Goal: Answer question/provide support: Share knowledge or assist other users

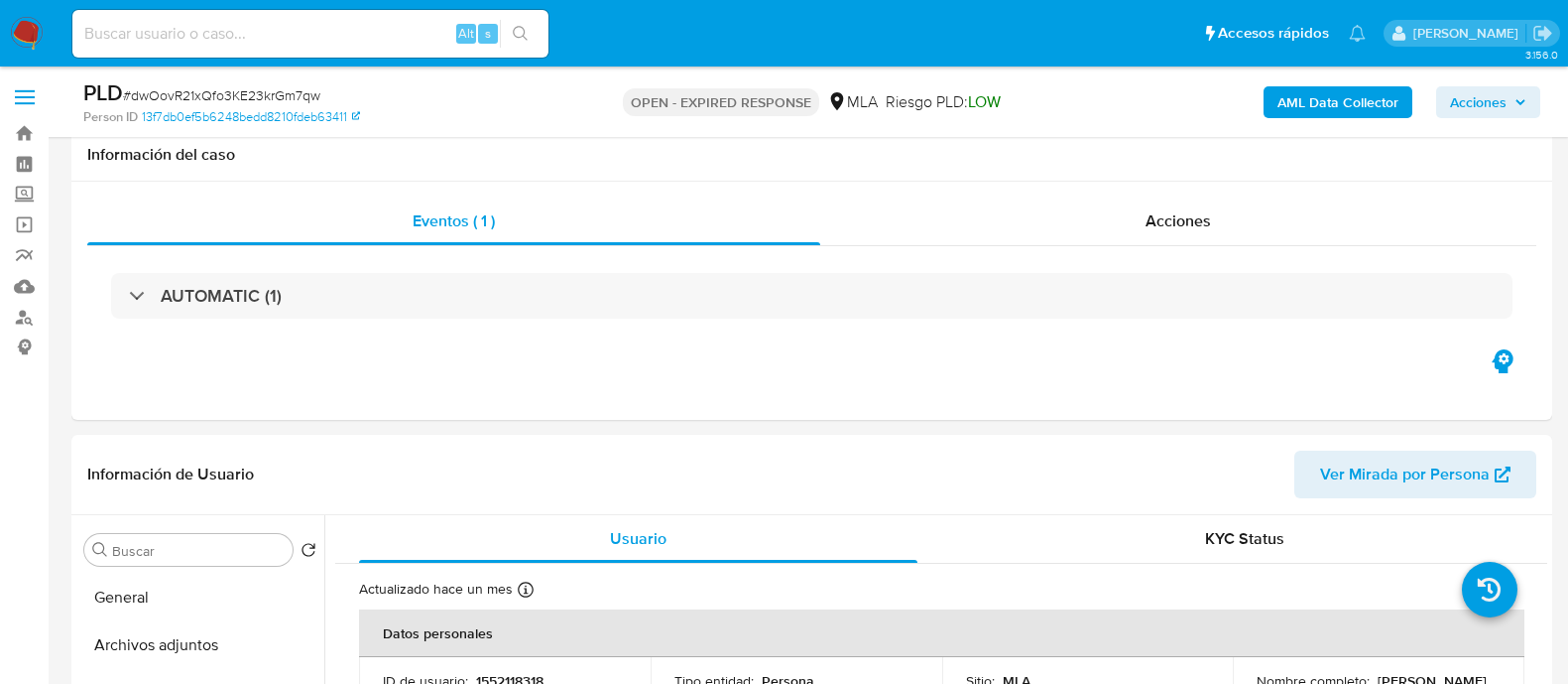
select select "10"
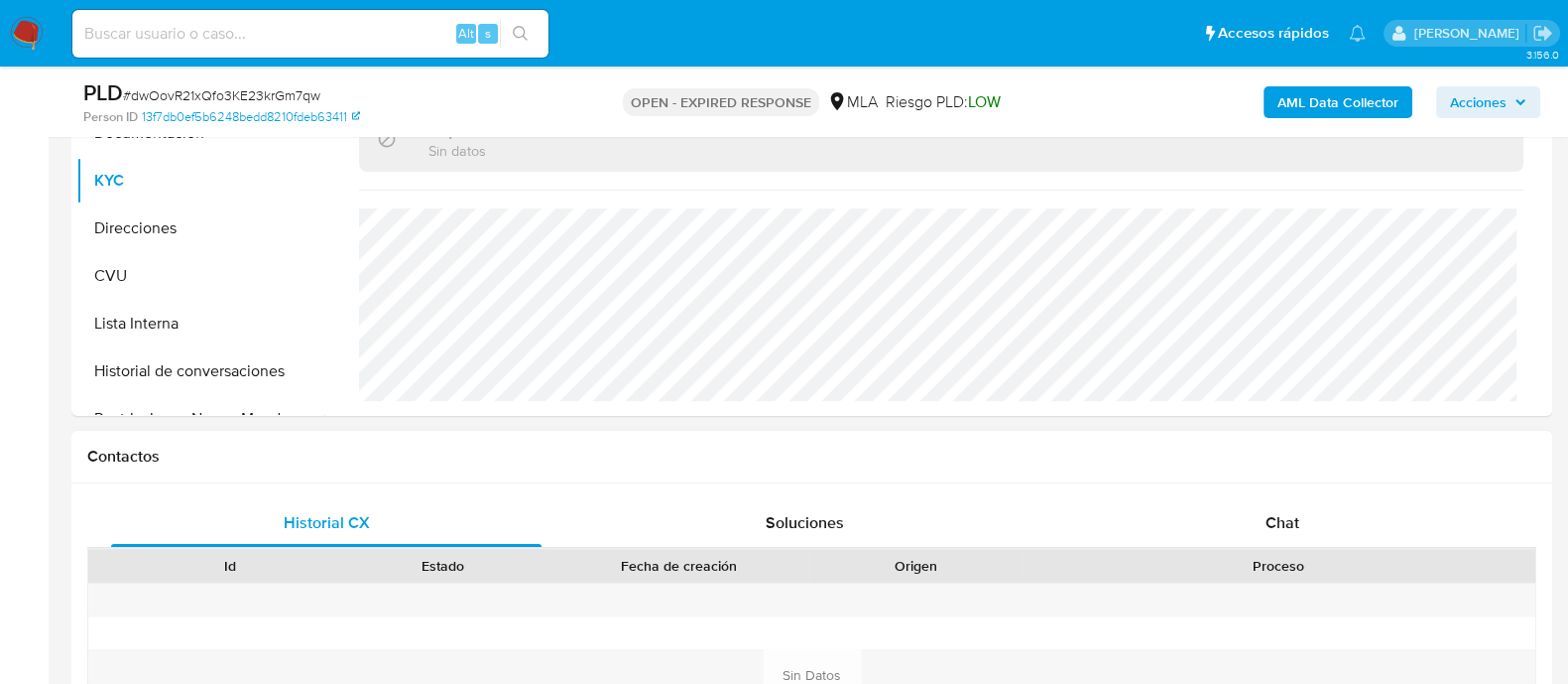
scroll to position [744, 0]
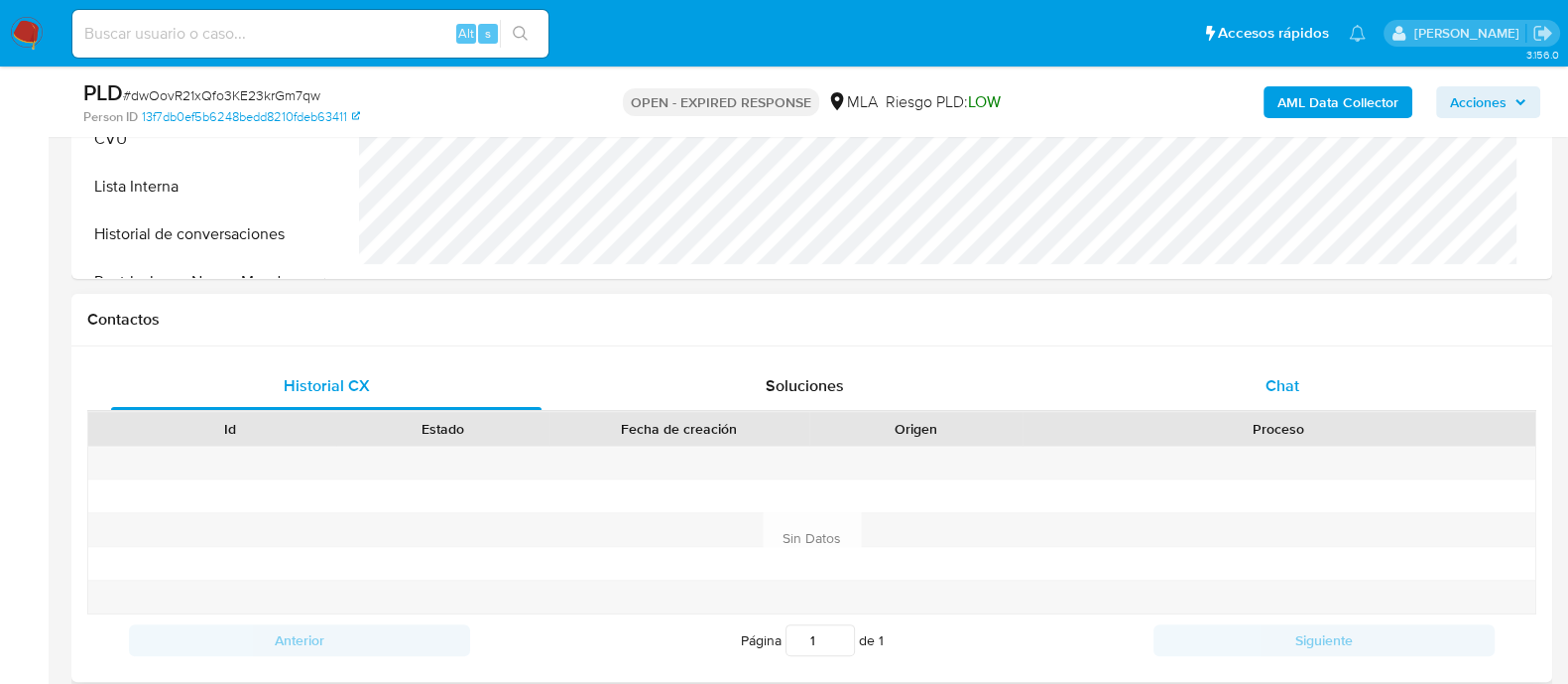
click at [1284, 394] on span "Chat" at bounding box center [1282, 385] width 34 height 23
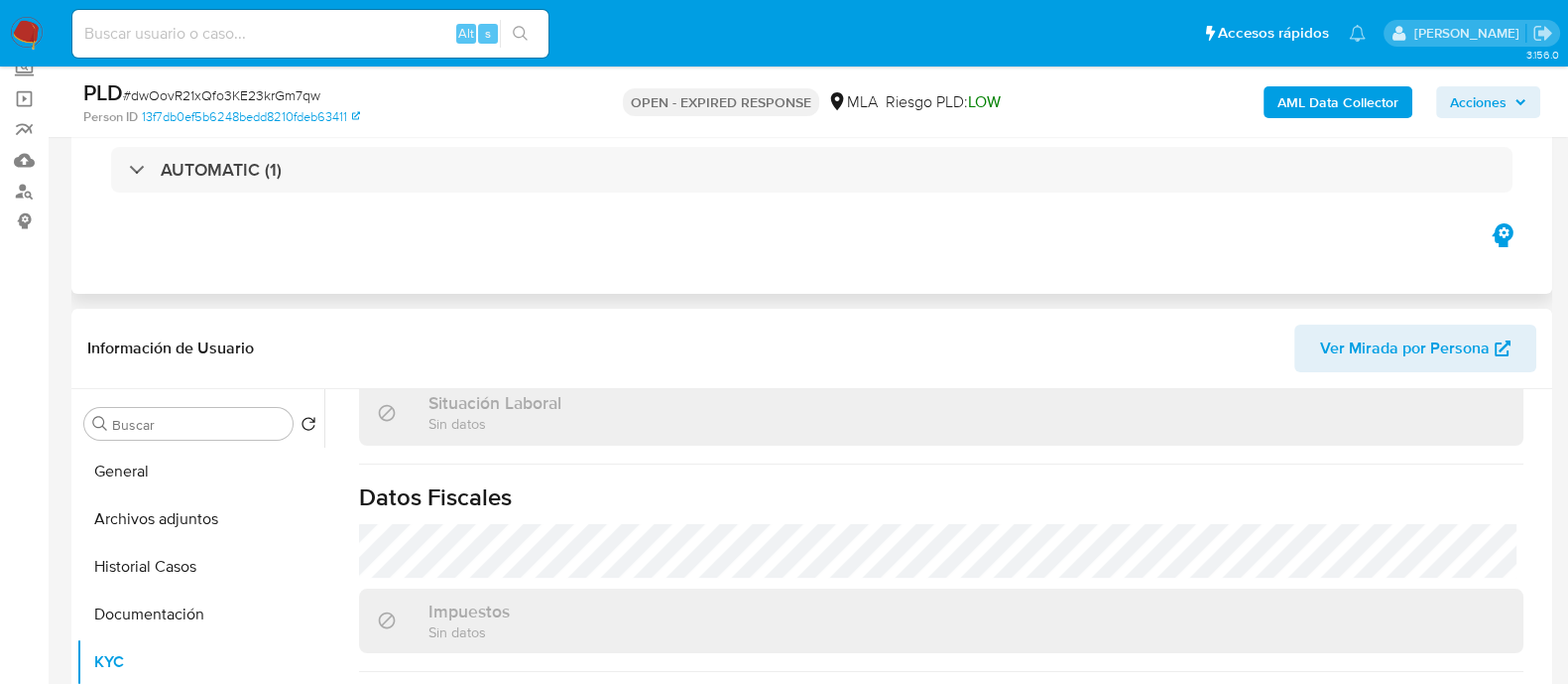
scroll to position [372, 0]
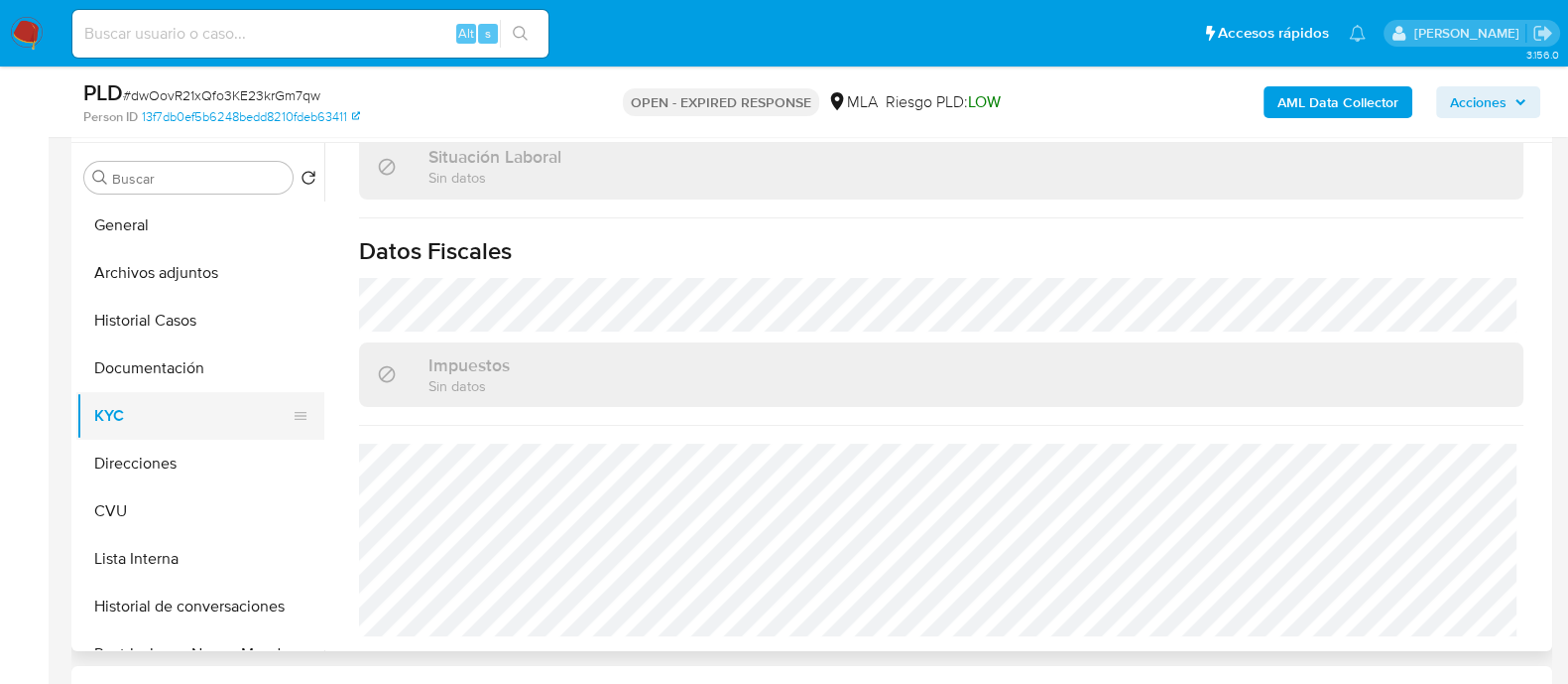
click at [142, 419] on button "KYC" at bounding box center [192, 416] width 232 height 48
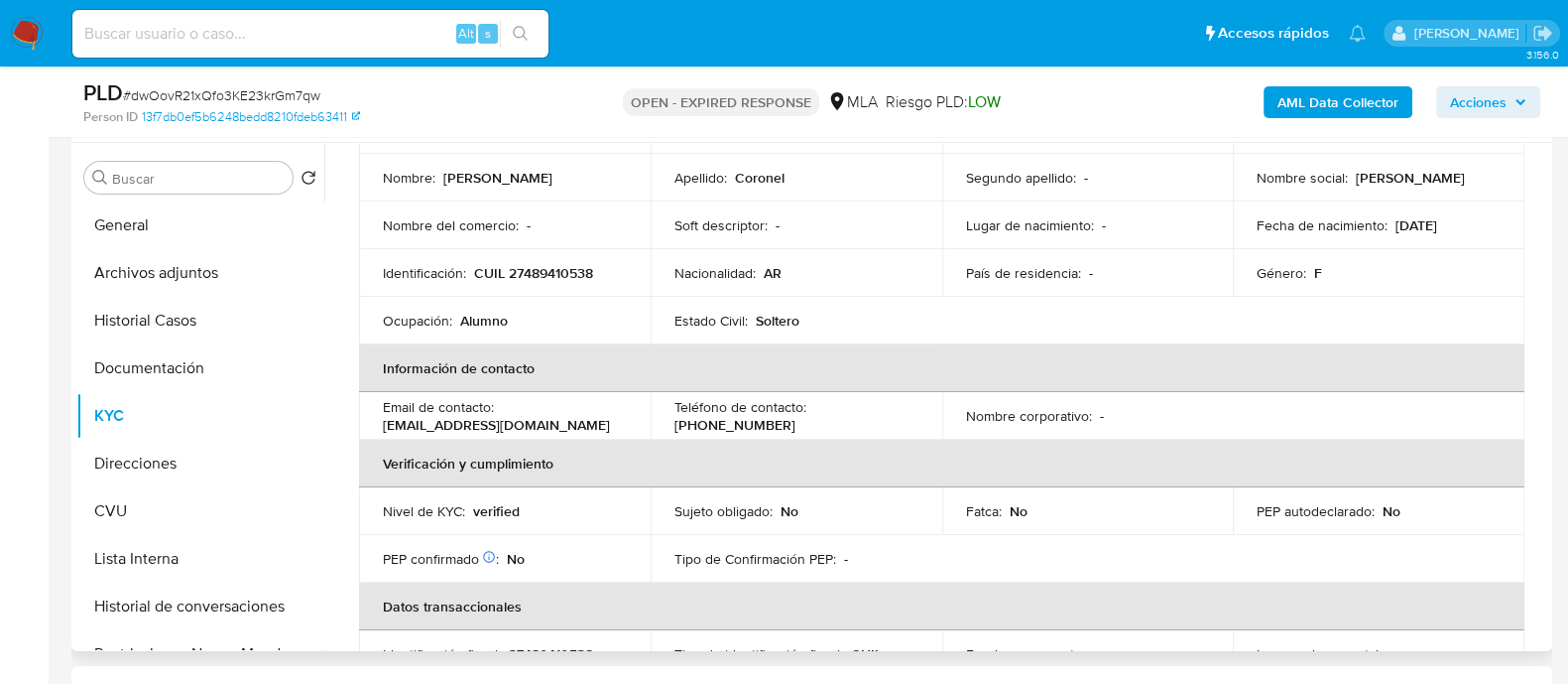
scroll to position [0, 0]
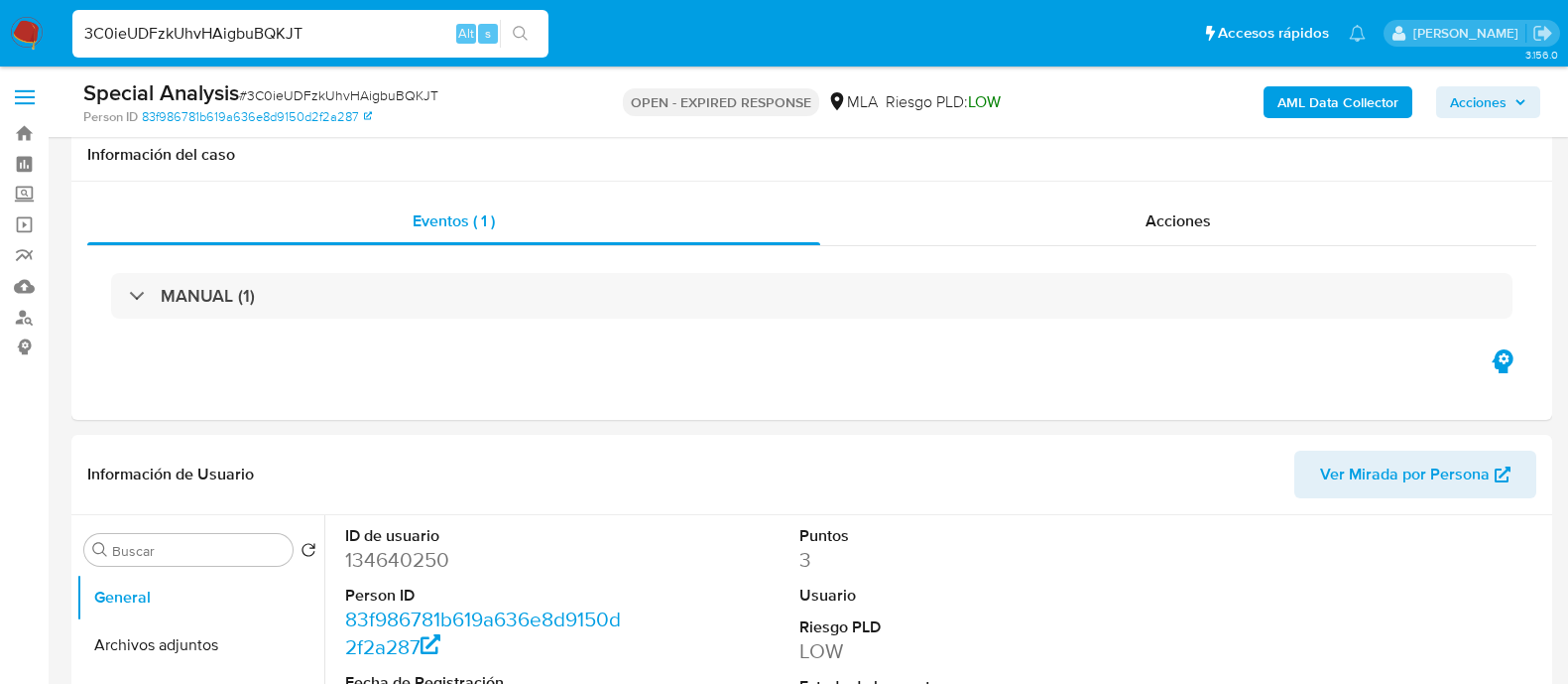
select select "10"
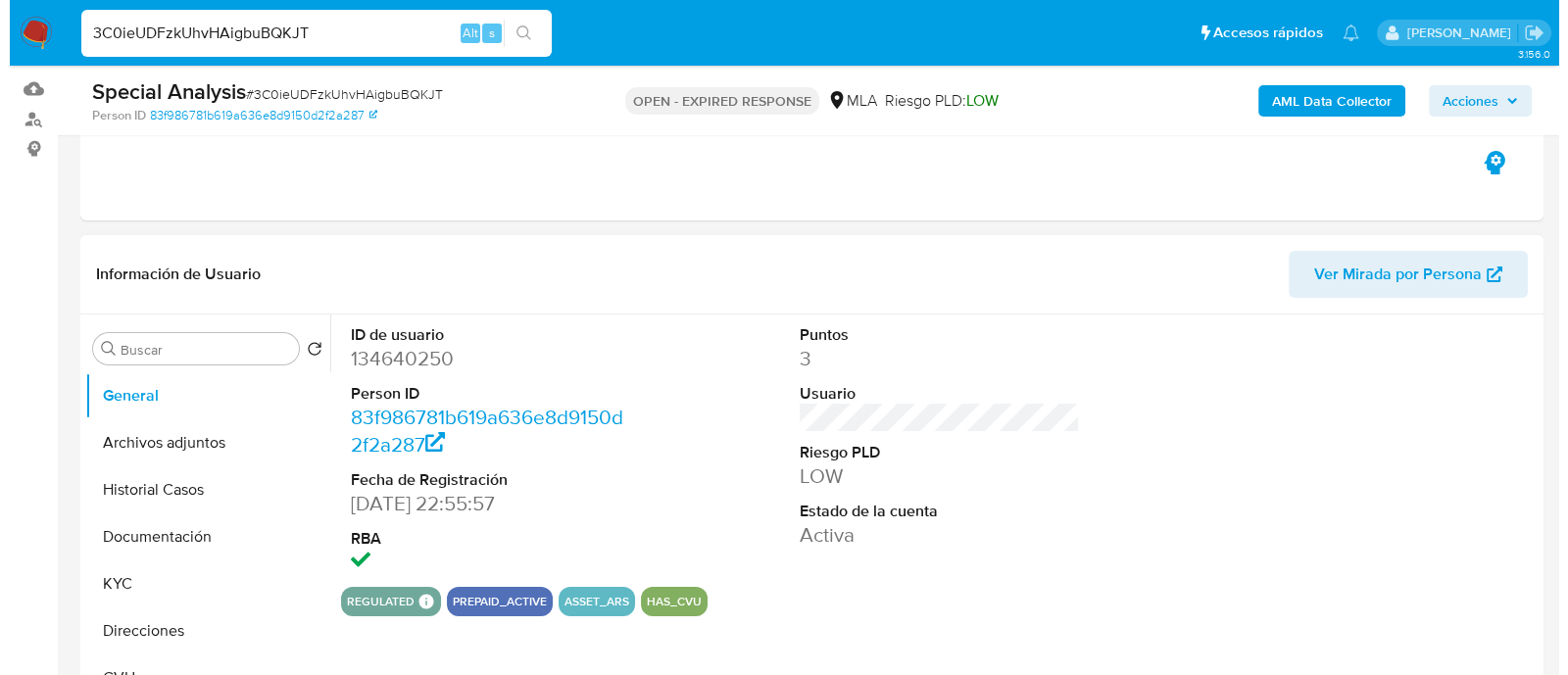
scroll to position [300, 0]
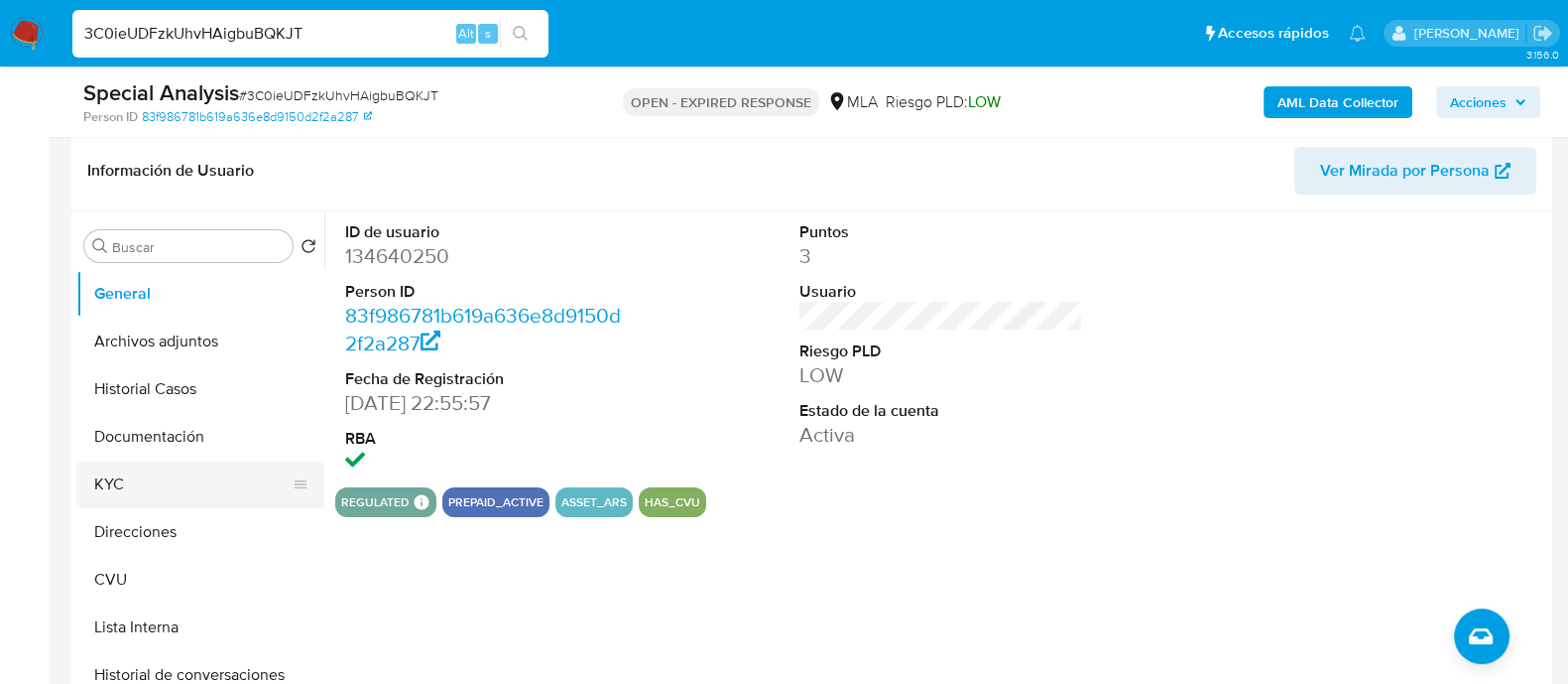
click at [174, 460] on button "KYC" at bounding box center [192, 484] width 232 height 48
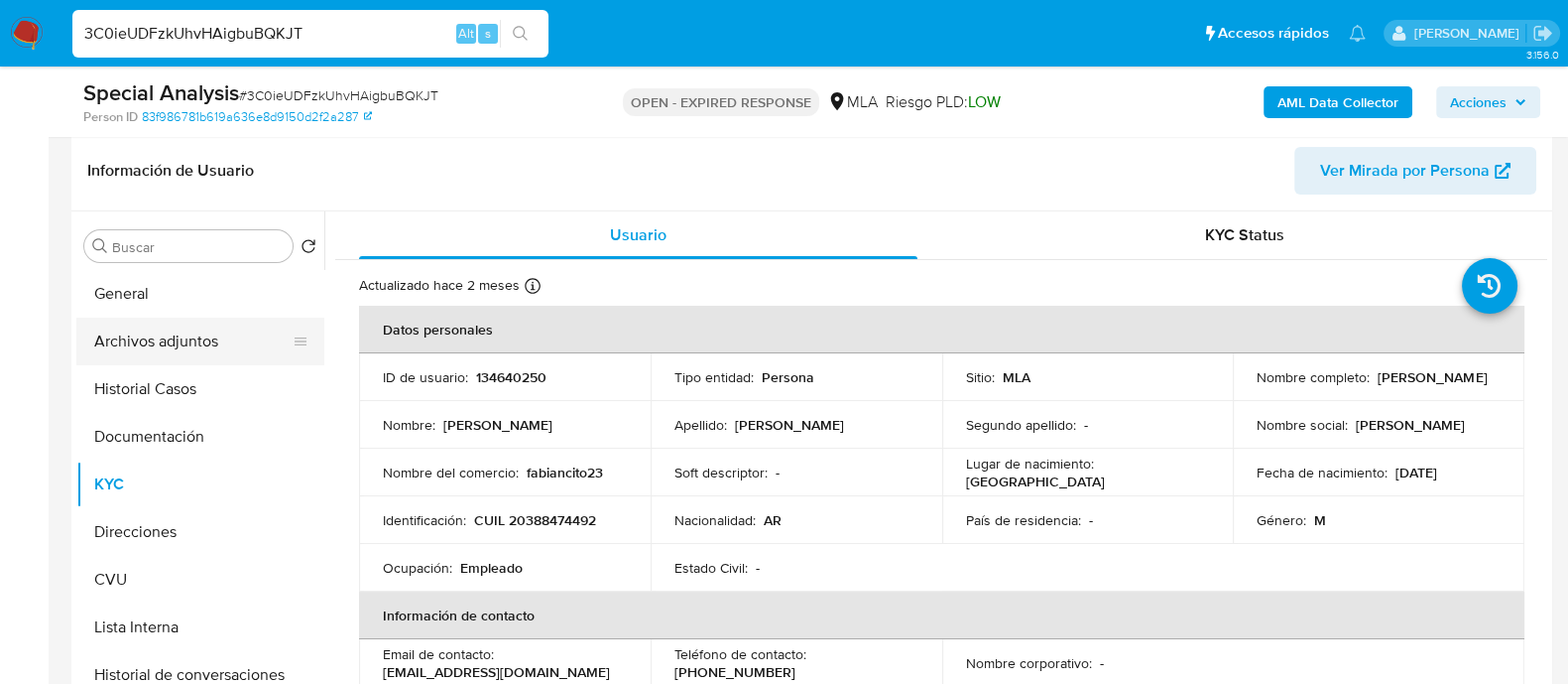
click at [158, 348] on button "Archivos adjuntos" at bounding box center [192, 342] width 232 height 48
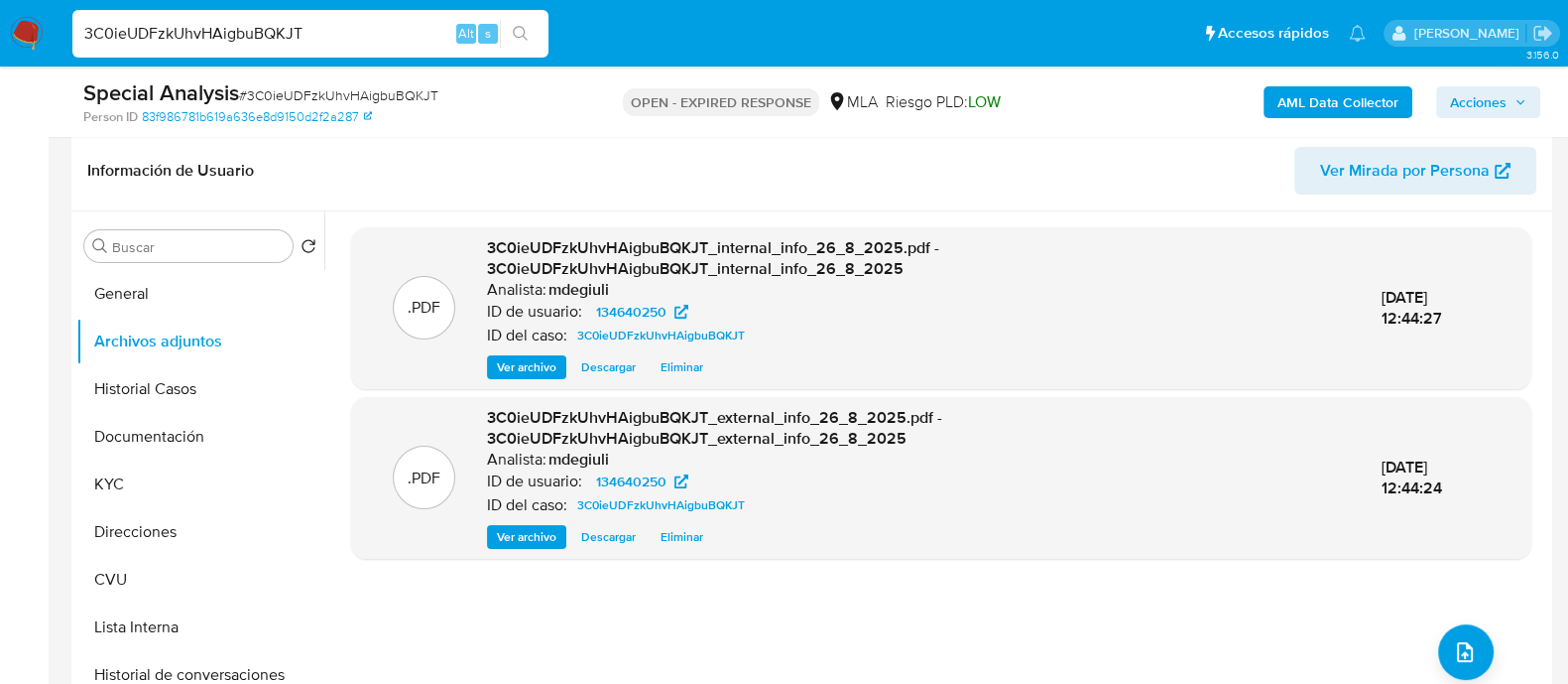
click at [1359, 110] on b "AML Data Collector" at bounding box center [1337, 102] width 121 height 32
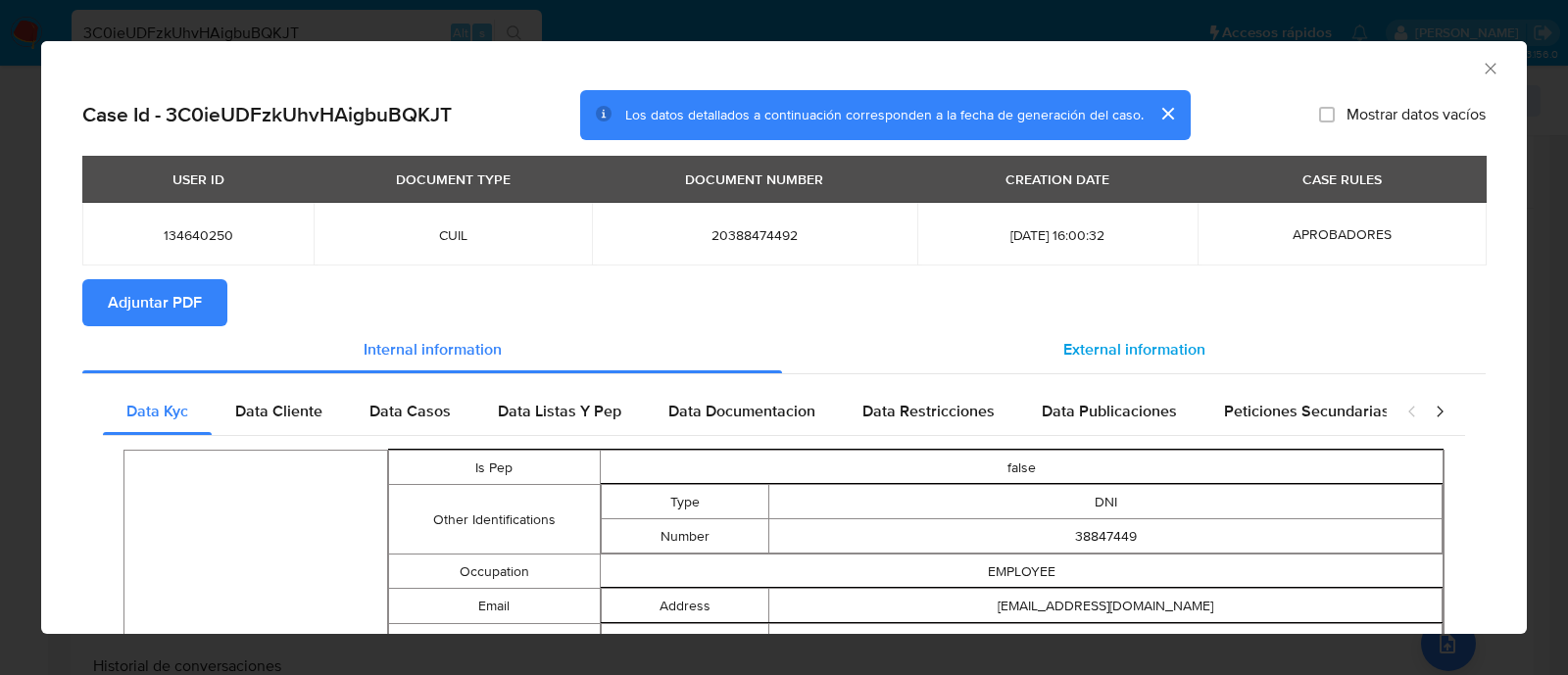
click at [1086, 349] on span "External information" at bounding box center [1135, 348] width 142 height 23
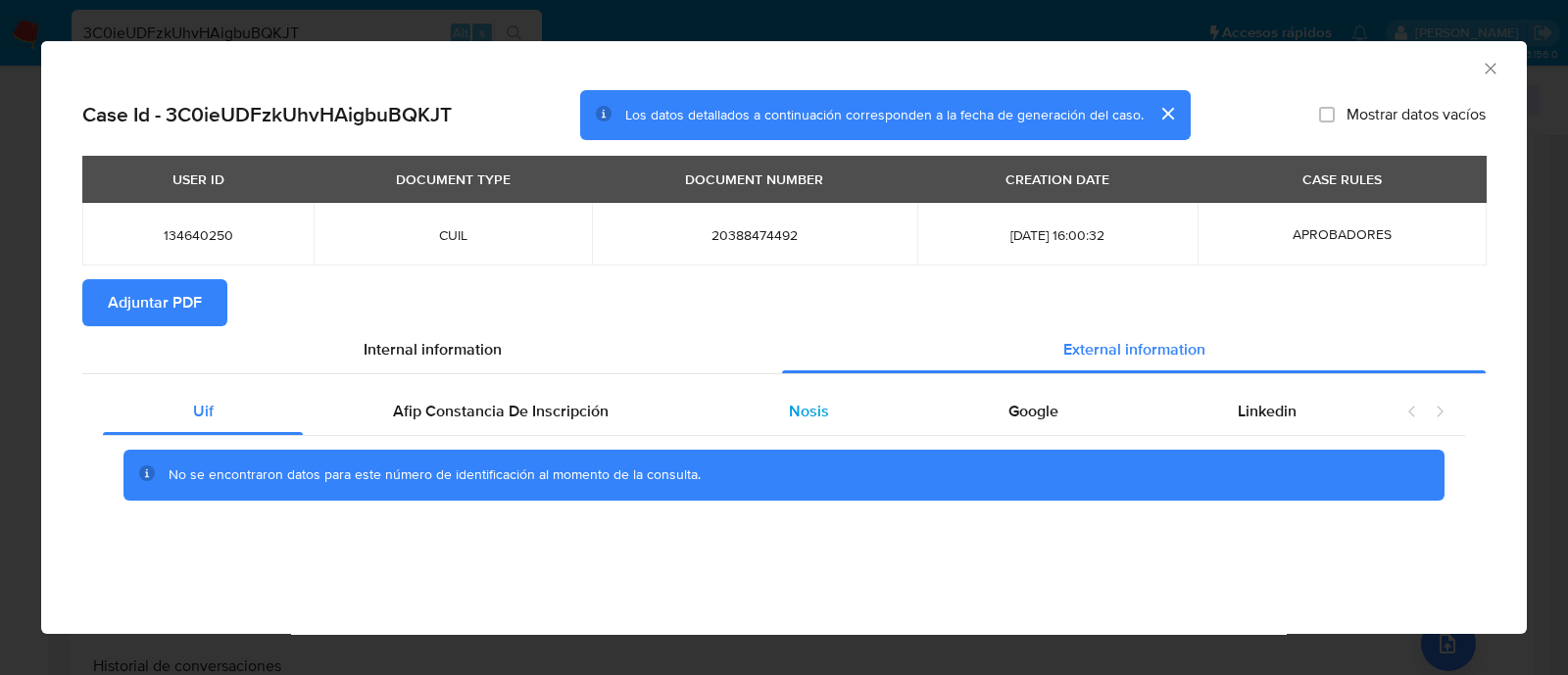
click at [809, 395] on div "Nosis" at bounding box center [809, 412] width 219 height 47
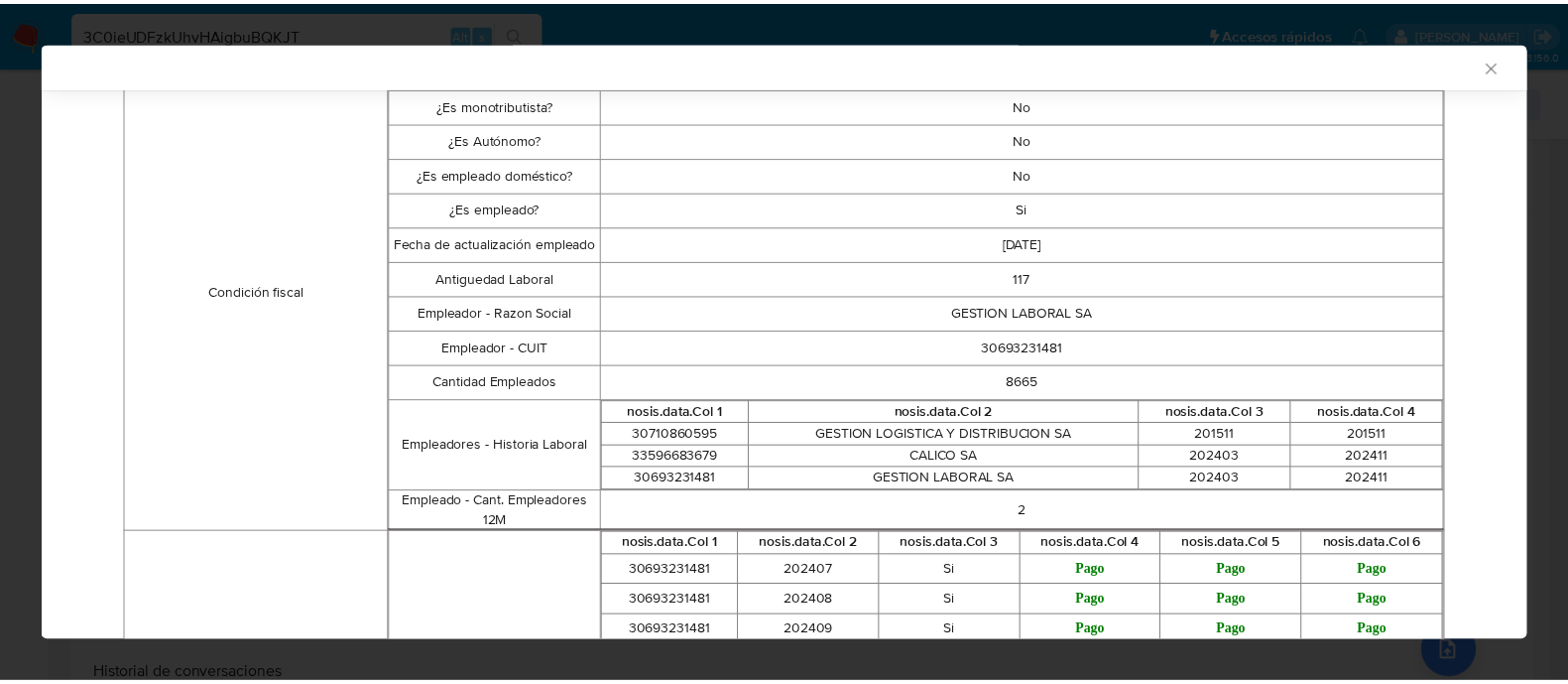
scroll to position [0, 0]
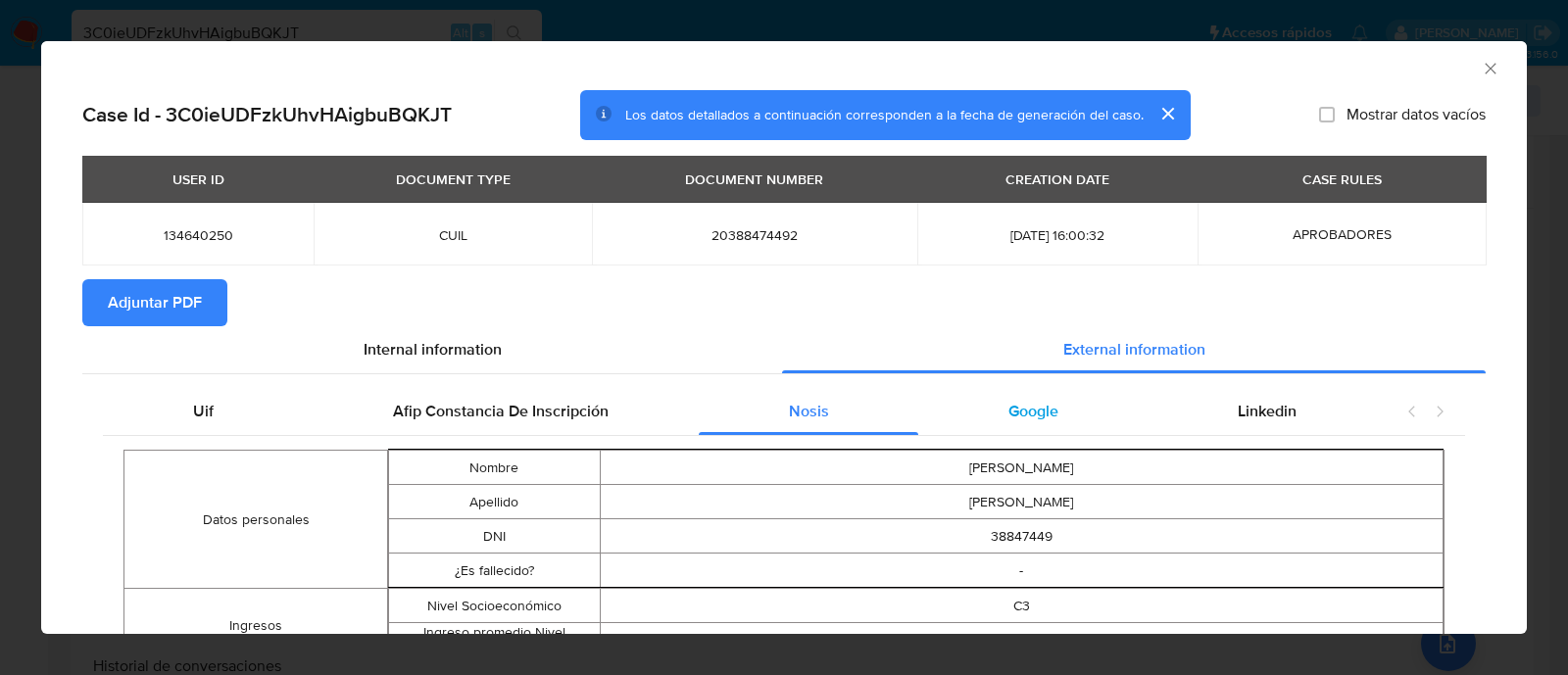
click at [1008, 409] on span "Google" at bounding box center [1033, 411] width 50 height 23
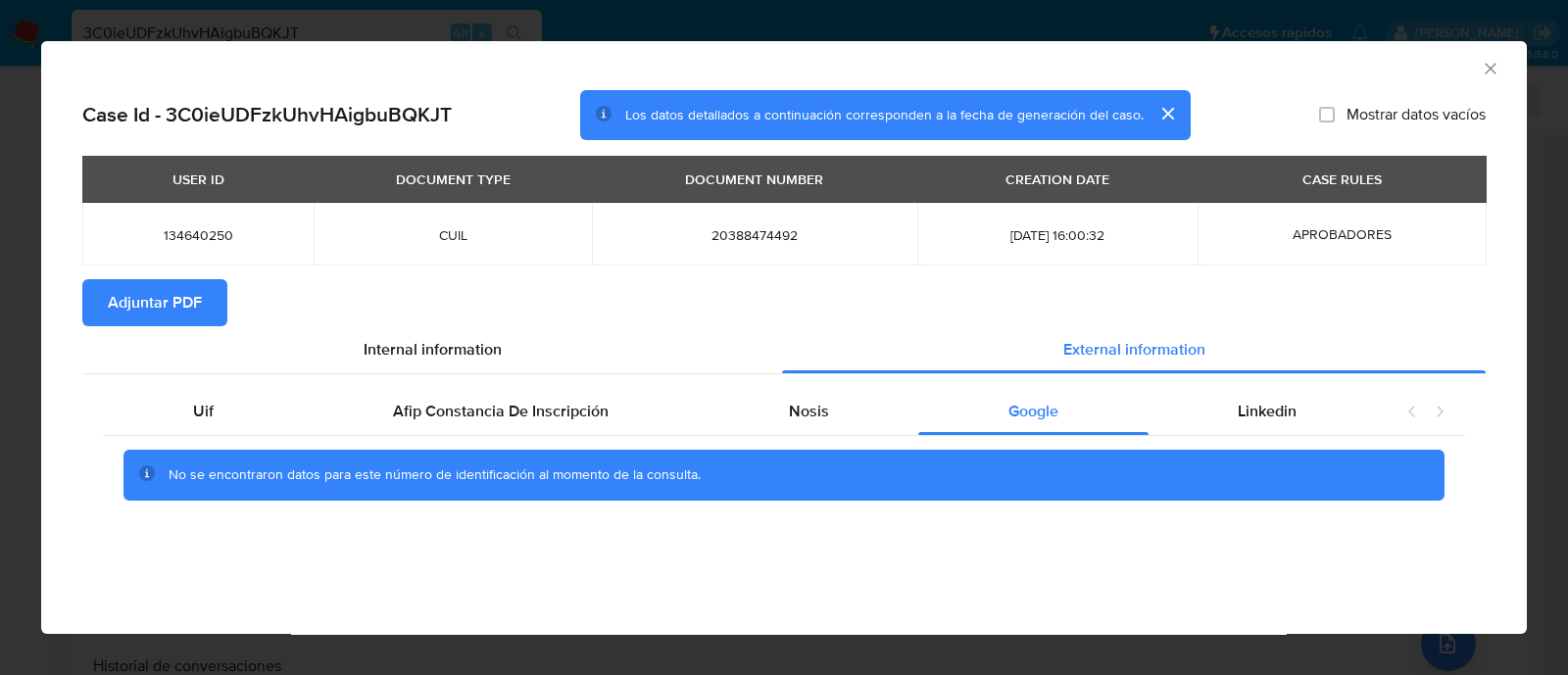
click at [1499, 65] on div "AML Data Collector" at bounding box center [784, 66] width 1486 height 49
click at [1492, 65] on icon "Cerrar ventana" at bounding box center [1490, 68] width 11 height 11
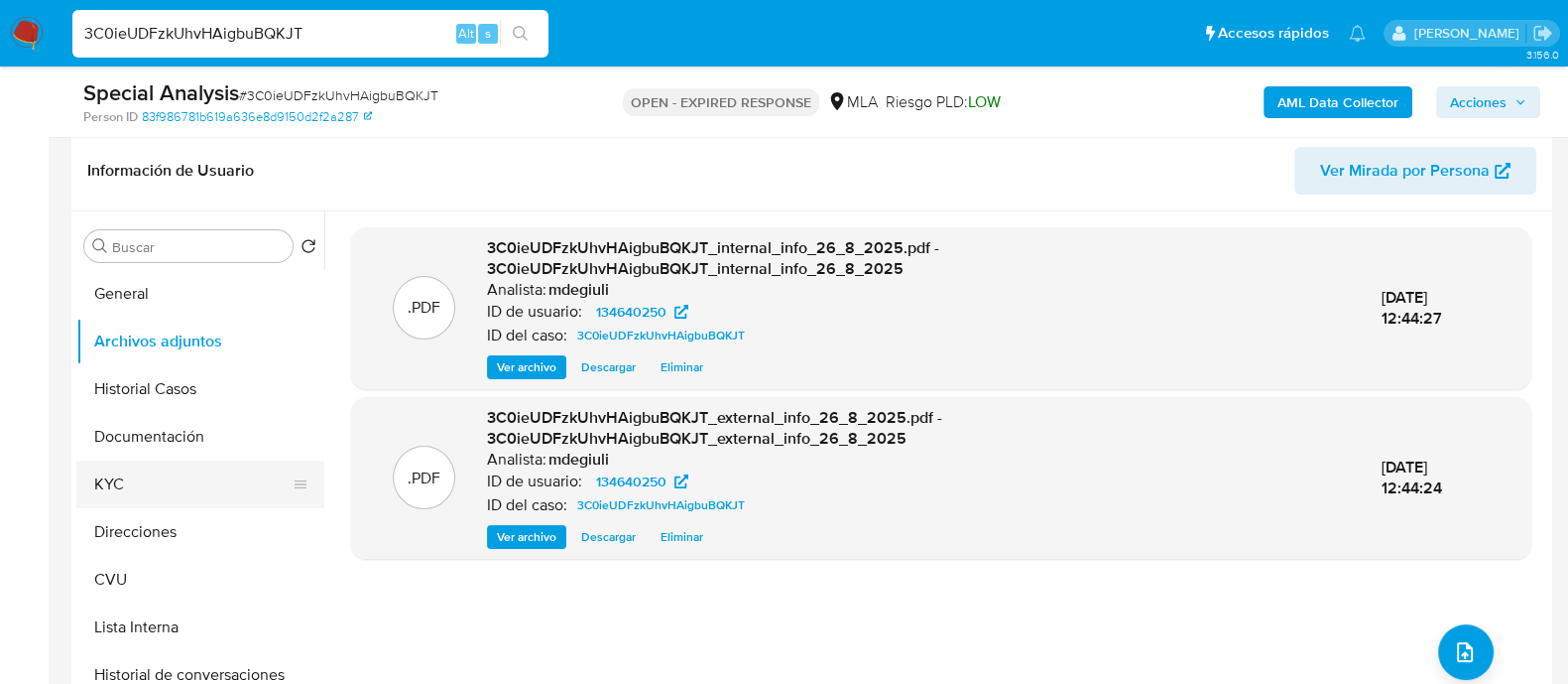
click at [124, 471] on button "KYC" at bounding box center [192, 484] width 232 height 48
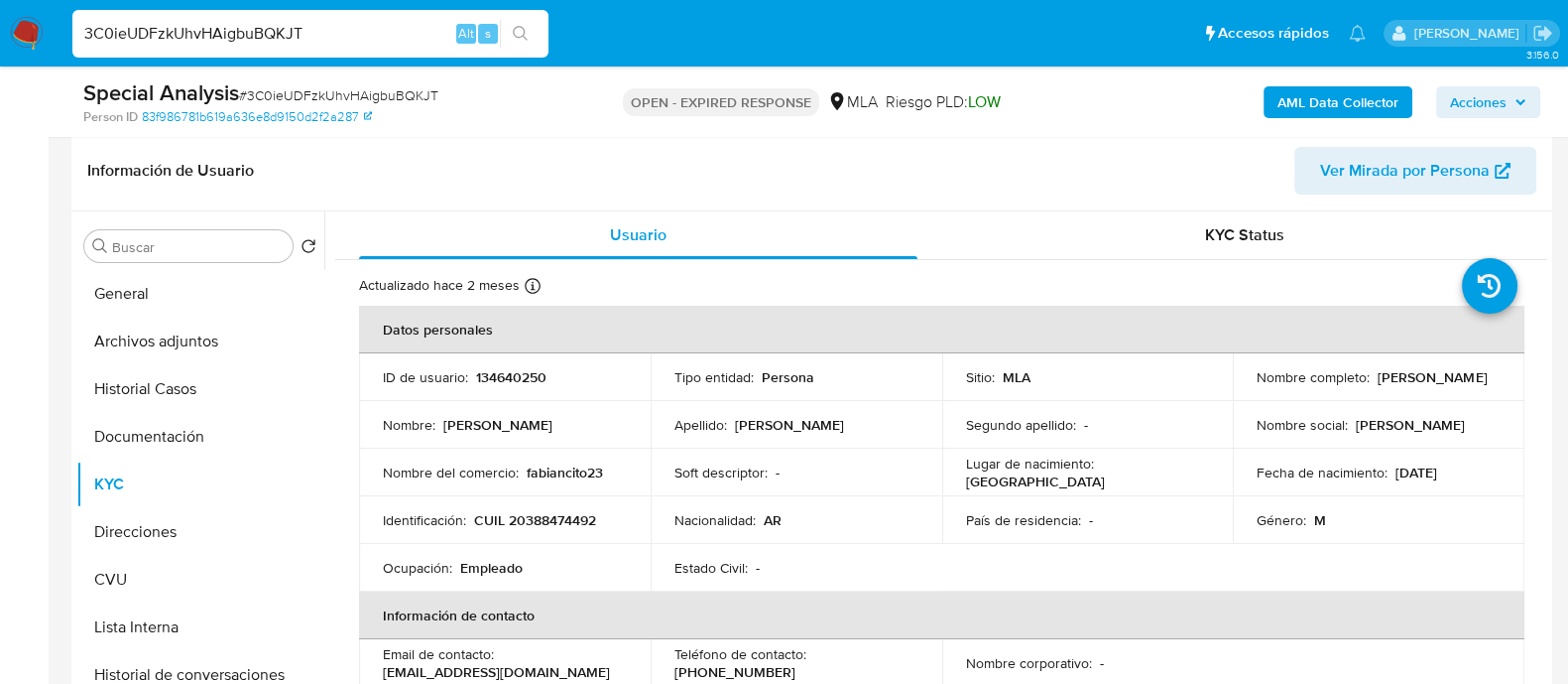
click at [551, 515] on p "CUIL 20388474492" at bounding box center [535, 520] width 122 height 18
copy p "20388474492"
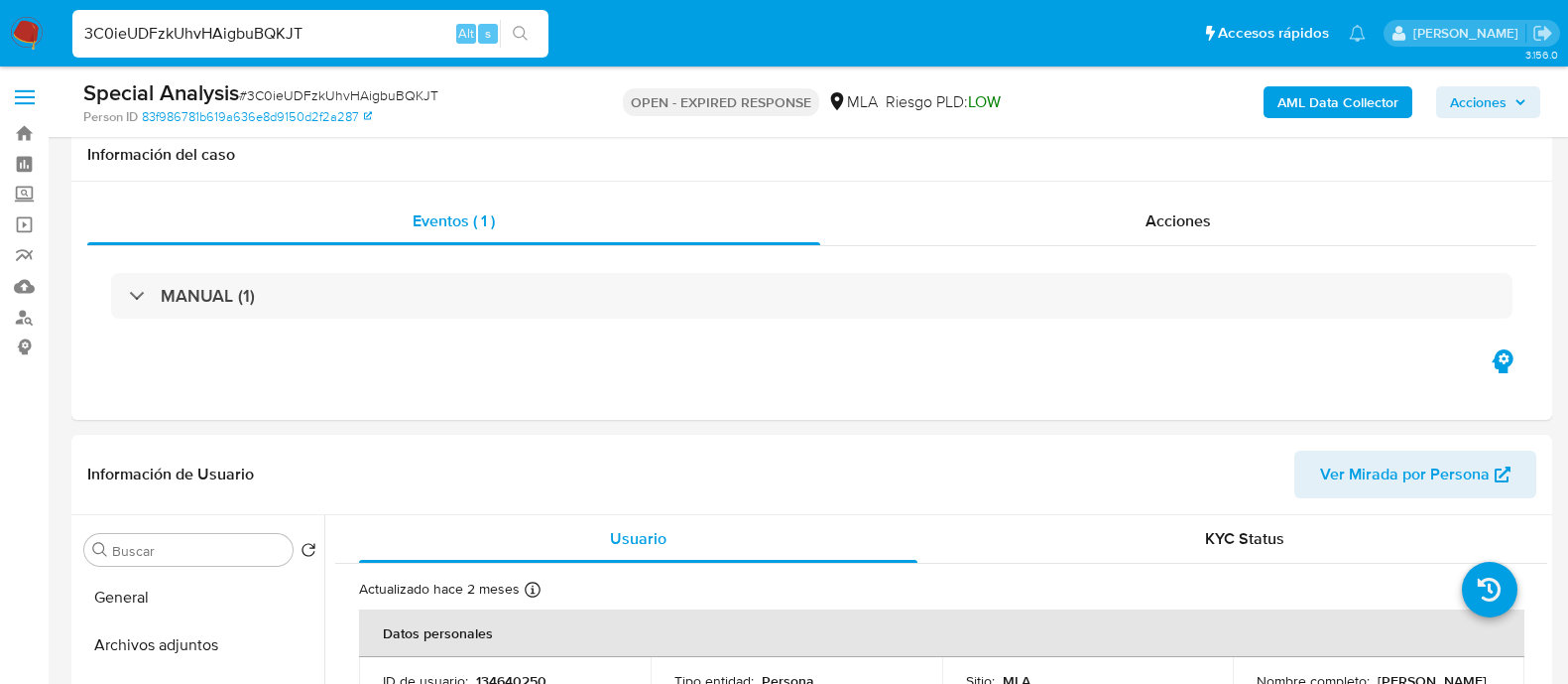
select select "10"
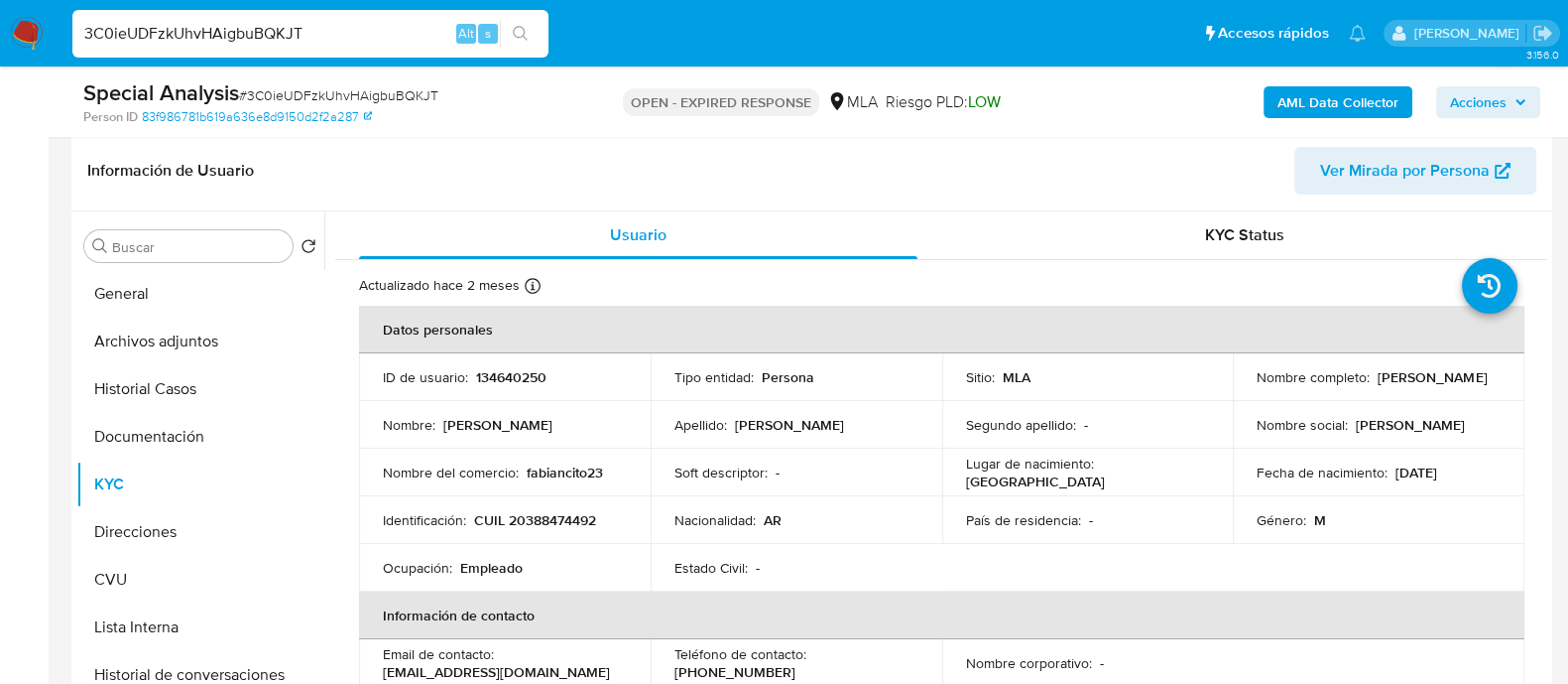
click at [223, 30] on input "3C0ieUDFzkUhvHAigbuBQKJT" at bounding box center [310, 34] width 476 height 26
paste input "UU47lE3VZucUt9RTcPKEooEu"
type input "UU47lE3VZucUt9RTcPKEooEu"
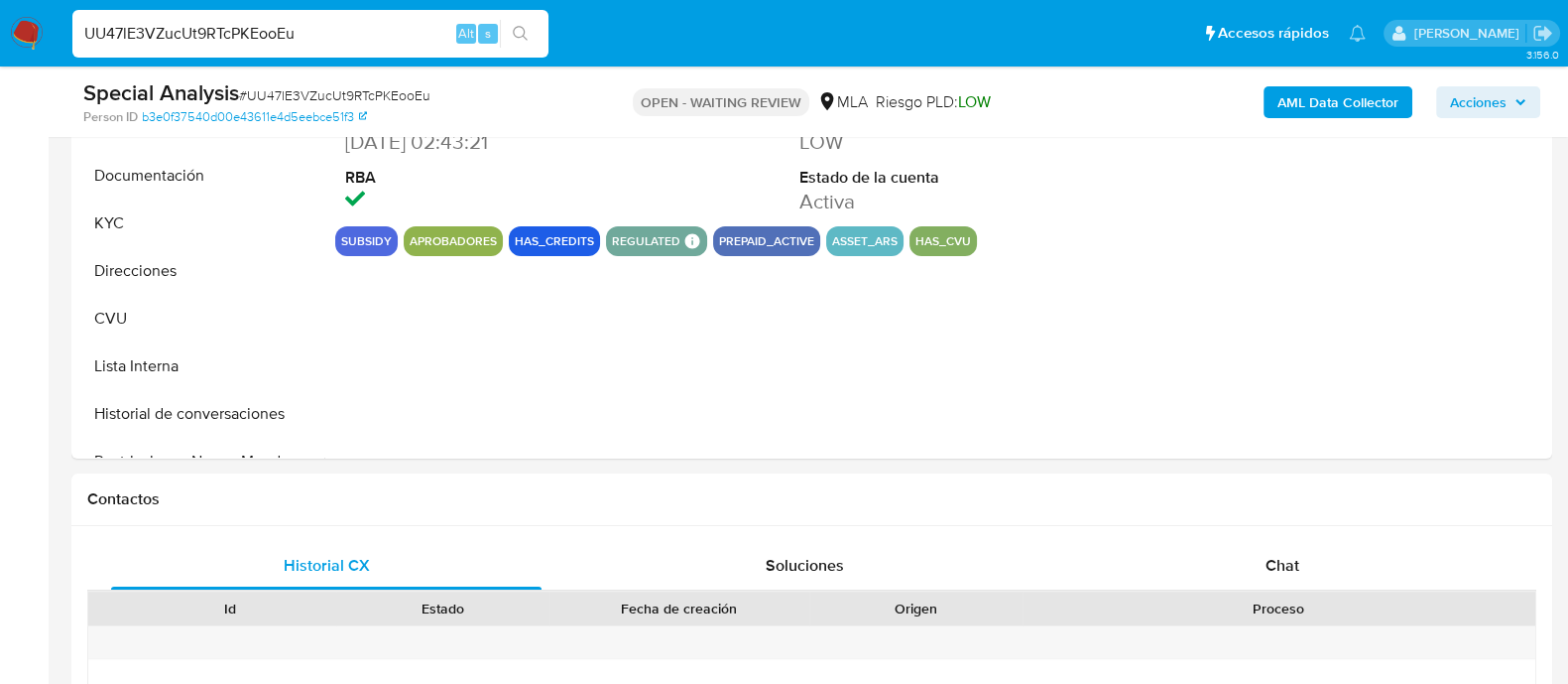
scroll to position [744, 0]
select select "10"
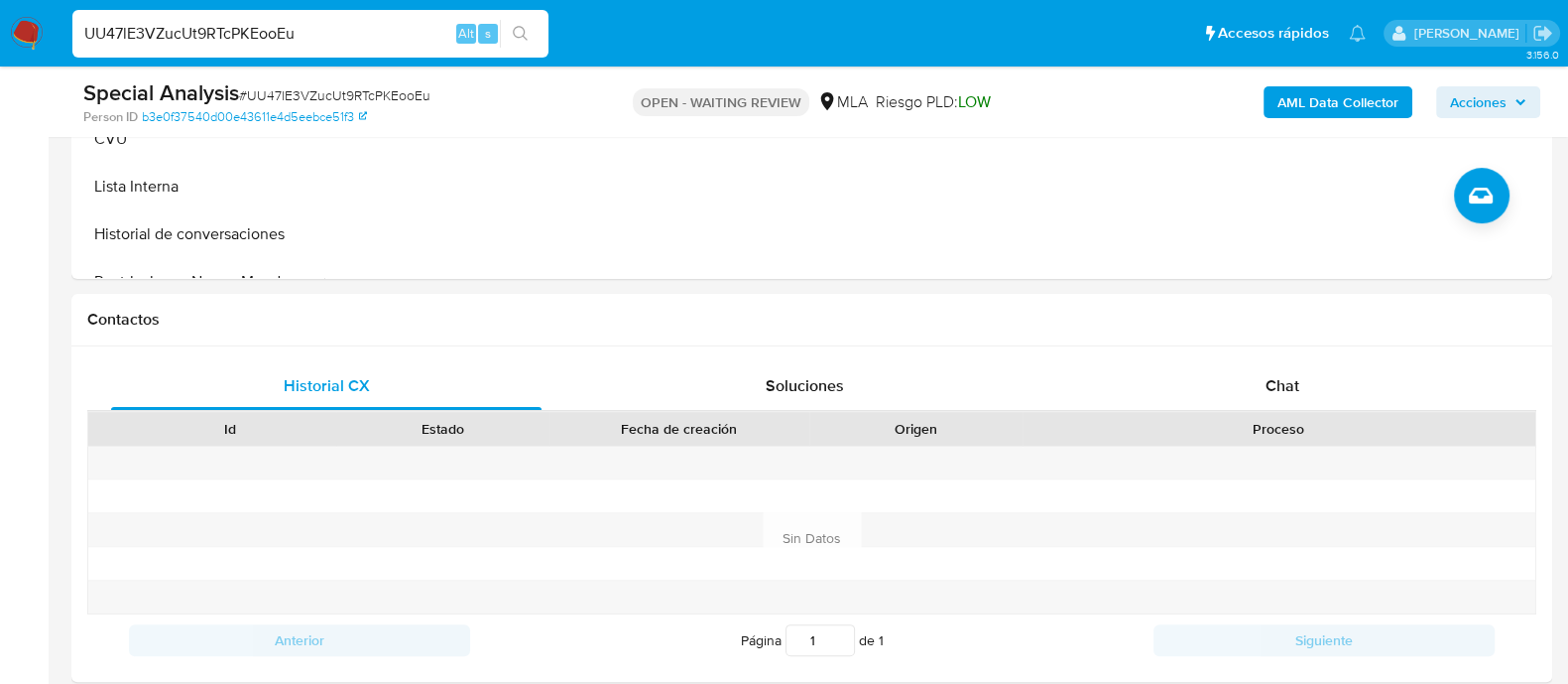
click at [197, 38] on input "UU47lE3VZucUt9RTcPKEooEu" at bounding box center [310, 34] width 476 height 26
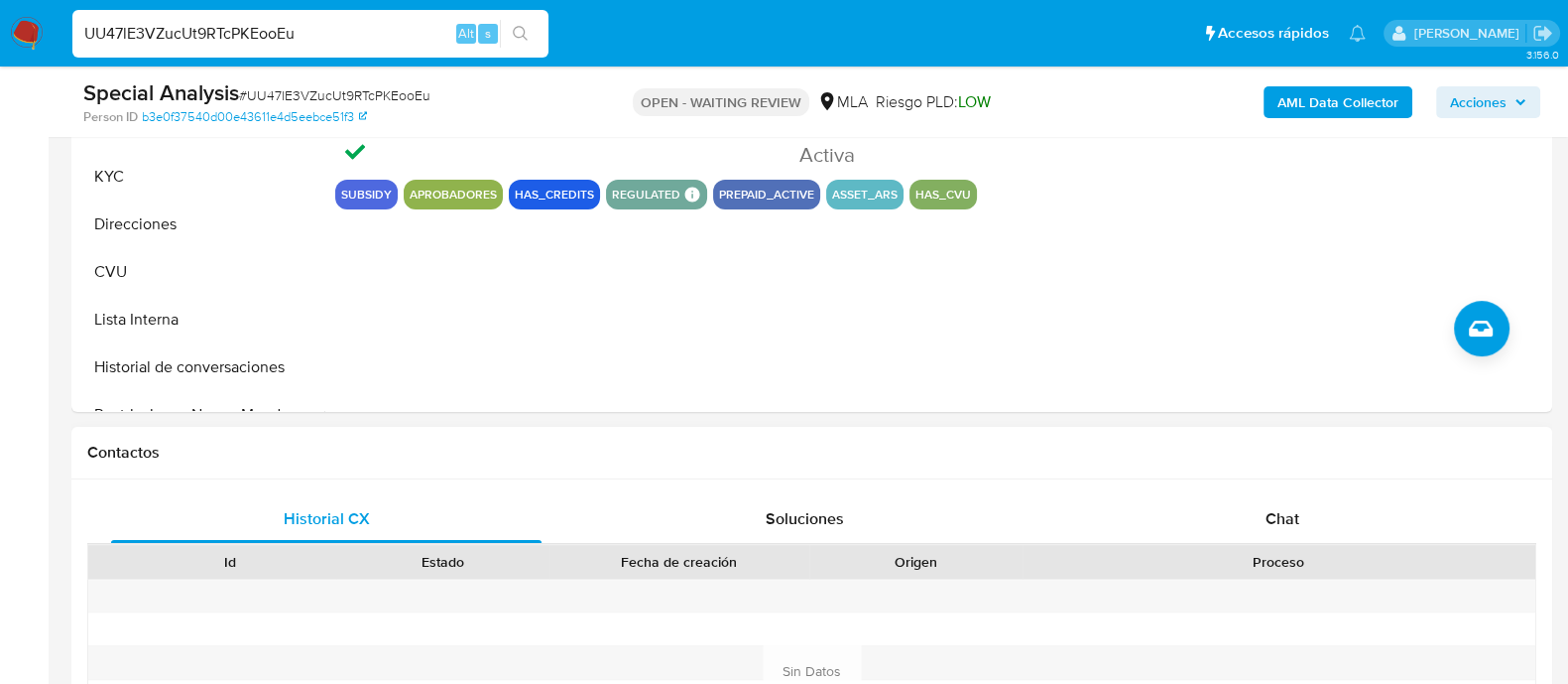
scroll to position [620, 0]
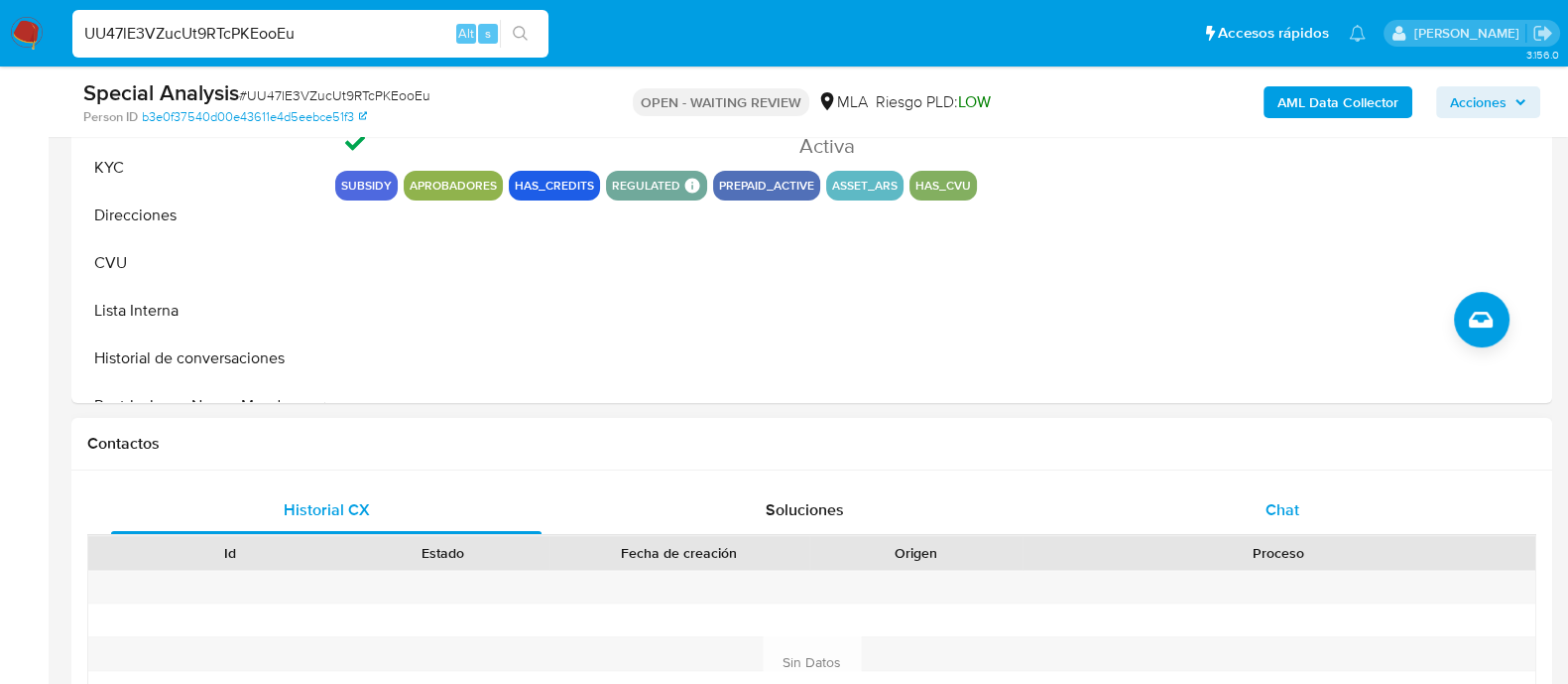
click at [1250, 516] on div "Chat" at bounding box center [1282, 510] width 431 height 48
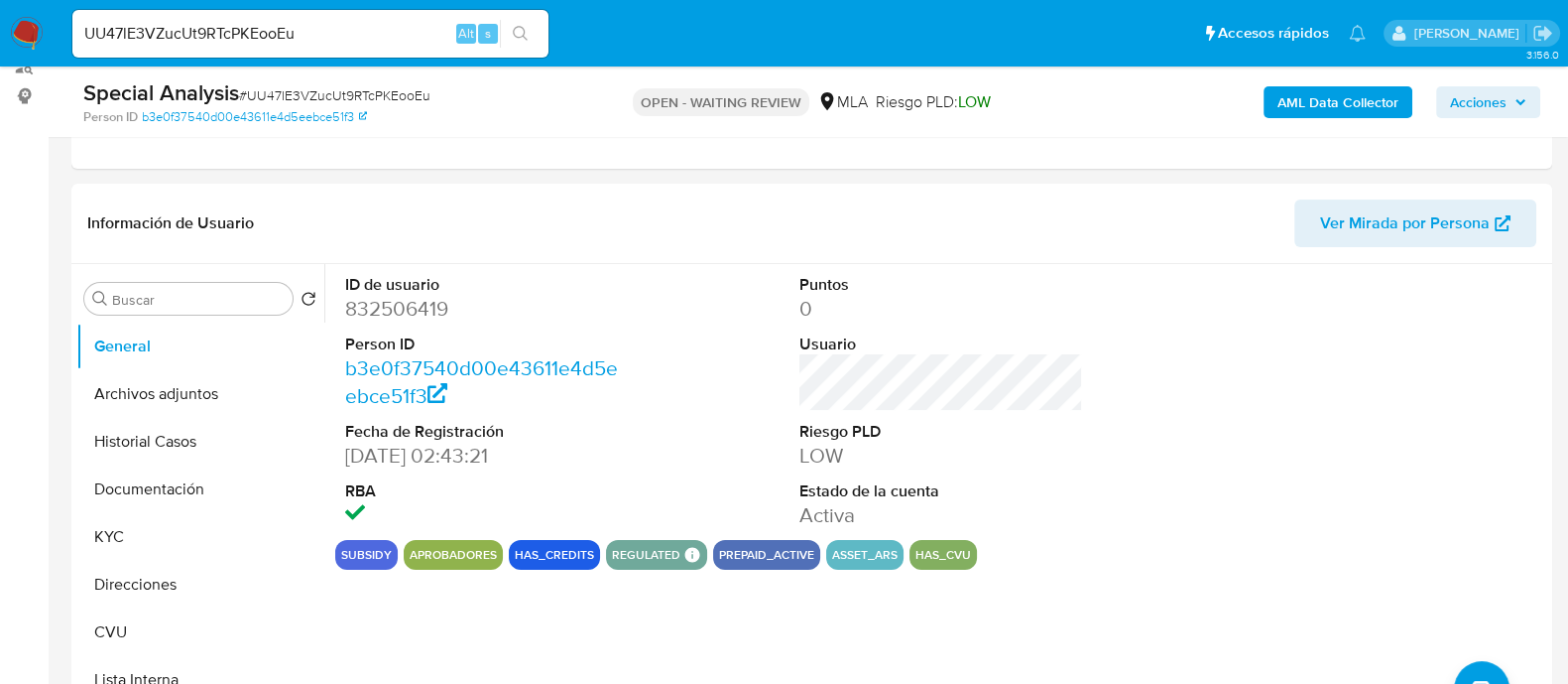
scroll to position [247, 0]
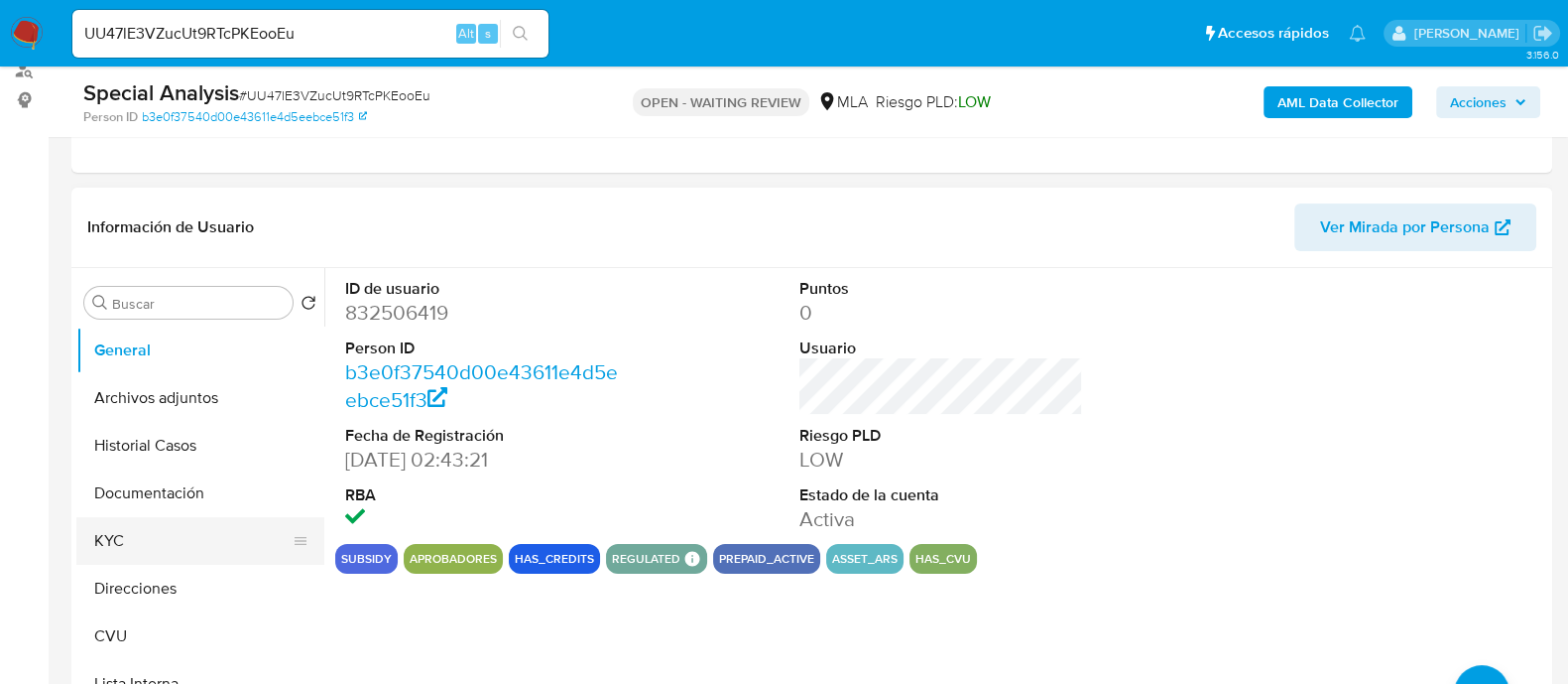
click at [141, 524] on button "KYC" at bounding box center [192, 541] width 232 height 48
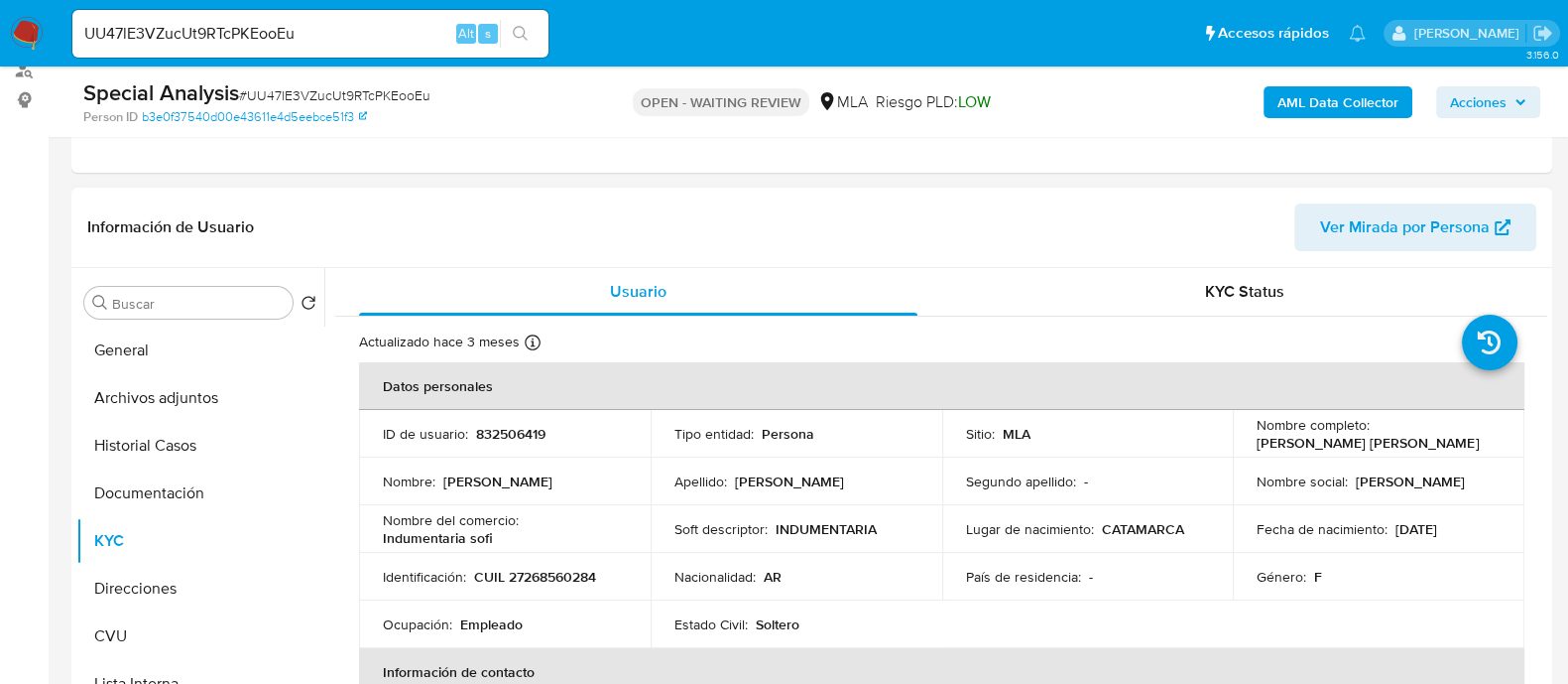
click at [525, 435] on p "832506419" at bounding box center [510, 434] width 69 height 18
copy p "832506419"
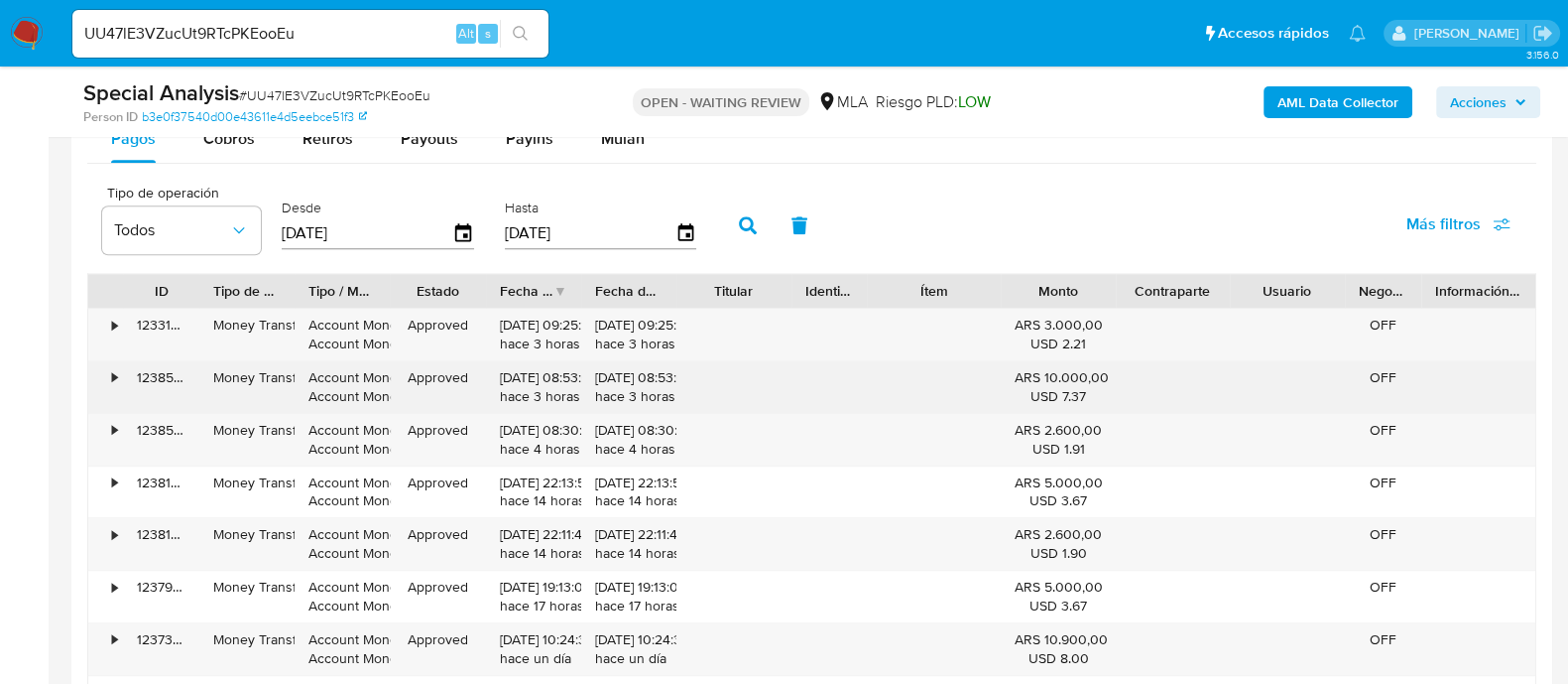
scroll to position [2210, 0]
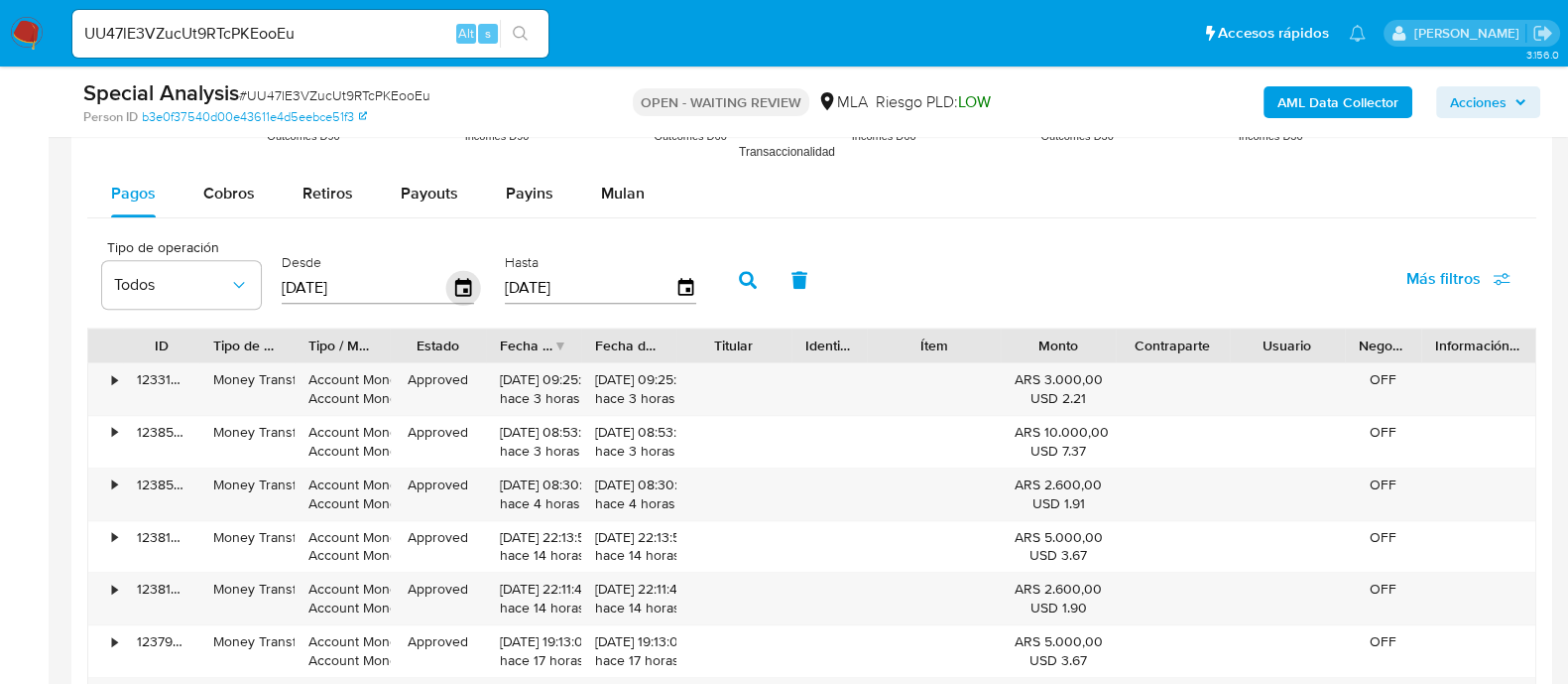
click at [457, 286] on icon "button" at bounding box center [464, 288] width 35 height 35
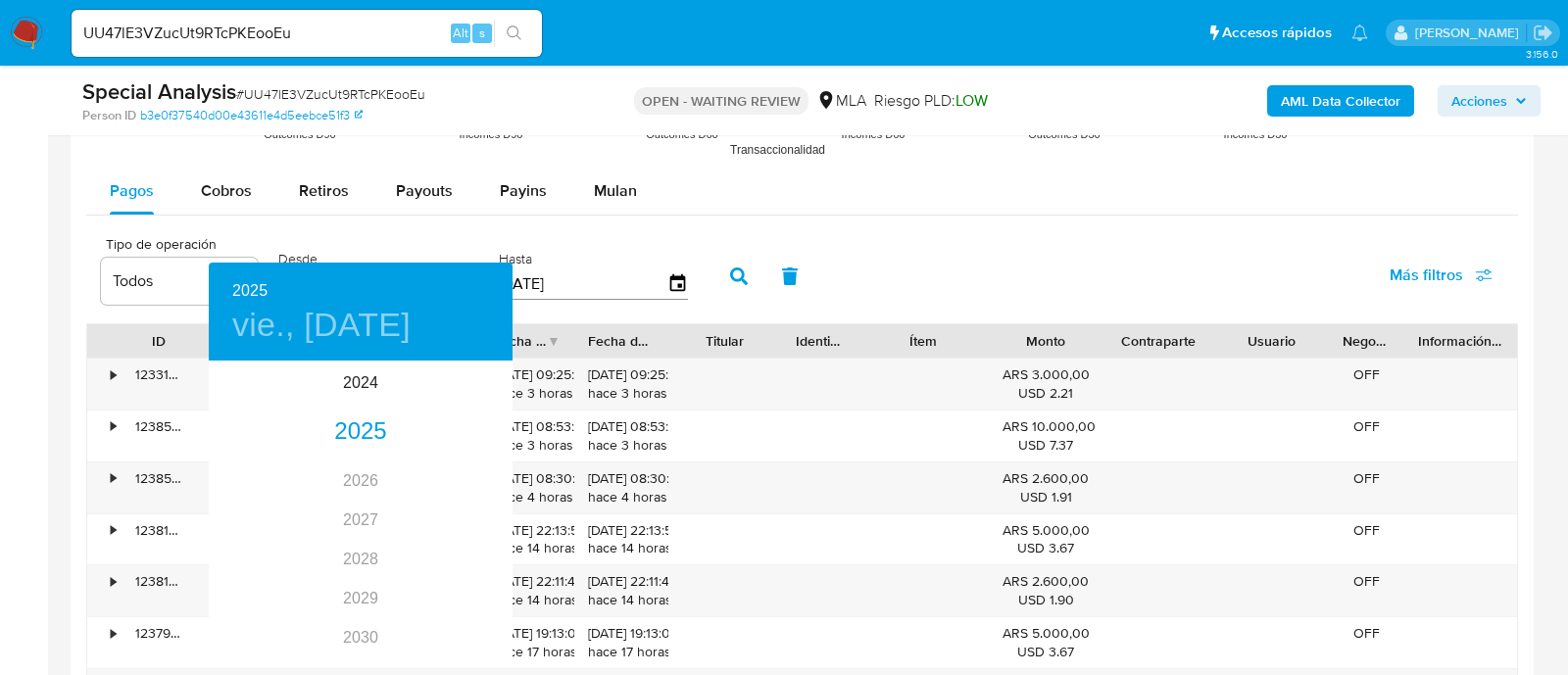
click at [0, 227] on div at bounding box center [784, 338] width 1568 height 675
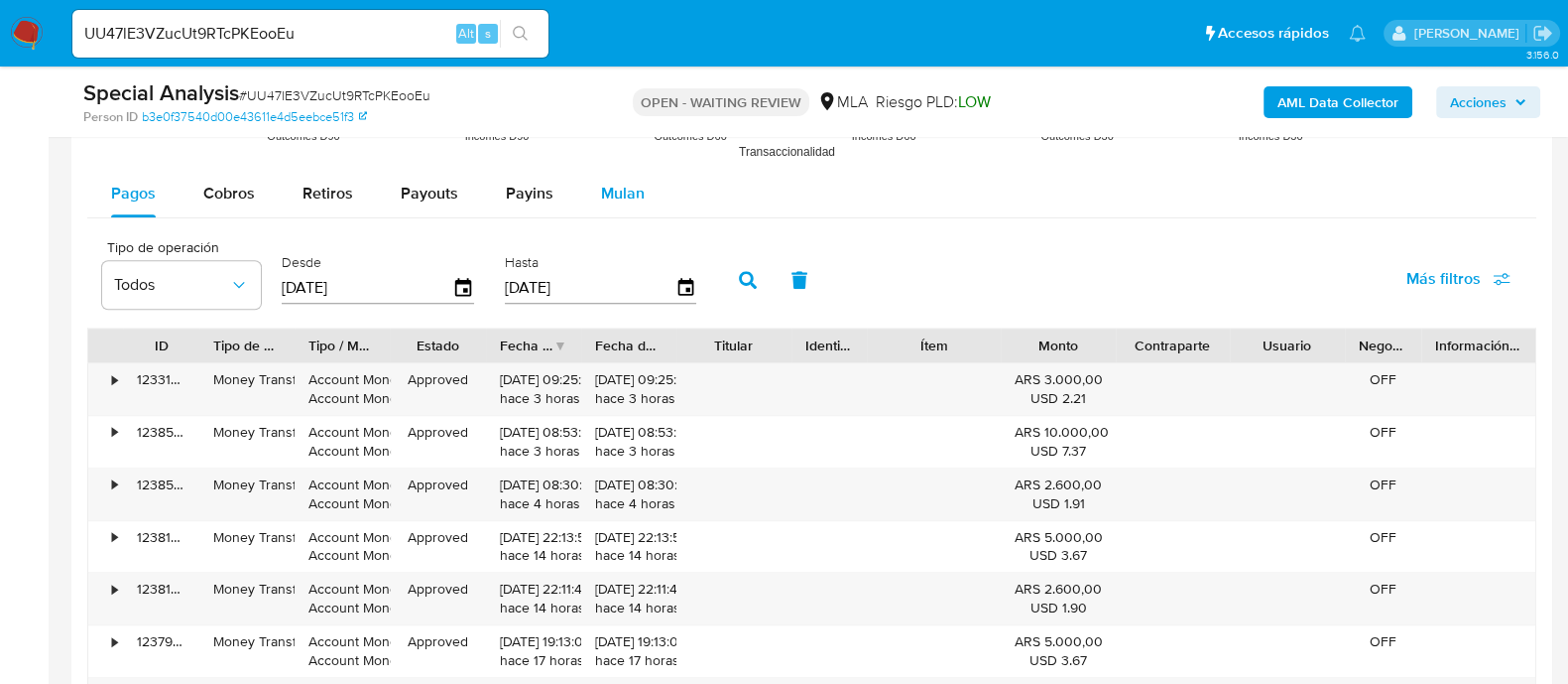
click at [616, 197] on span "Mulan" at bounding box center [623, 193] width 44 height 23
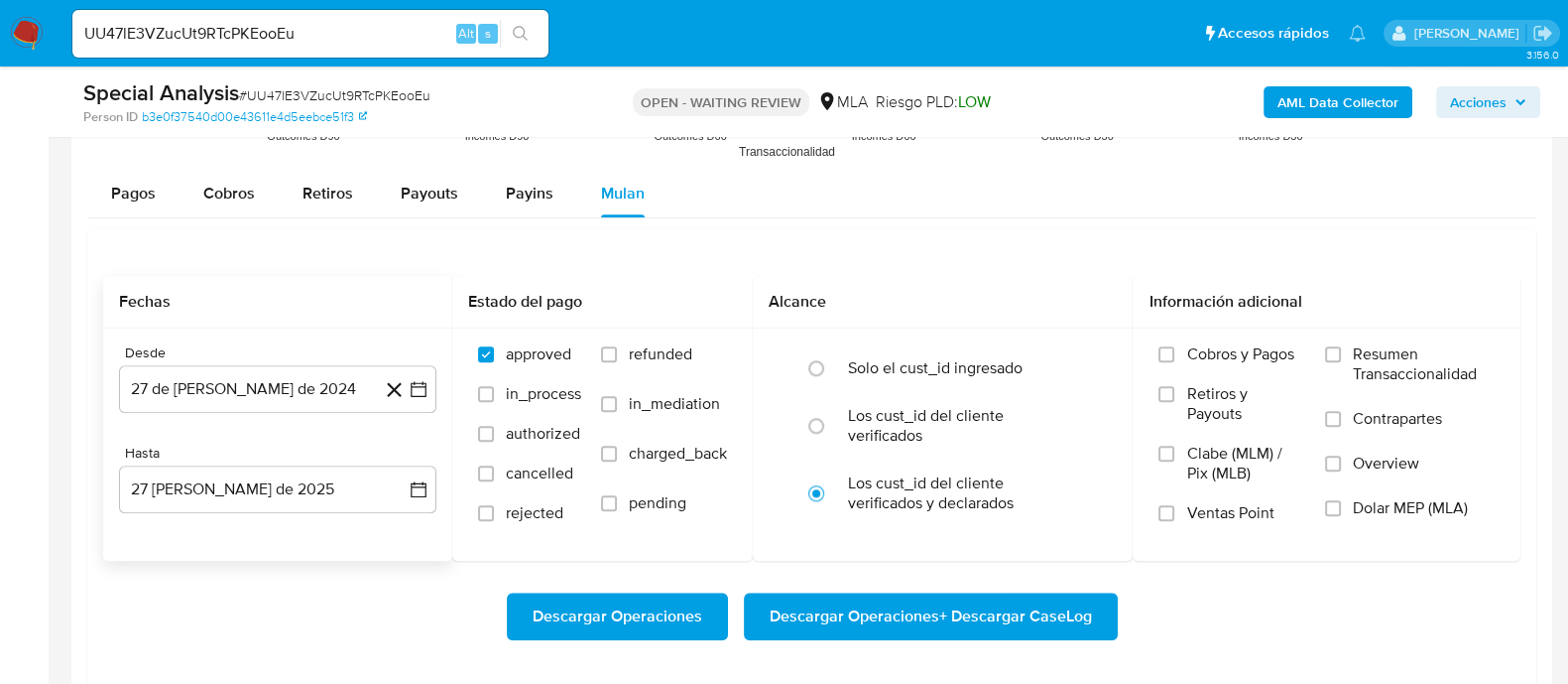
click at [391, 388] on icon at bounding box center [394, 389] width 25 height 25
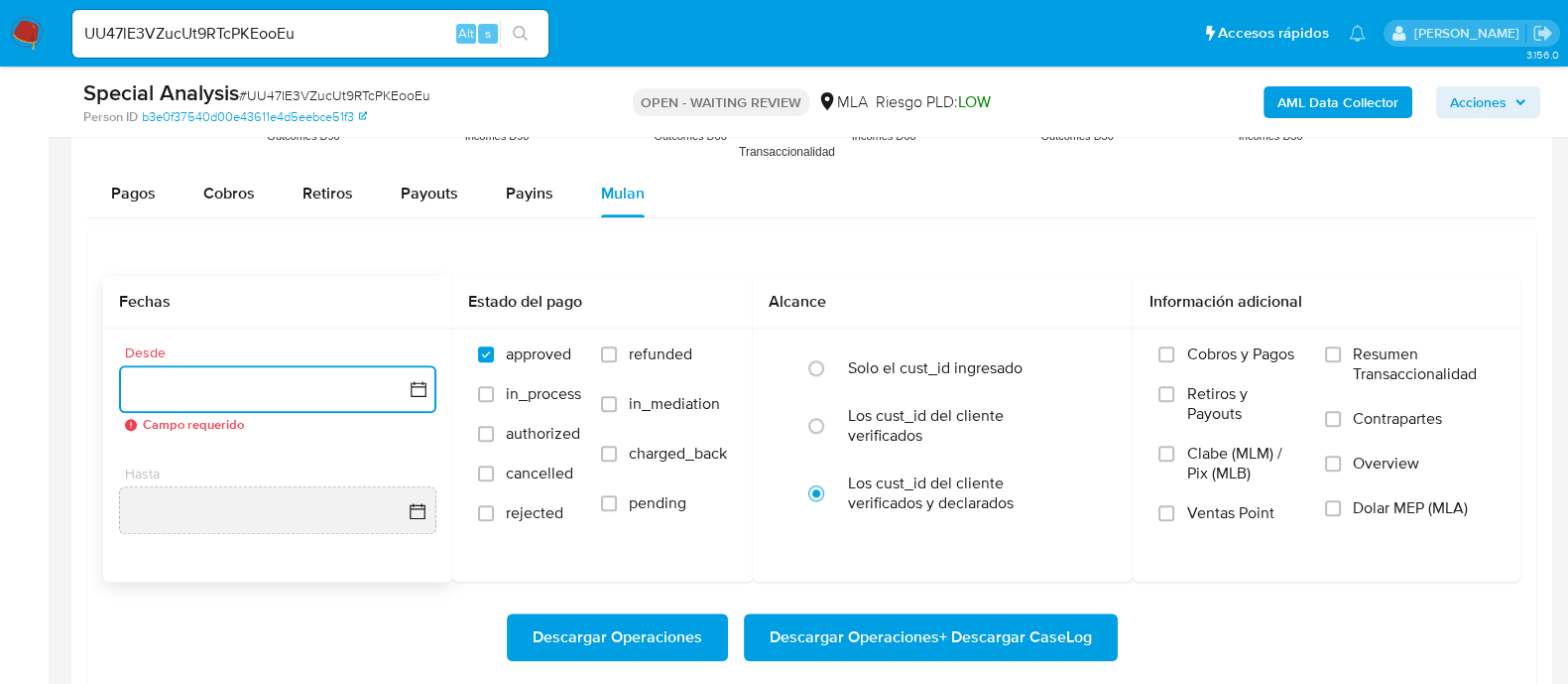
click at [260, 404] on button "button" at bounding box center [278, 389] width 318 height 48
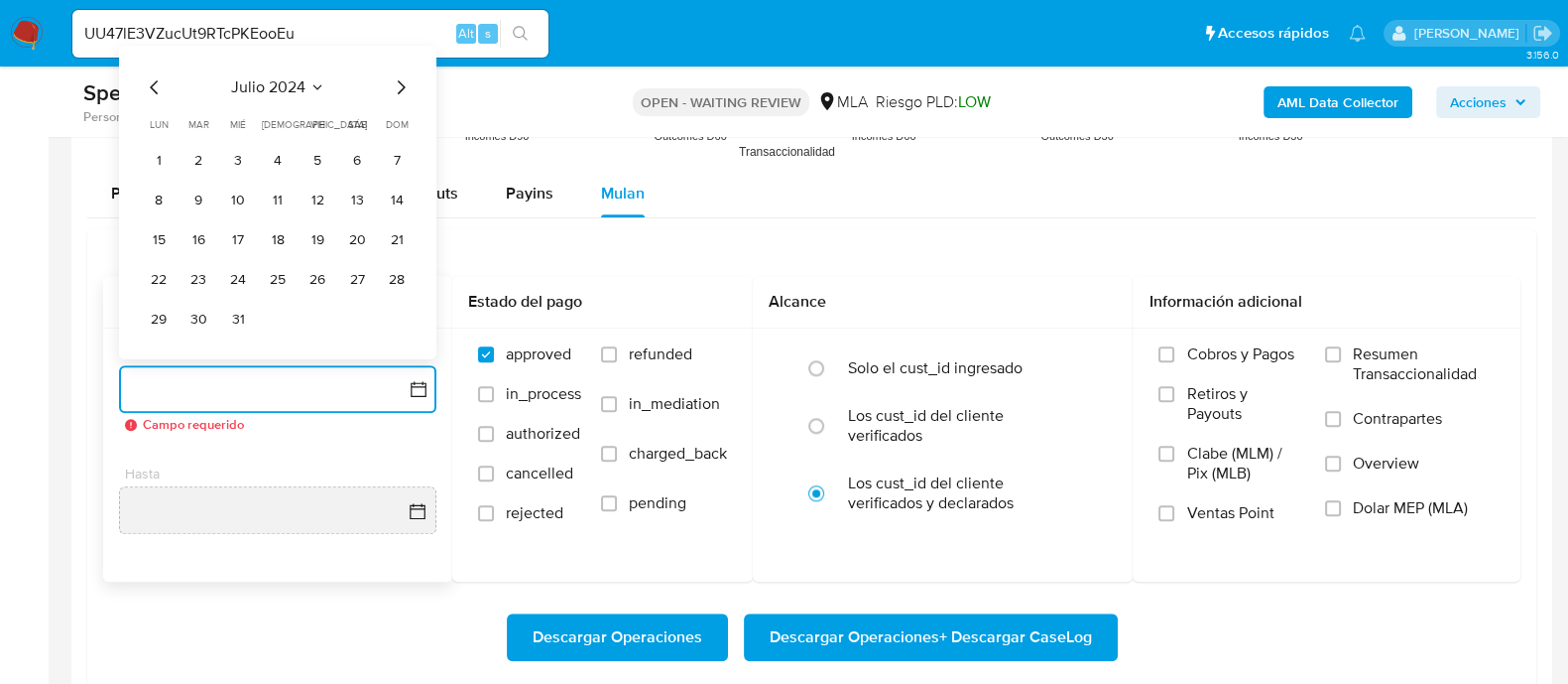
click at [265, 90] on span "julio 2024" at bounding box center [268, 87] width 74 height 20
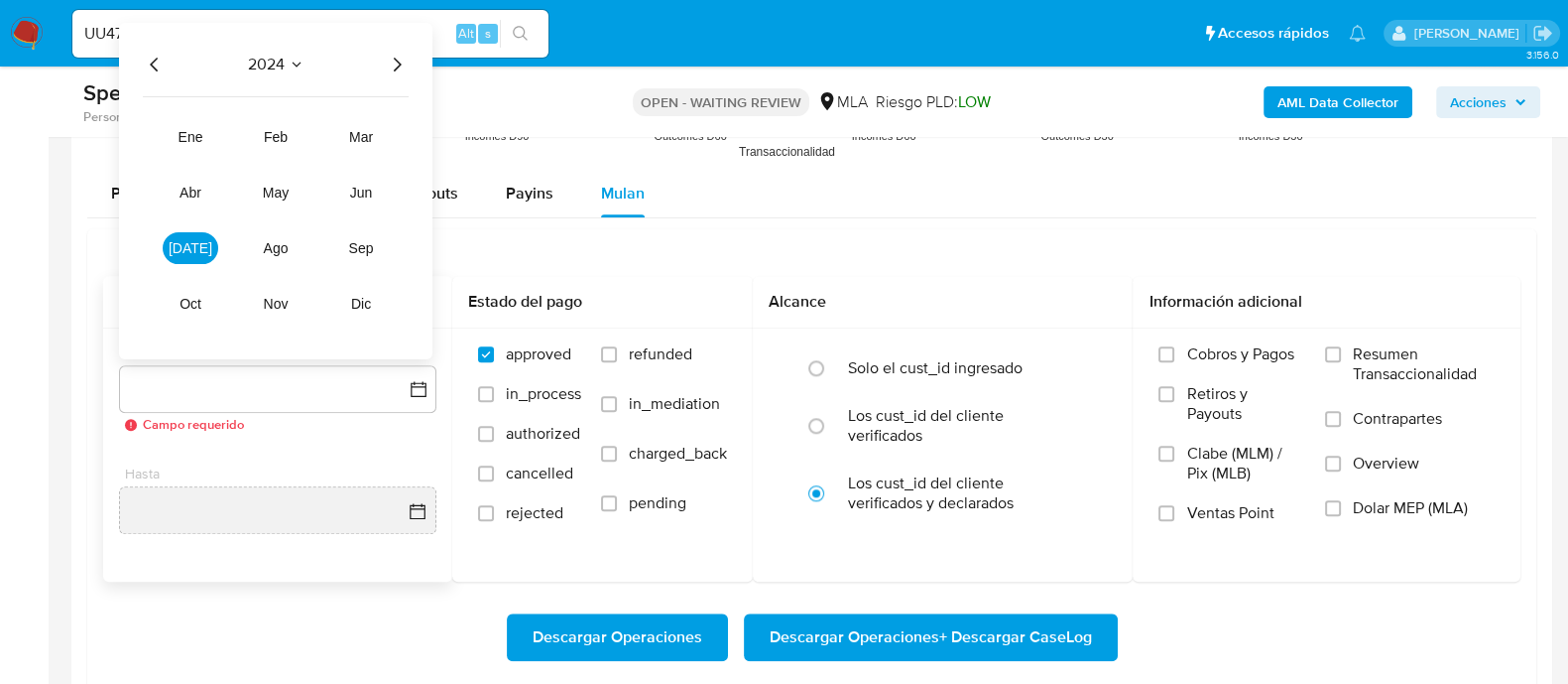
click at [396, 71] on icon "Año siguiente" at bounding box center [397, 65] width 24 height 24
click at [201, 199] on button "abr" at bounding box center [191, 193] width 56 height 32
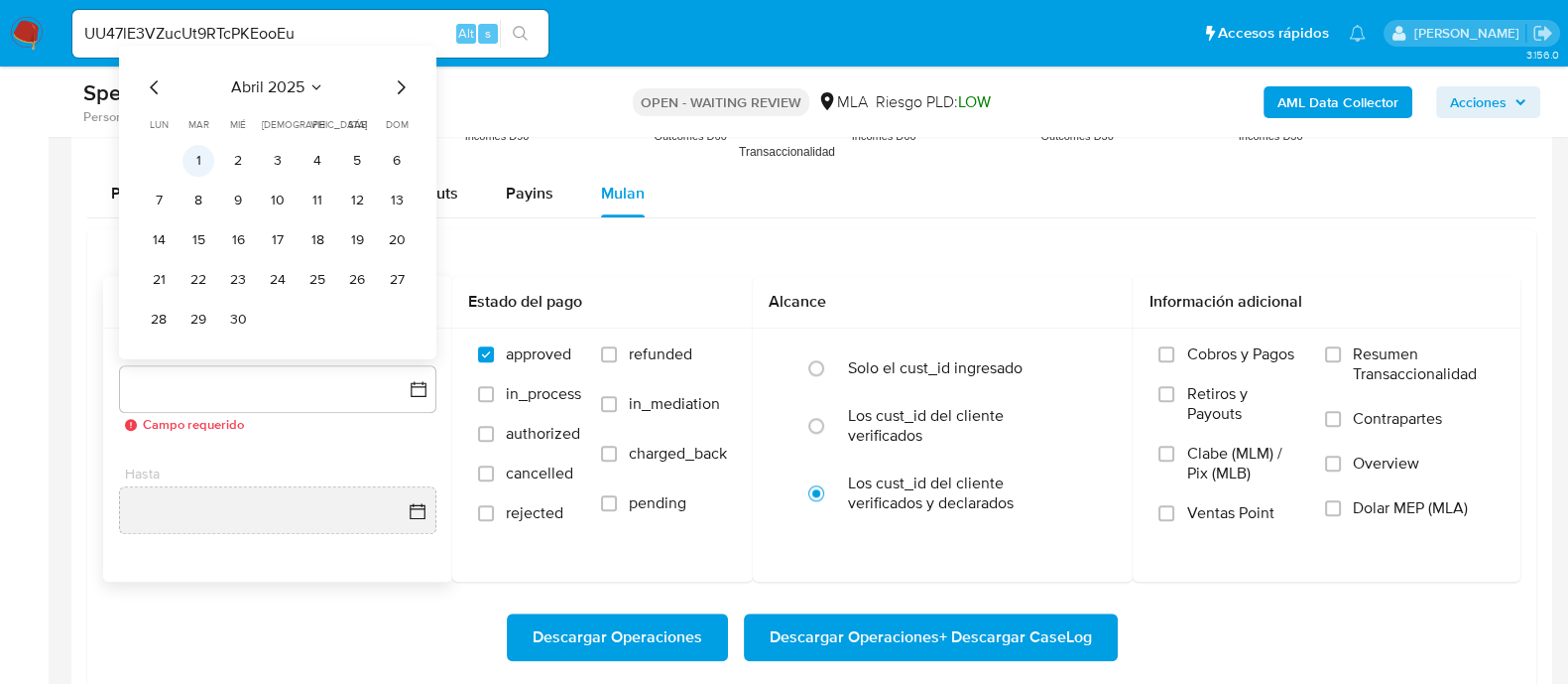
click at [198, 149] on button "1" at bounding box center [199, 161] width 32 height 32
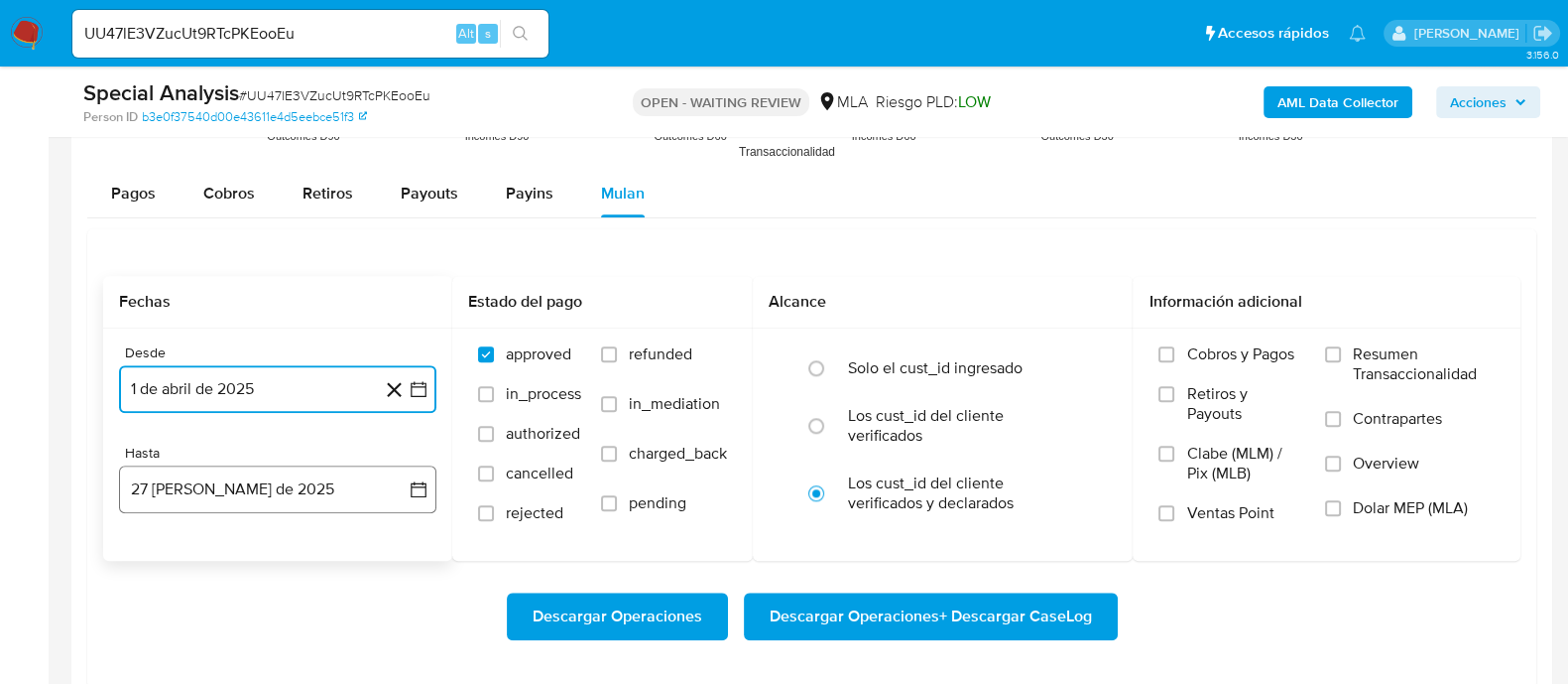
click at [262, 488] on button "27 de agosto de 2025" at bounding box center [278, 489] width 318 height 48
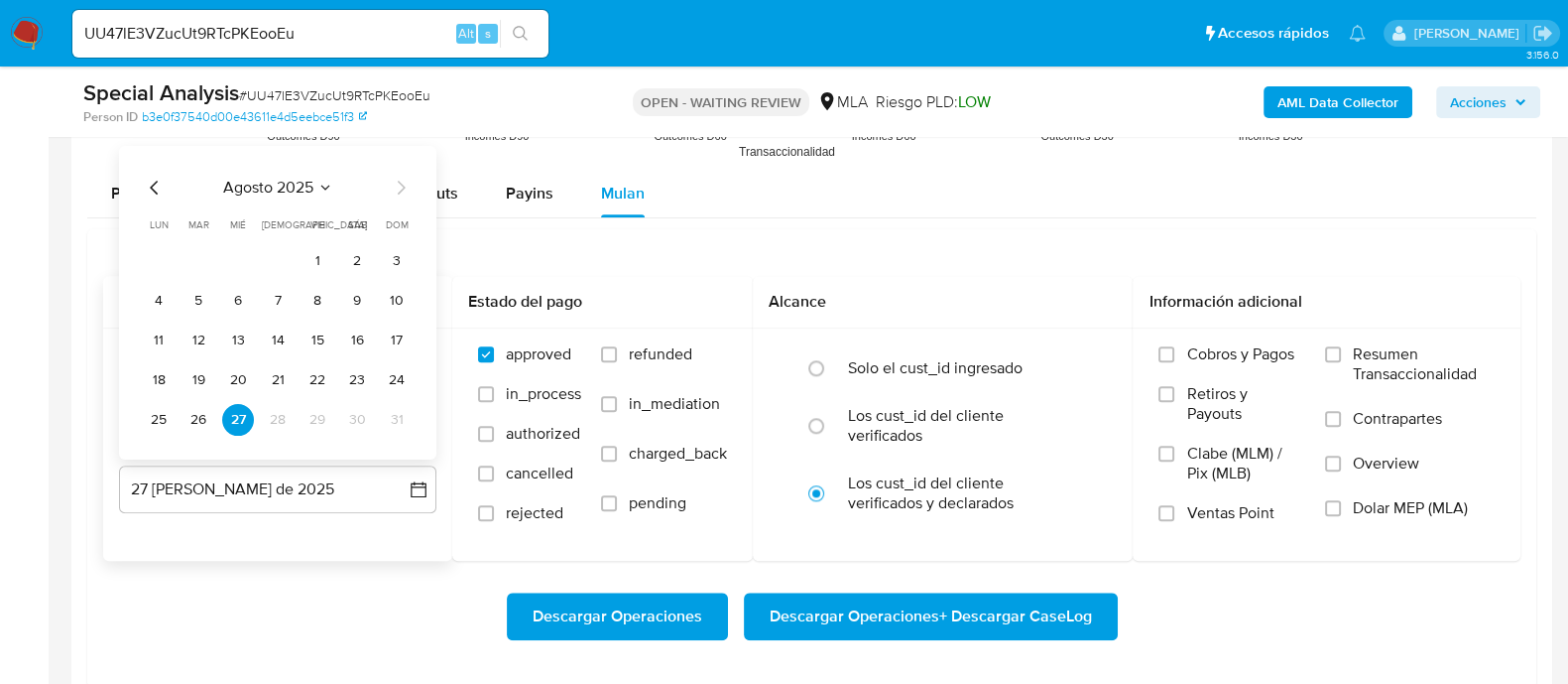
click at [318, 184] on icon "Seleccionar mes y año" at bounding box center [326, 188] width 16 height 16
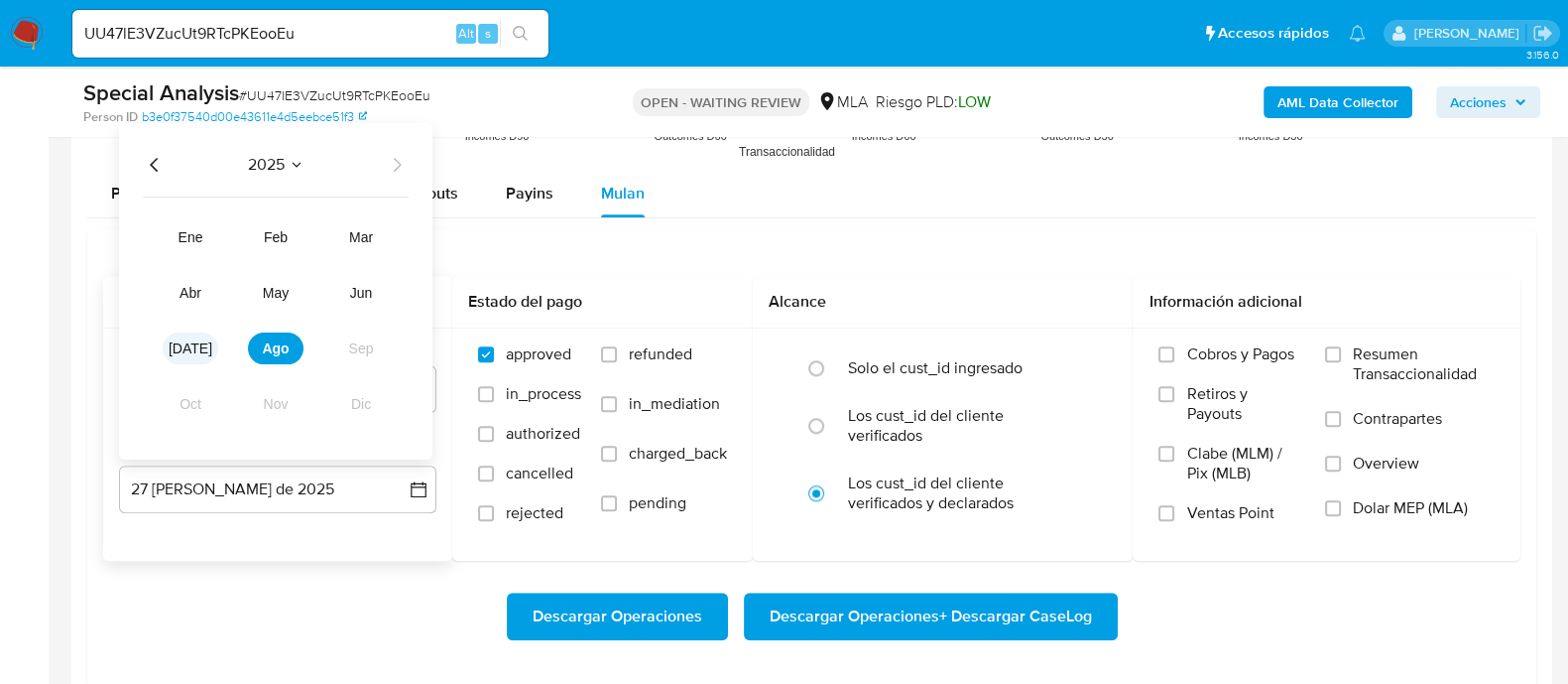
click at [194, 342] on span "jul" at bounding box center [191, 348] width 44 height 16
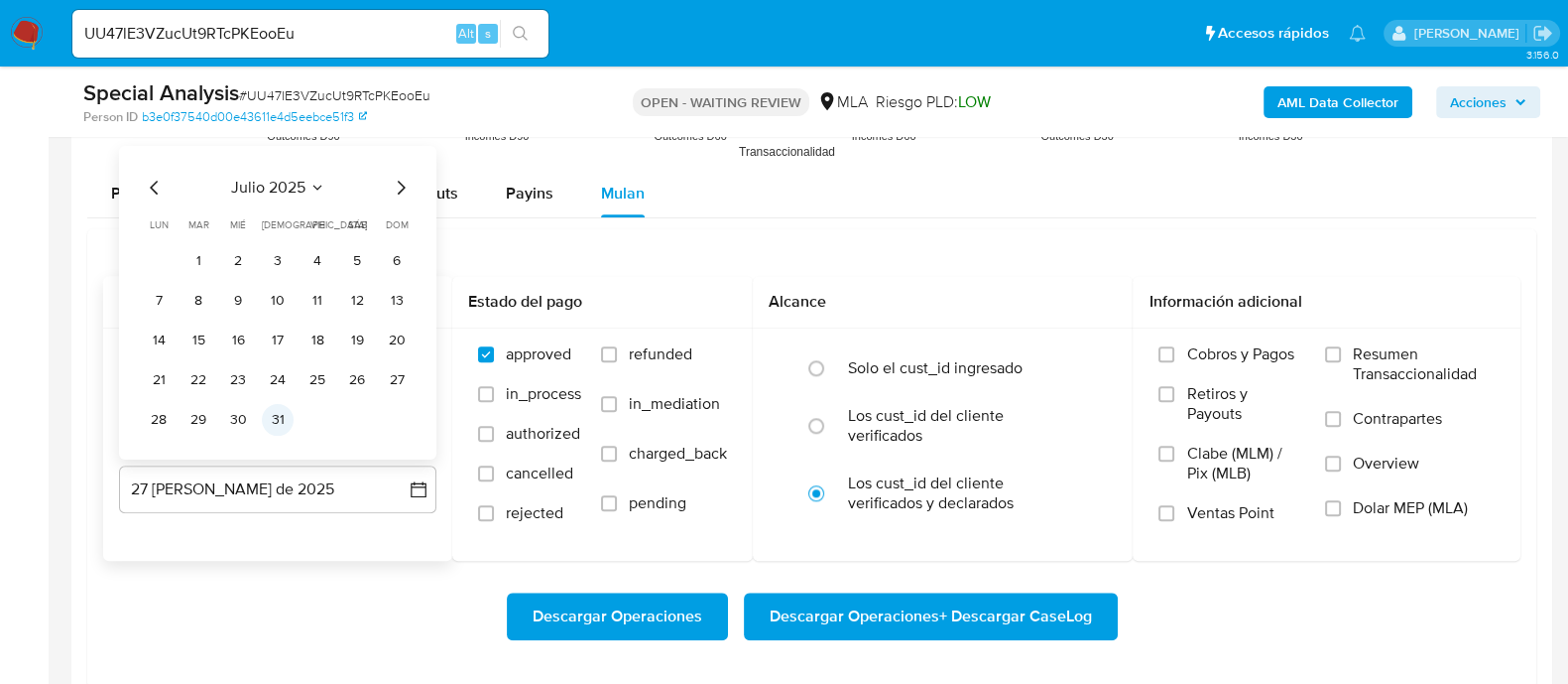
click at [282, 419] on button "31" at bounding box center [278, 420] width 32 height 32
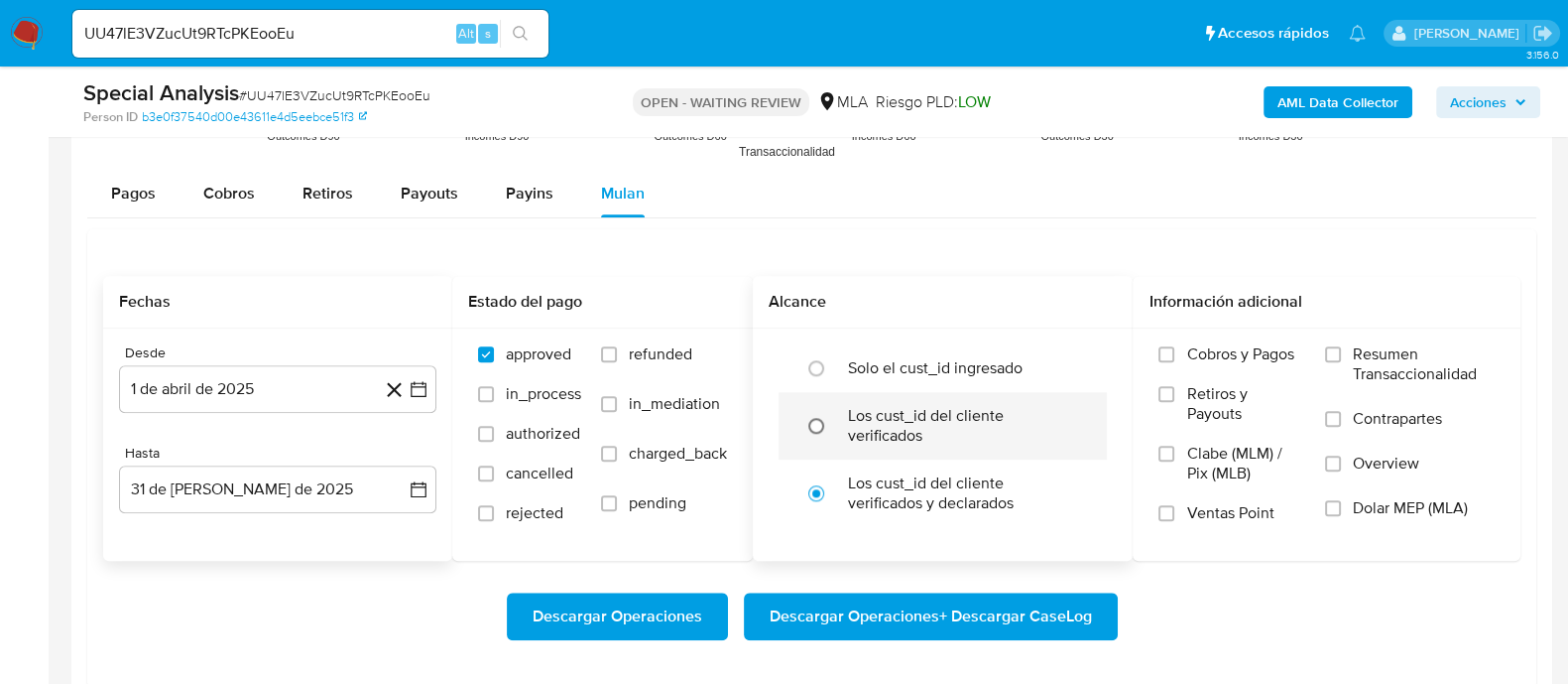
click at [825, 416] on input "radio" at bounding box center [816, 426] width 32 height 32
radio input "true"
click at [1329, 503] on input "Dolar MEP (MLA)" at bounding box center [1333, 508] width 16 height 16
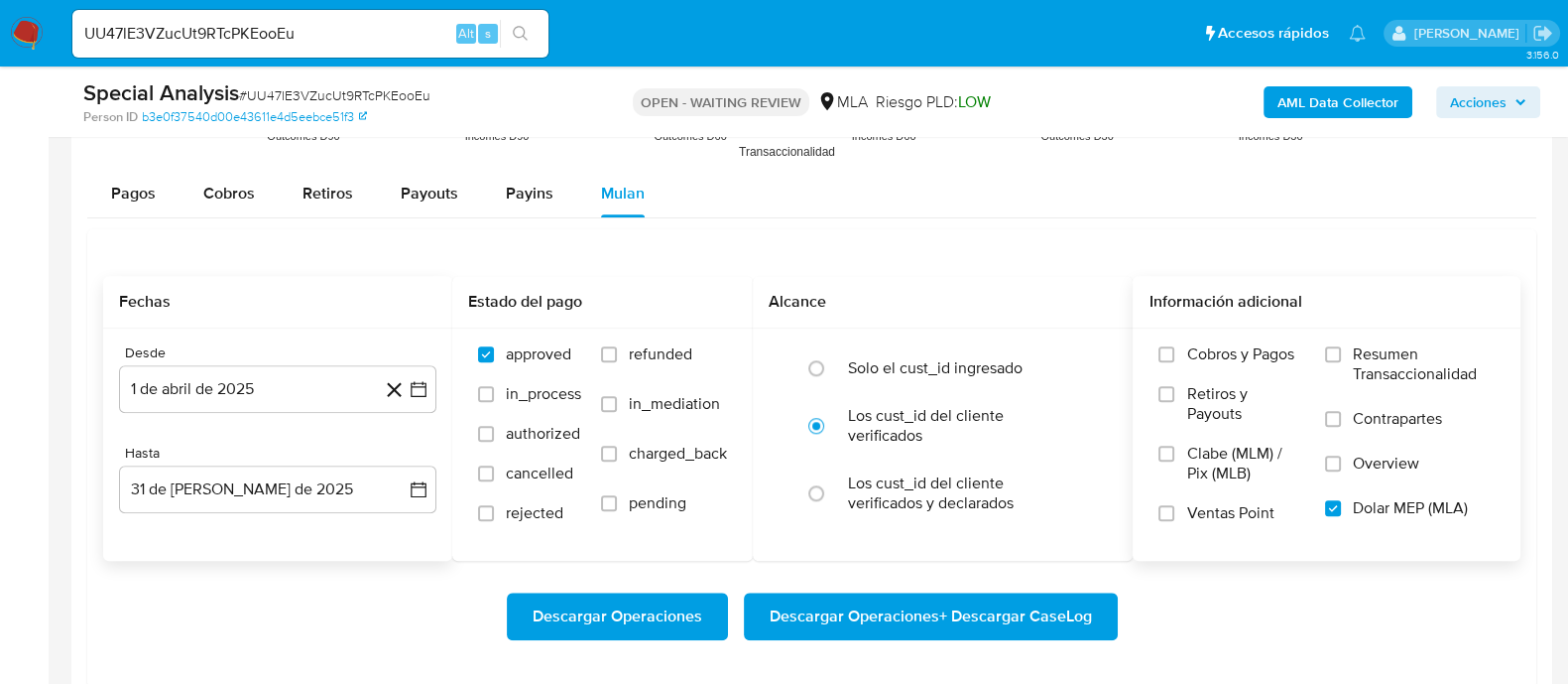
click at [938, 614] on span "Descargar Operaciones + Descargar CaseLog" at bounding box center [930, 616] width 323 height 44
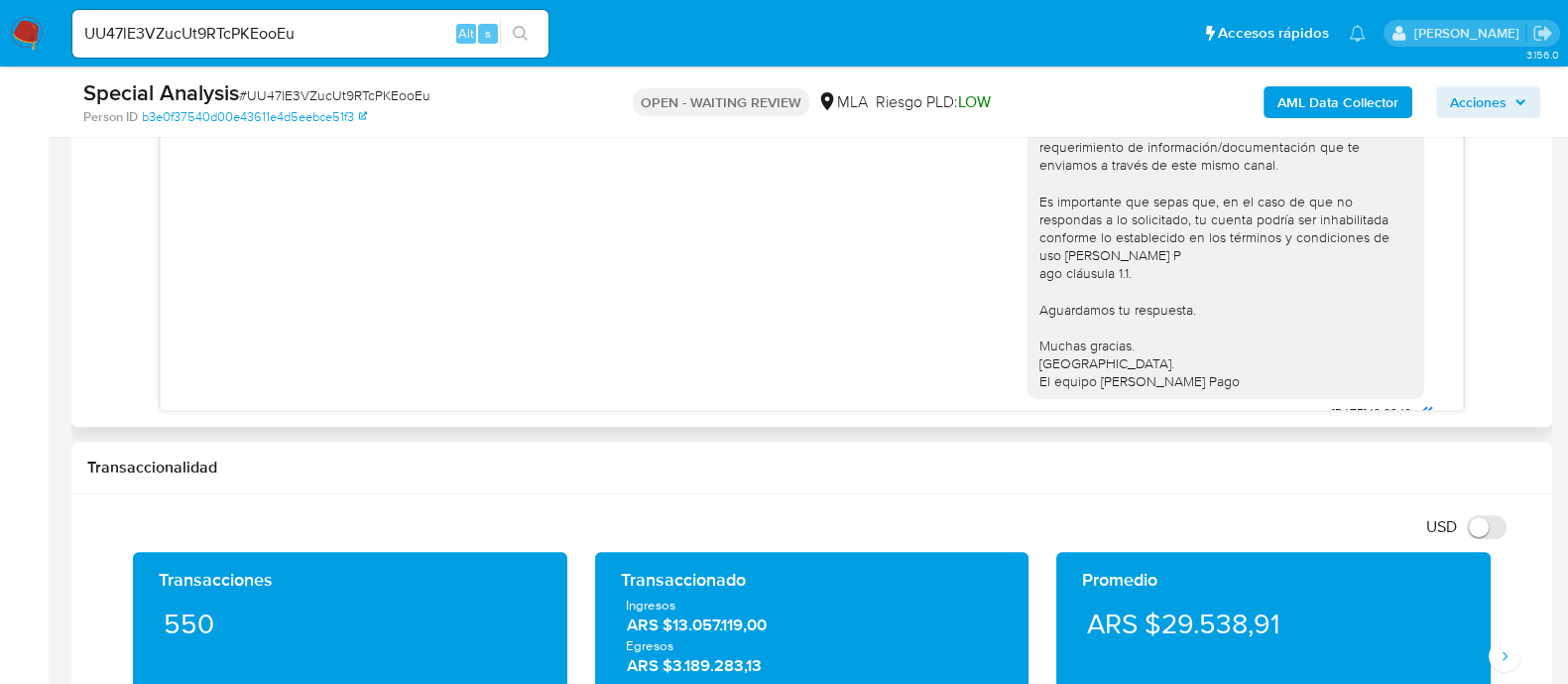
scroll to position [1401, 0]
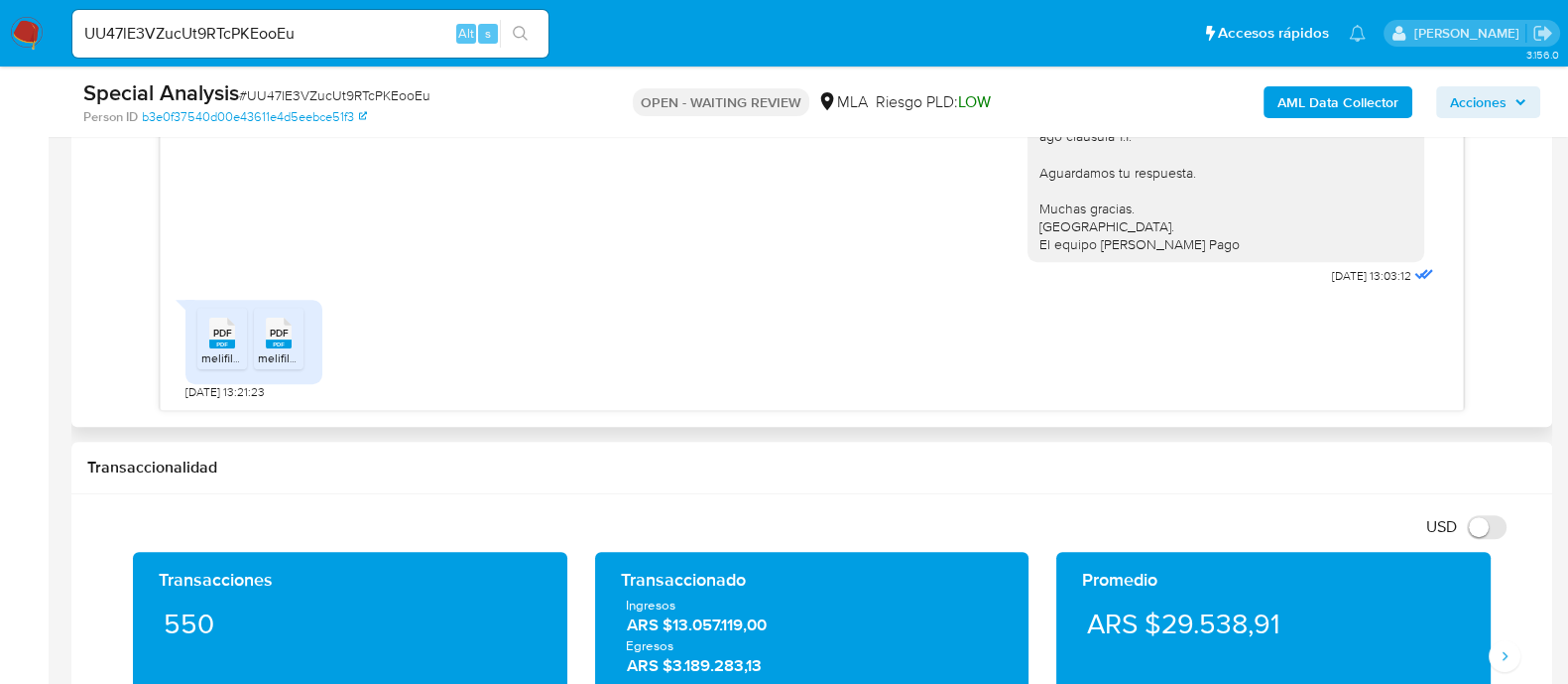
click at [228, 331] on span "PDF" at bounding box center [222, 333] width 19 height 13
click at [278, 335] on span "PDF" at bounding box center [279, 333] width 19 height 13
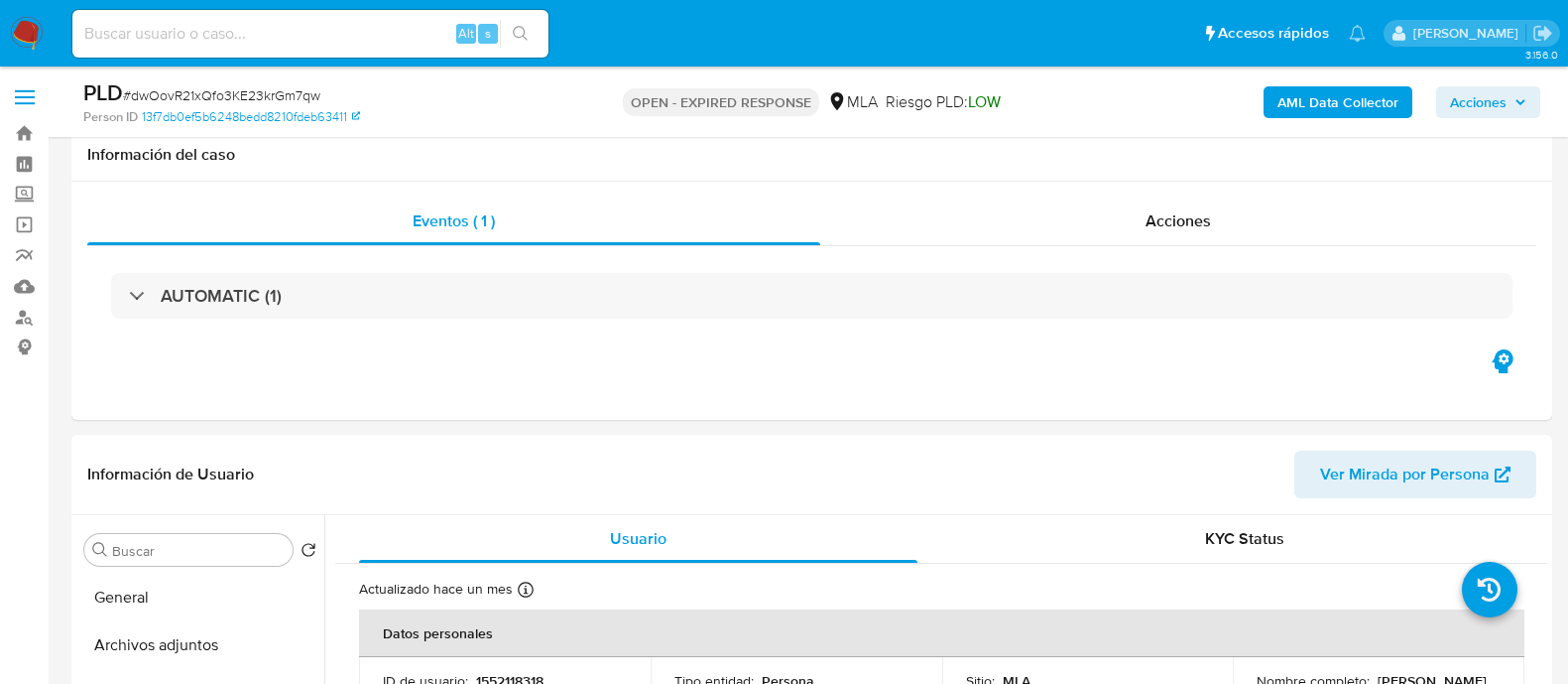
select select "10"
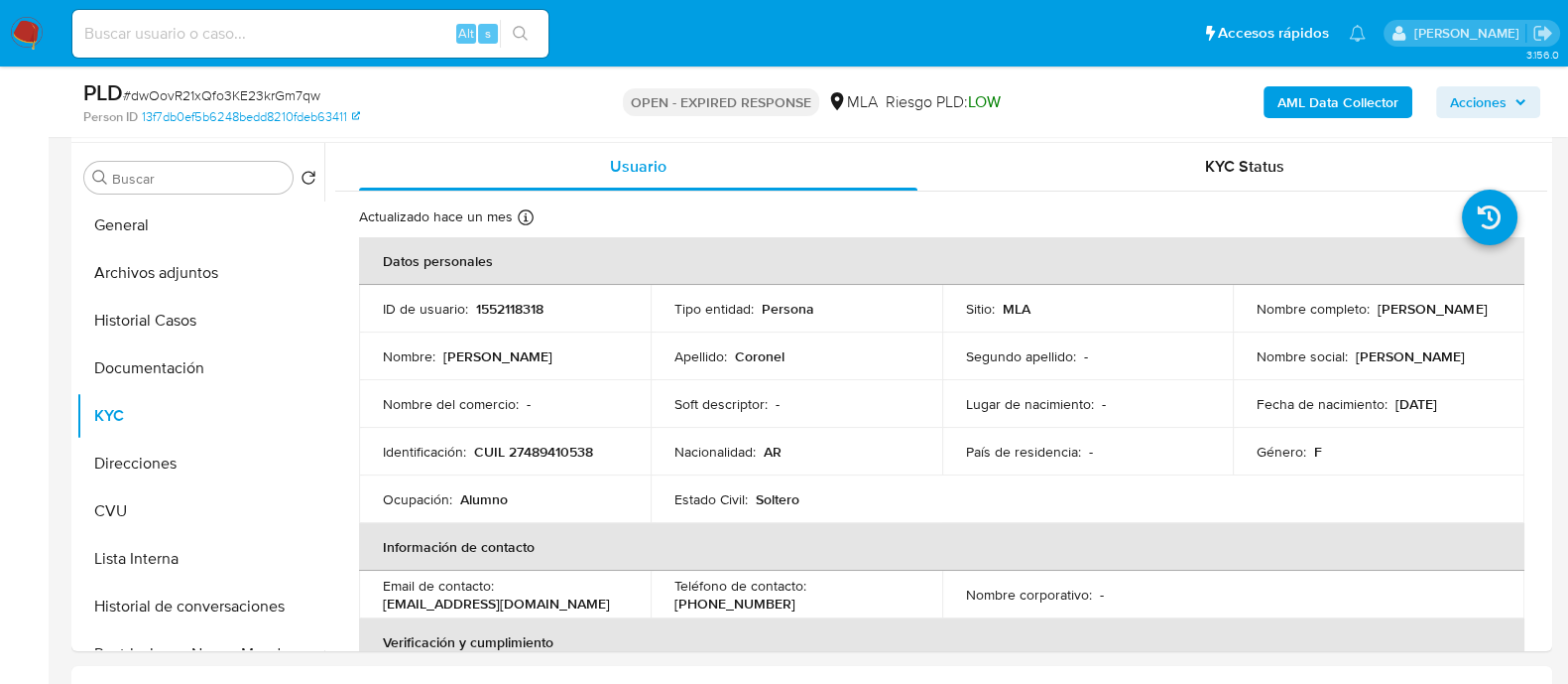
click at [5, 32] on nav "Pausado Ver notificaciones Alt s Accesos rápidos Presiona las siguientes teclas…" at bounding box center [784, 33] width 1568 height 66
click at [39, 53] on nav "Pausado Ver notificaciones Alt s Accesos rápidos Presiona las siguientes teclas…" at bounding box center [784, 33] width 1568 height 66
click at [27, 35] on img at bounding box center [27, 34] width 34 height 34
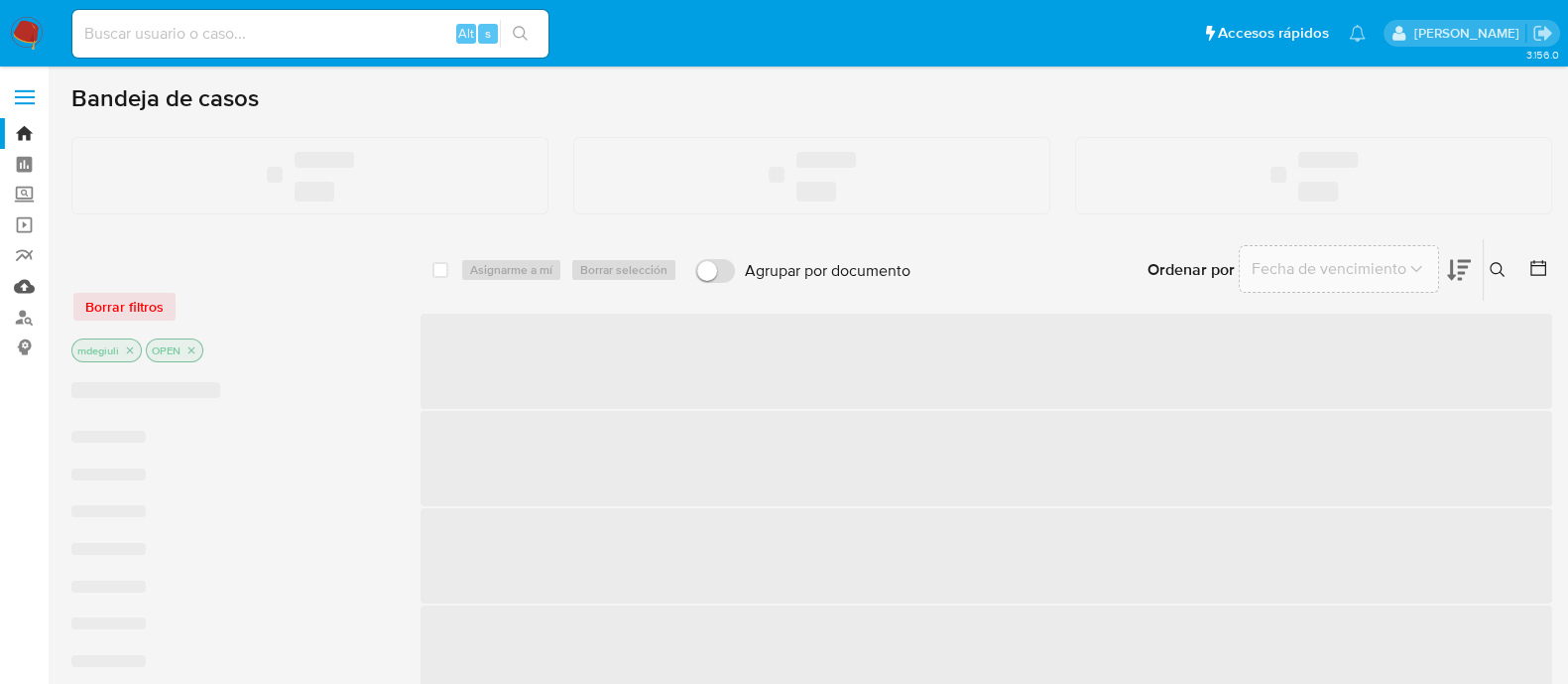
click at [30, 288] on link "Mulan" at bounding box center [118, 286] width 236 height 31
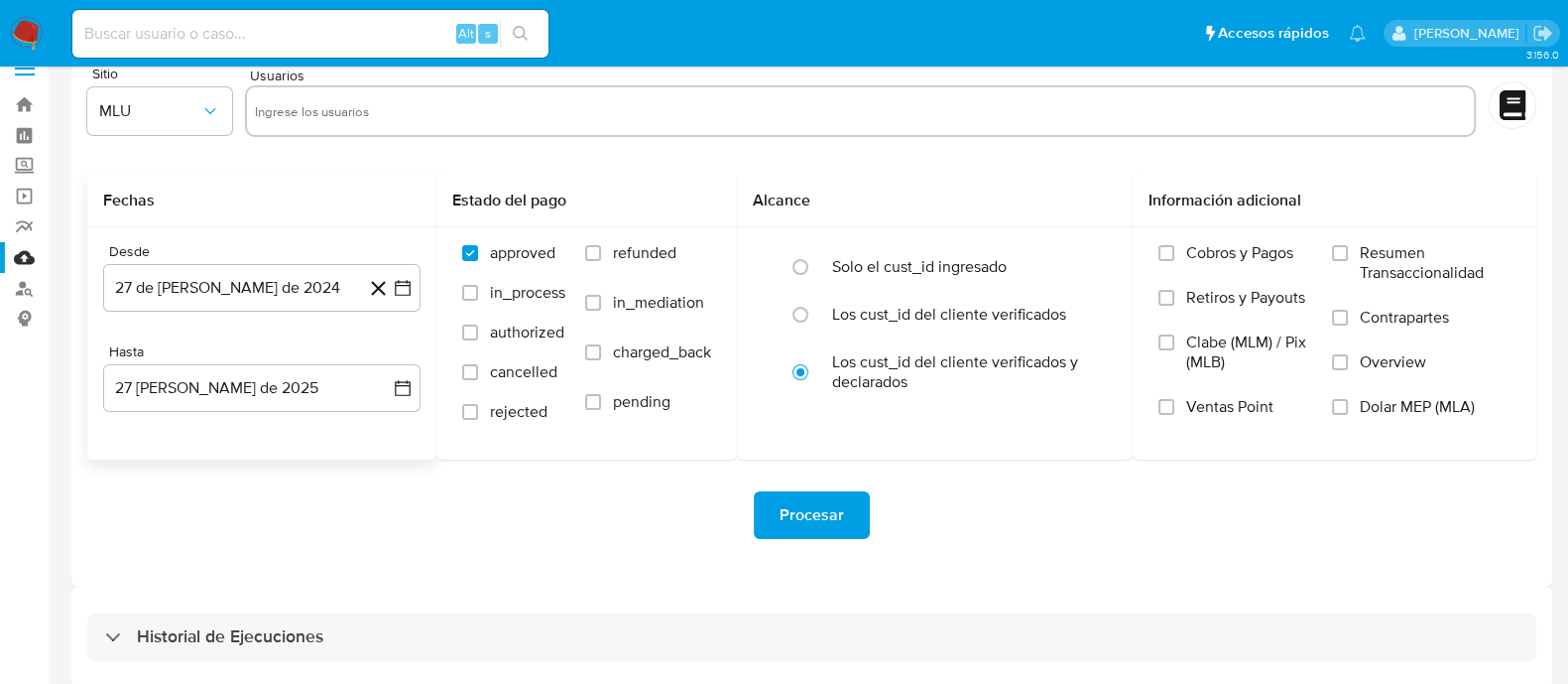
scroll to position [45, 0]
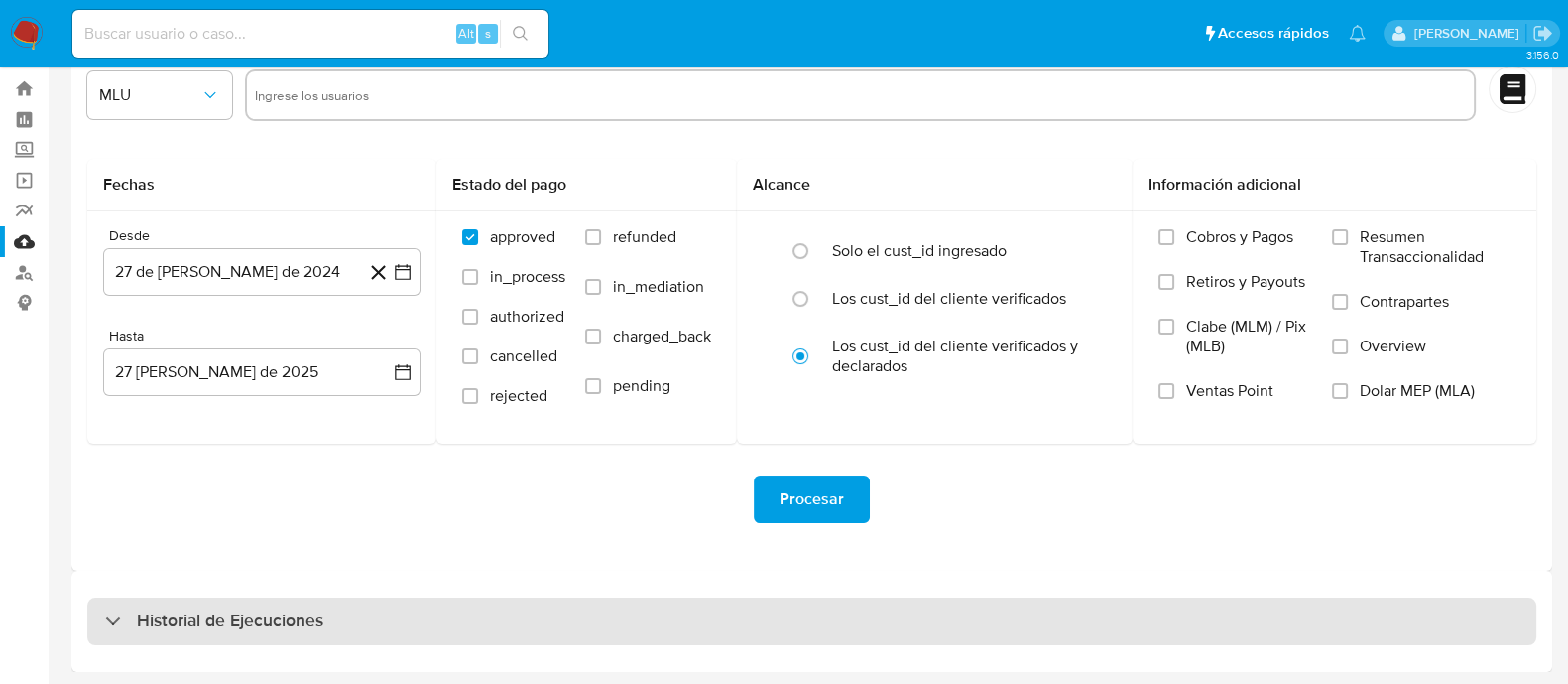
click at [249, 622] on h3 "Historial de Ejecuciones" at bounding box center [230, 621] width 187 height 24
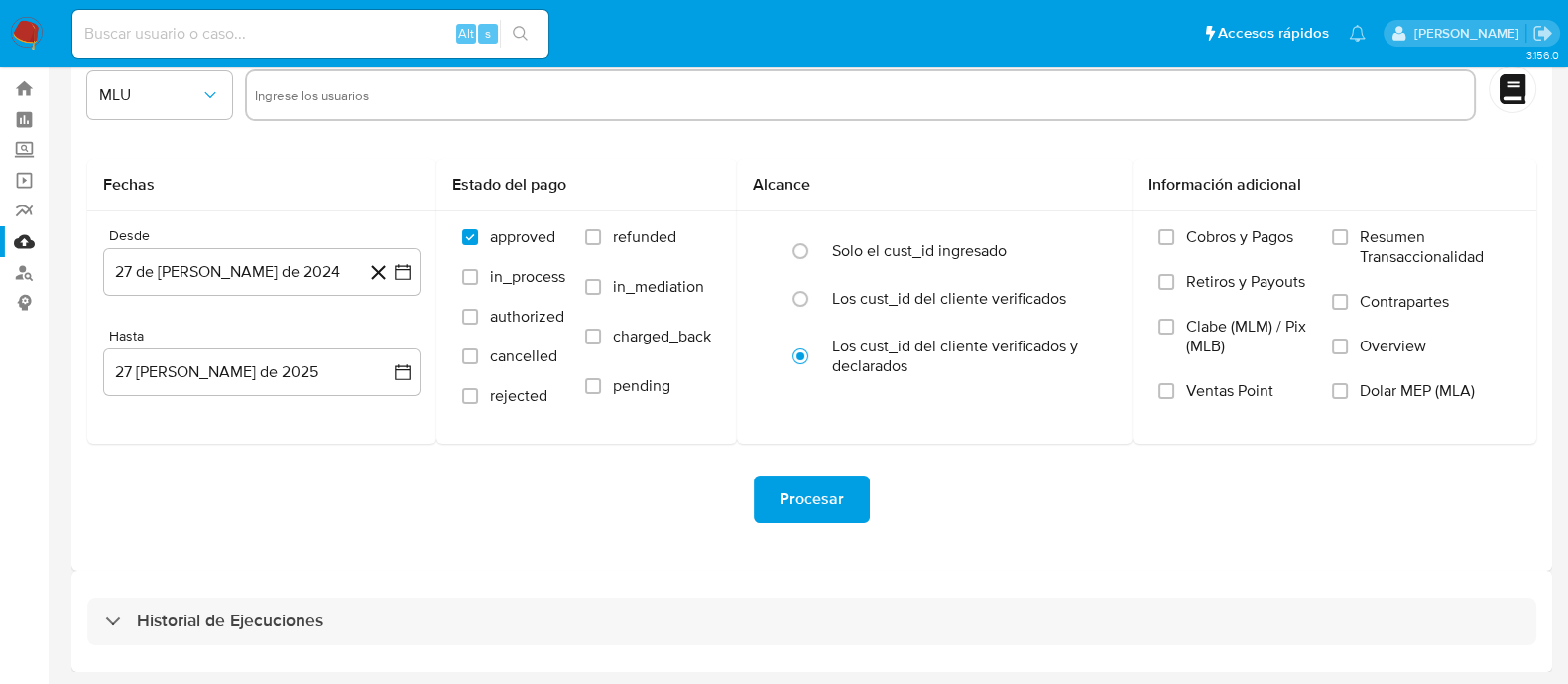
select select "10"
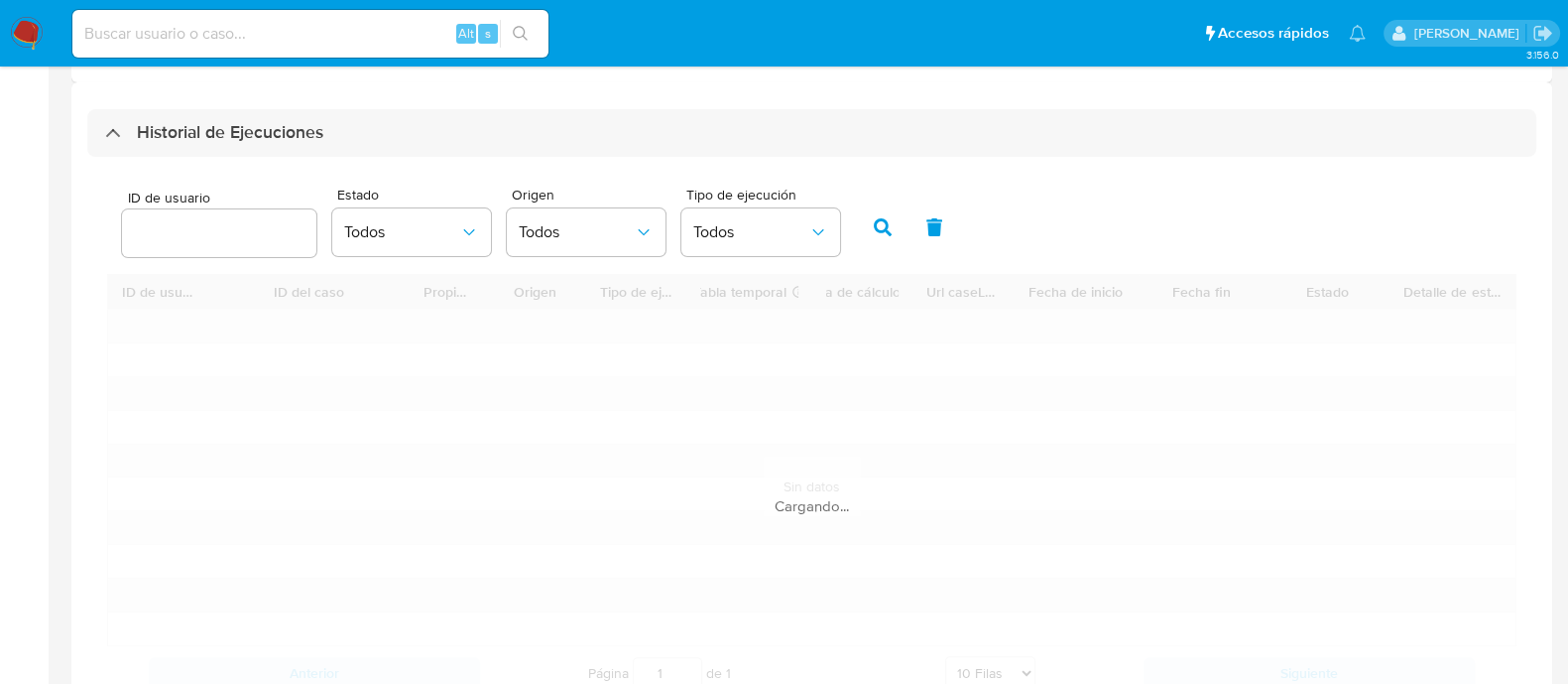
scroll to position [541, 0]
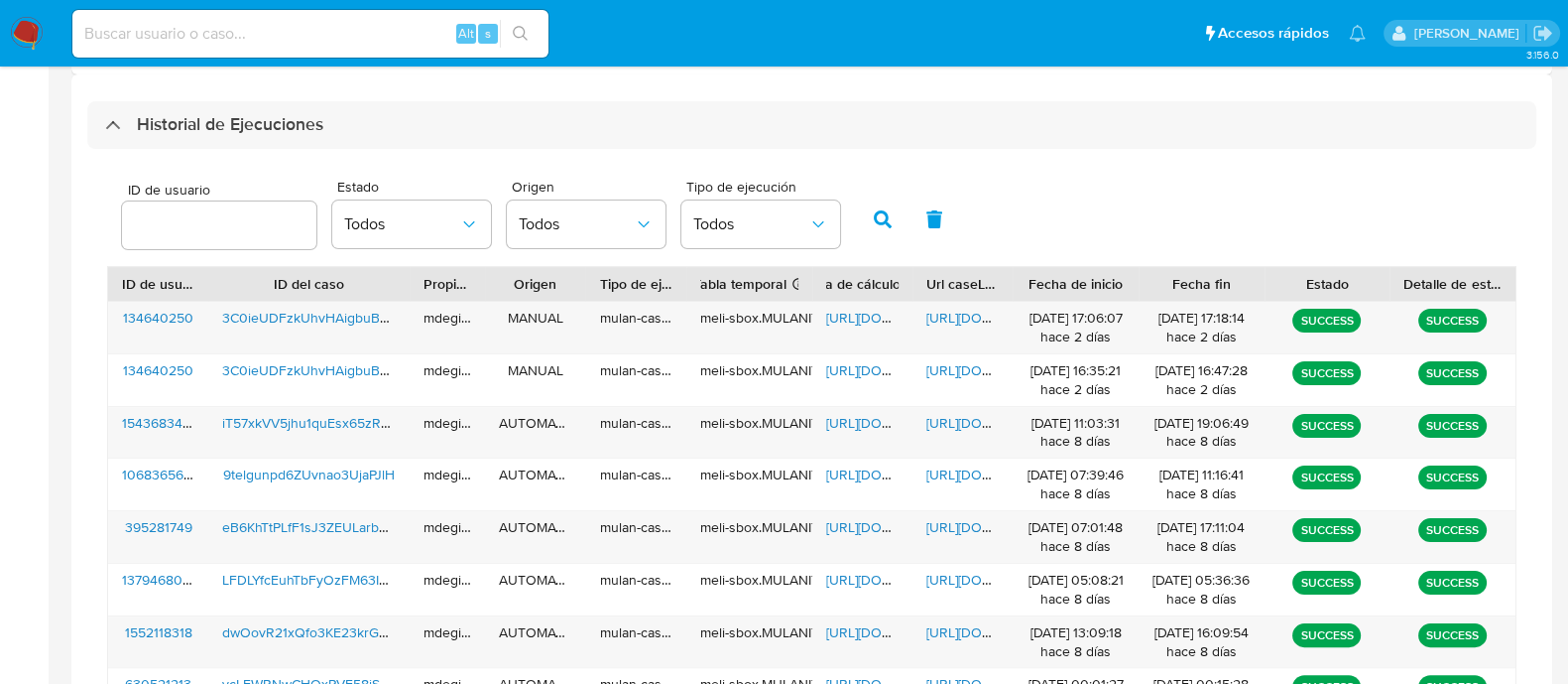
click at [247, 216] on input "number" at bounding box center [219, 225] width 195 height 26
type input "832506419"
click at [867, 220] on button "button" at bounding box center [882, 220] width 52 height 48
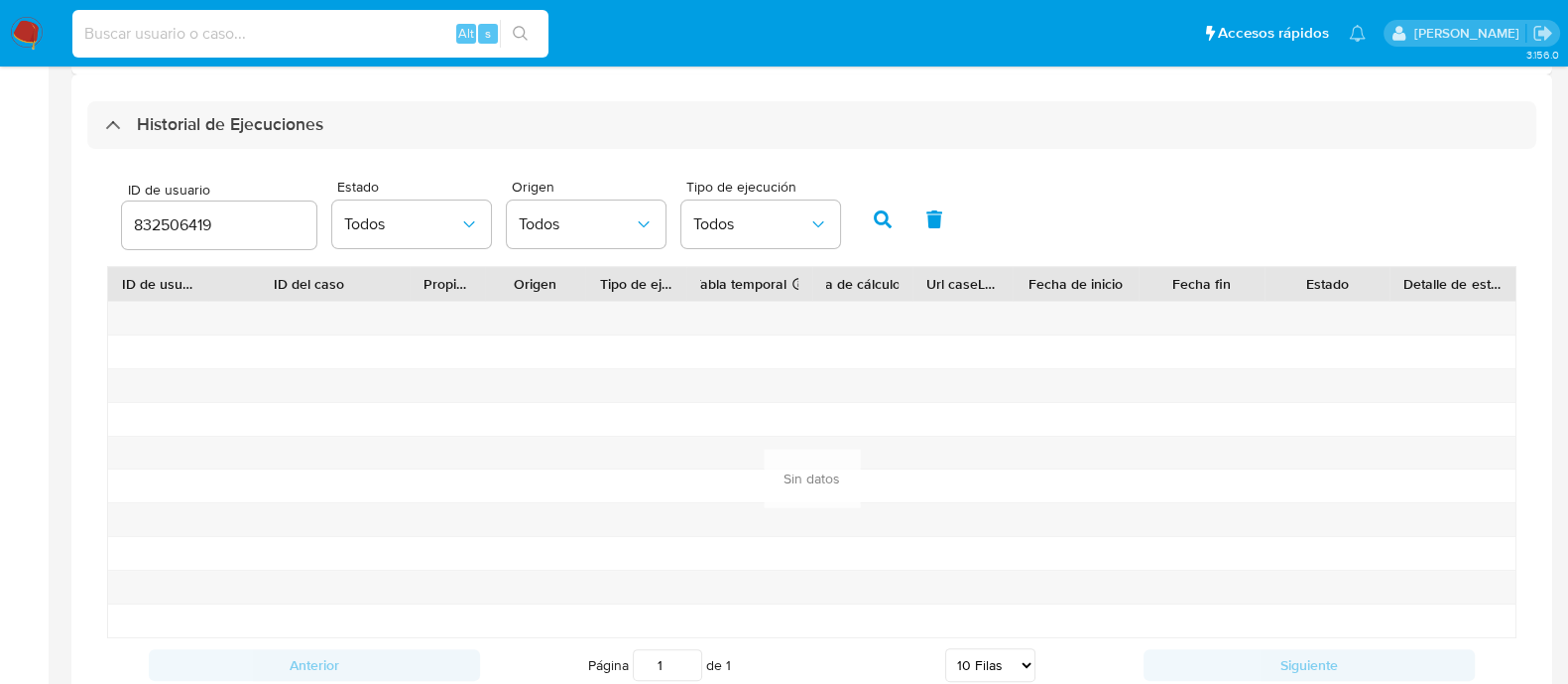
click at [232, 40] on input at bounding box center [310, 34] width 476 height 26
paste input "0pEzxxI1OuD29BVSHb4cTQ1H"
type input "0pEzxxI1OuD29BVSHb4cTQ1H"
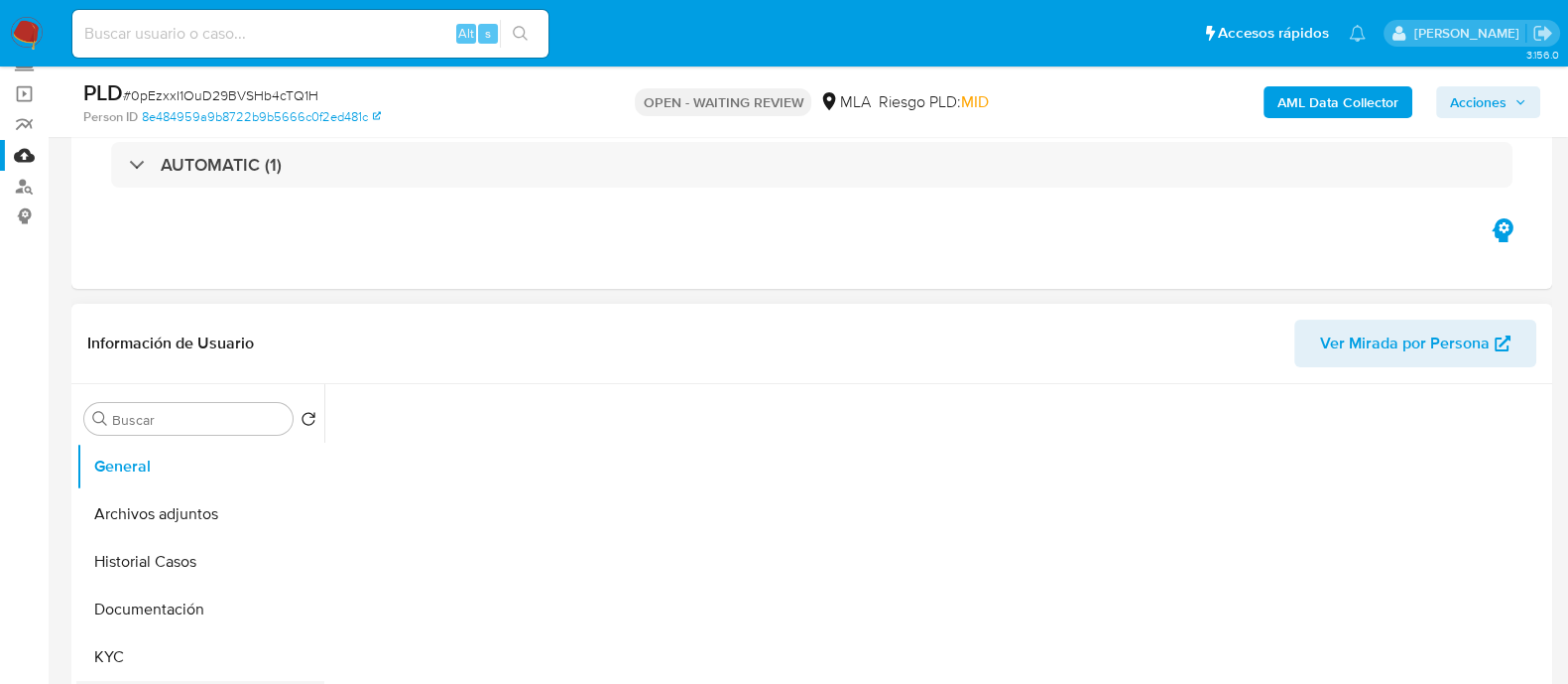
scroll to position [372, 0]
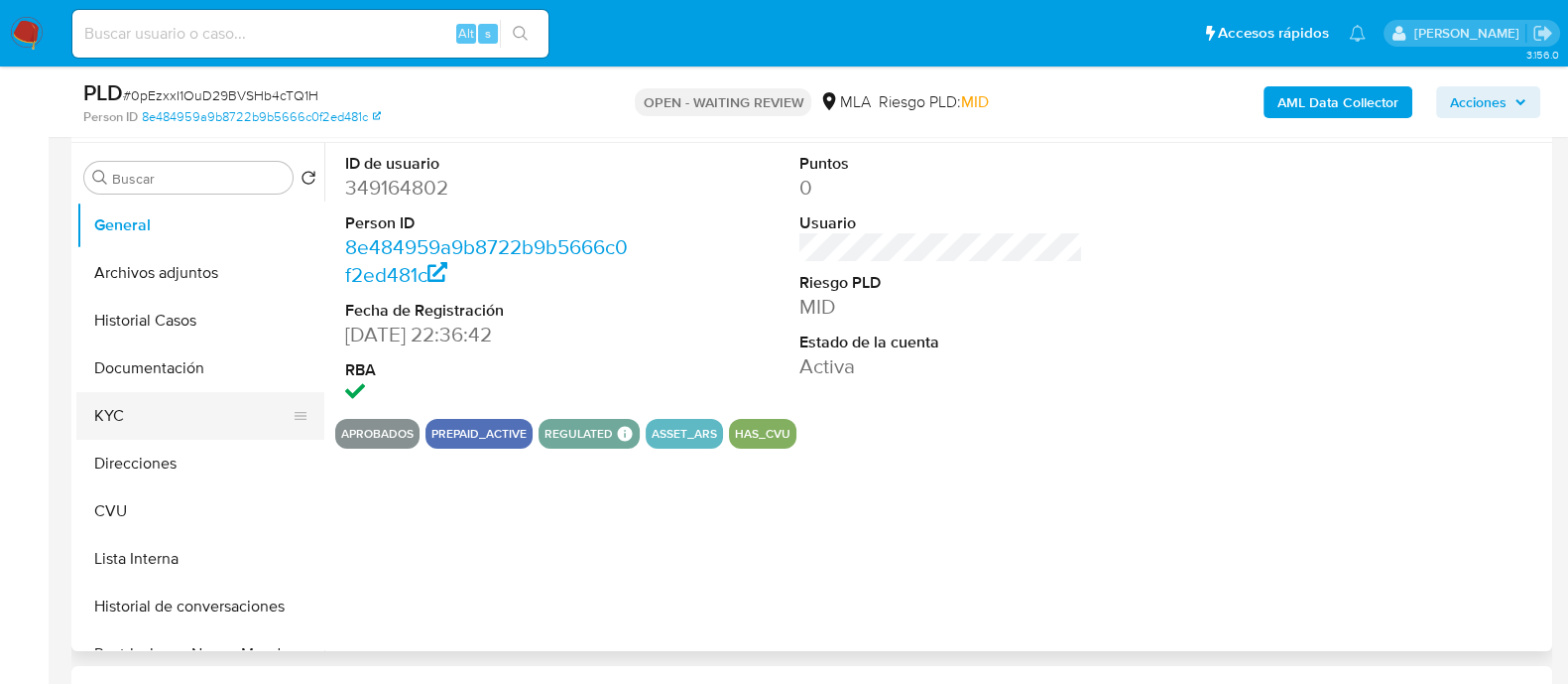
select select "10"
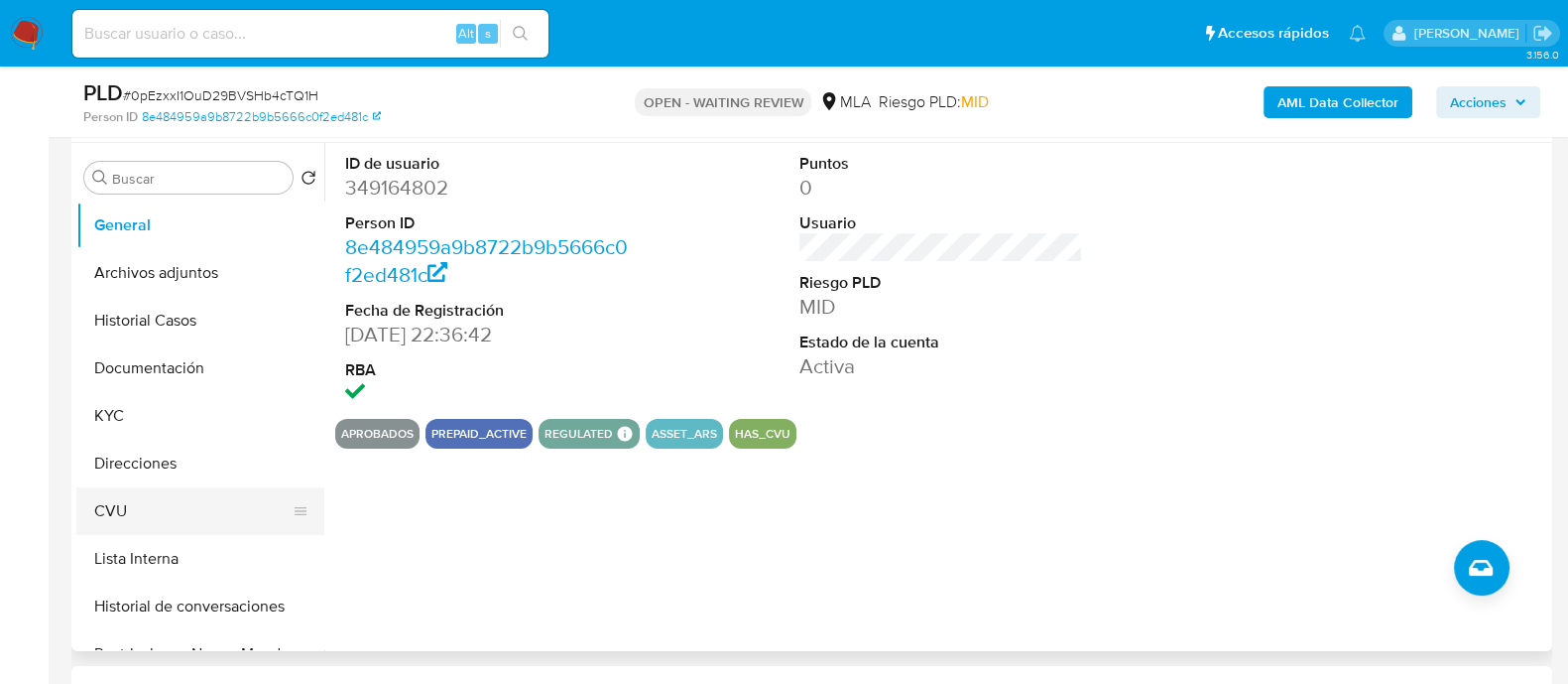
click at [152, 508] on button "CVU" at bounding box center [192, 511] width 232 height 48
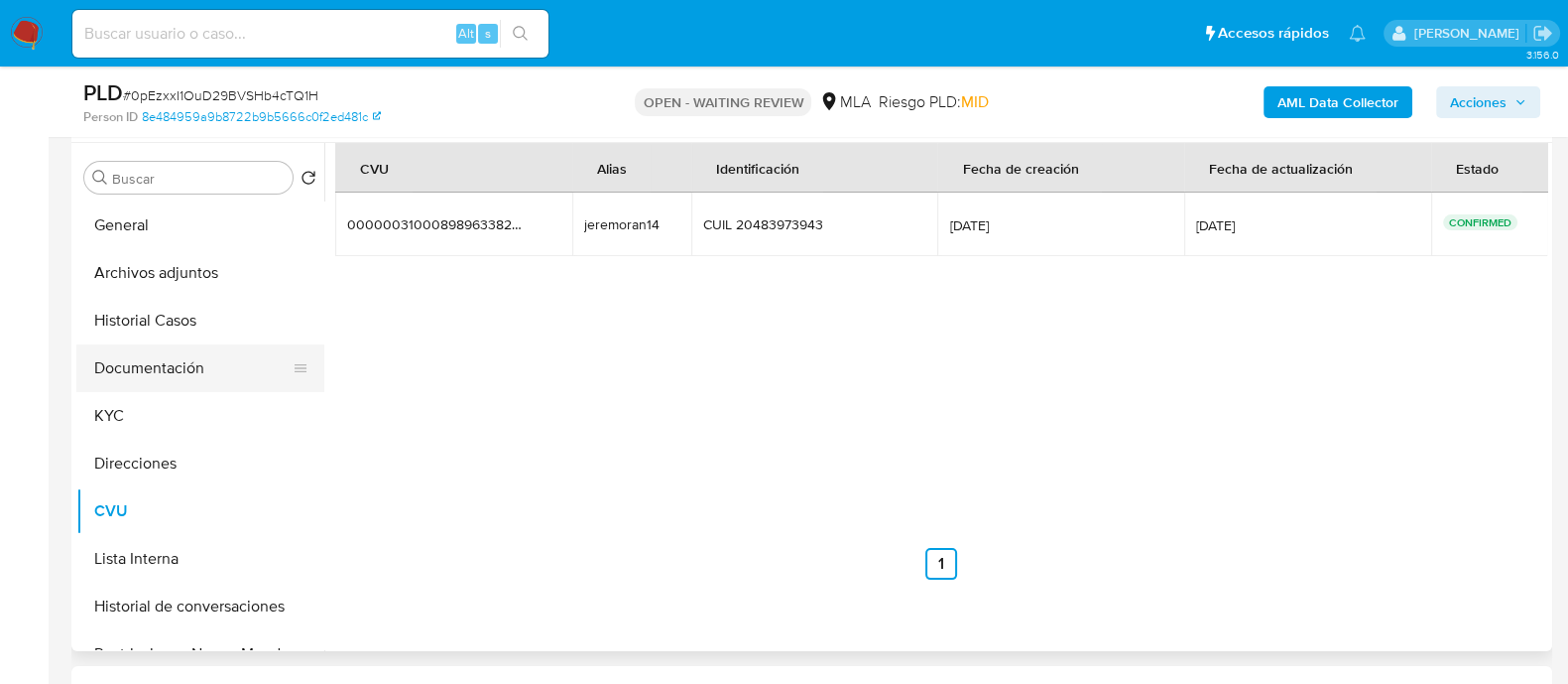
click at [135, 390] on button "Documentación" at bounding box center [192, 368] width 232 height 48
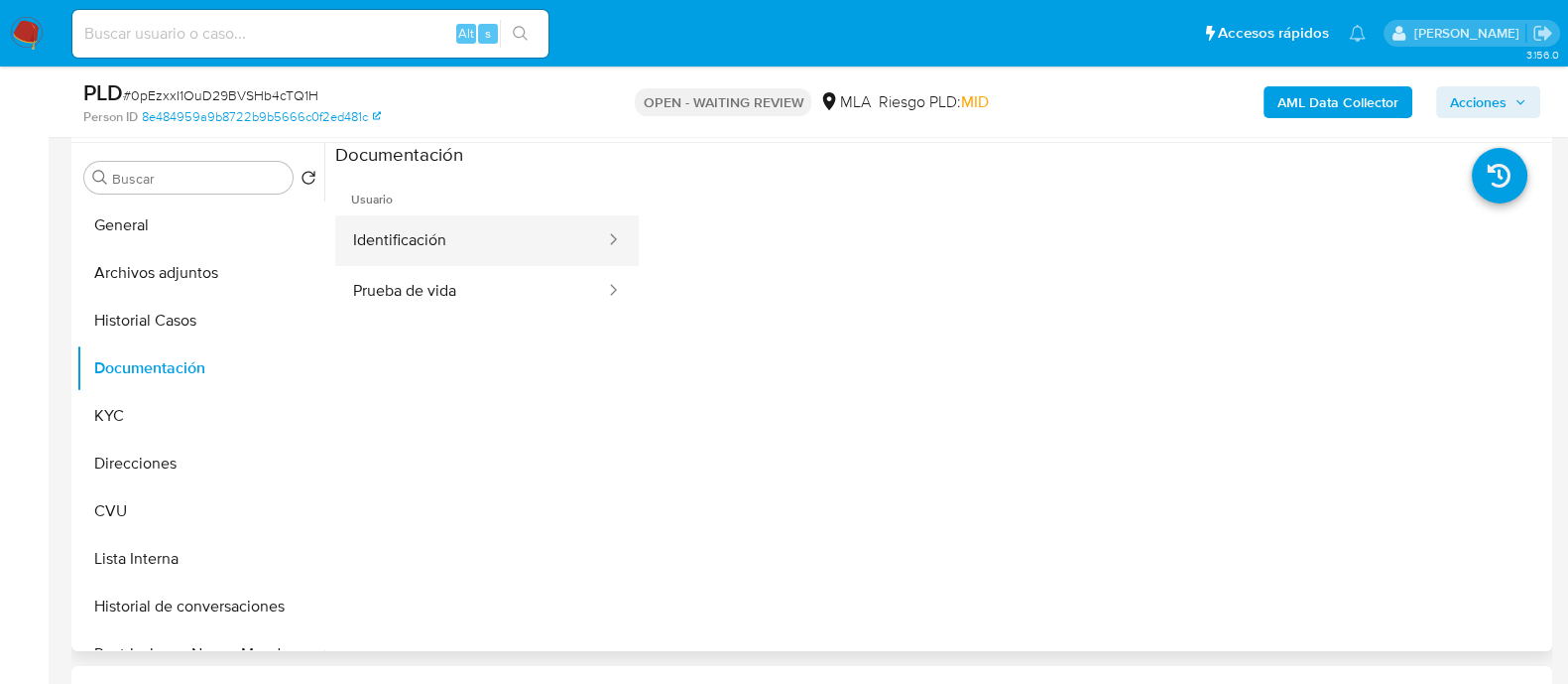
click at [422, 230] on button "Identificación" at bounding box center [471, 240] width 272 height 51
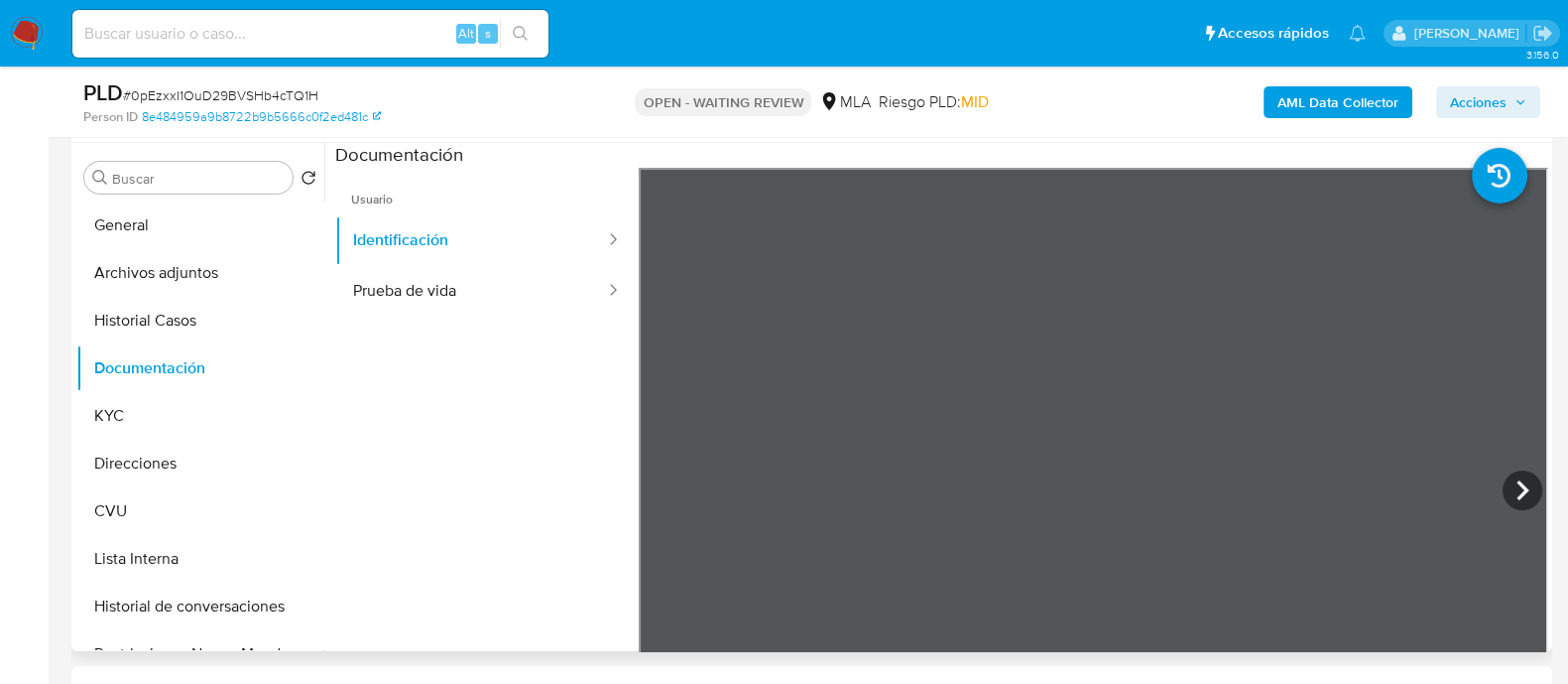
scroll to position [23, 0]
click at [548, 287] on button "Prueba de vida" at bounding box center [471, 291] width 272 height 51
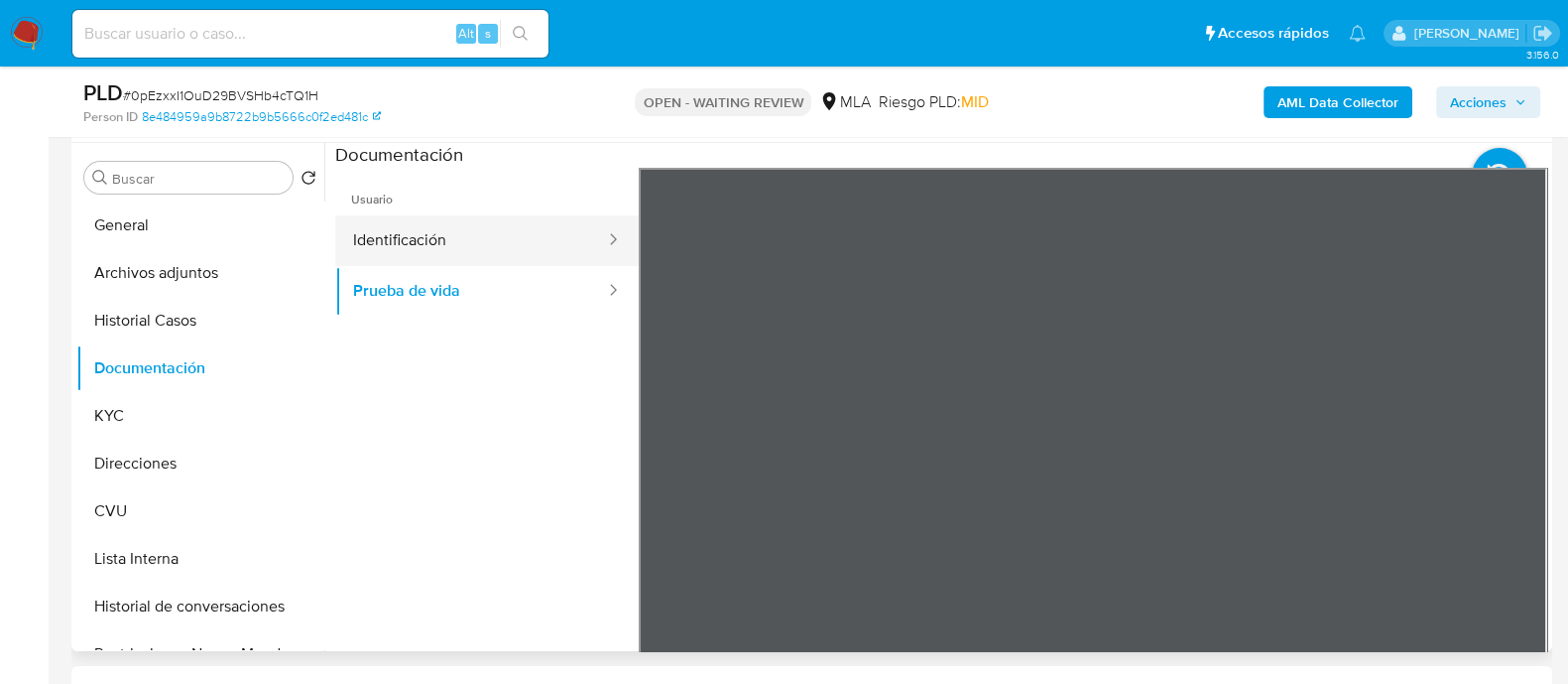
click at [405, 245] on button "Identificación" at bounding box center [471, 240] width 272 height 51
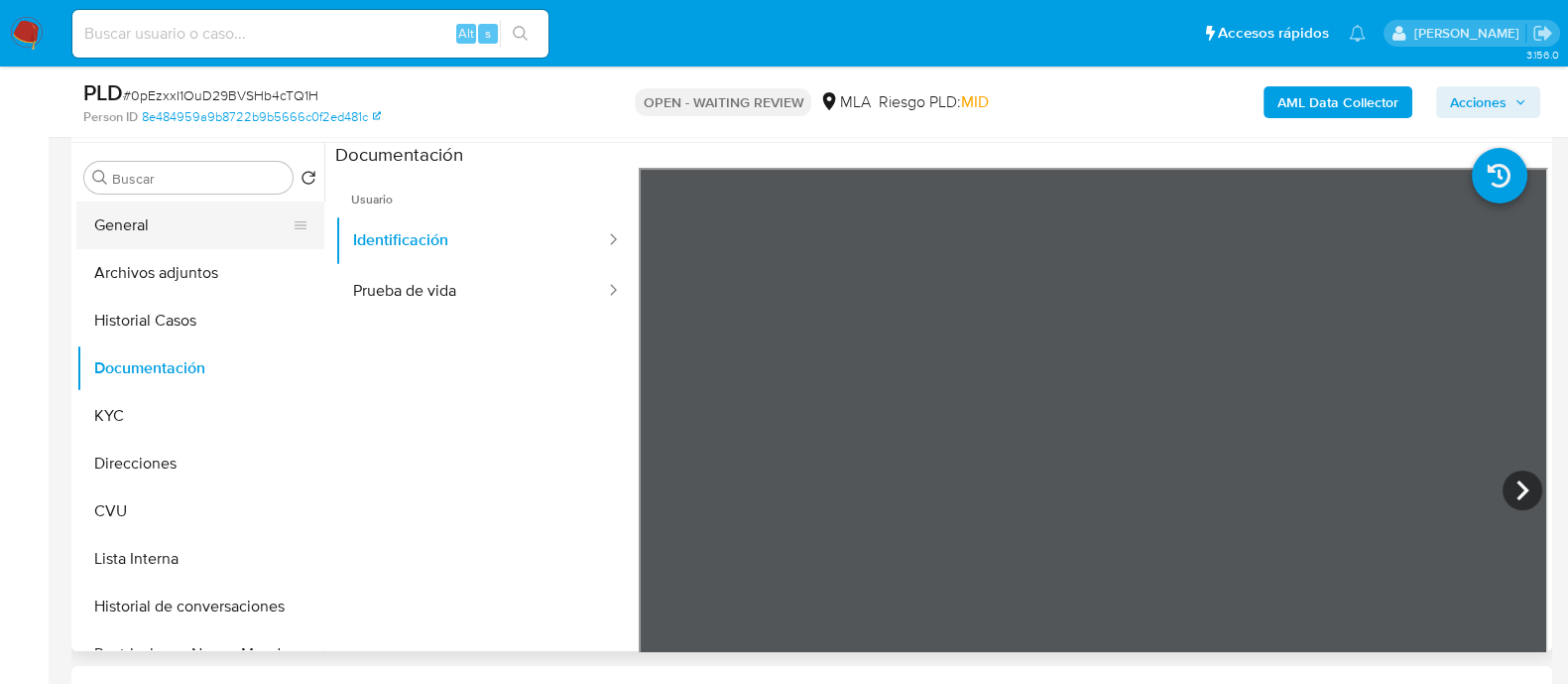
click at [99, 233] on button "General" at bounding box center [192, 225] width 232 height 48
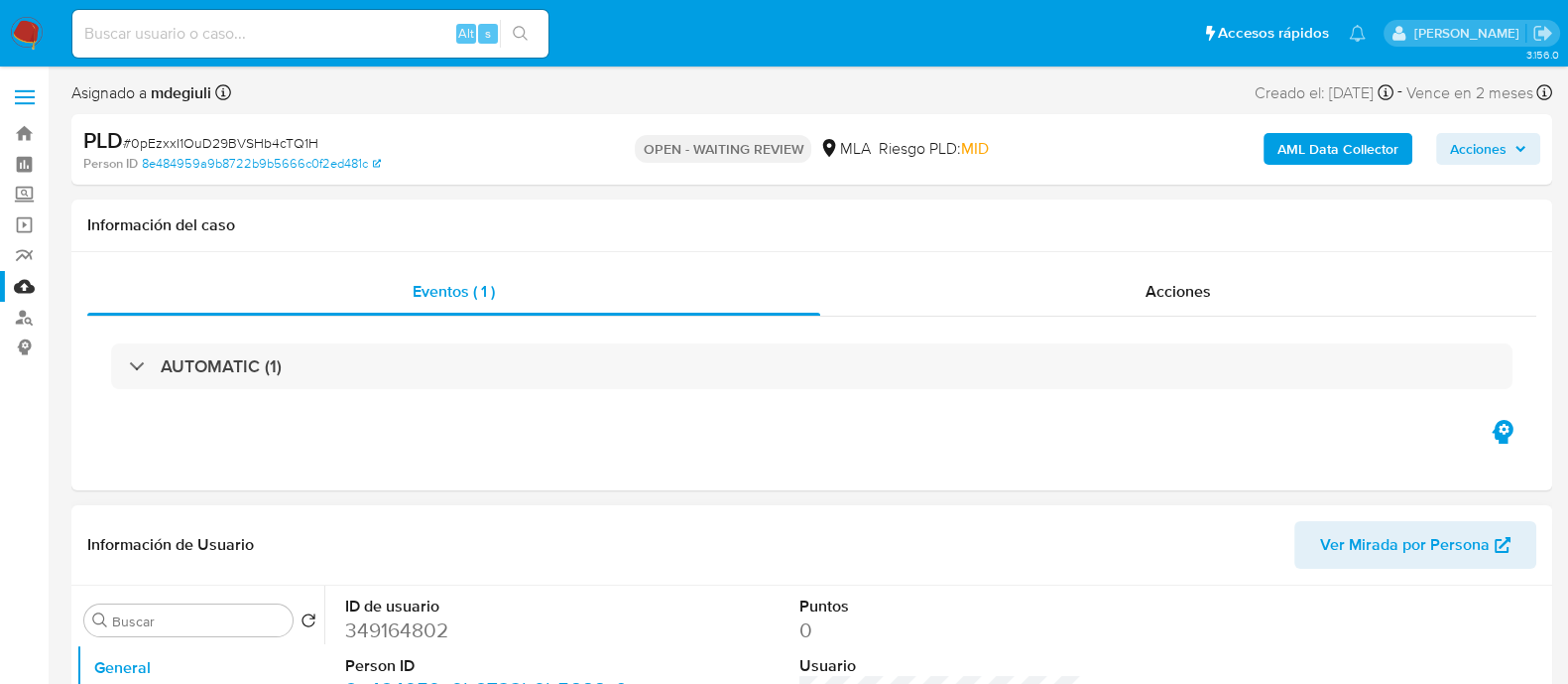
scroll to position [372, 0]
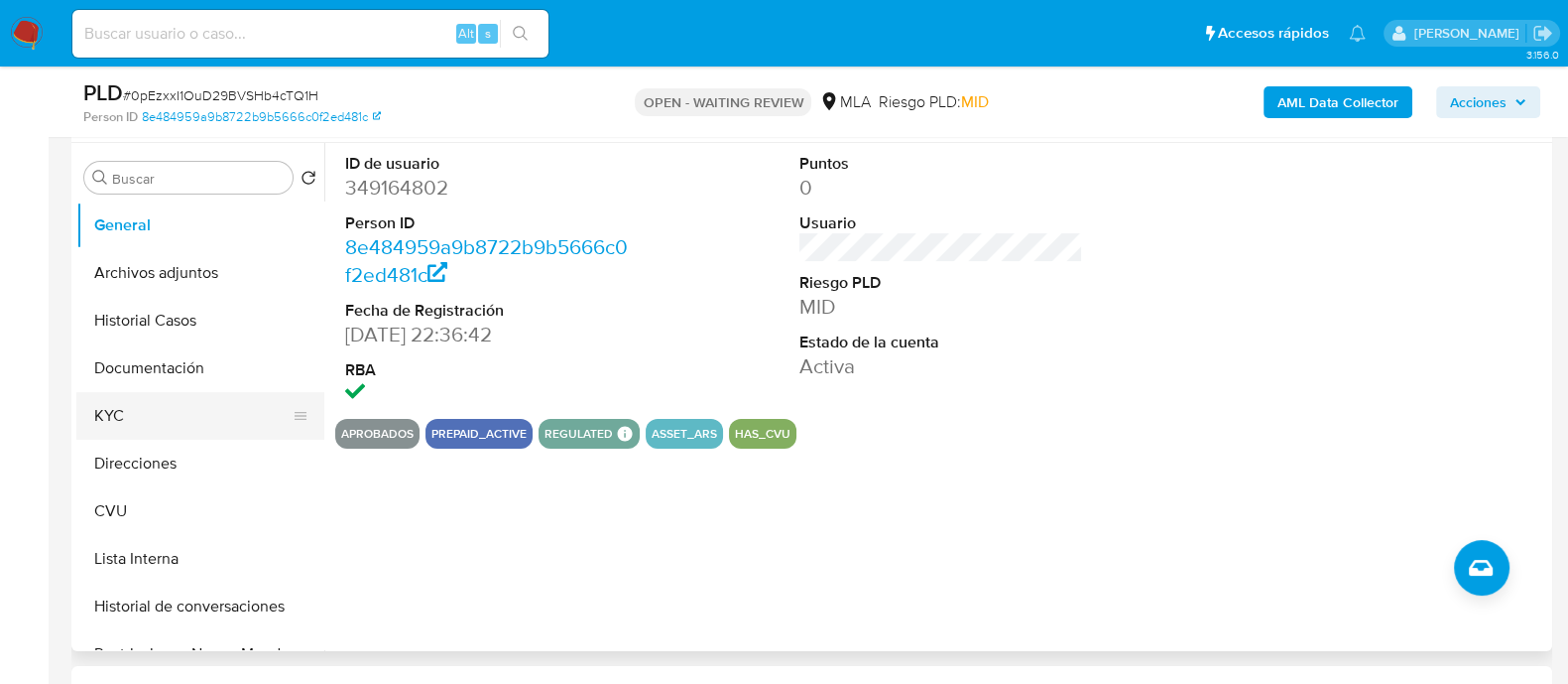
click at [135, 420] on button "KYC" at bounding box center [192, 416] width 232 height 48
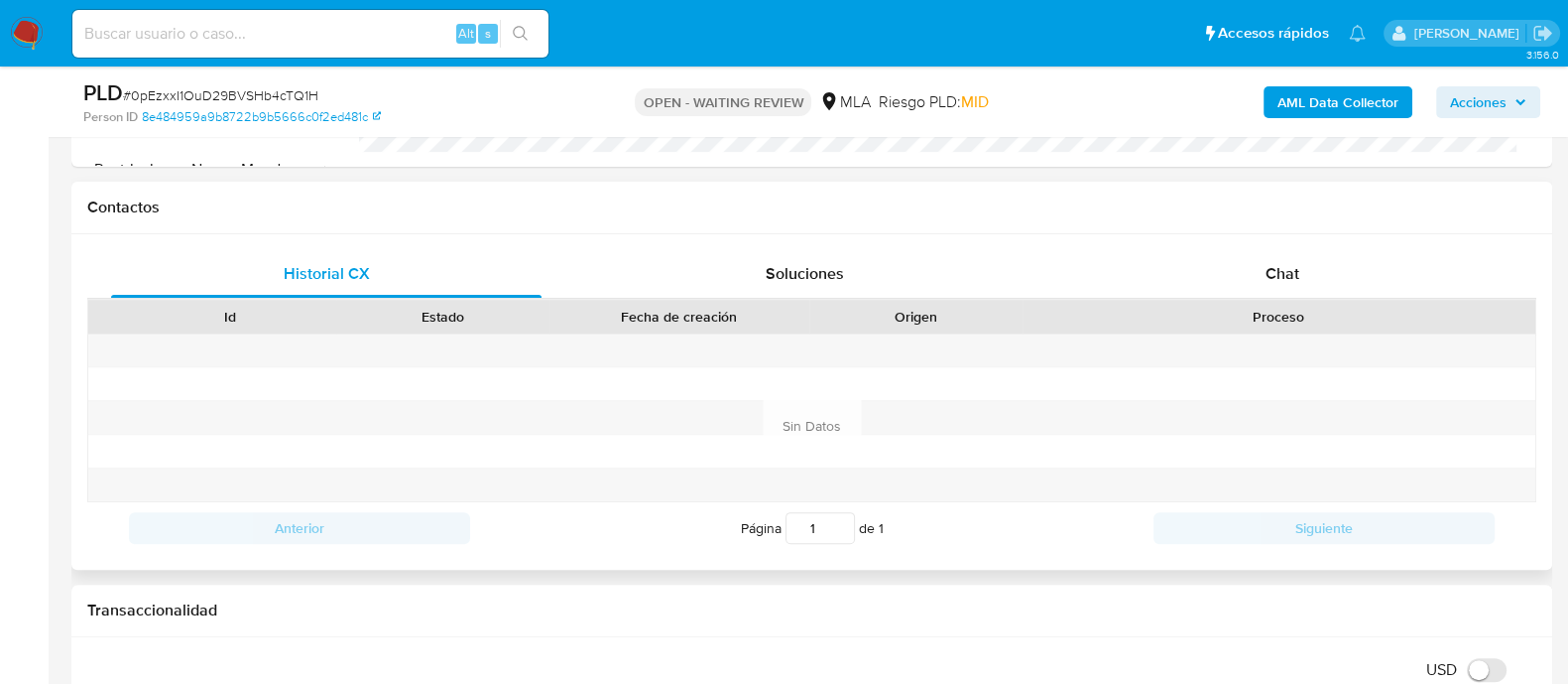
scroll to position [867, 0]
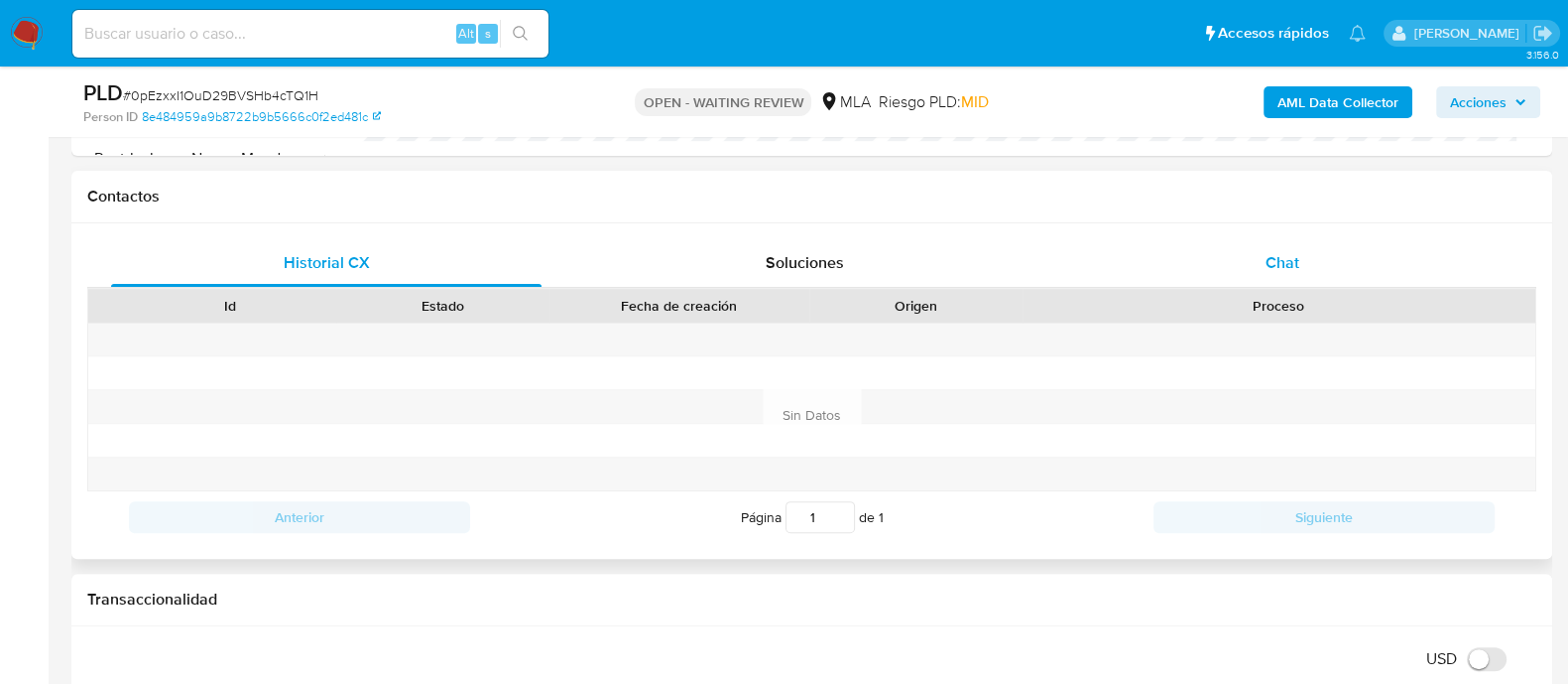
click at [1257, 259] on div "Chat" at bounding box center [1282, 263] width 431 height 48
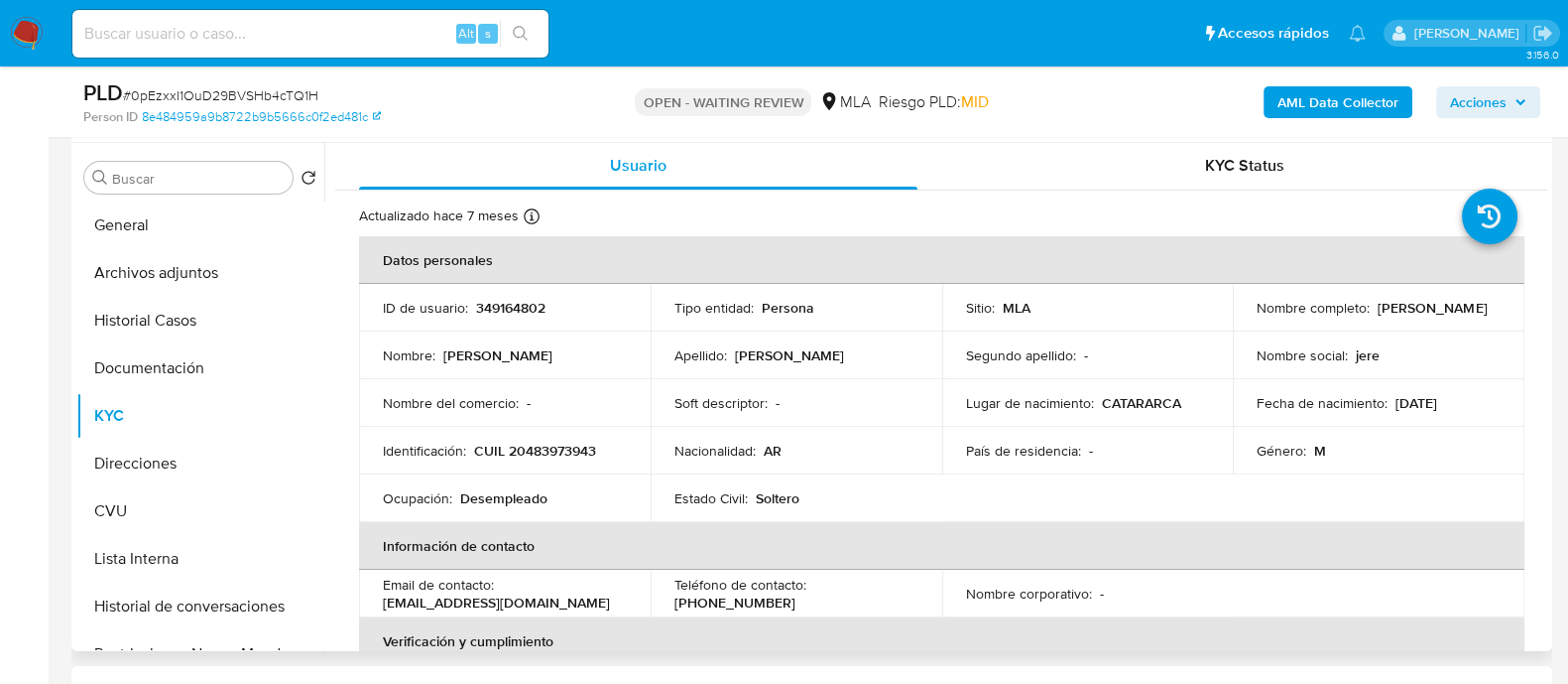
scroll to position [0, 0]
click at [514, 306] on p "349164802" at bounding box center [510, 309] width 69 height 18
copy p "349164802"
click at [505, 306] on p "349164802" at bounding box center [510, 309] width 69 height 18
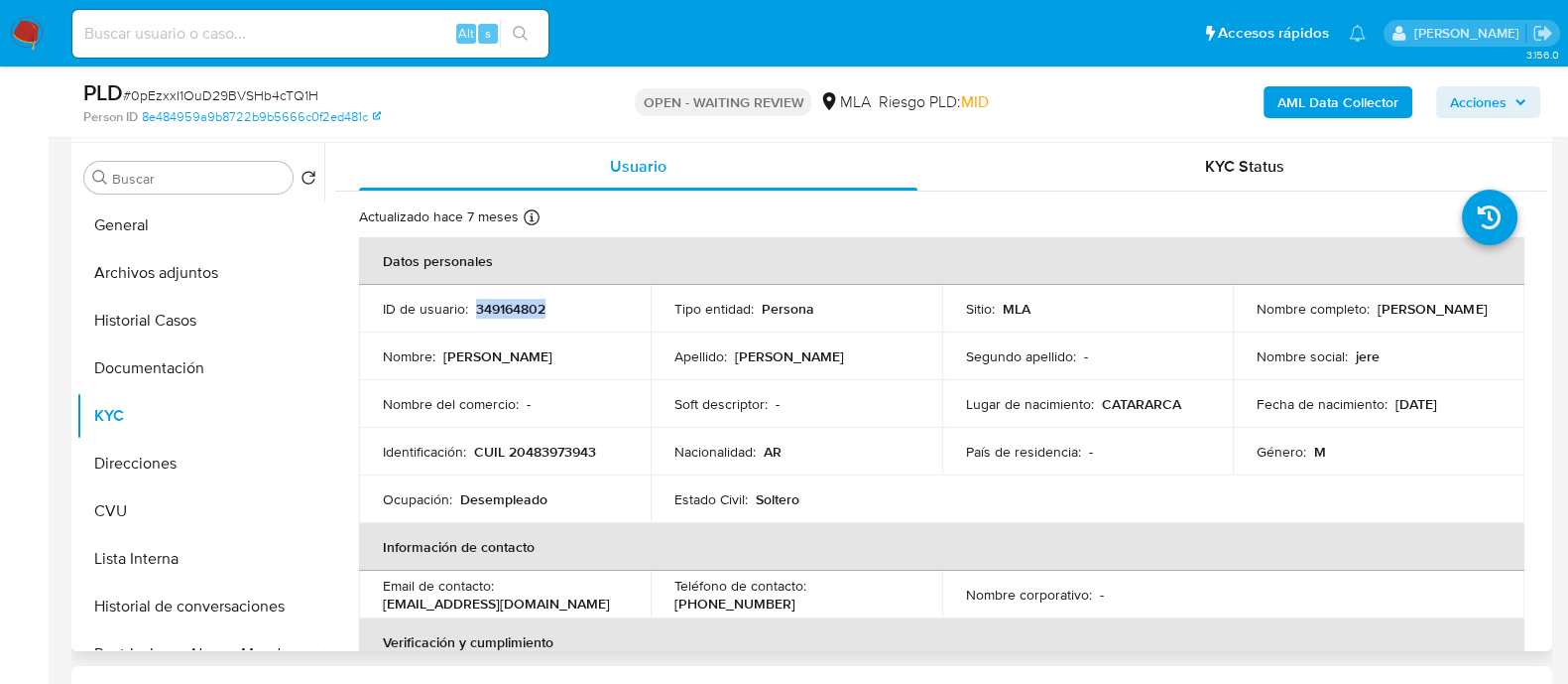
click at [505, 306] on p "349164802" at bounding box center [510, 309] width 69 height 18
click at [172, 457] on button "Direcciones" at bounding box center [192, 464] width 232 height 48
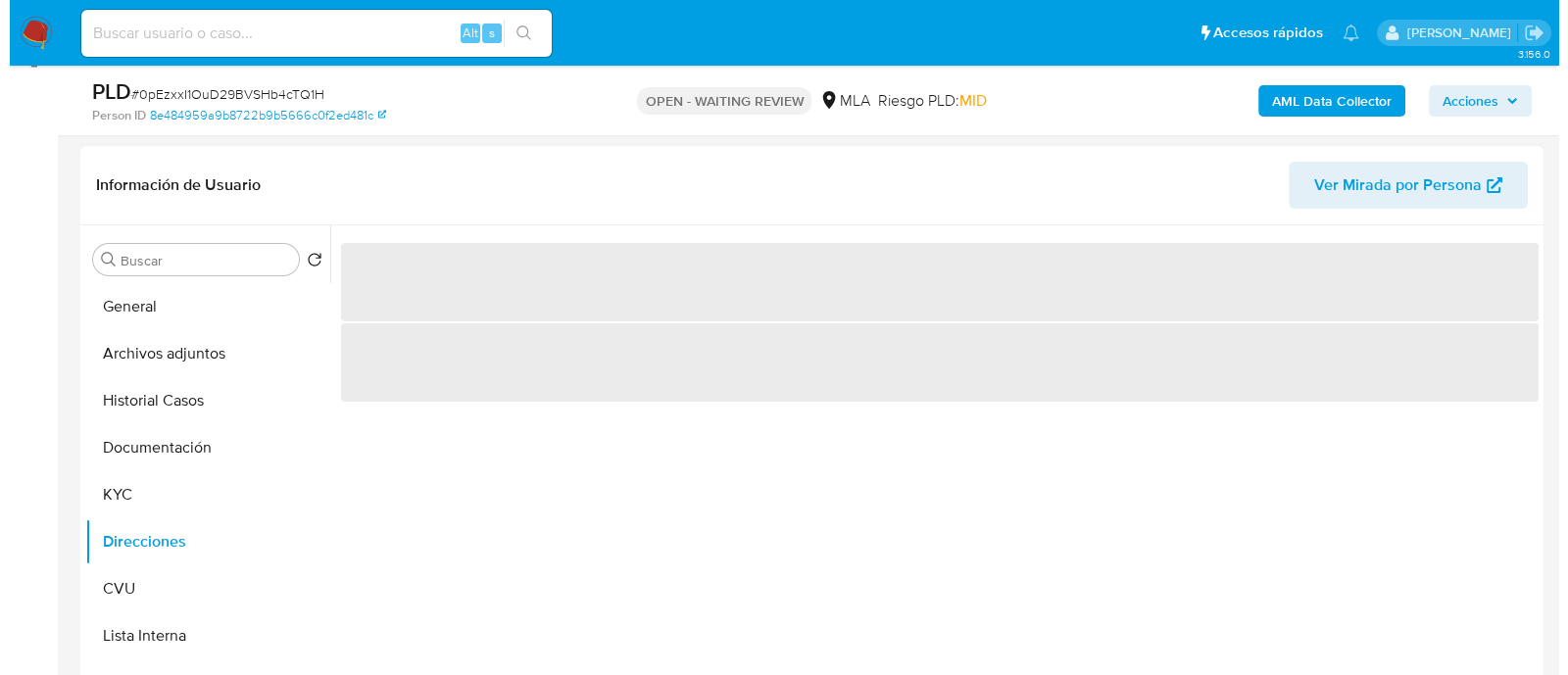
scroll to position [244, 0]
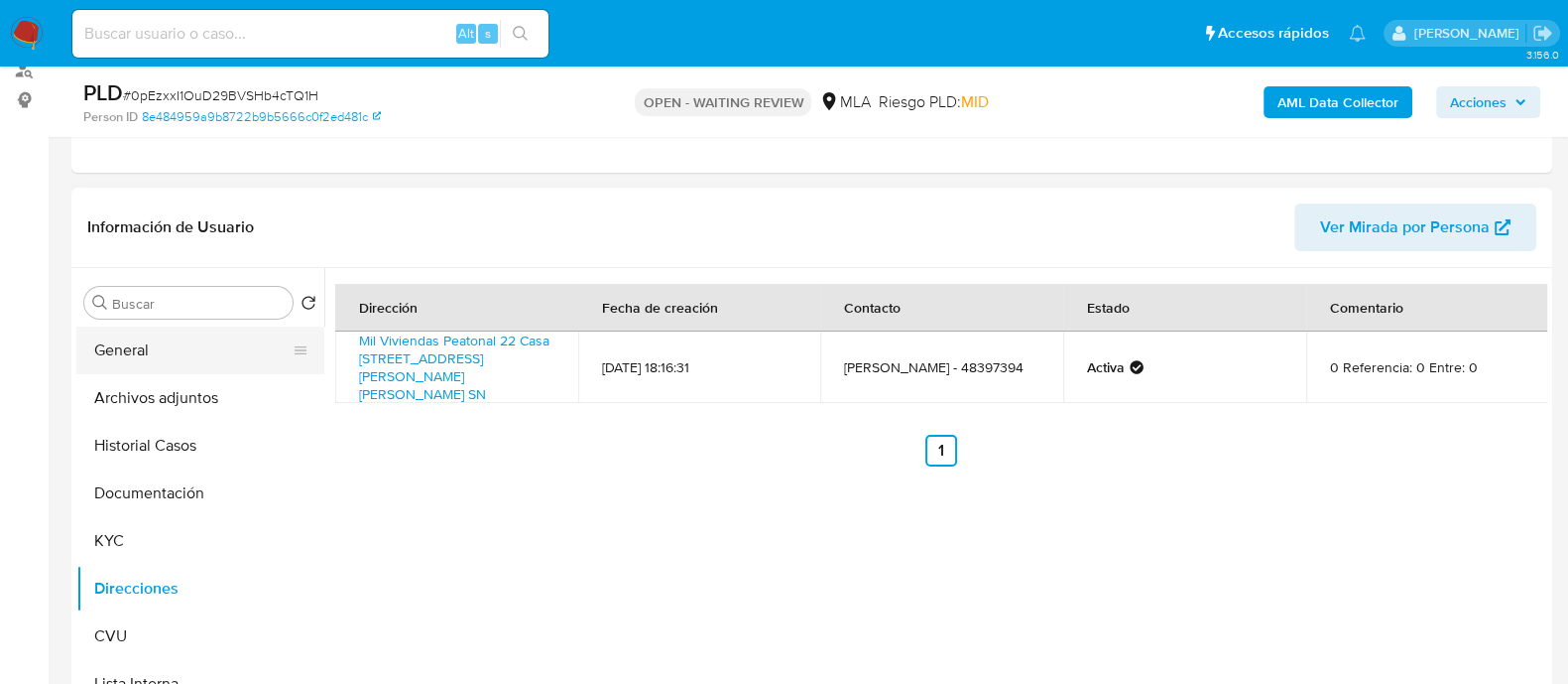
click at [148, 358] on button "General" at bounding box center [192, 351] width 232 height 48
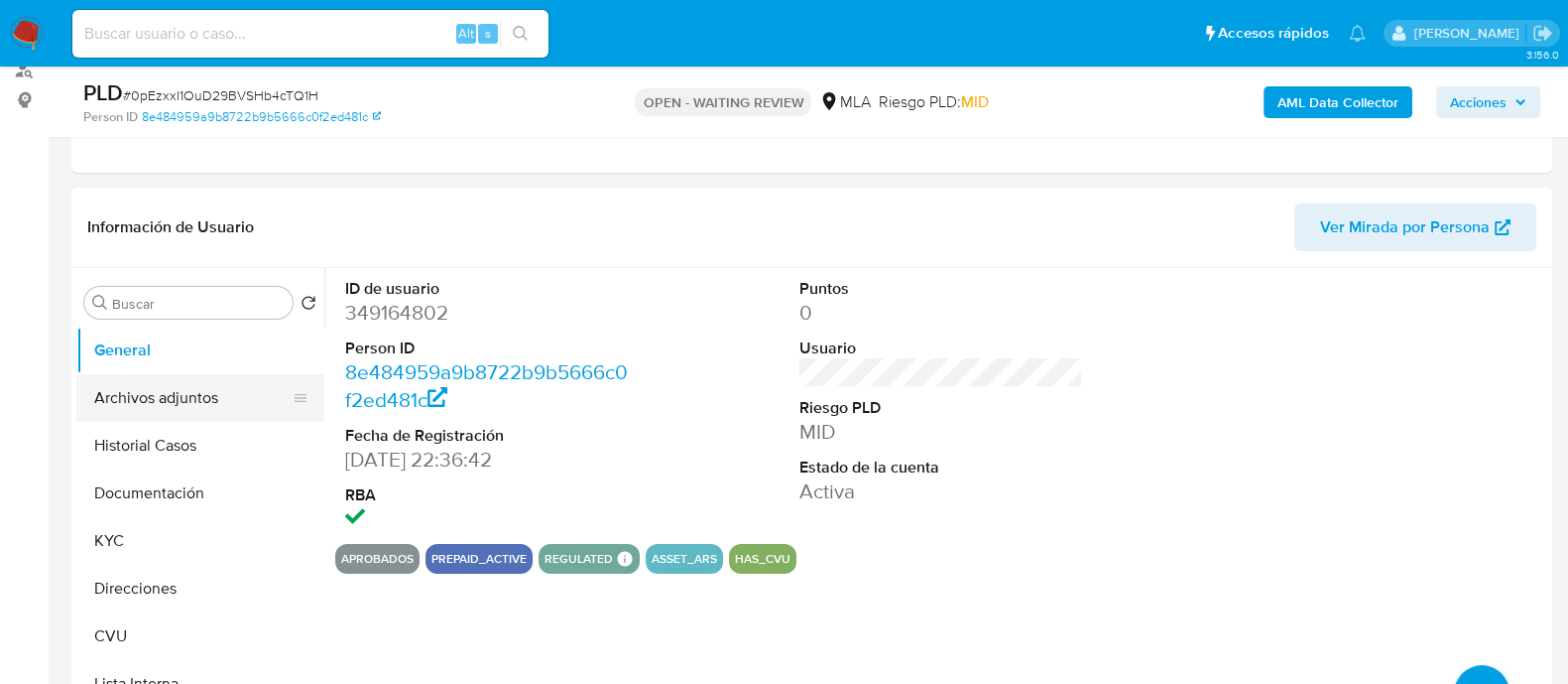
click at [125, 395] on button "Archivos adjuntos" at bounding box center [192, 398] width 232 height 48
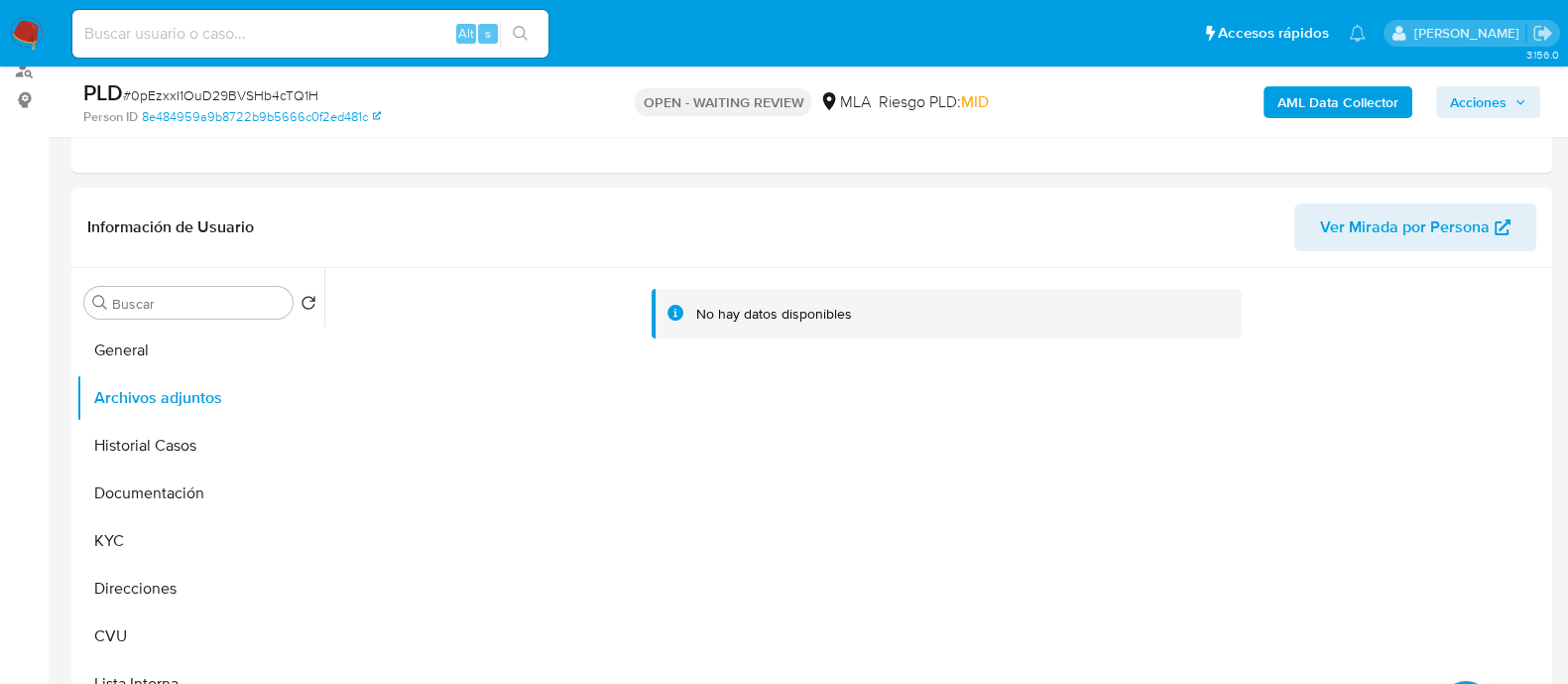
click at [1355, 102] on b "AML Data Collector" at bounding box center [1337, 102] width 121 height 32
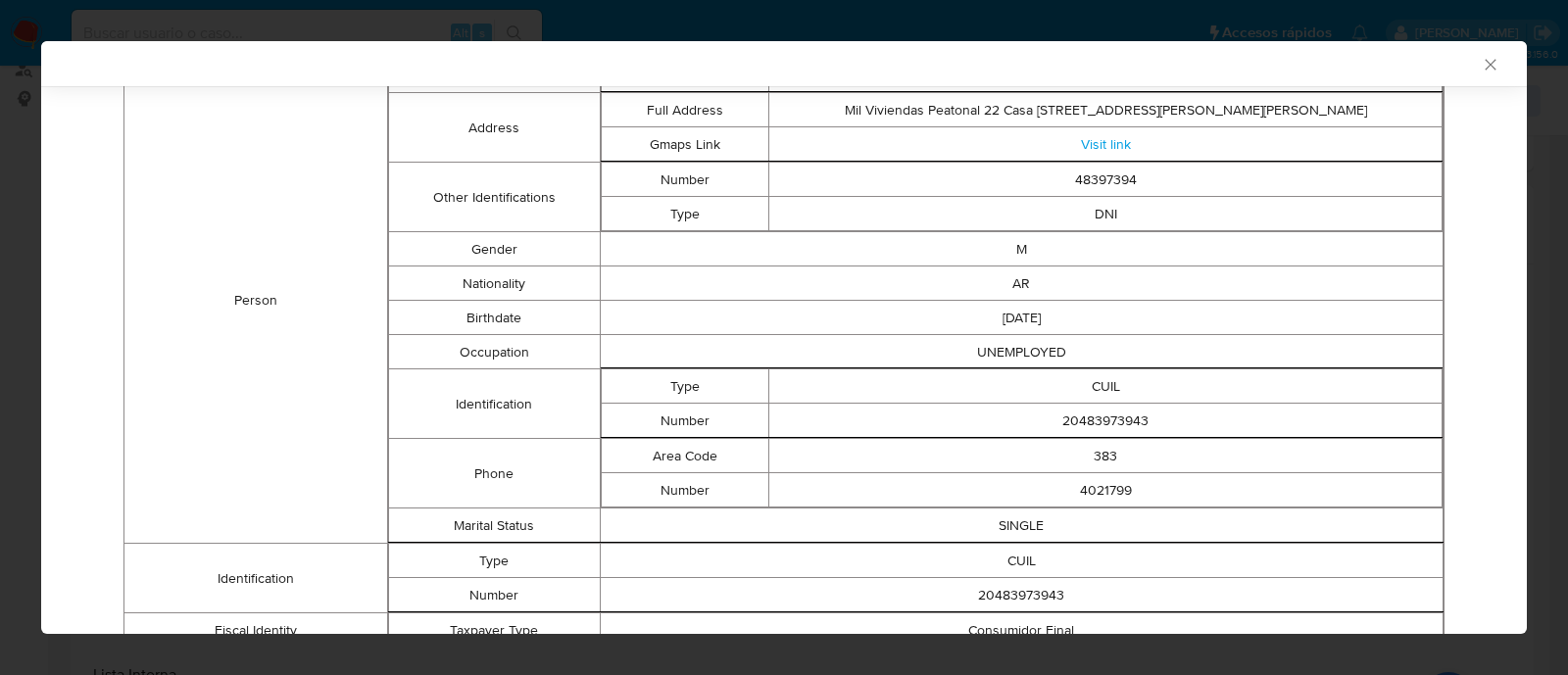
scroll to position [142, 0]
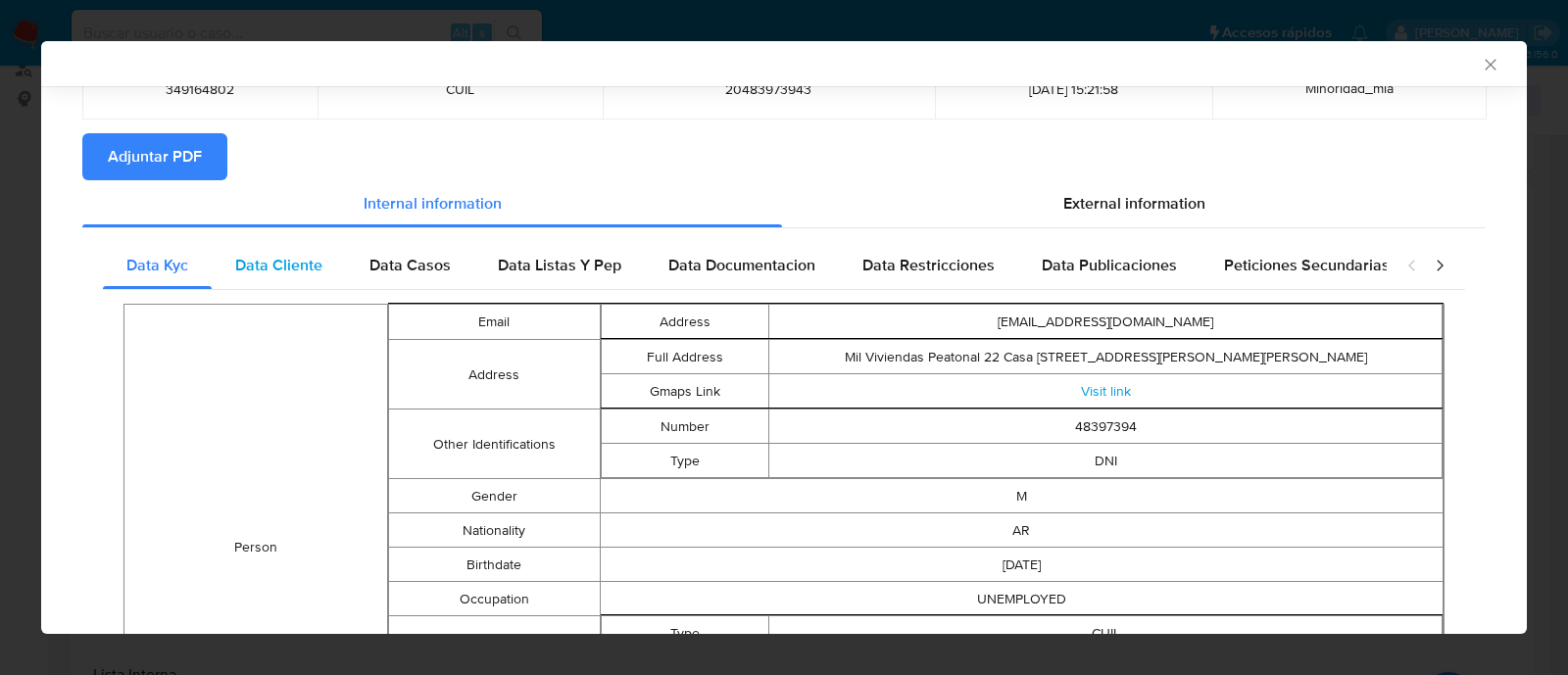
click at [313, 251] on div "Data Cliente" at bounding box center [278, 265] width 134 height 47
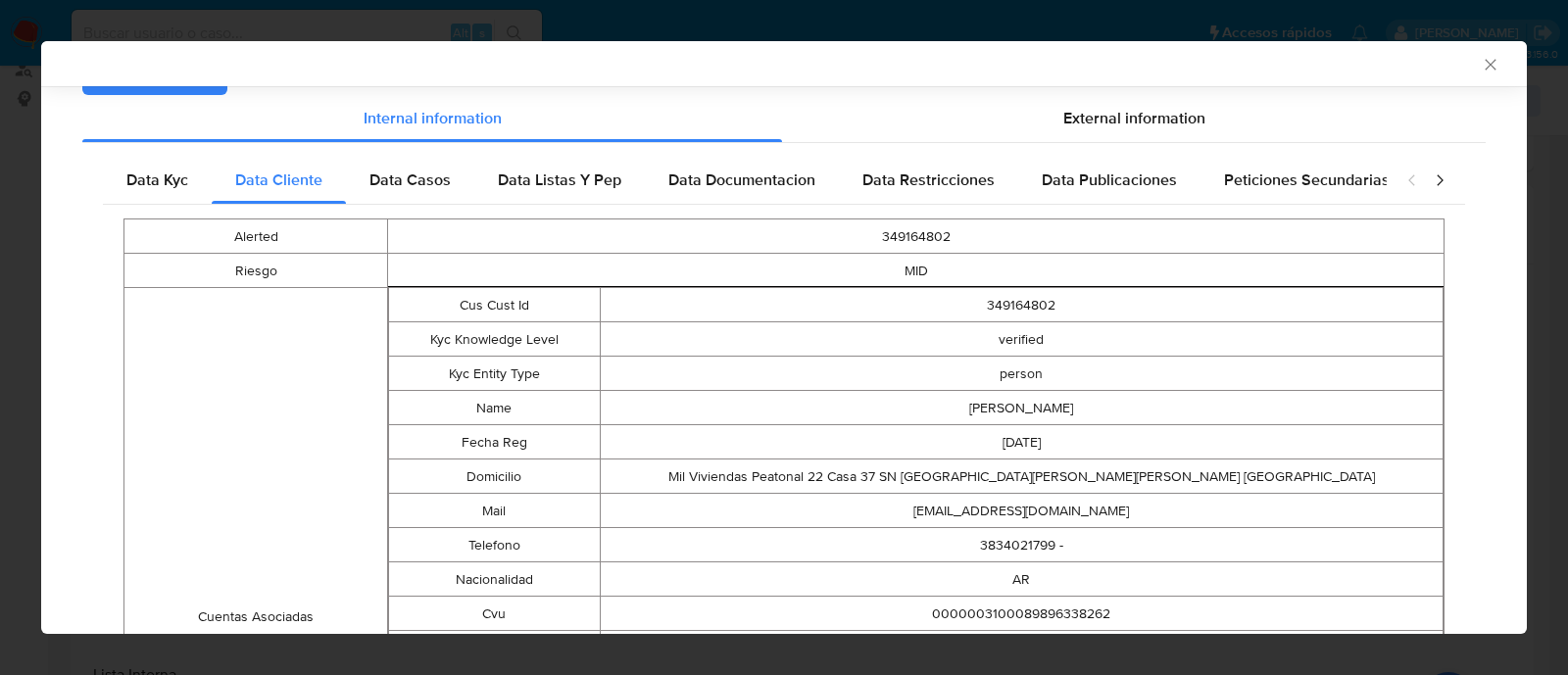
scroll to position [264, 0]
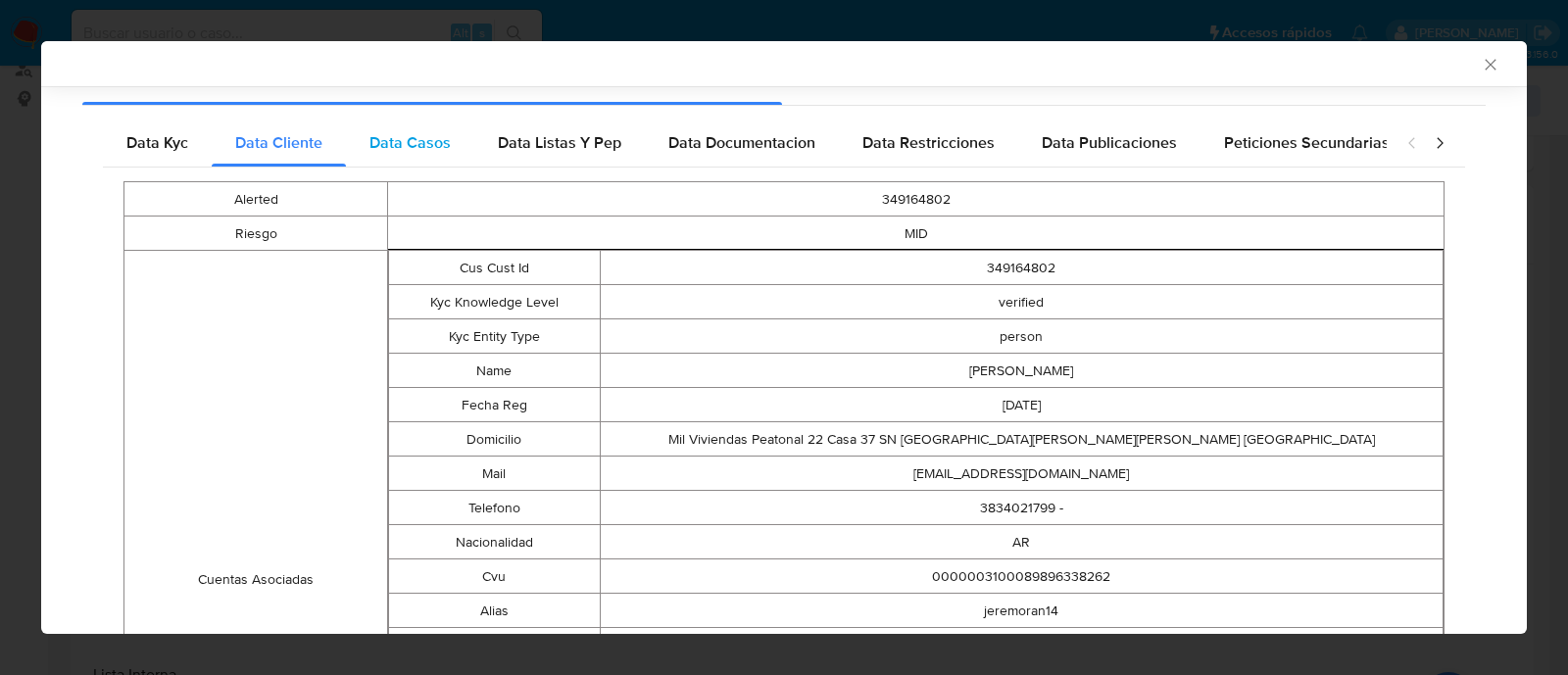
click at [376, 140] on span "Data Casos" at bounding box center [410, 142] width 81 height 23
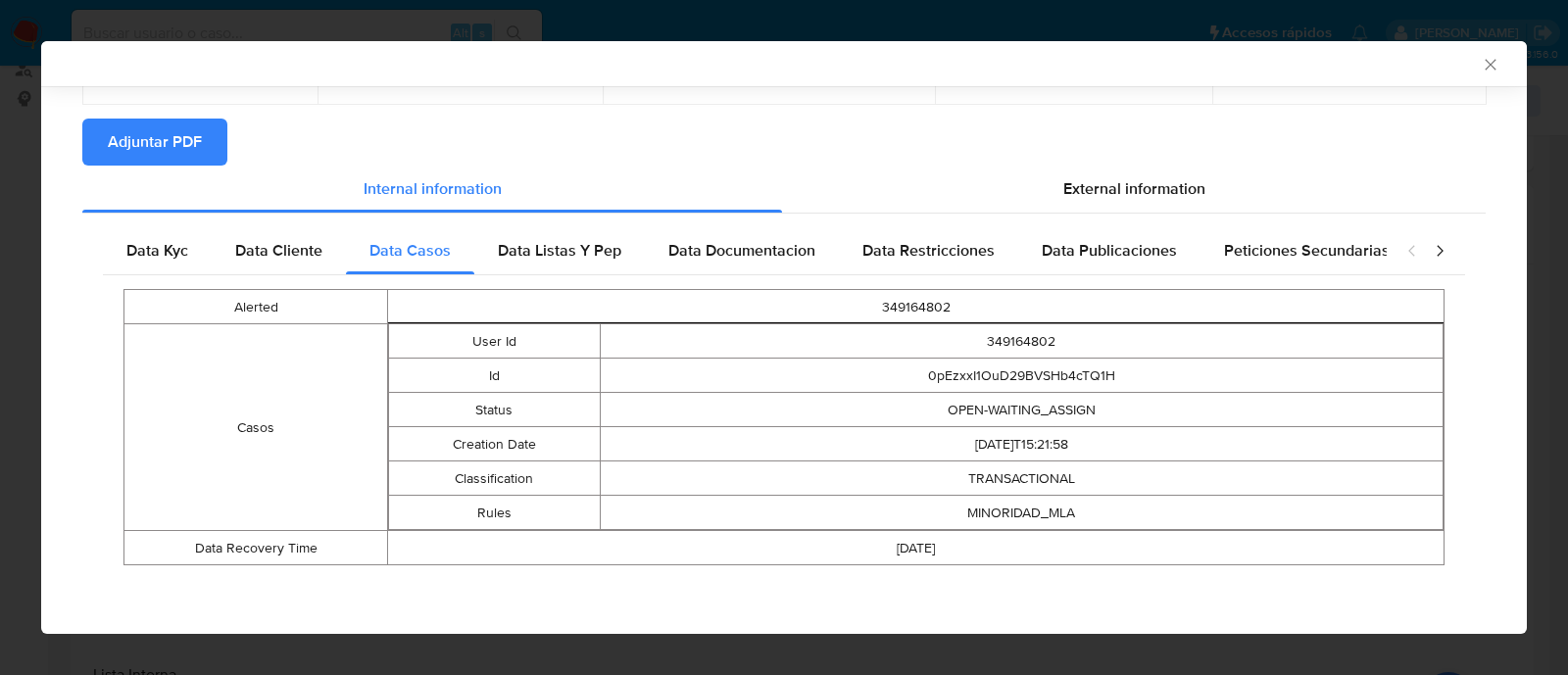
scroll to position [157, 0]
click at [282, 244] on span "Data Cliente" at bounding box center [278, 250] width 87 height 23
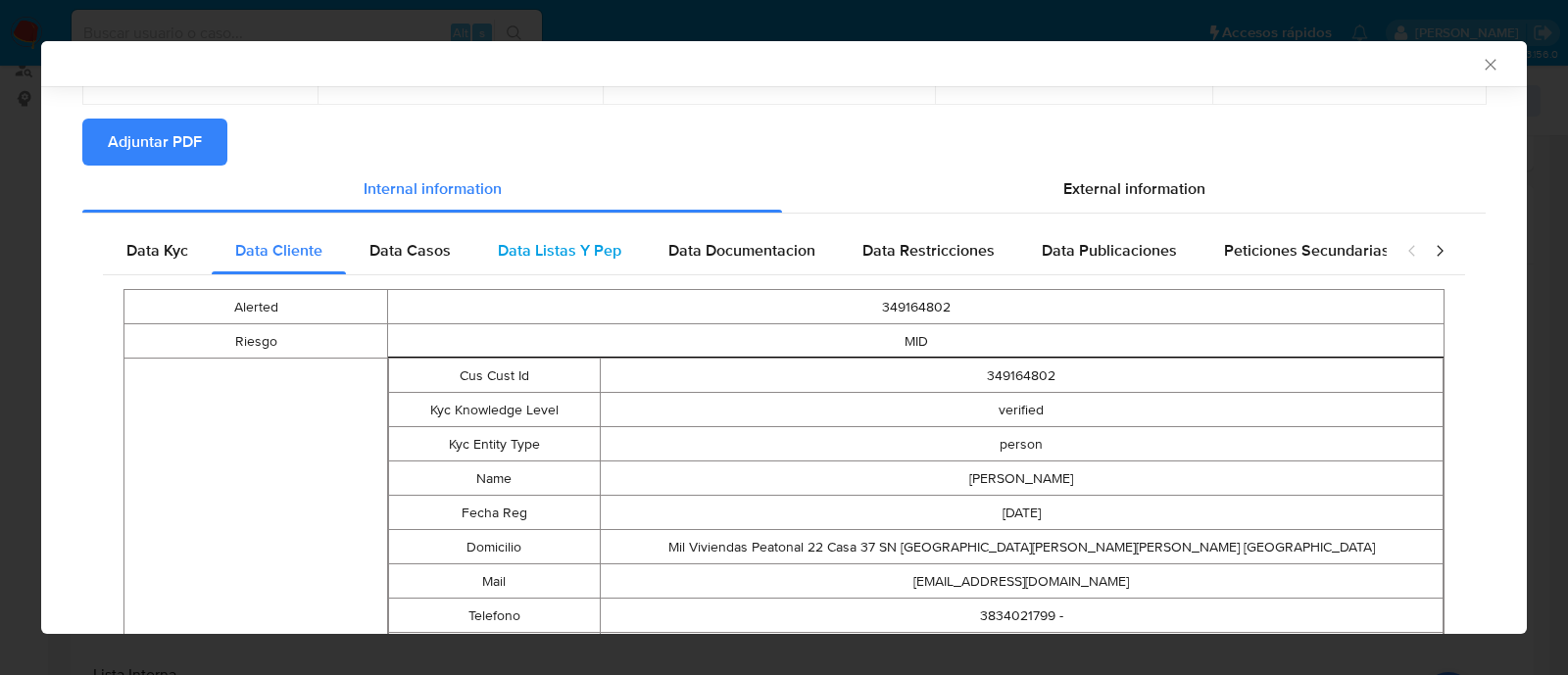
click at [478, 254] on div "Data Listas Y Pep" at bounding box center [559, 251] width 171 height 47
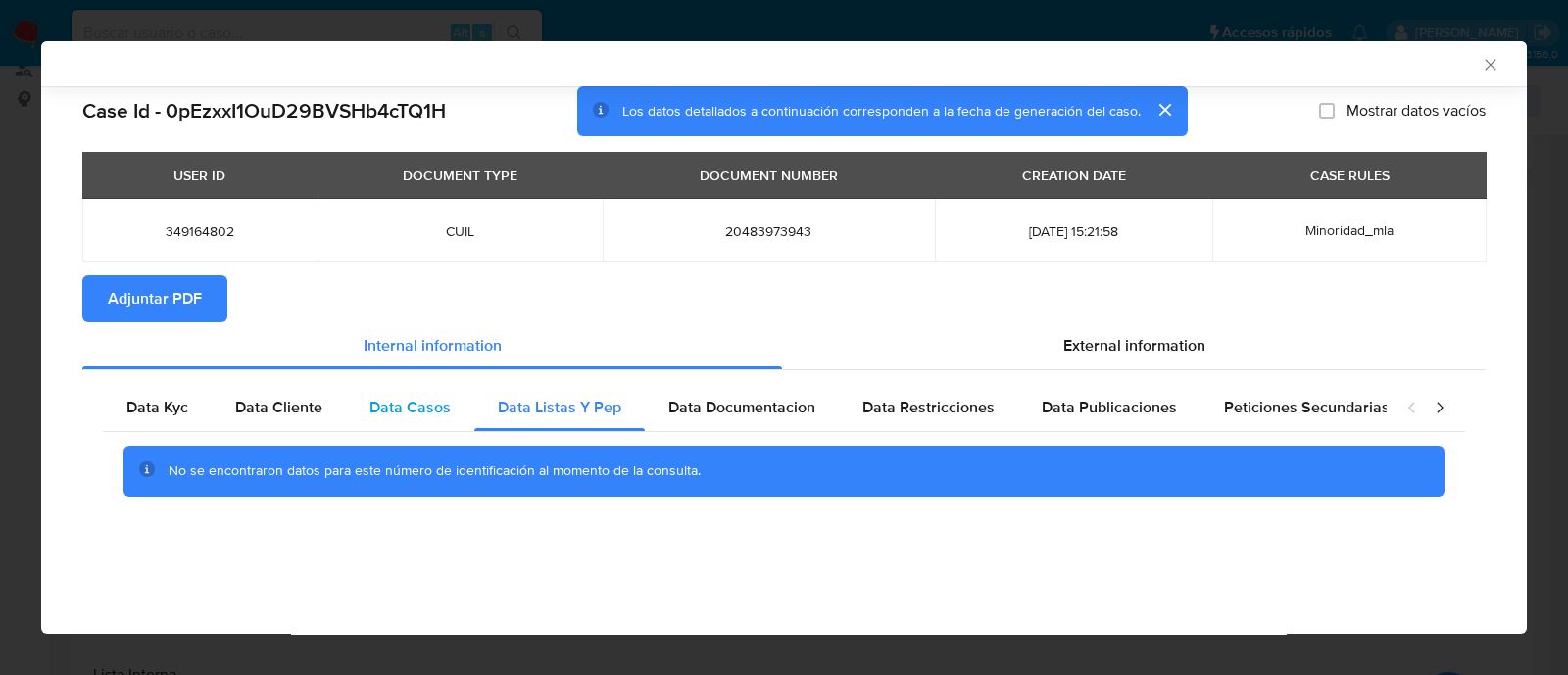
click at [402, 394] on div "Data Casos" at bounding box center [410, 408] width 128 height 47
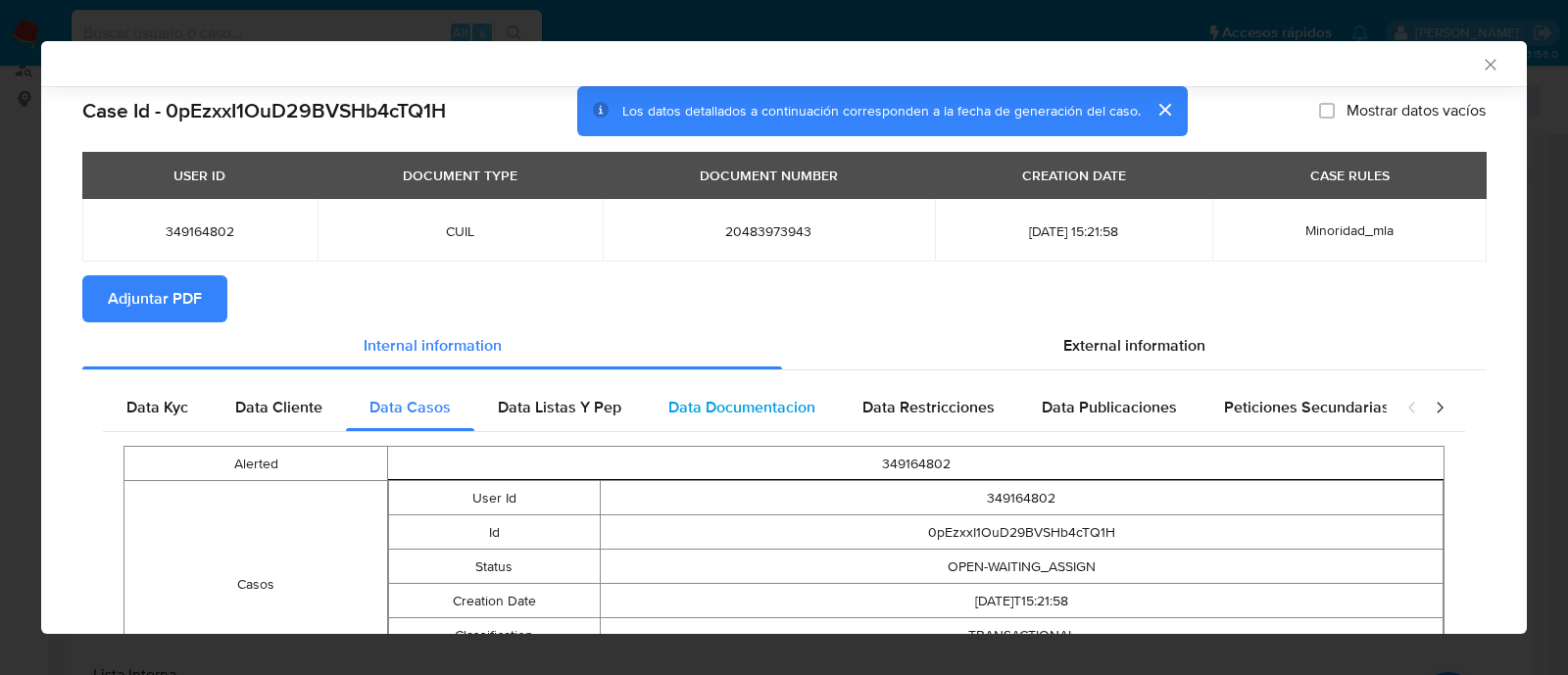
click at [722, 393] on div "Data Documentacion" at bounding box center [742, 408] width 195 height 47
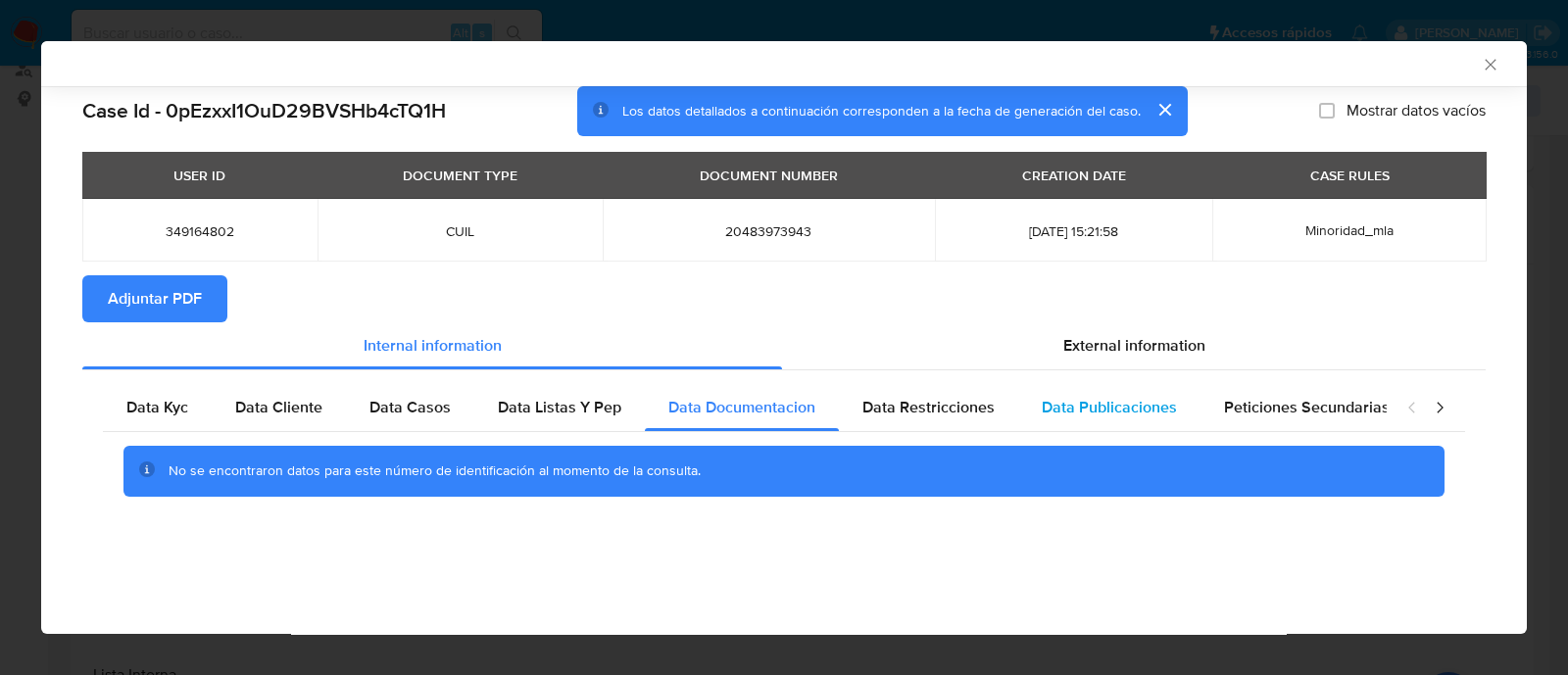
drag, startPoint x: 929, startPoint y: 396, endPoint x: 1083, endPoint y: 399, distance: 154.0
click at [934, 397] on span "Data Restricciones" at bounding box center [928, 407] width 132 height 23
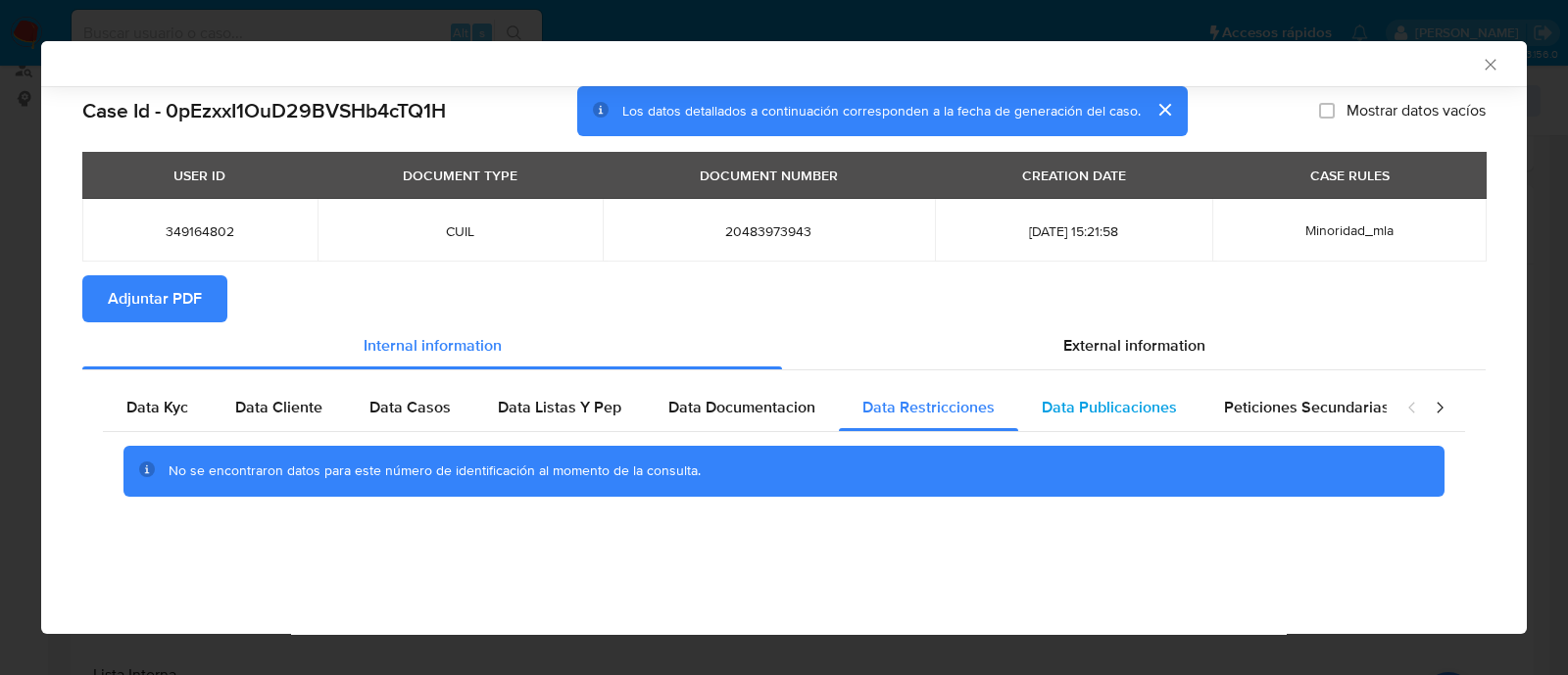
click at [1083, 399] on span "Data Publicaciones" at bounding box center [1109, 407] width 135 height 23
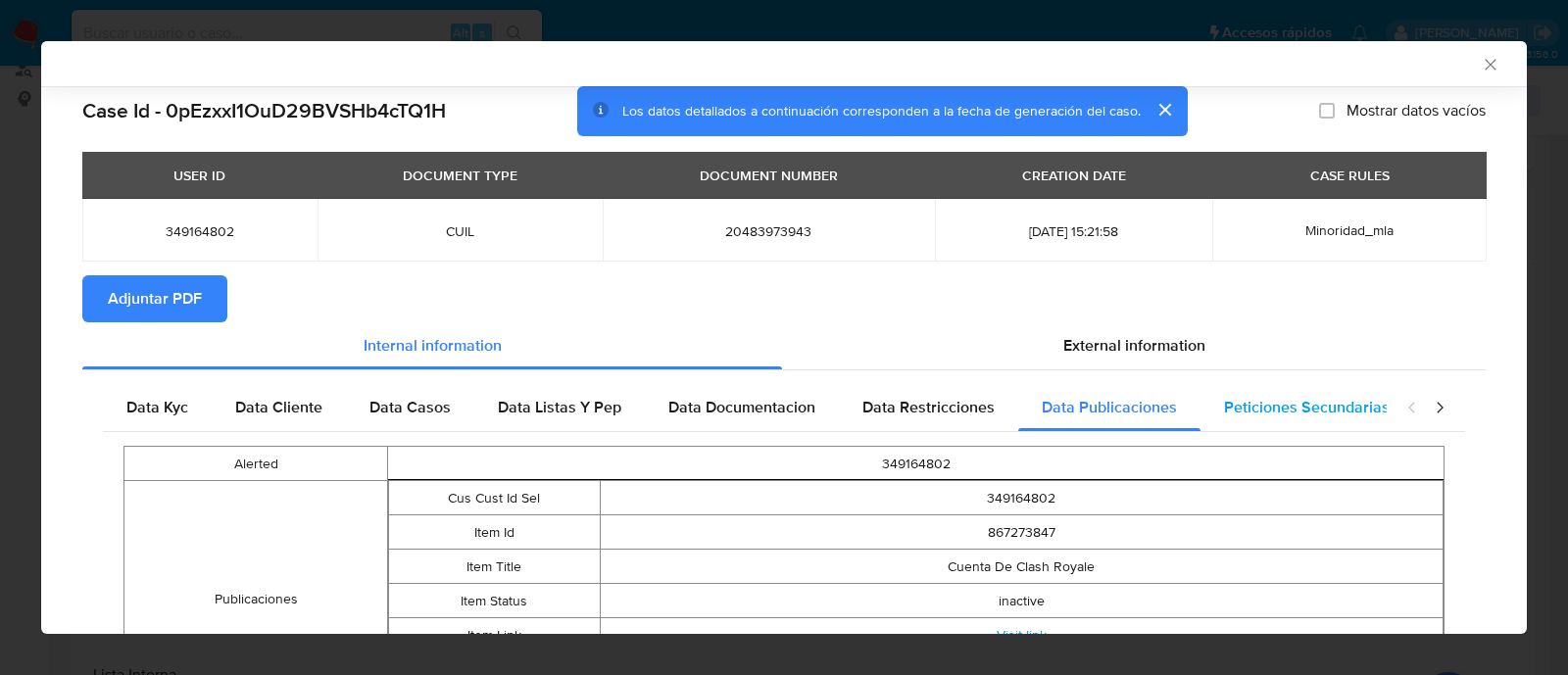
click at [1305, 399] on span "Peticiones Secundarias" at bounding box center [1307, 407] width 166 height 23
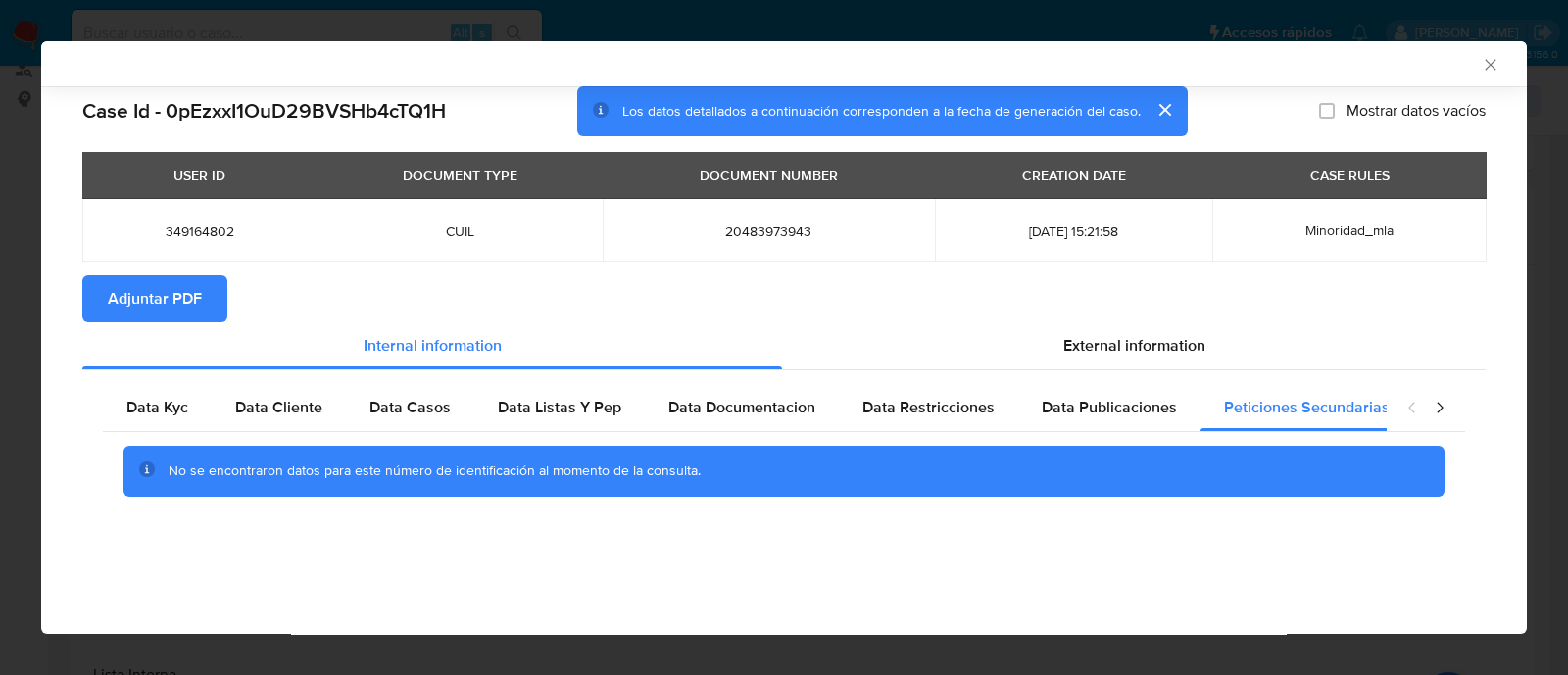
click at [1441, 410] on icon "closure-recommendation-modal" at bounding box center [1440, 408] width 6 height 11
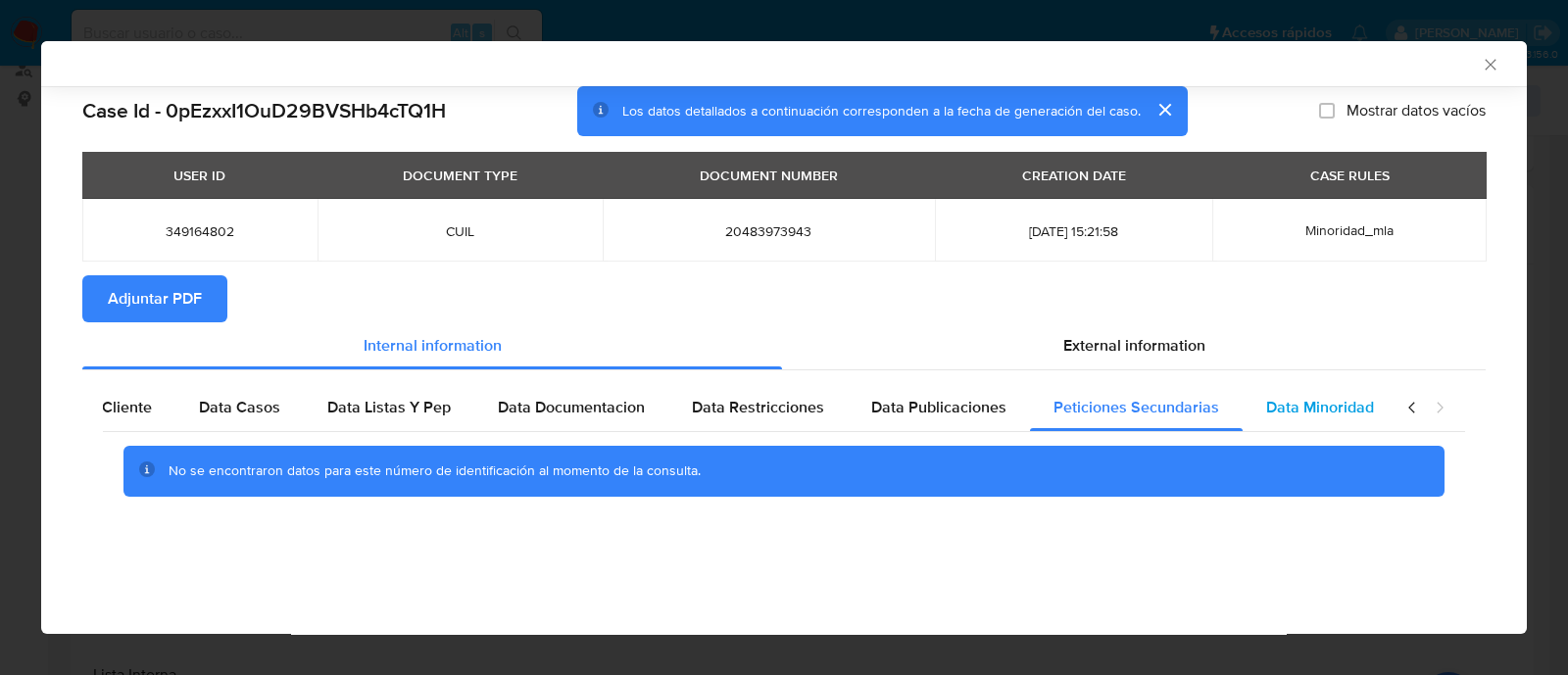
click at [1293, 406] on span "Data Minoridad" at bounding box center [1319, 407] width 108 height 23
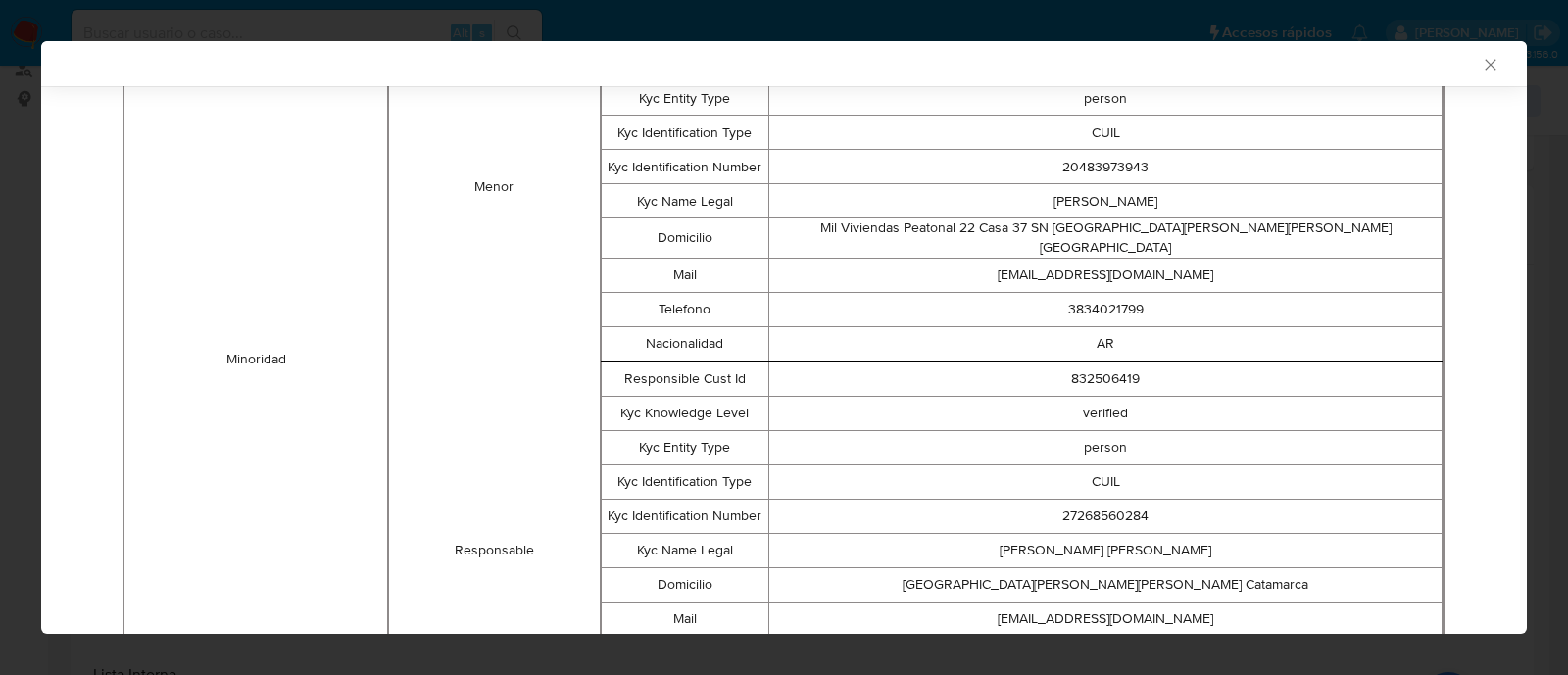
scroll to position [464, 0]
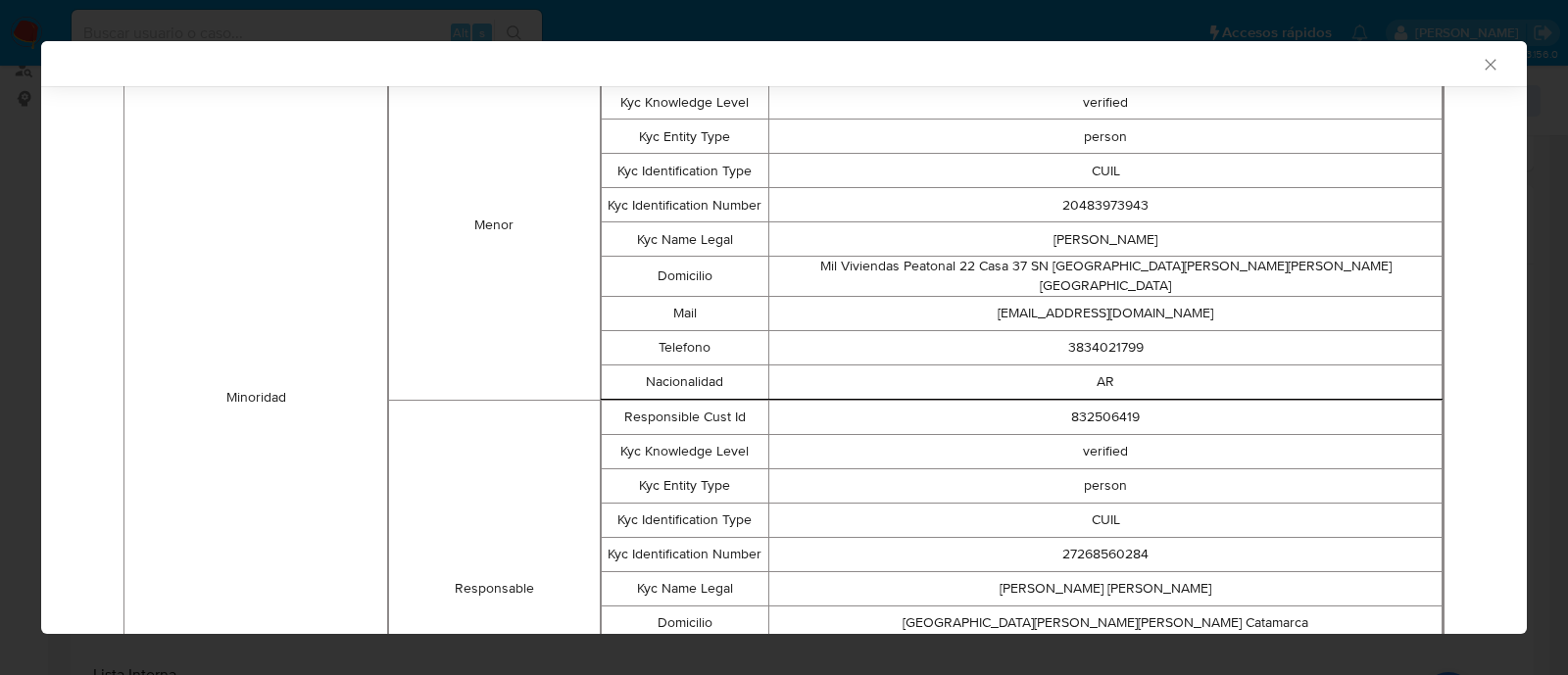
click at [1481, 64] on icon "Cerrar ventana" at bounding box center [1491, 65] width 20 height 20
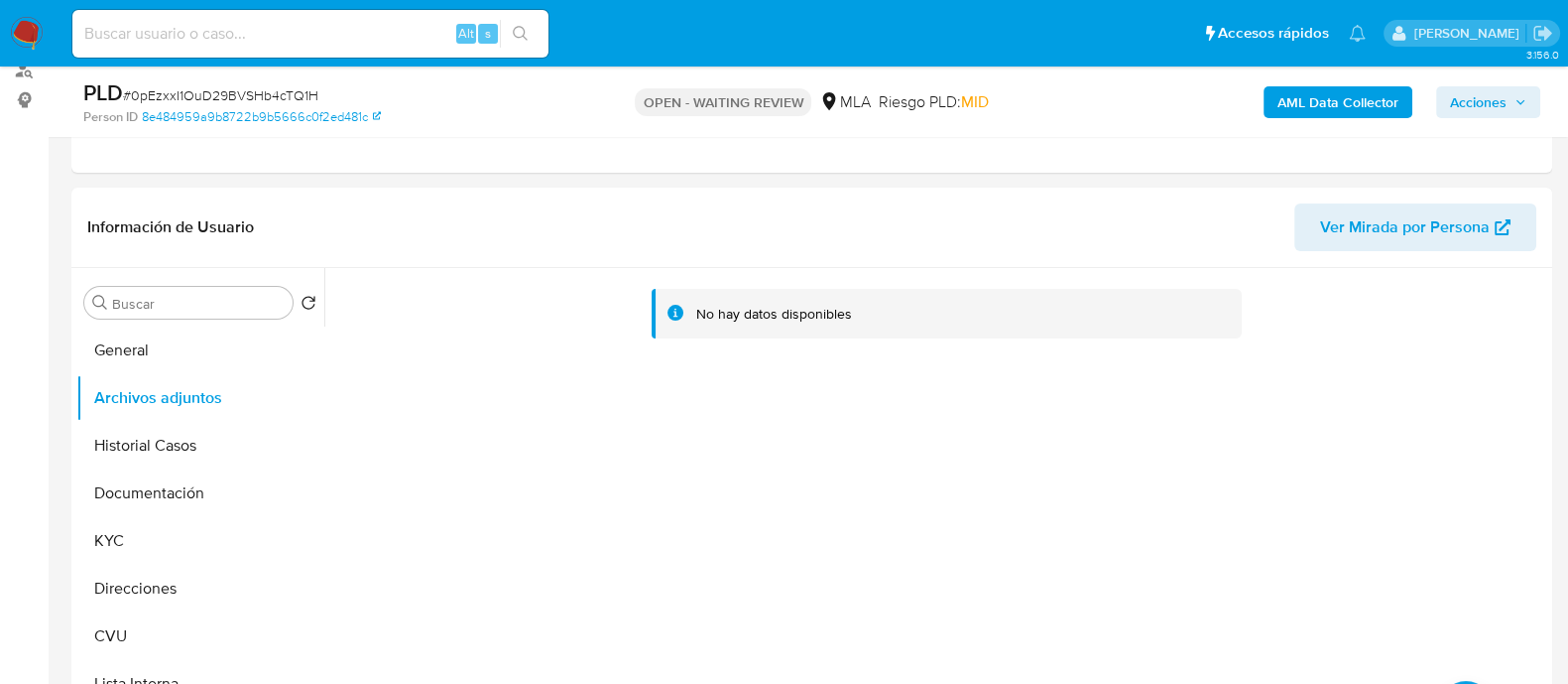
click at [1375, 100] on b "AML Data Collector" at bounding box center [1337, 102] width 121 height 32
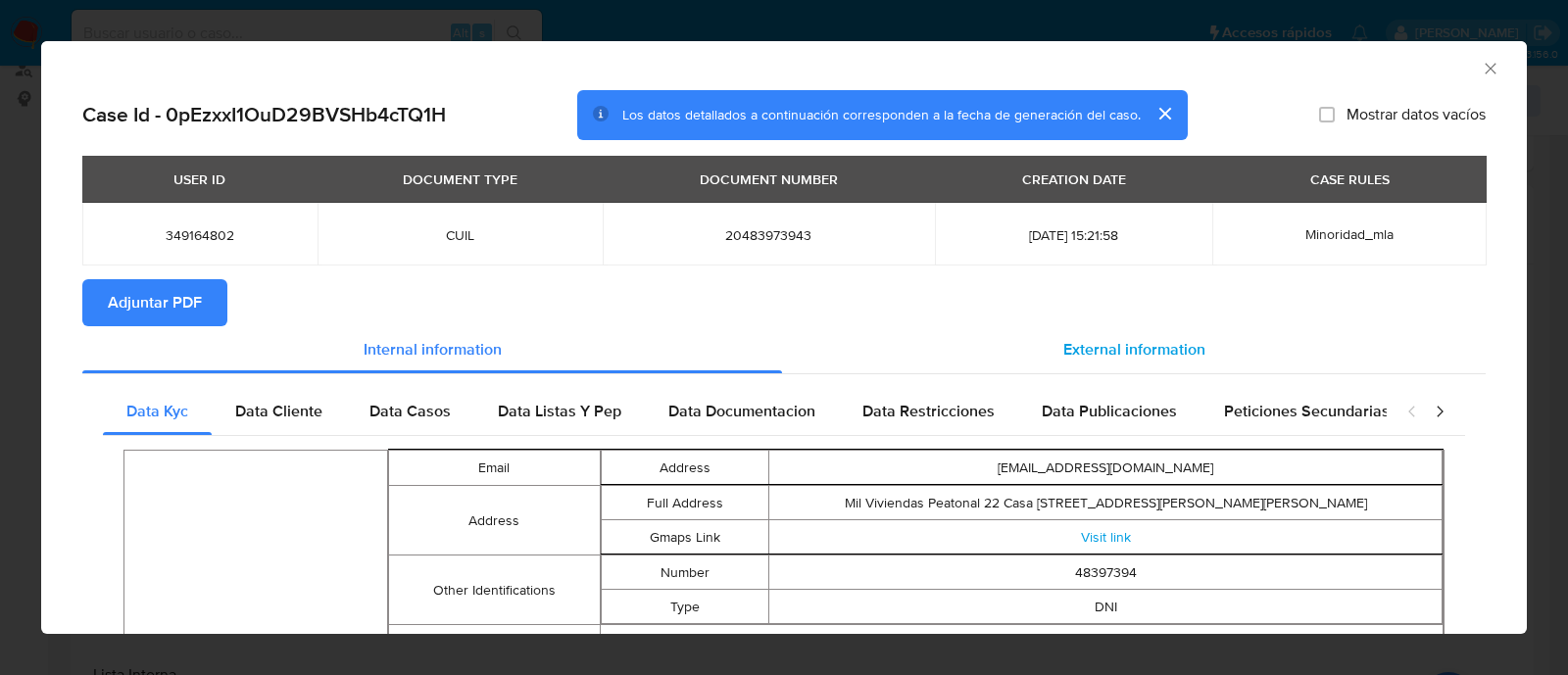
click at [1075, 340] on span "External information" at bounding box center [1135, 348] width 142 height 23
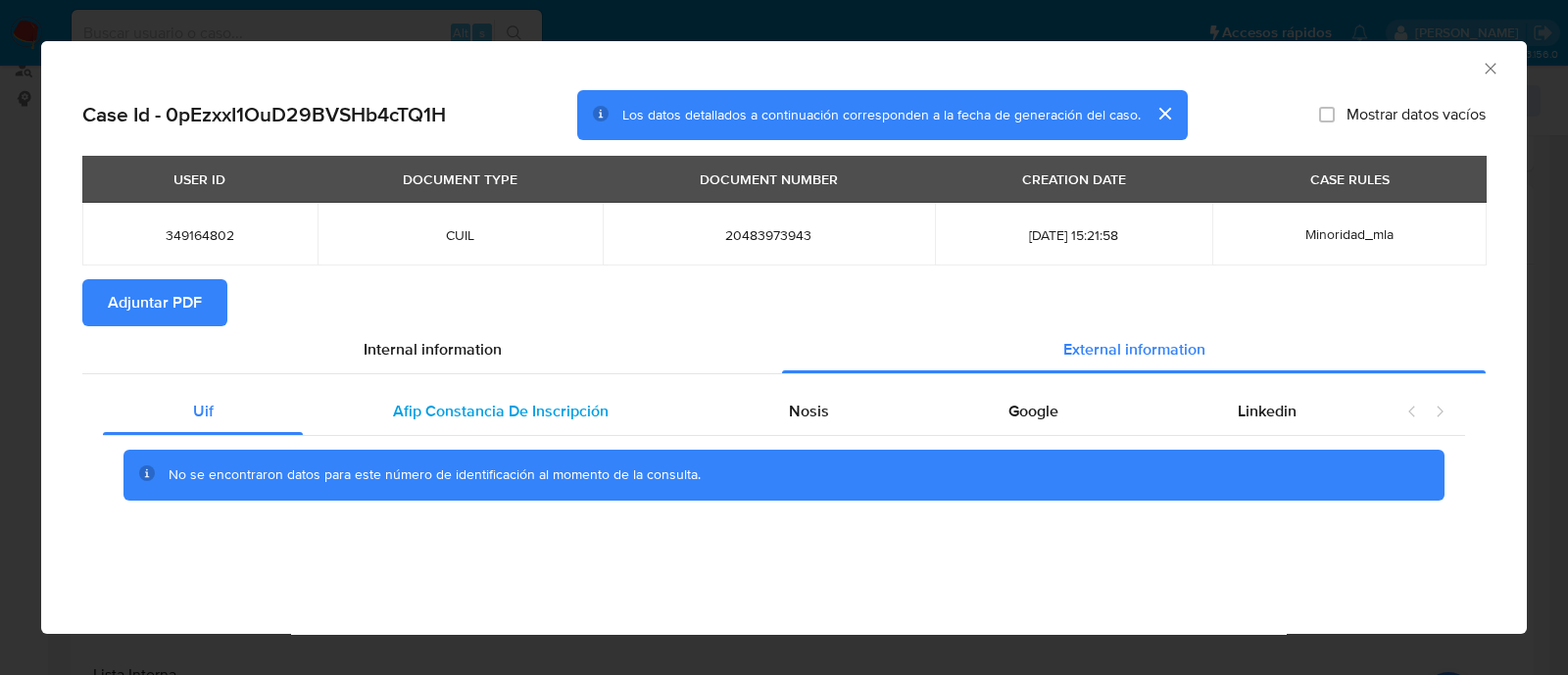
click at [554, 418] on span "Afip Constancia De Inscripción" at bounding box center [501, 411] width 215 height 23
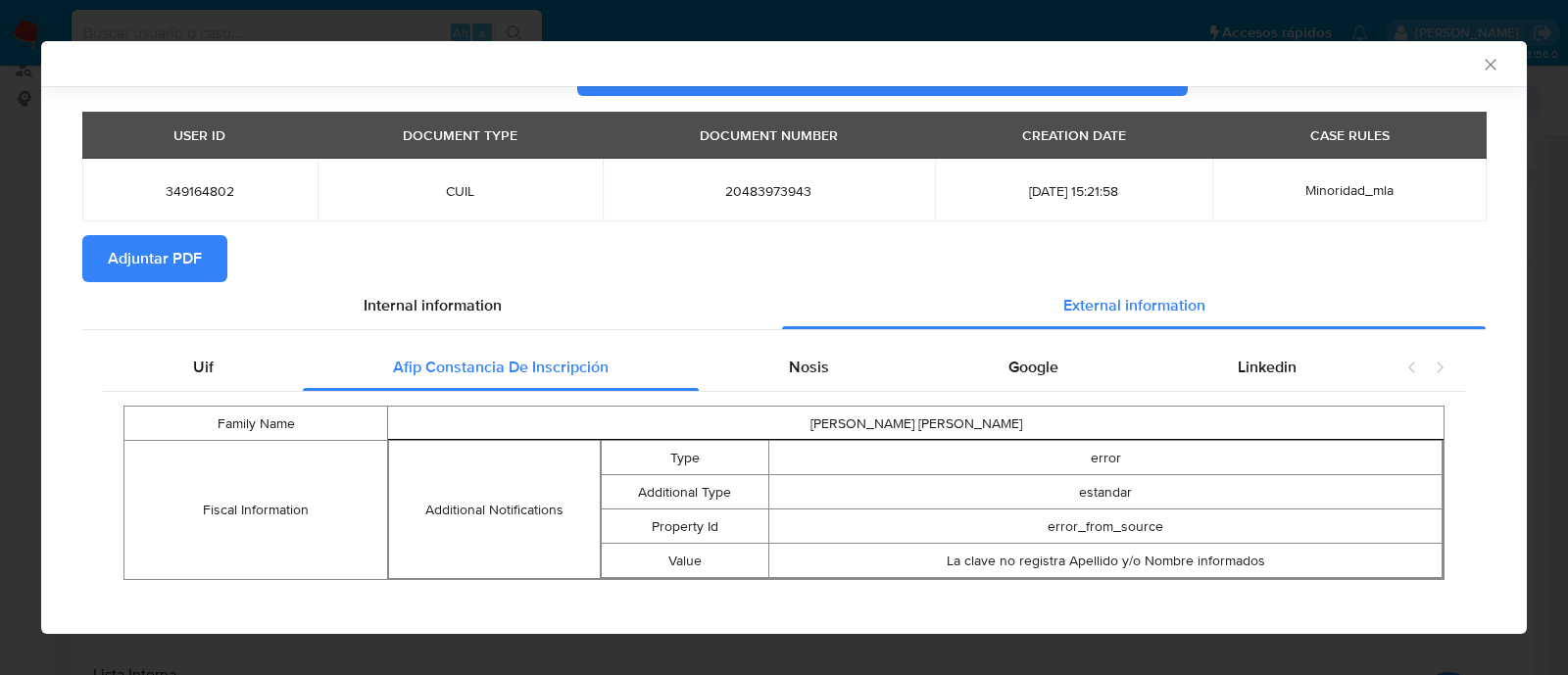
scroll to position [56, 0]
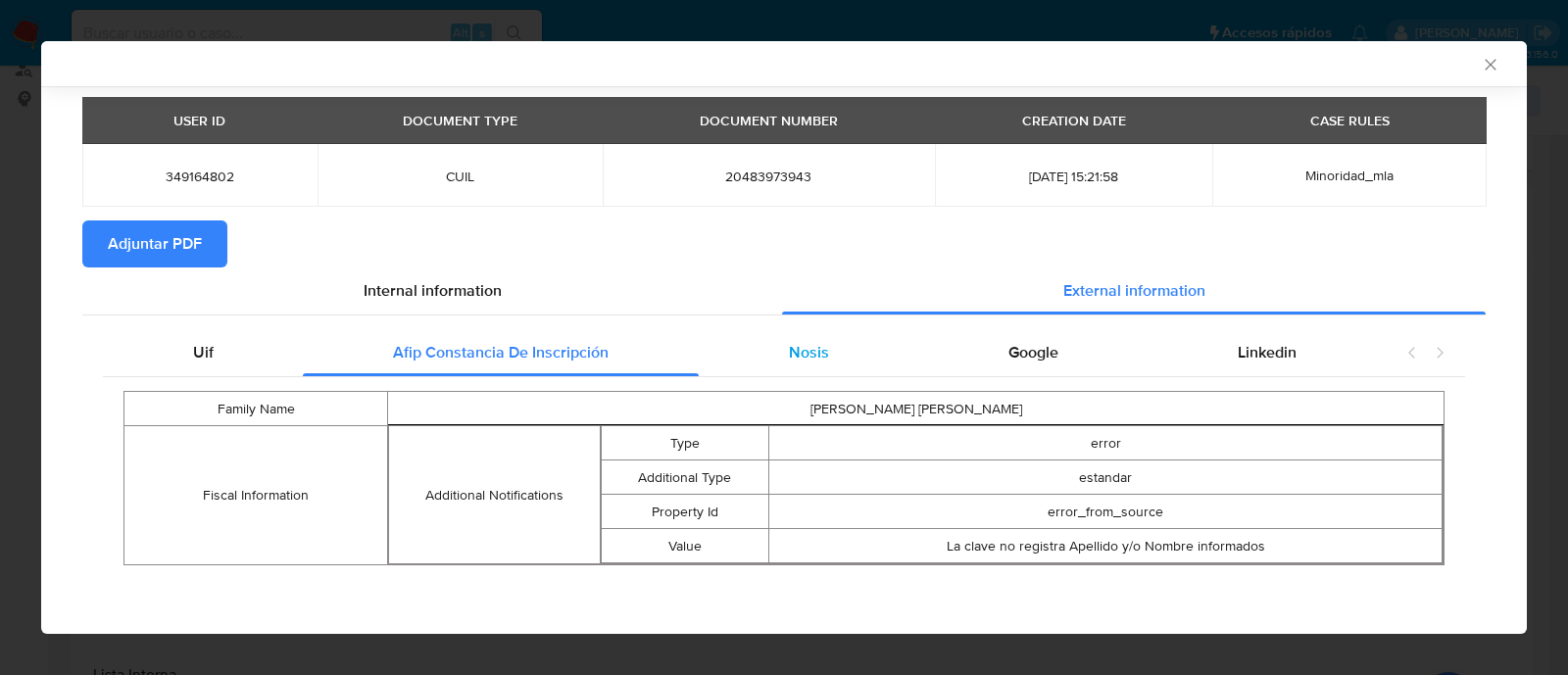
click at [809, 335] on div "Nosis" at bounding box center [809, 352] width 219 height 47
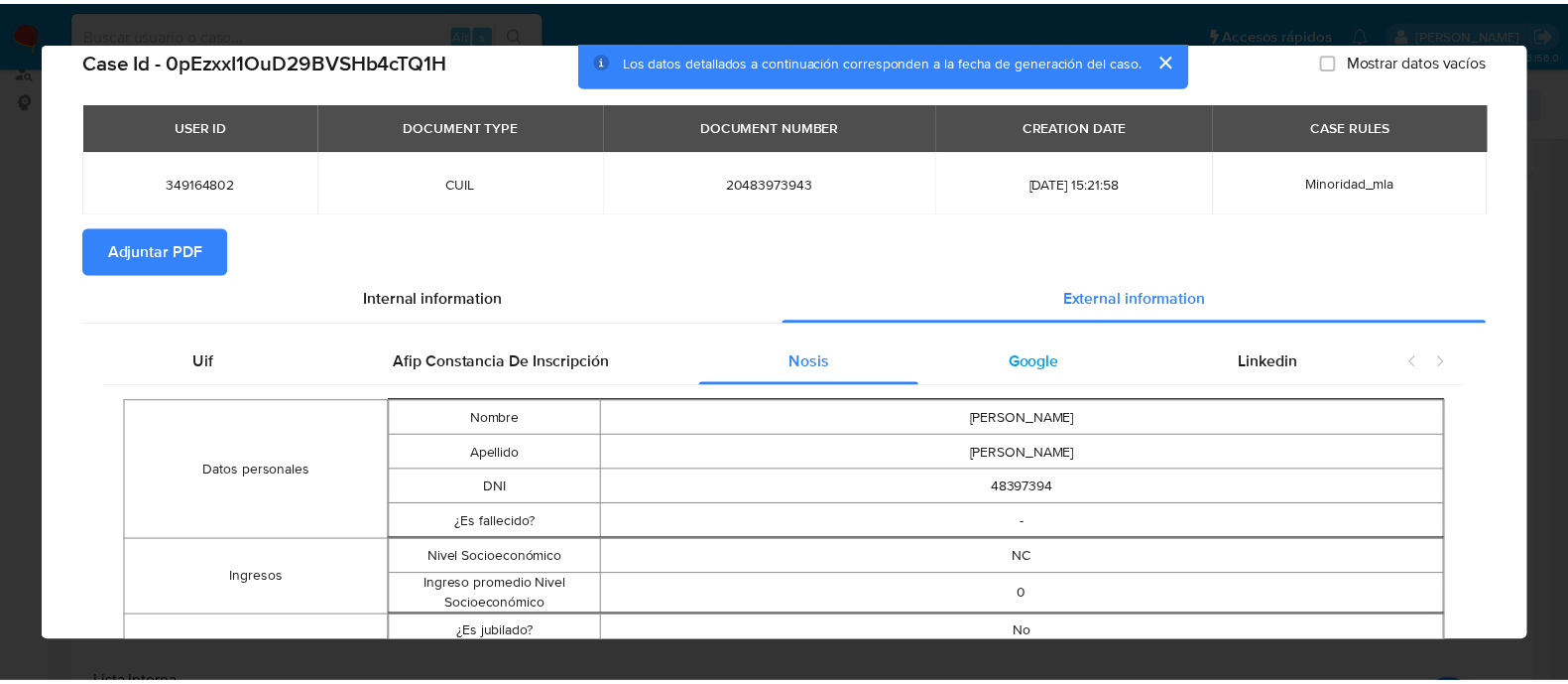
scroll to position [0, 0]
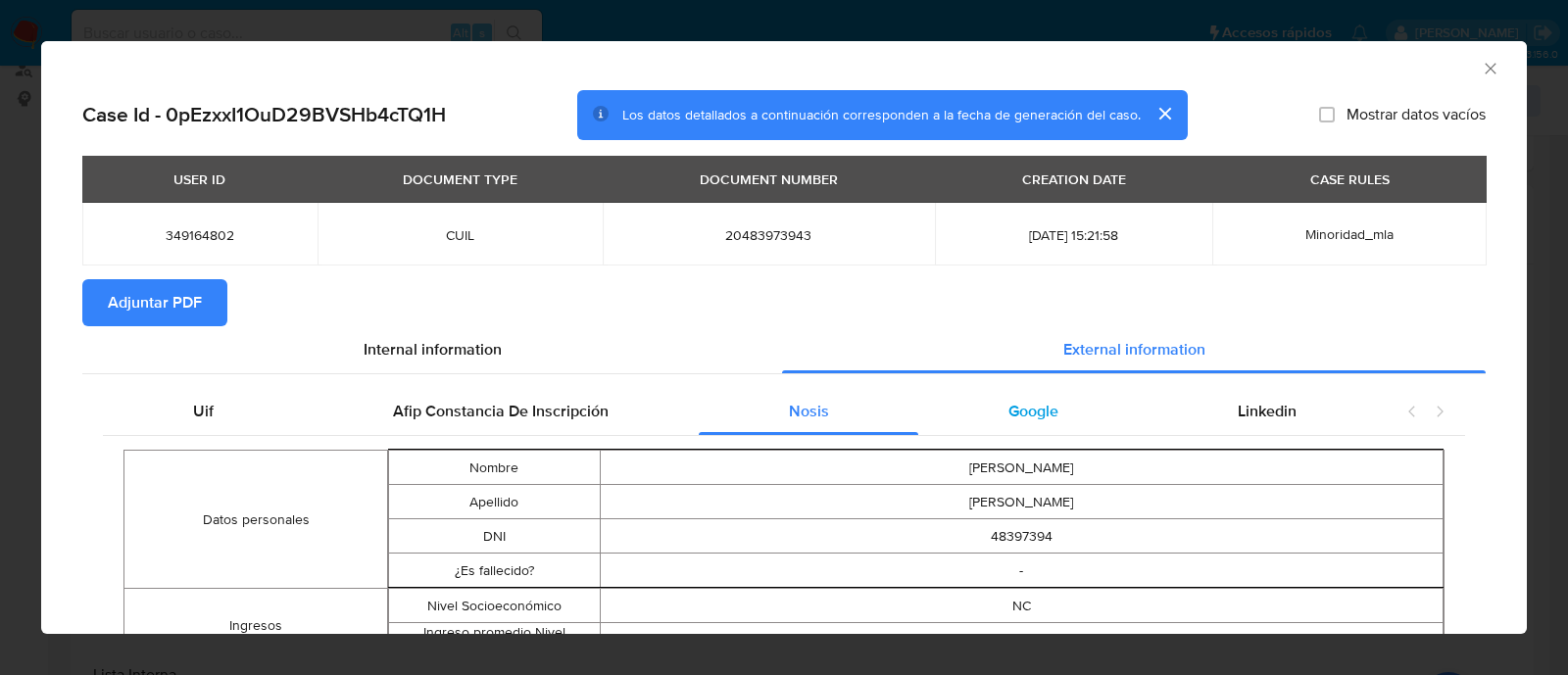
click at [1008, 420] on span "Google" at bounding box center [1033, 411] width 50 height 23
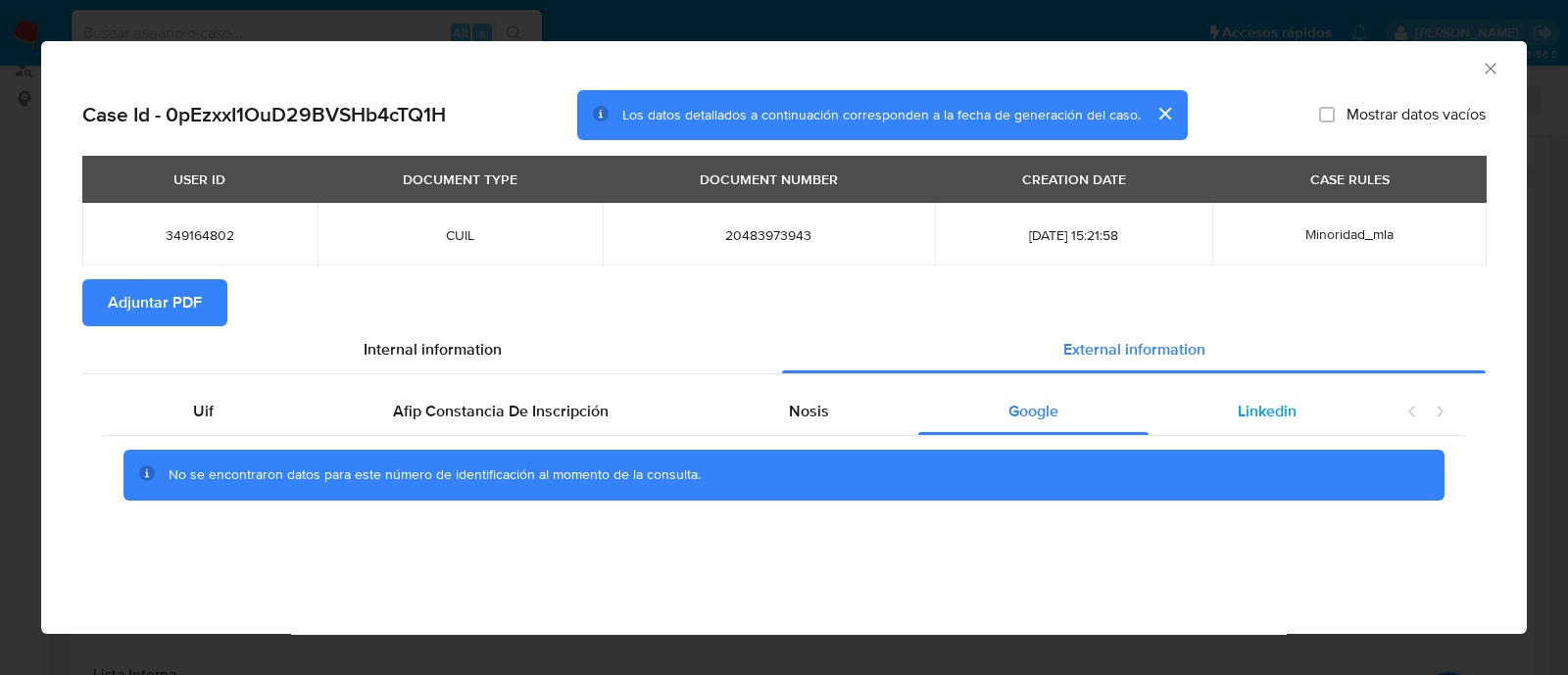
click at [1222, 413] on div "Linkedin" at bounding box center [1267, 412] width 238 height 47
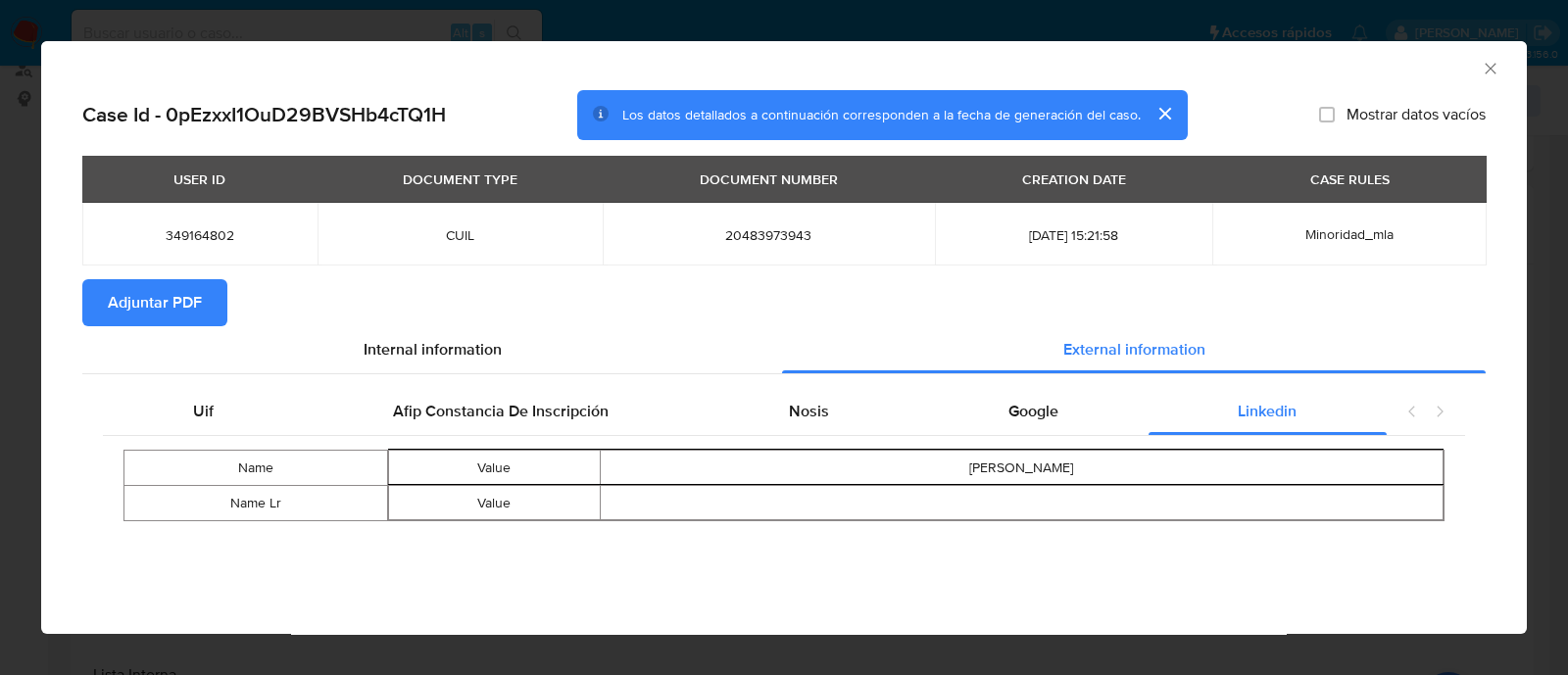
click at [181, 290] on span "Adjuntar PDF" at bounding box center [154, 303] width 94 height 43
click at [1481, 59] on icon "Cerrar ventana" at bounding box center [1491, 69] width 20 height 20
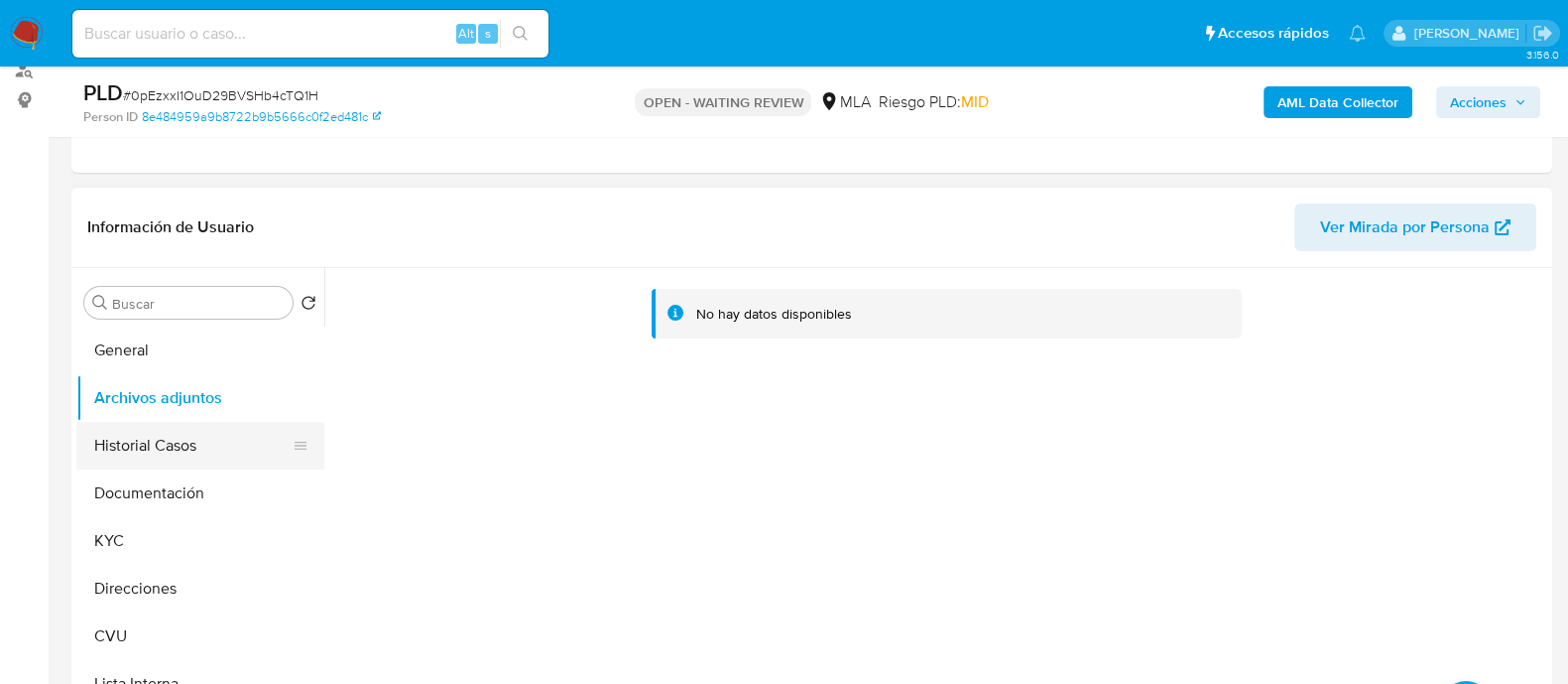
click at [119, 438] on button "Historial Casos" at bounding box center [192, 446] width 232 height 48
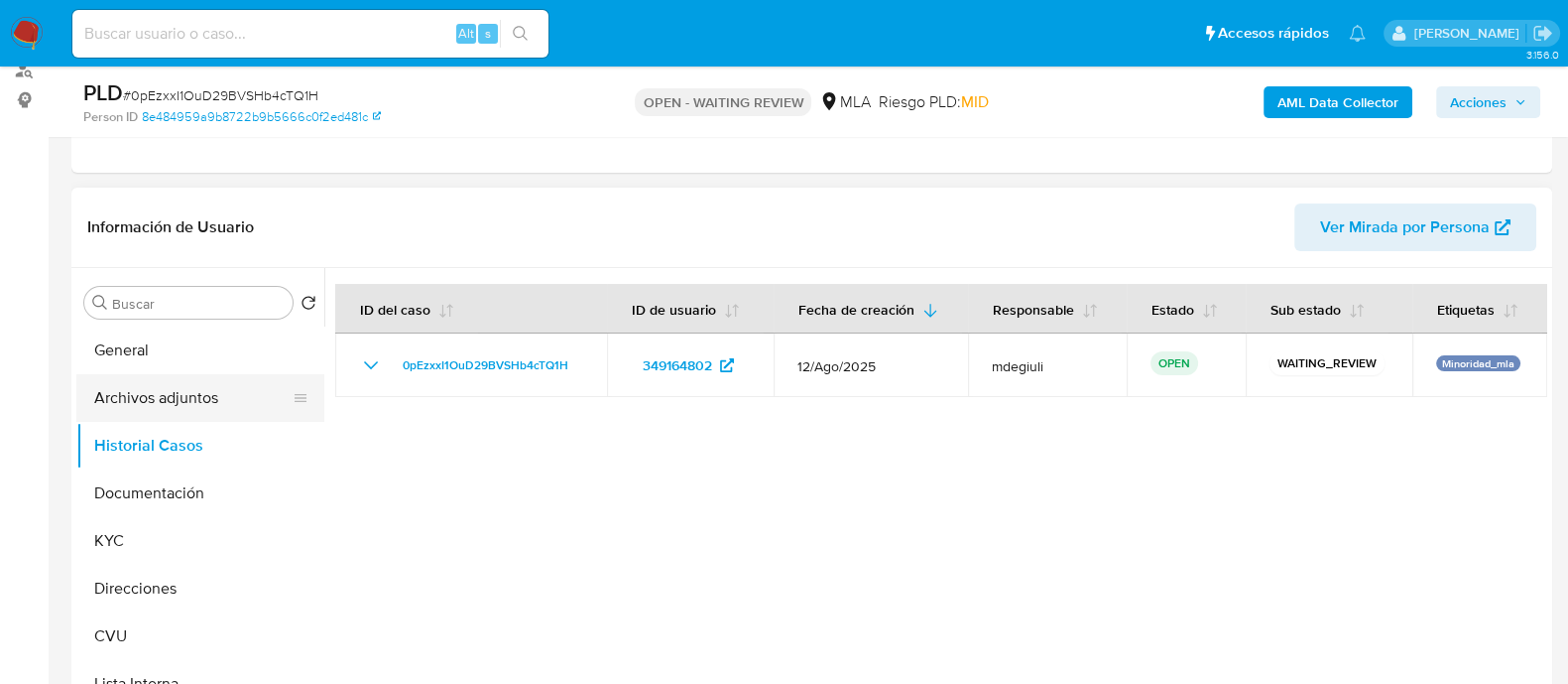
click at [151, 400] on button "Archivos adjuntos" at bounding box center [192, 398] width 232 height 48
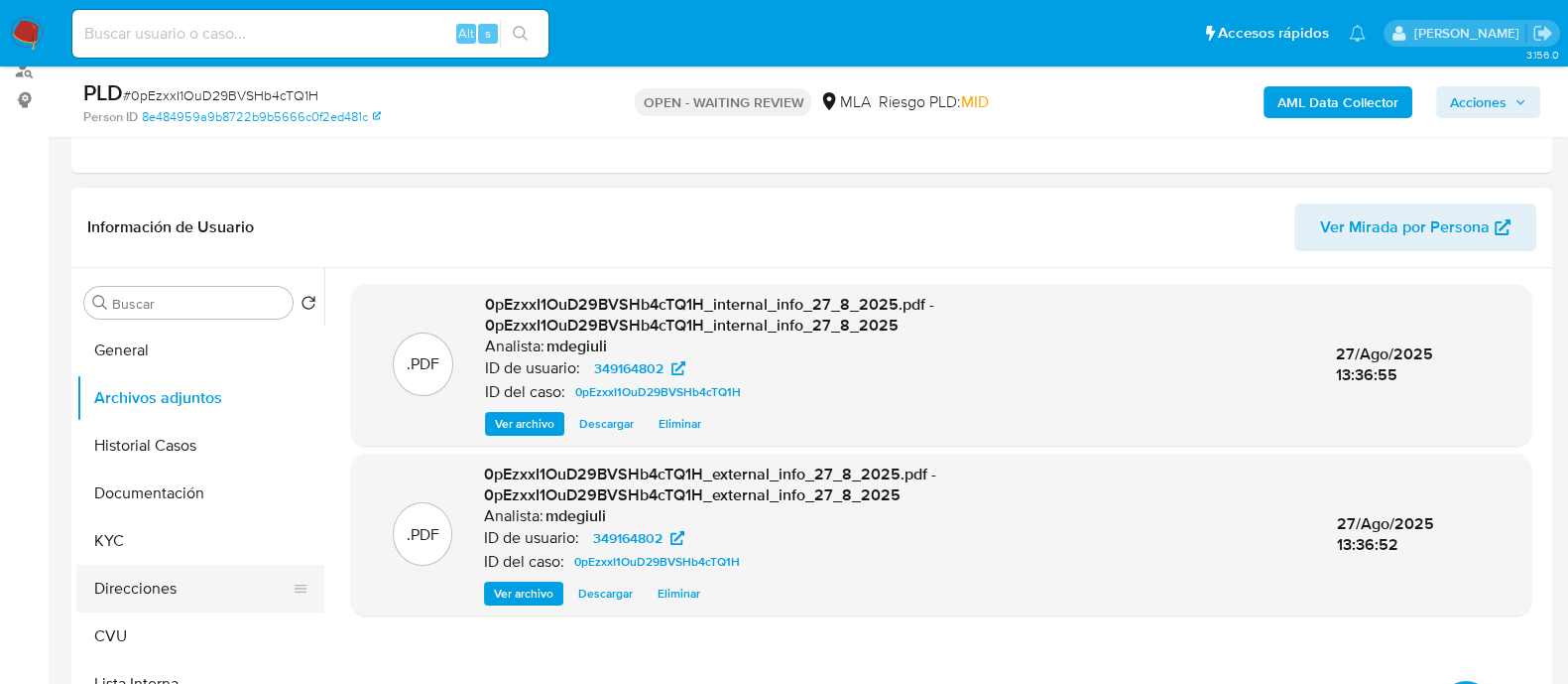
click at [147, 579] on button "Direcciones" at bounding box center [192, 589] width 232 height 48
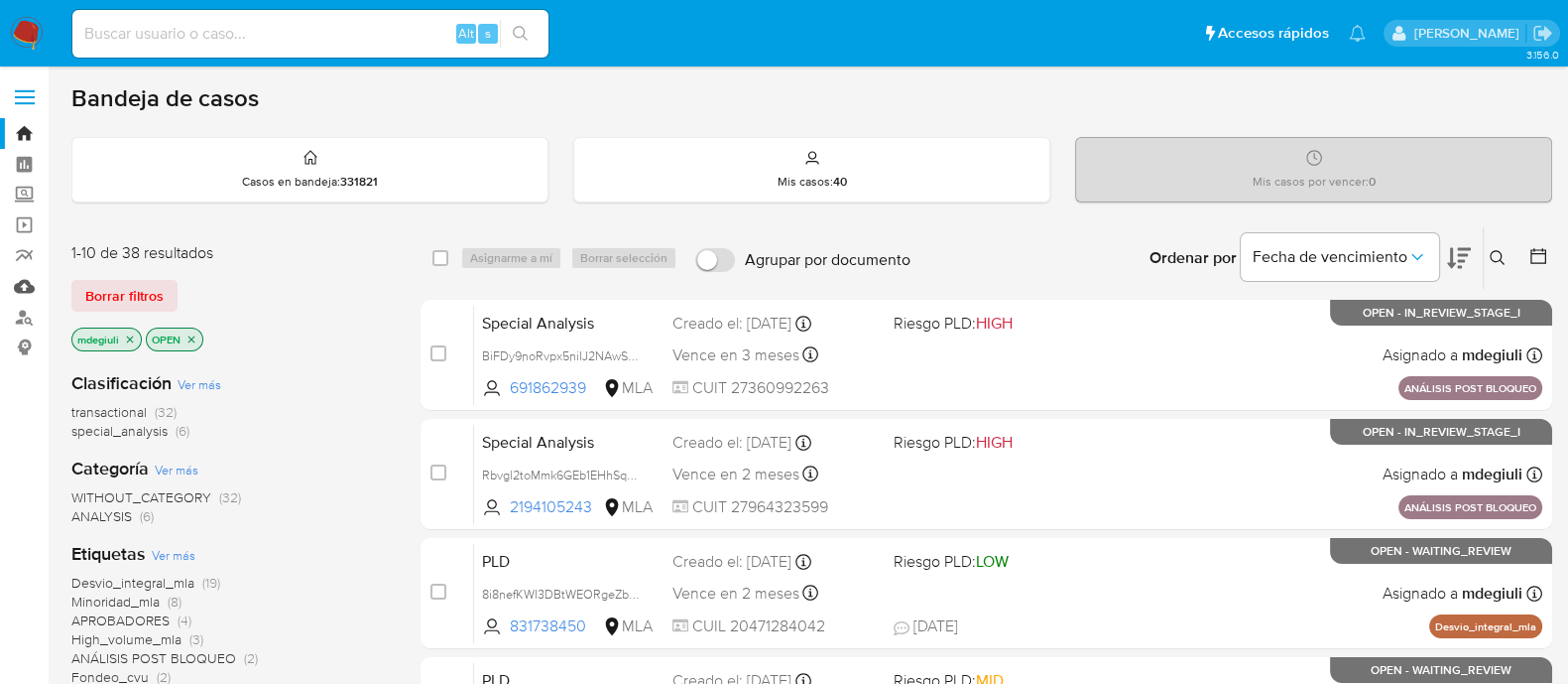
click at [28, 283] on link "Mulan" at bounding box center [118, 286] width 236 height 31
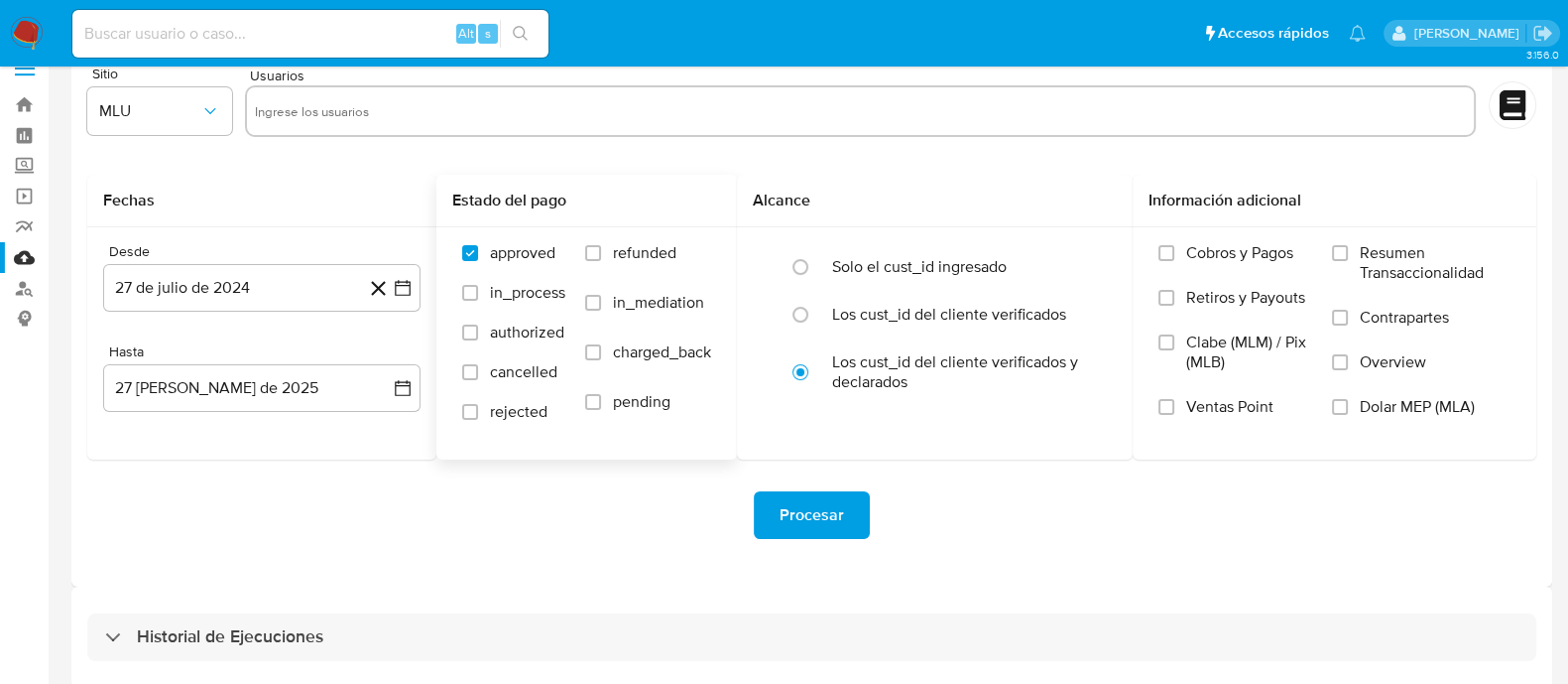
scroll to position [45, 0]
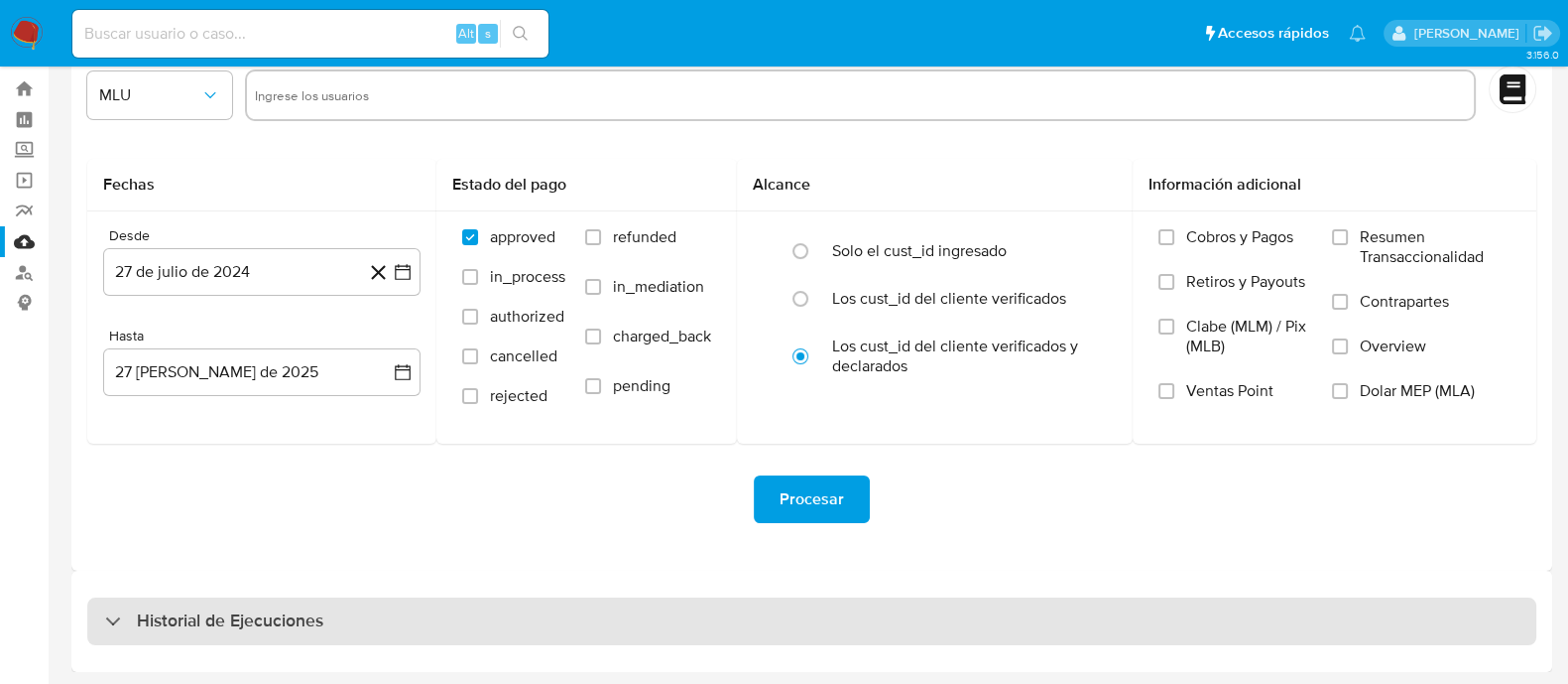
click at [211, 627] on h3 "Historial de Ejecuciones" at bounding box center [230, 621] width 187 height 24
select select "10"
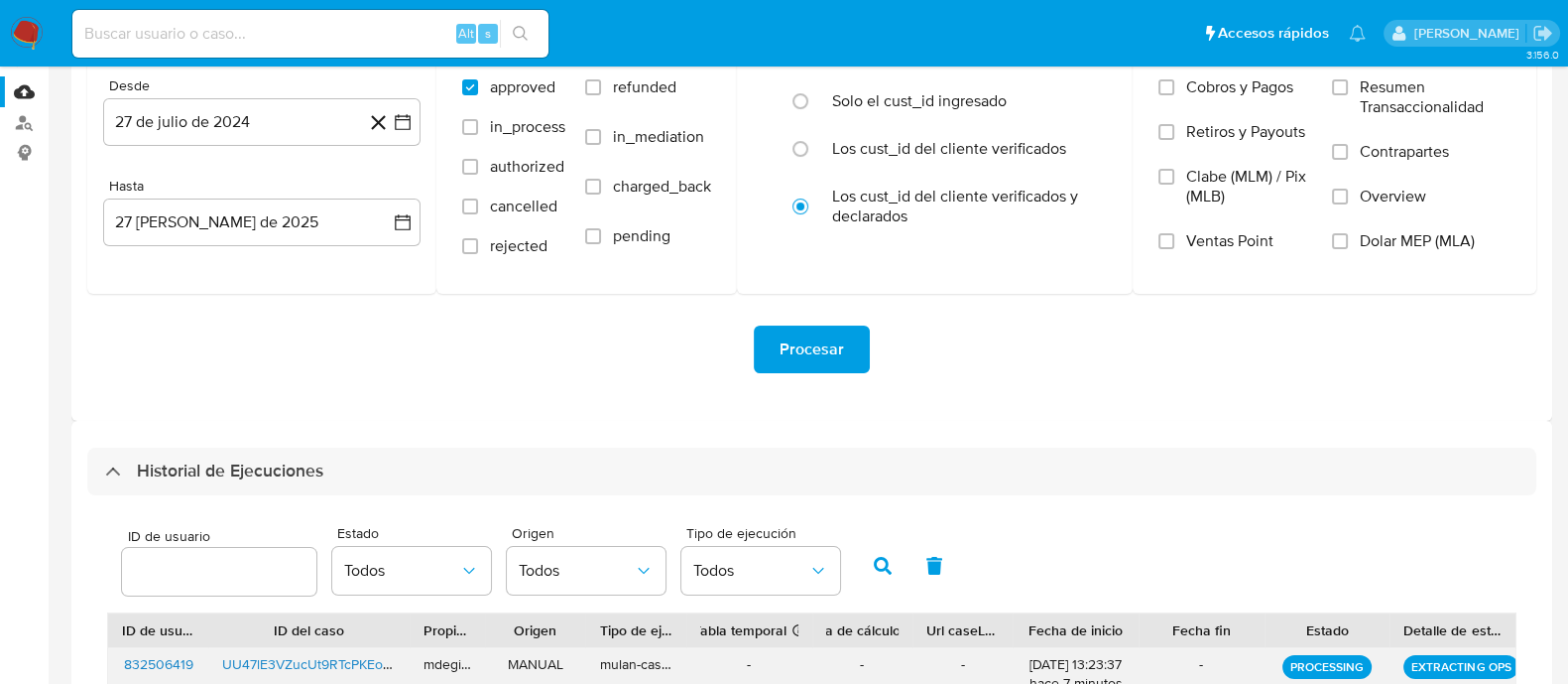
scroll to position [416, 0]
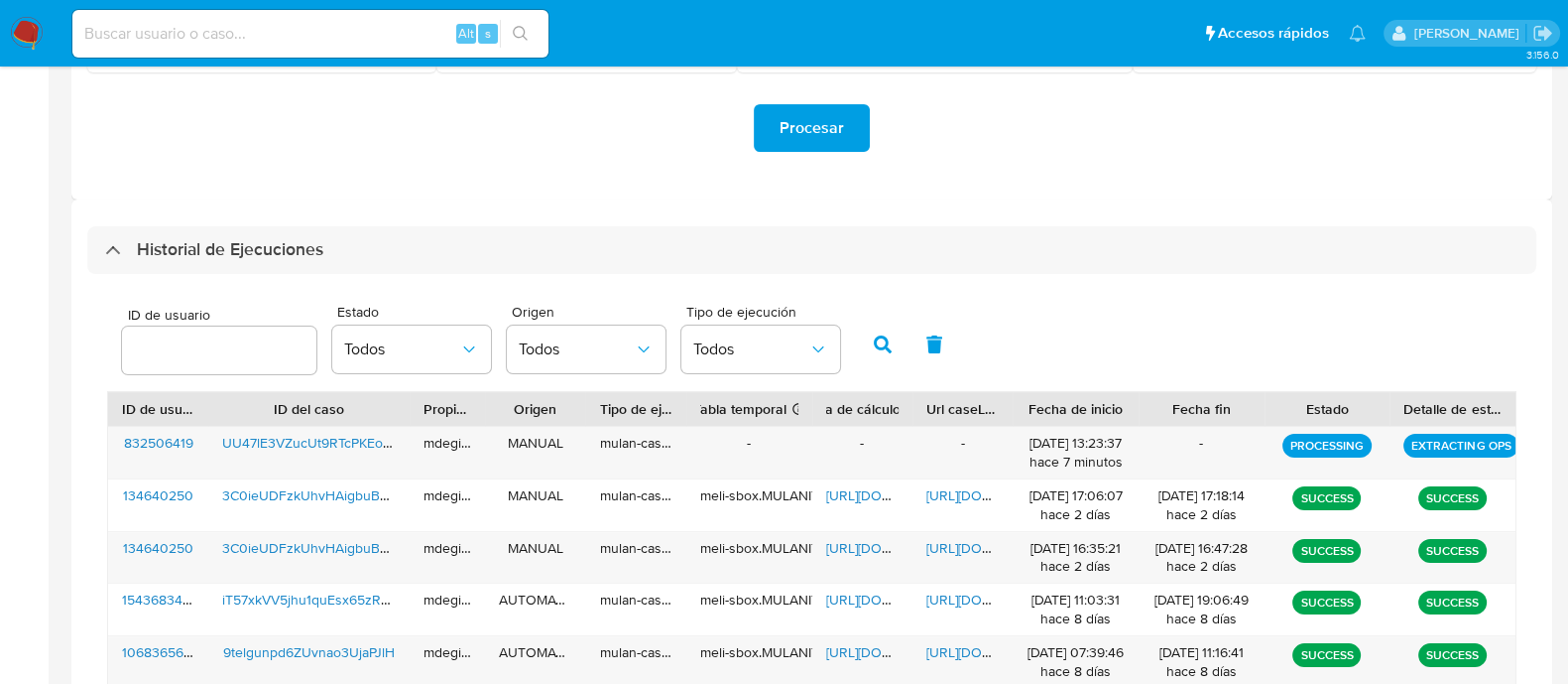
click at [206, 342] on input "number" at bounding box center [219, 350] width 195 height 26
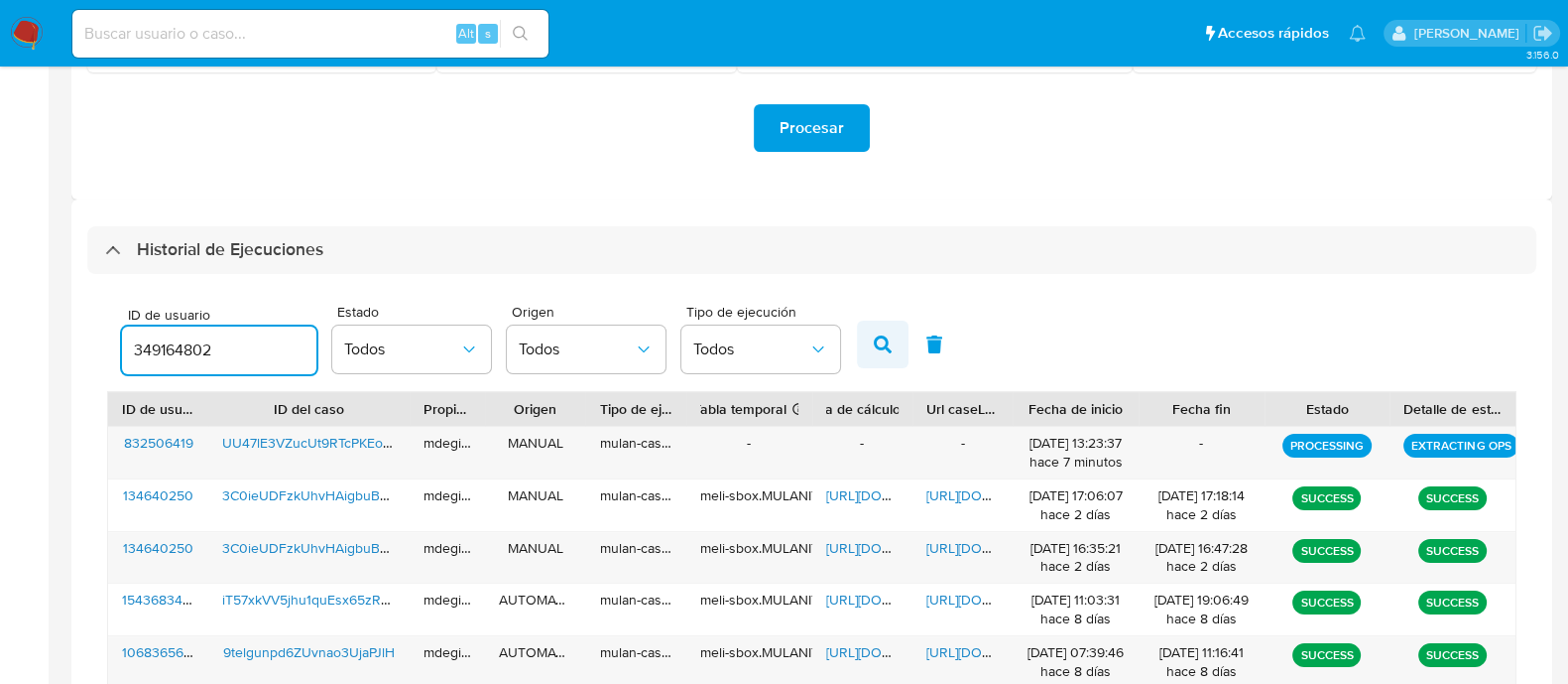
type input "349164802"
click at [892, 341] on button "button" at bounding box center [882, 345] width 52 height 48
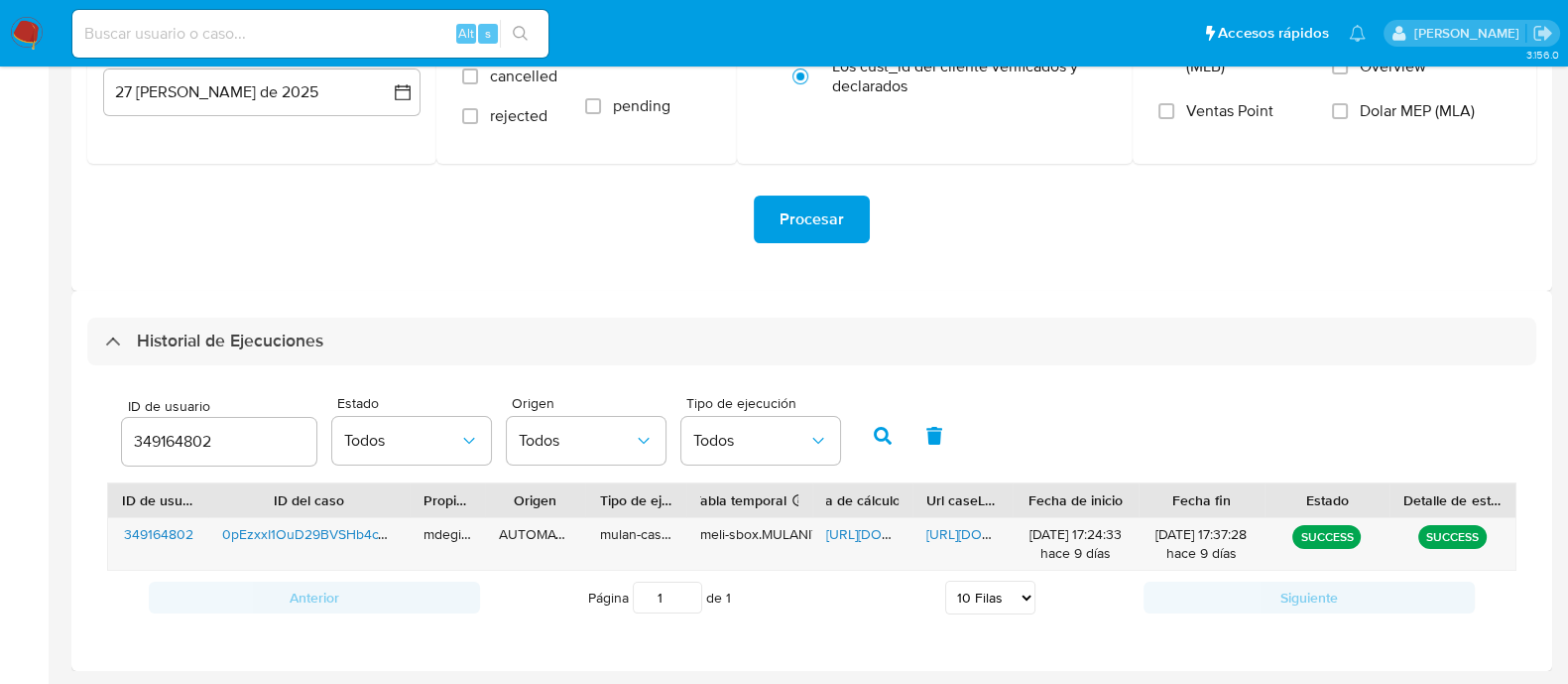
scroll to position [322, 0]
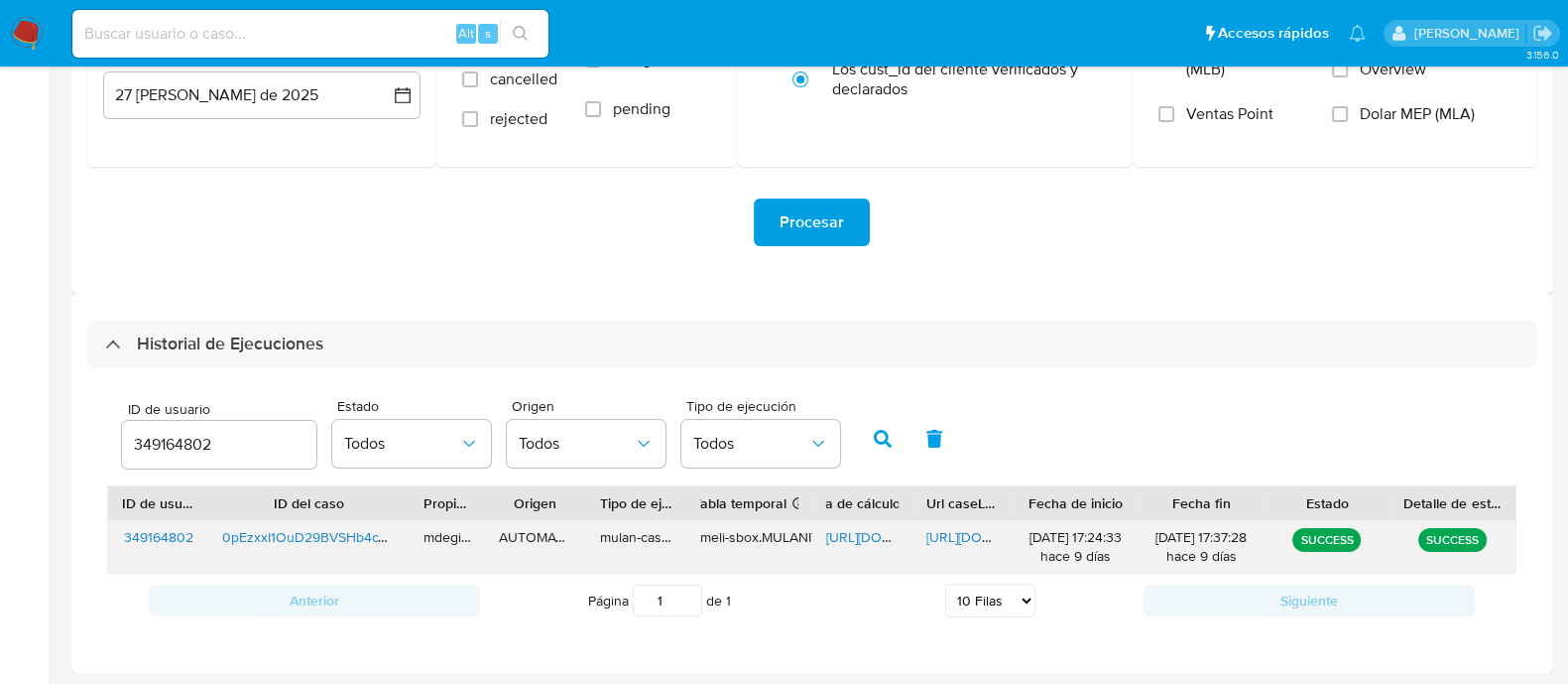
click at [848, 531] on span "[URL][DOMAIN_NAME]" at bounding box center [894, 537] width 137 height 20
click at [946, 542] on span "https://docs.google.com/document/d/1bLoMgOSjAk2Yf3V6kOwaU9mB6CCstoRzruOUE150rYg…" at bounding box center [994, 537] width 137 height 20
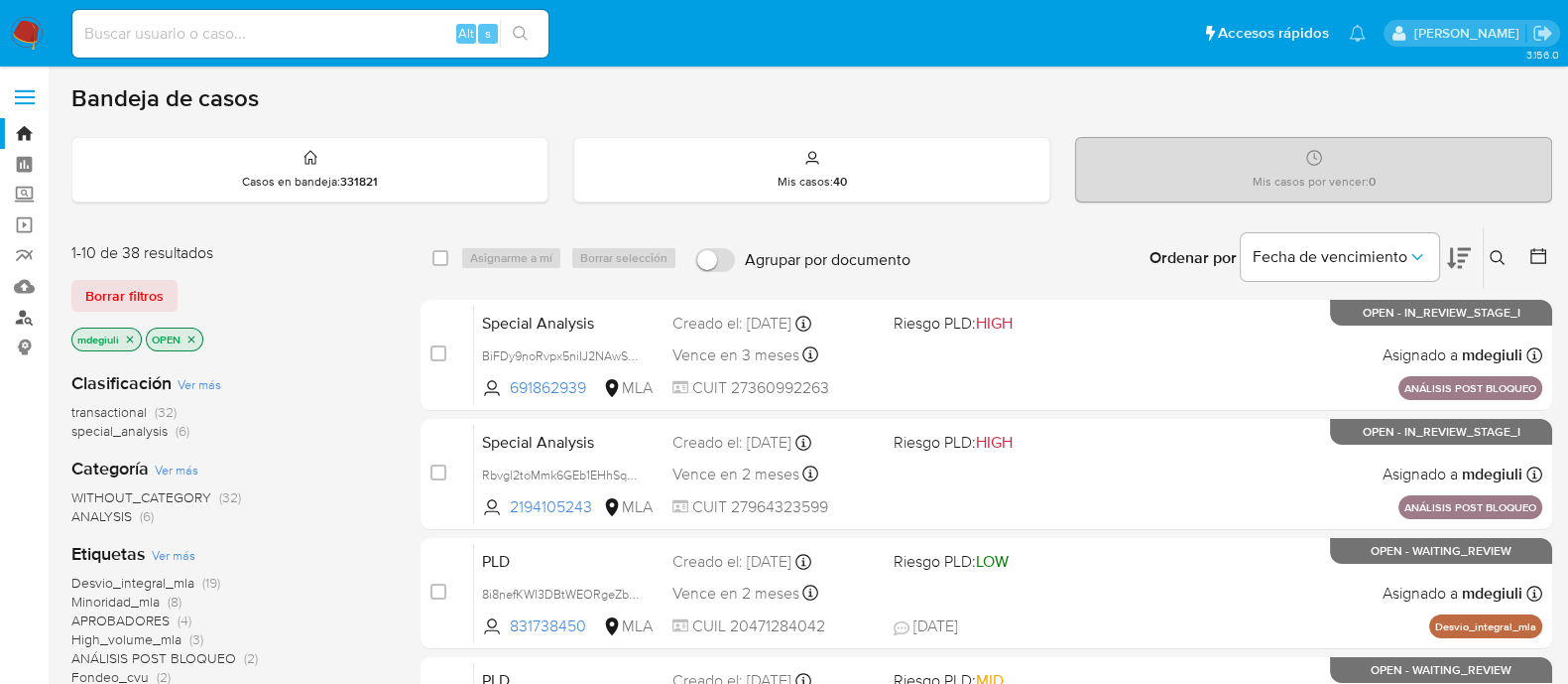
click at [17, 310] on link "Buscador de personas" at bounding box center [118, 317] width 236 height 31
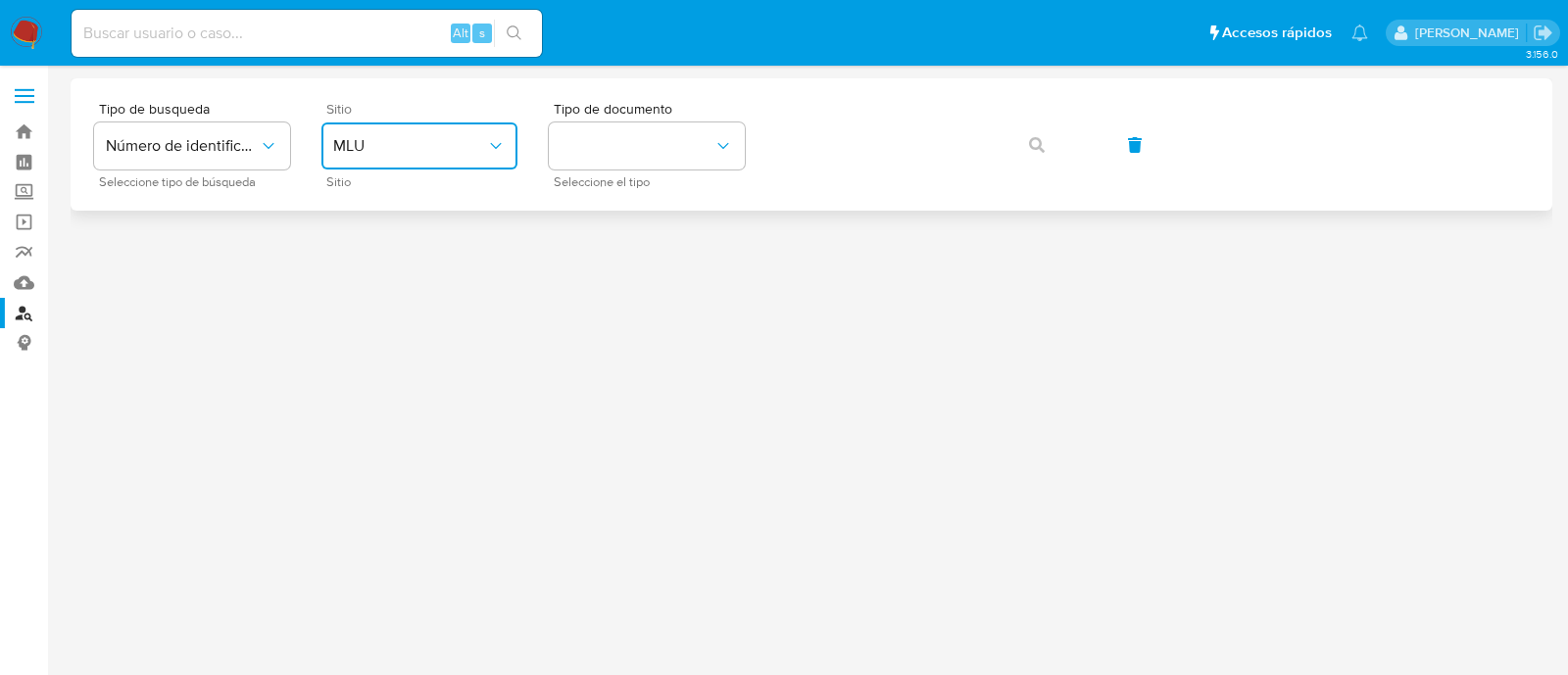
click at [340, 147] on span "MLU" at bounding box center [409, 146] width 153 height 20
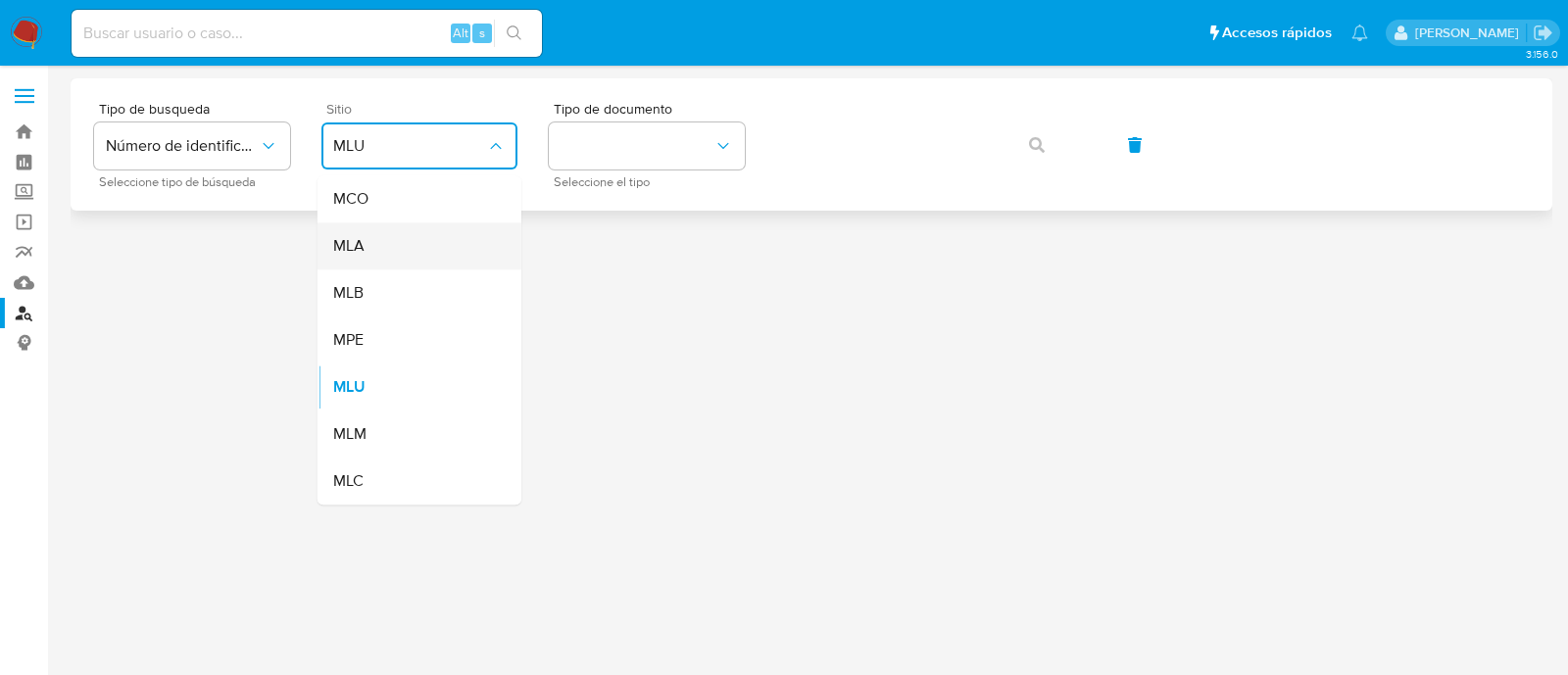
click at [392, 263] on div "MLA" at bounding box center [413, 246] width 161 height 47
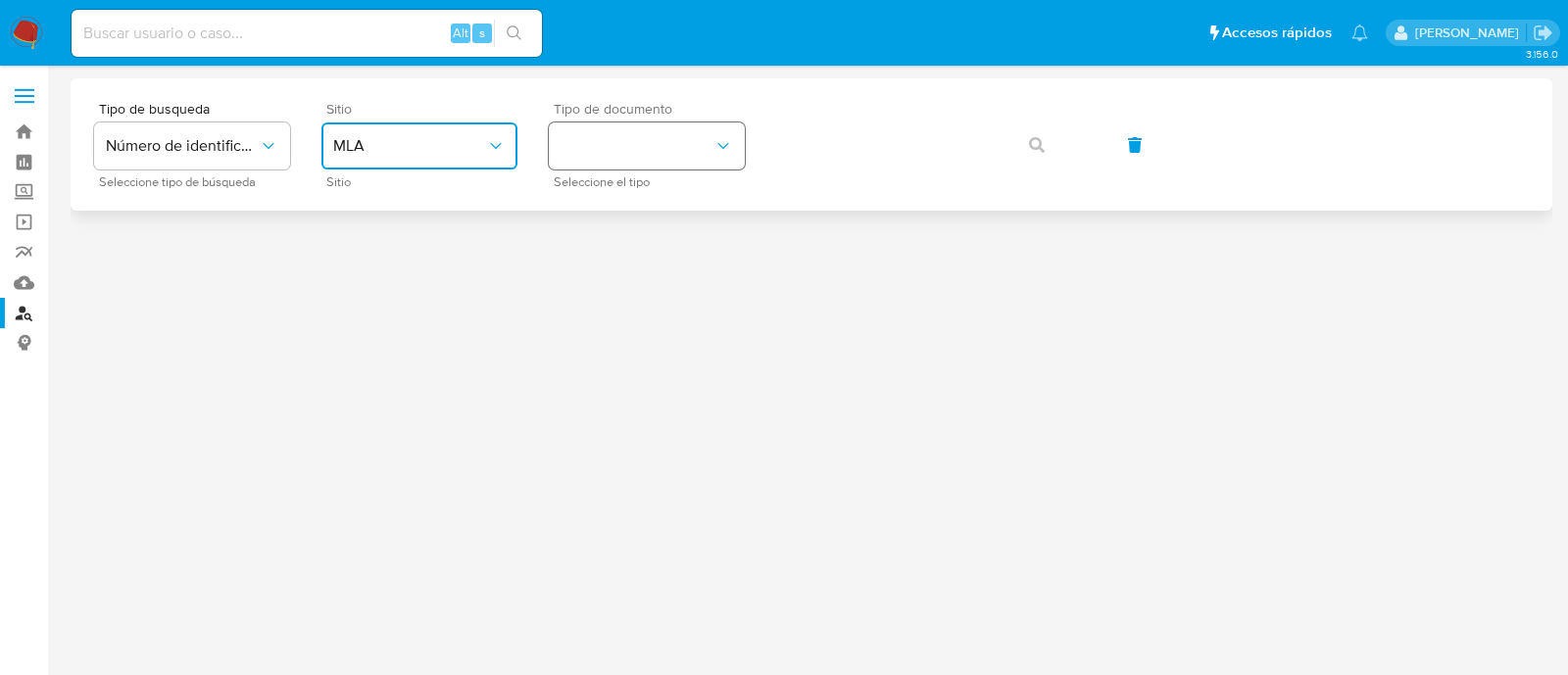
click at [564, 153] on button "identificationType" at bounding box center [647, 146] width 196 height 47
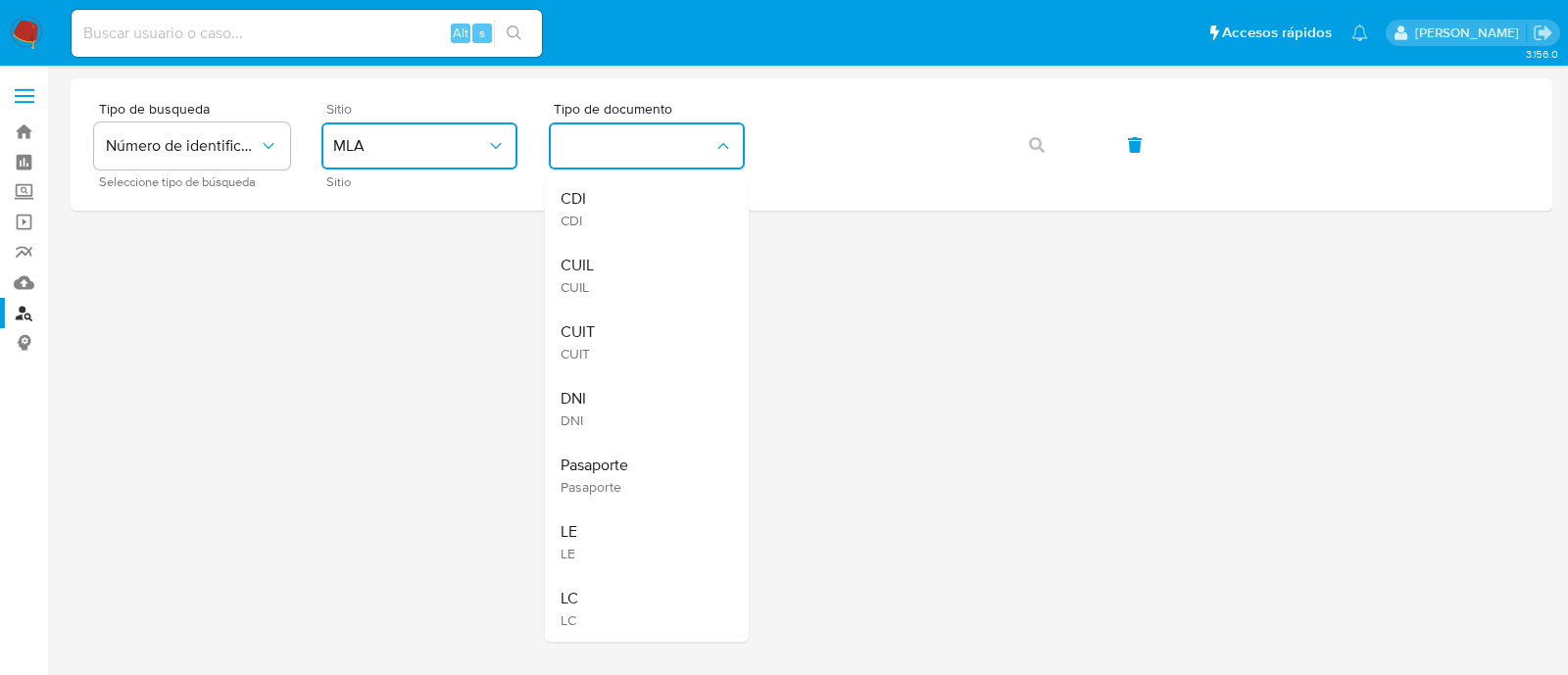
click at [654, 274] on div "CUIL CUIL" at bounding box center [641, 274] width 161 height 66
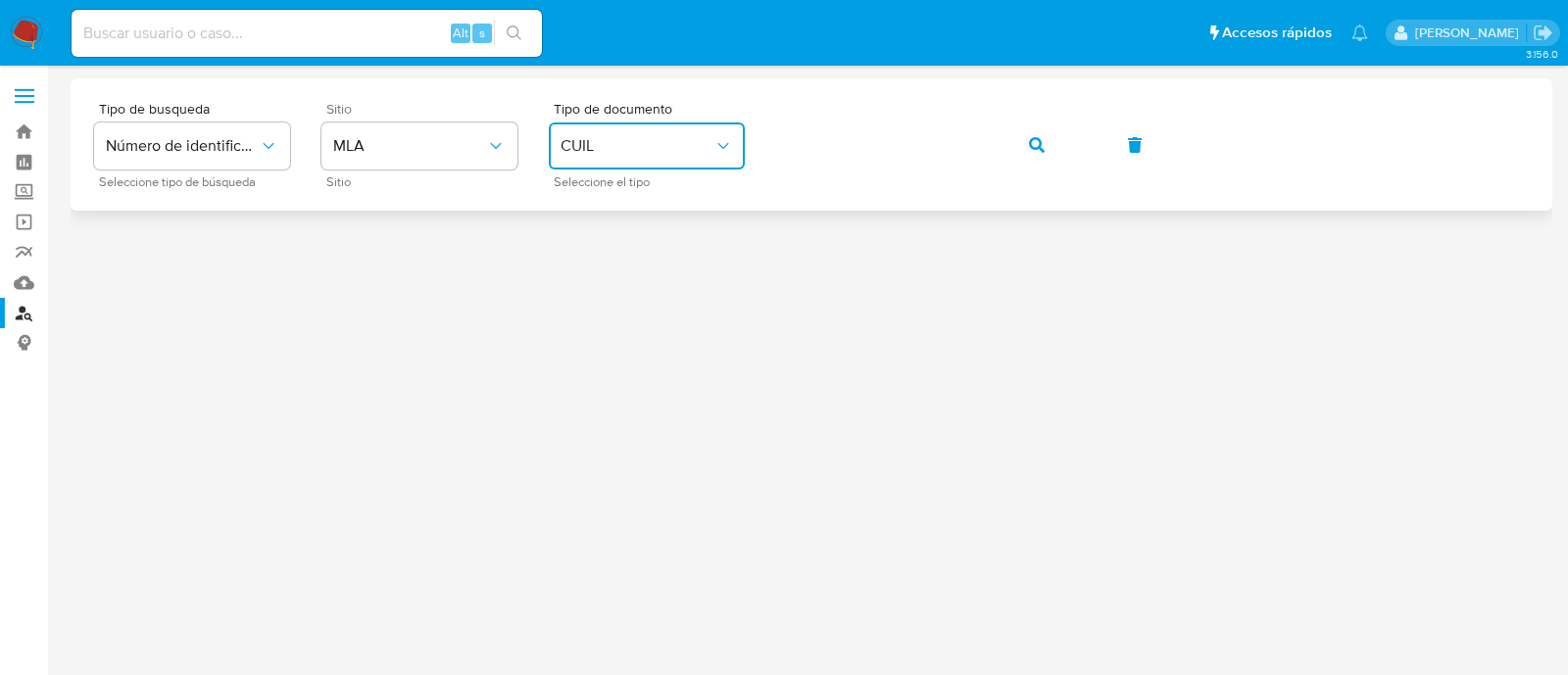
click at [1025, 141] on button "button" at bounding box center [1036, 145] width 66 height 47
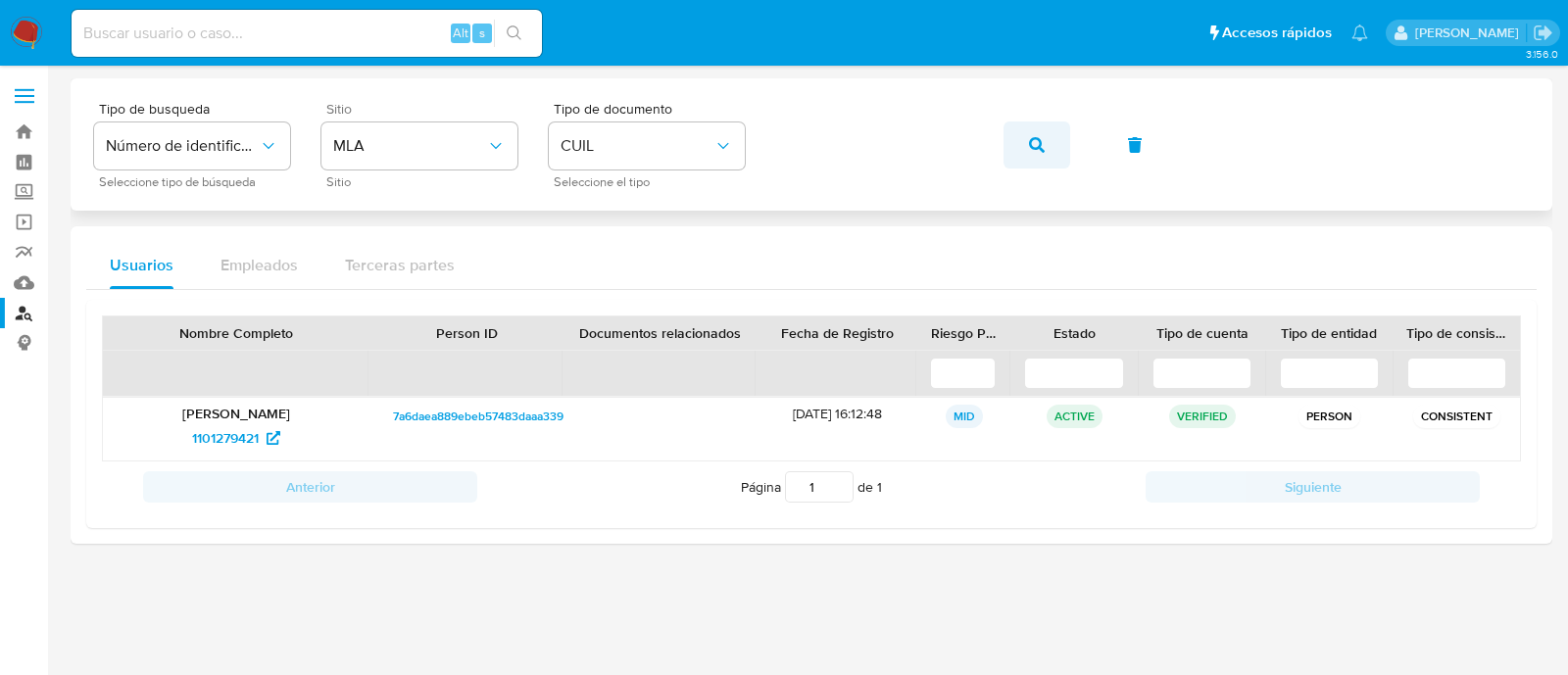
click at [1031, 137] on icon "button" at bounding box center [1037, 145] width 16 height 16
click at [213, 434] on span "575992663" at bounding box center [226, 438] width 69 height 32
click at [1045, 141] on button "button" at bounding box center [1036, 145] width 66 height 47
click at [1025, 153] on button "button" at bounding box center [1036, 145] width 66 height 47
click at [227, 436] on span "2334647987" at bounding box center [225, 438] width 76 height 32
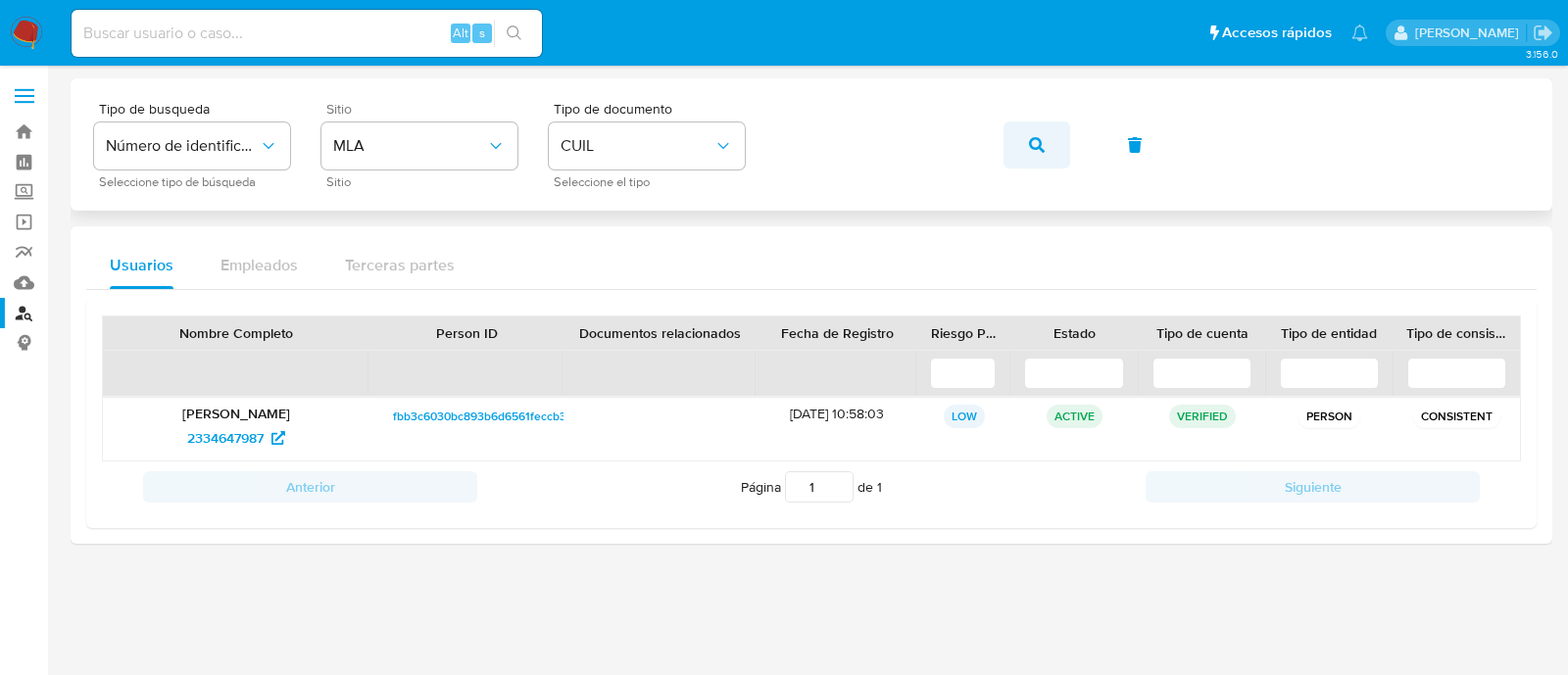
click at [1029, 140] on icon "button" at bounding box center [1037, 145] width 16 height 16
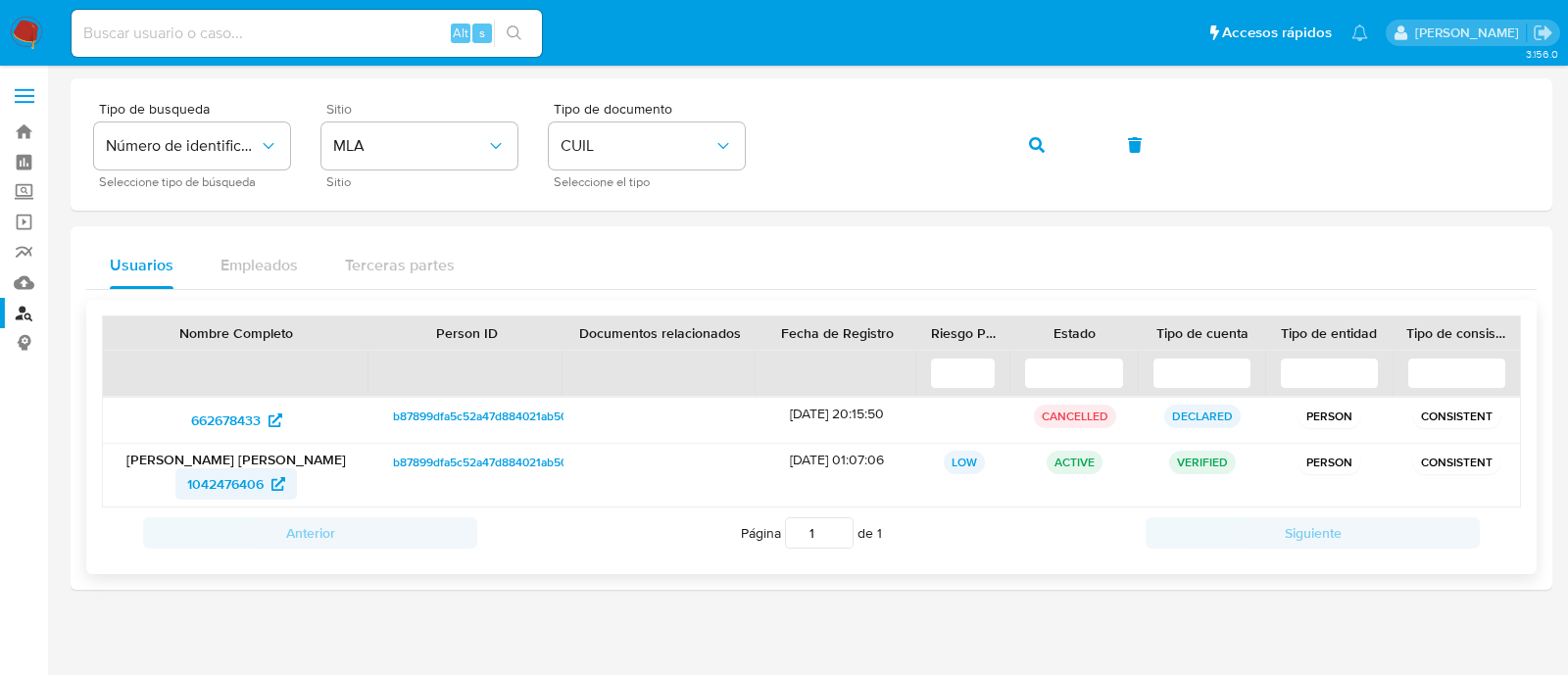
click at [240, 483] on span "1042476406" at bounding box center [225, 484] width 76 height 32
click at [1044, 139] on button "button" at bounding box center [1036, 145] width 66 height 47
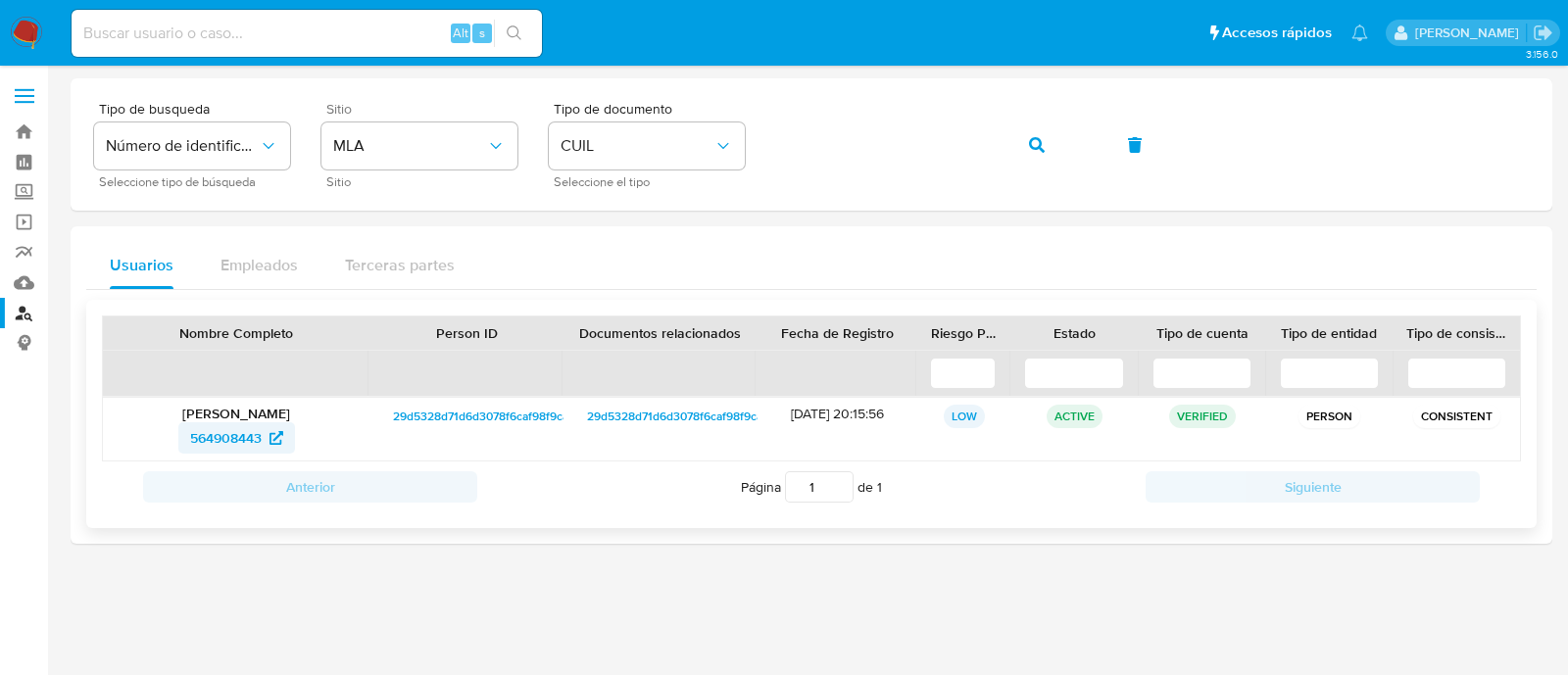
click at [226, 429] on span "564908443" at bounding box center [226, 438] width 71 height 32
click at [27, 38] on img at bounding box center [27, 34] width 34 height 34
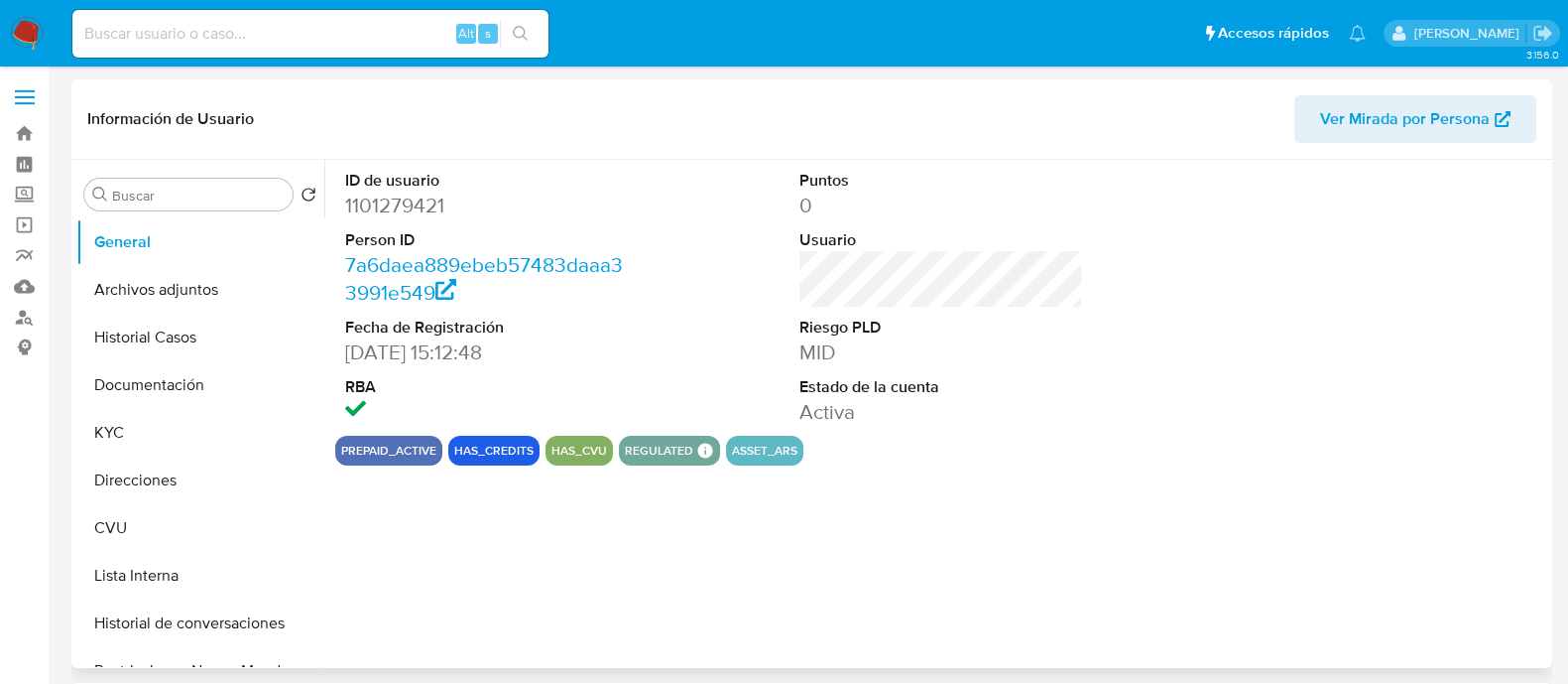
select select "10"
click at [131, 344] on button "Historial Casos" at bounding box center [192, 338] width 232 height 48
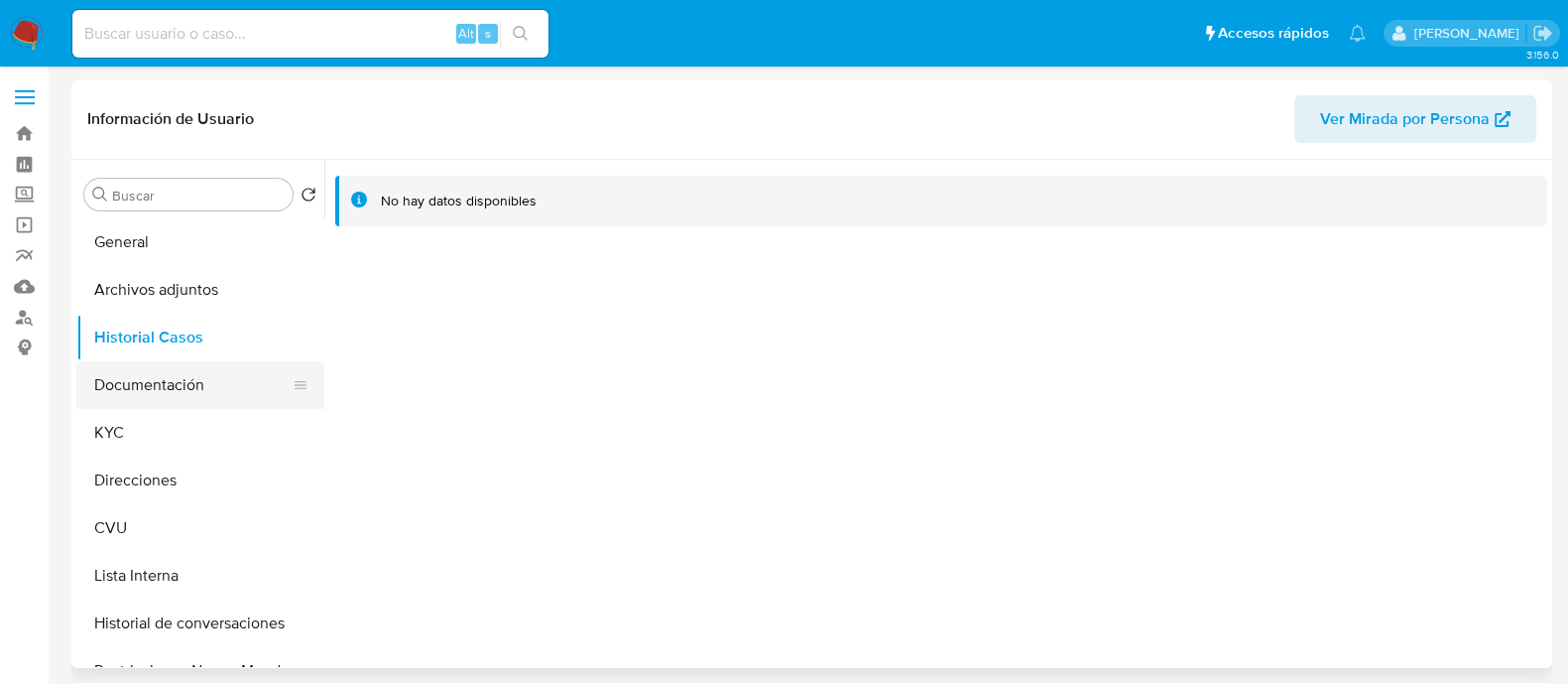
click at [144, 404] on button "Documentación" at bounding box center [192, 385] width 232 height 48
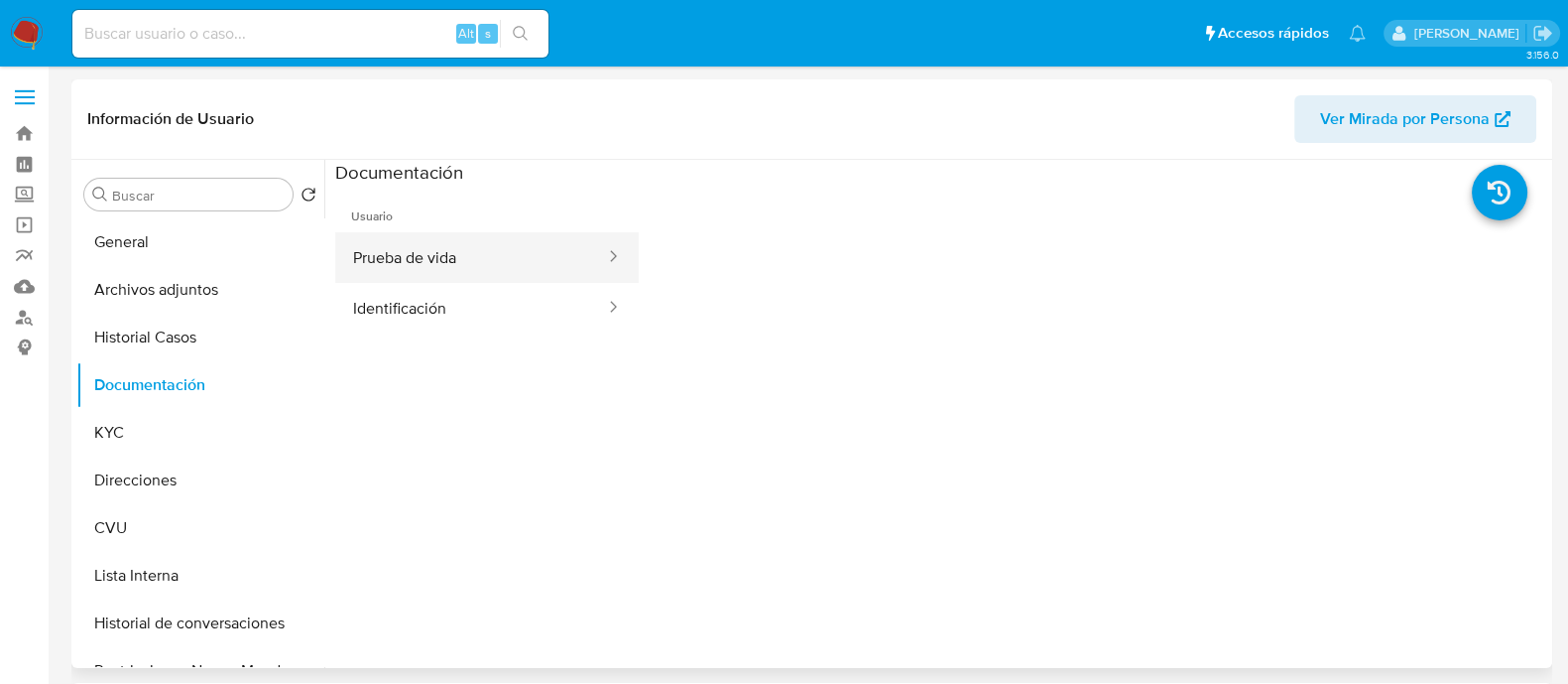
click at [407, 253] on button "Prueba de vida" at bounding box center [471, 257] width 272 height 51
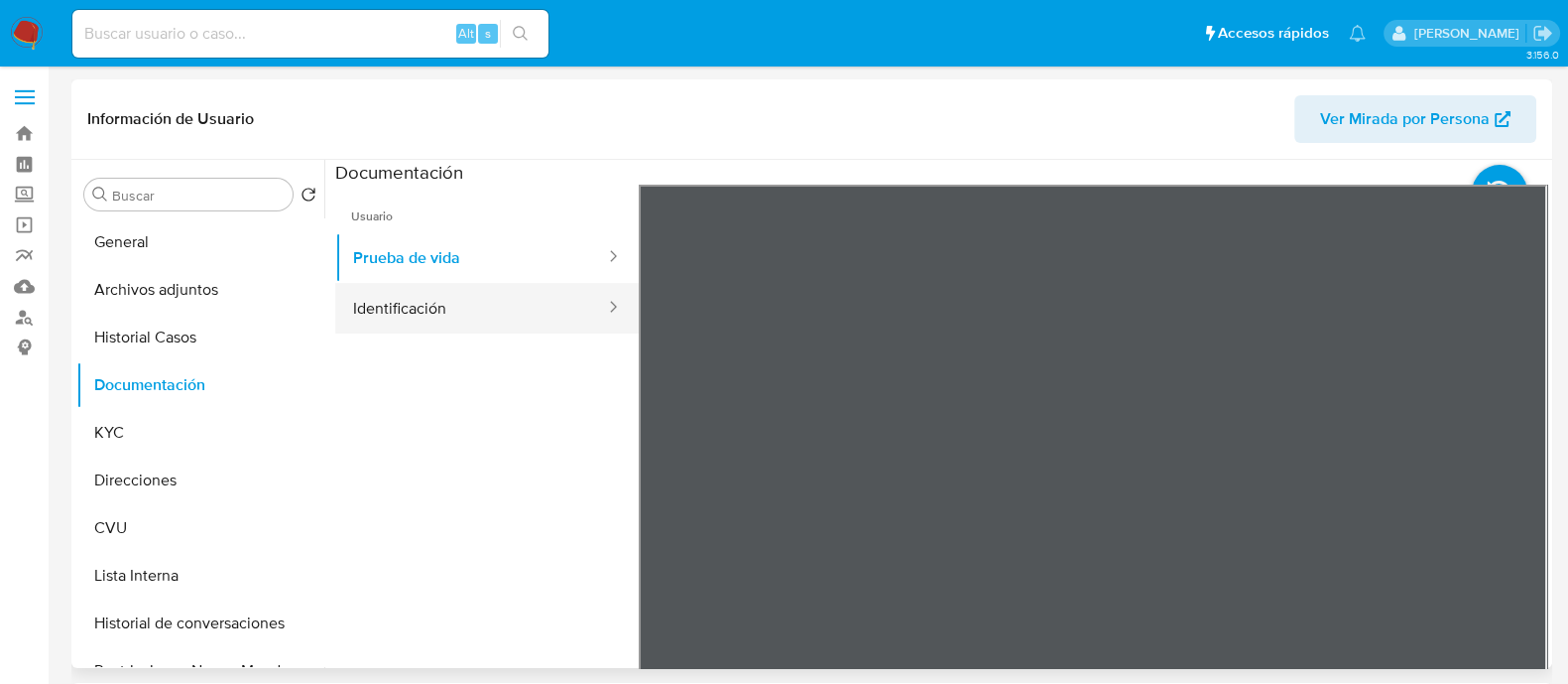
click at [419, 315] on button "Identificación" at bounding box center [471, 308] width 272 height 51
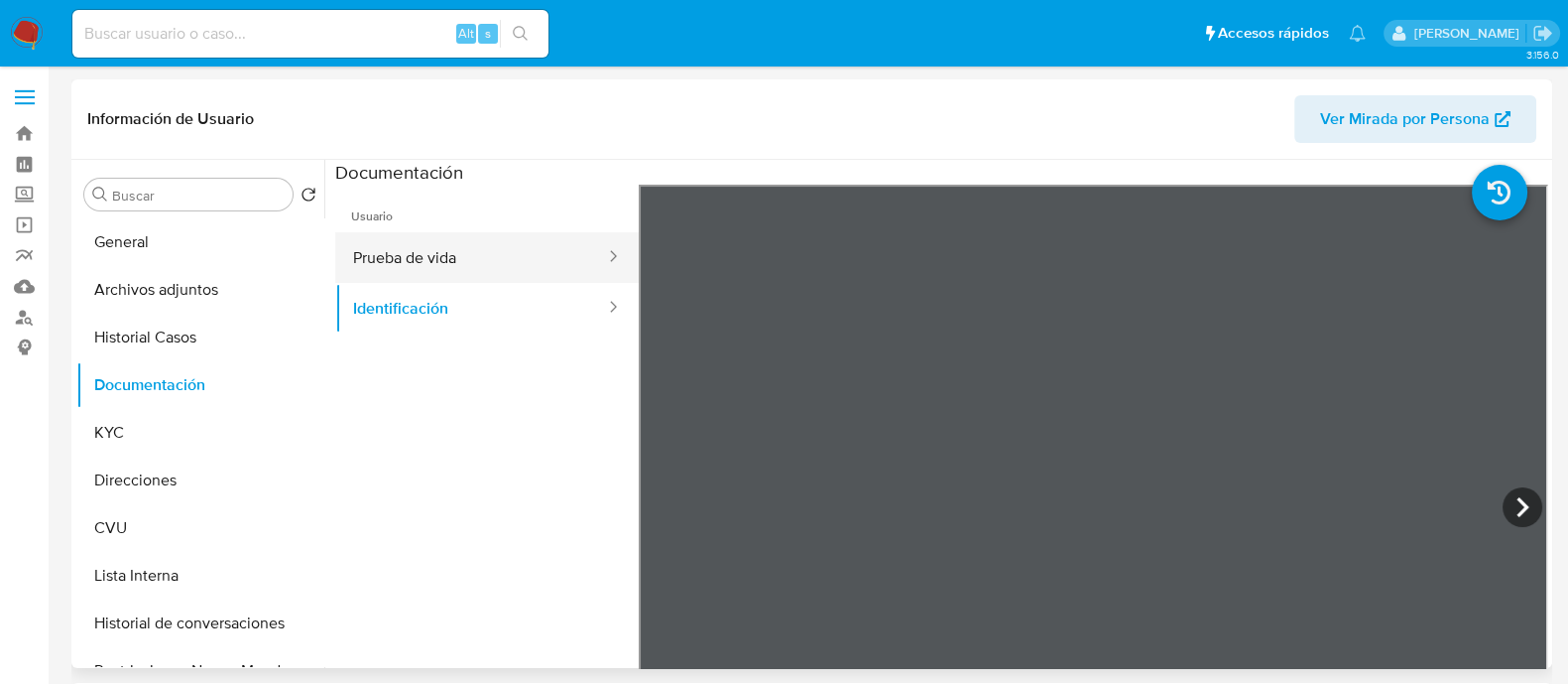
click at [531, 278] on button "Prueba de vida" at bounding box center [471, 257] width 272 height 51
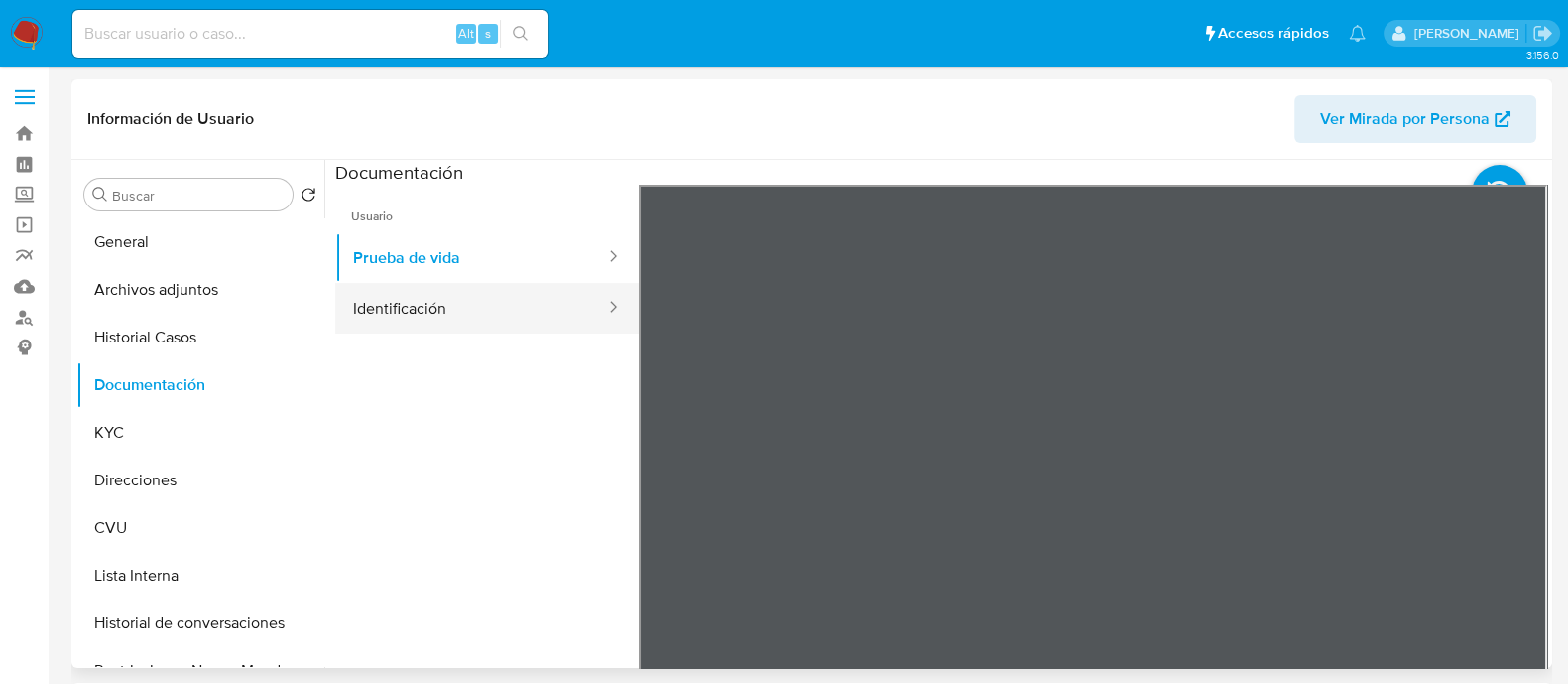
click at [538, 328] on button "Identificación" at bounding box center [471, 308] width 272 height 51
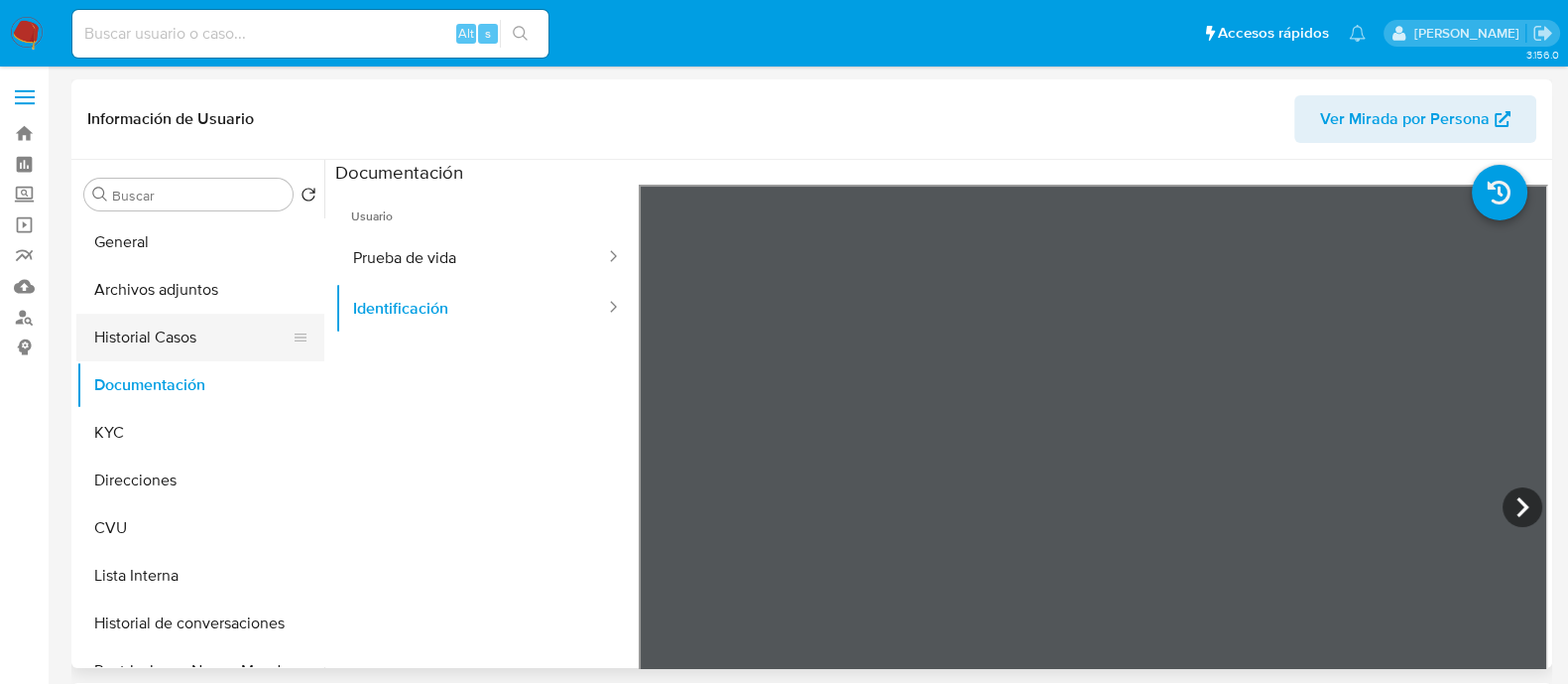
click at [148, 345] on button "Historial Casos" at bounding box center [192, 338] width 232 height 48
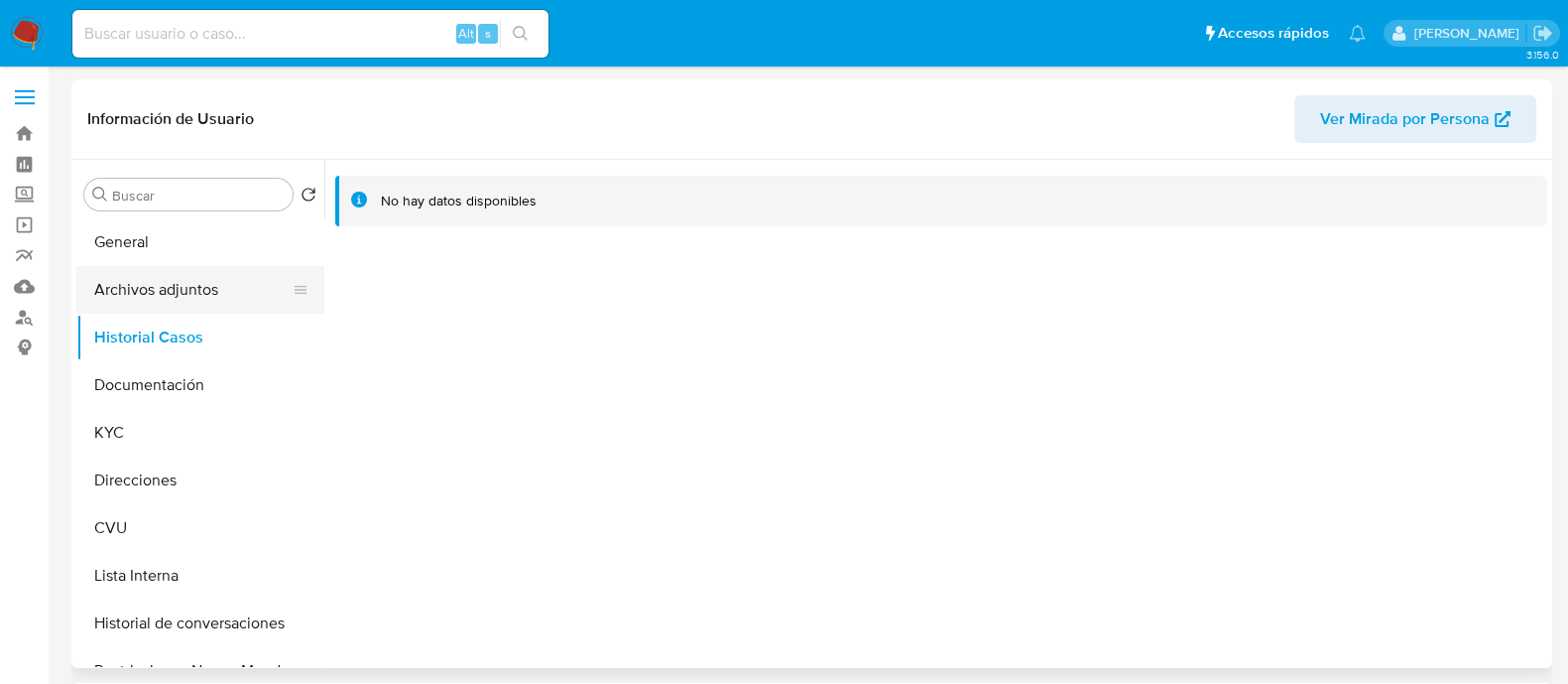
click at [124, 296] on button "Archivos adjuntos" at bounding box center [192, 290] width 232 height 48
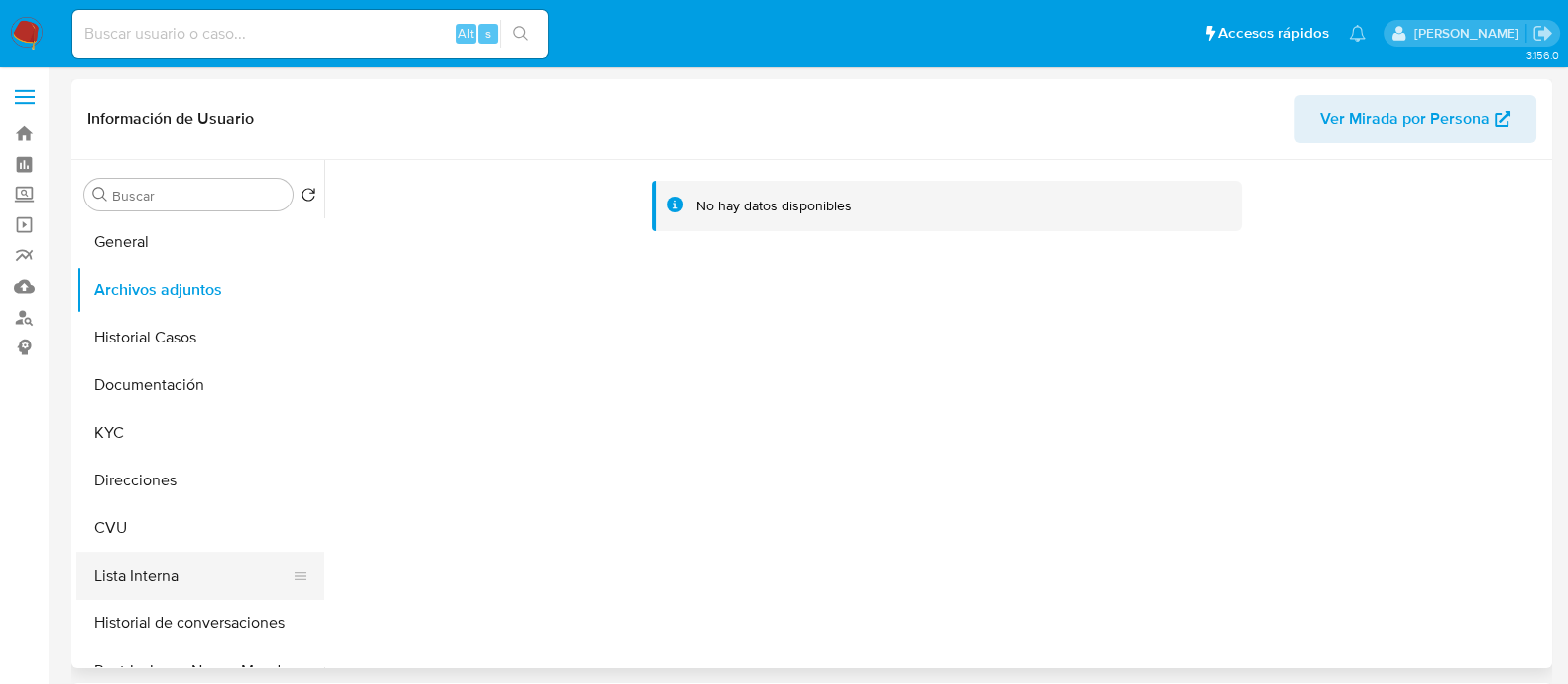
click at [137, 575] on button "Lista Interna" at bounding box center [192, 576] width 232 height 48
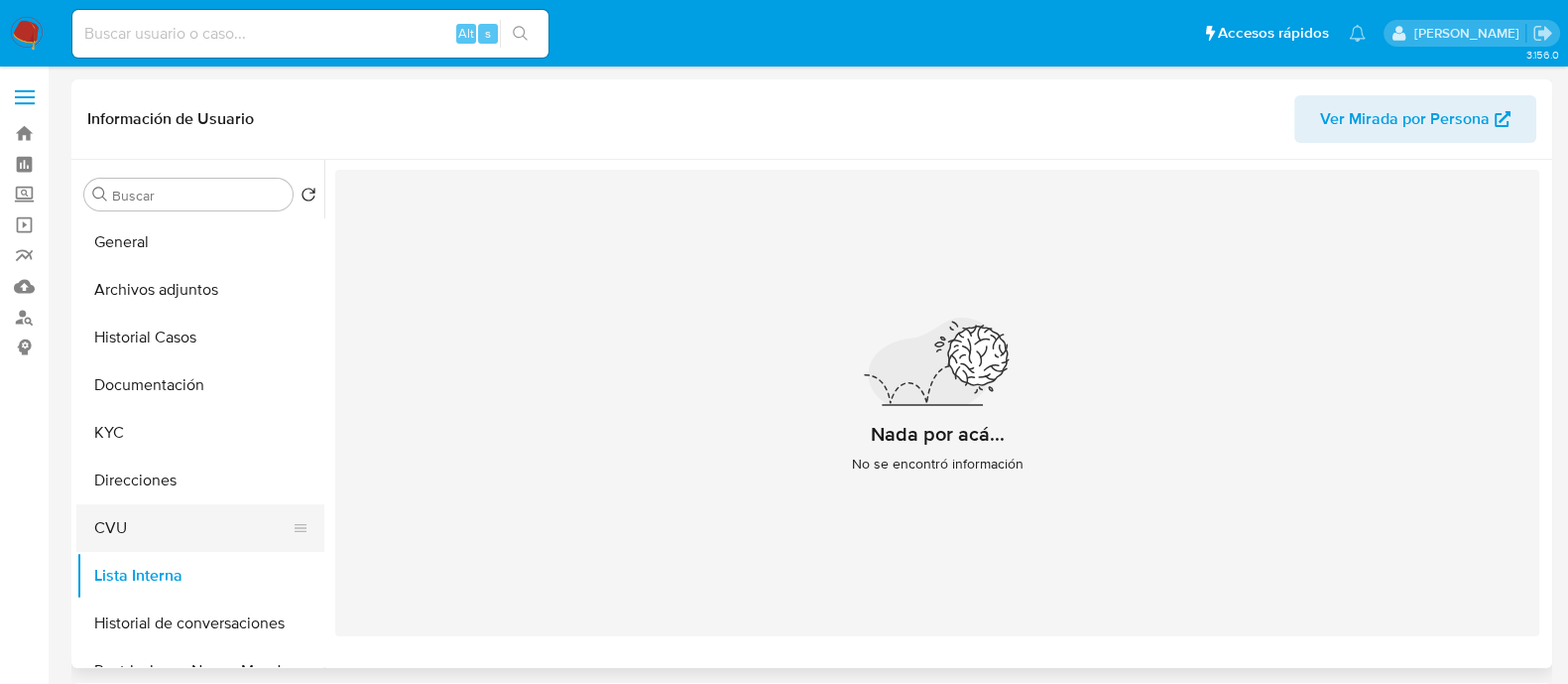
click at [147, 518] on button "CVU" at bounding box center [192, 528] width 232 height 48
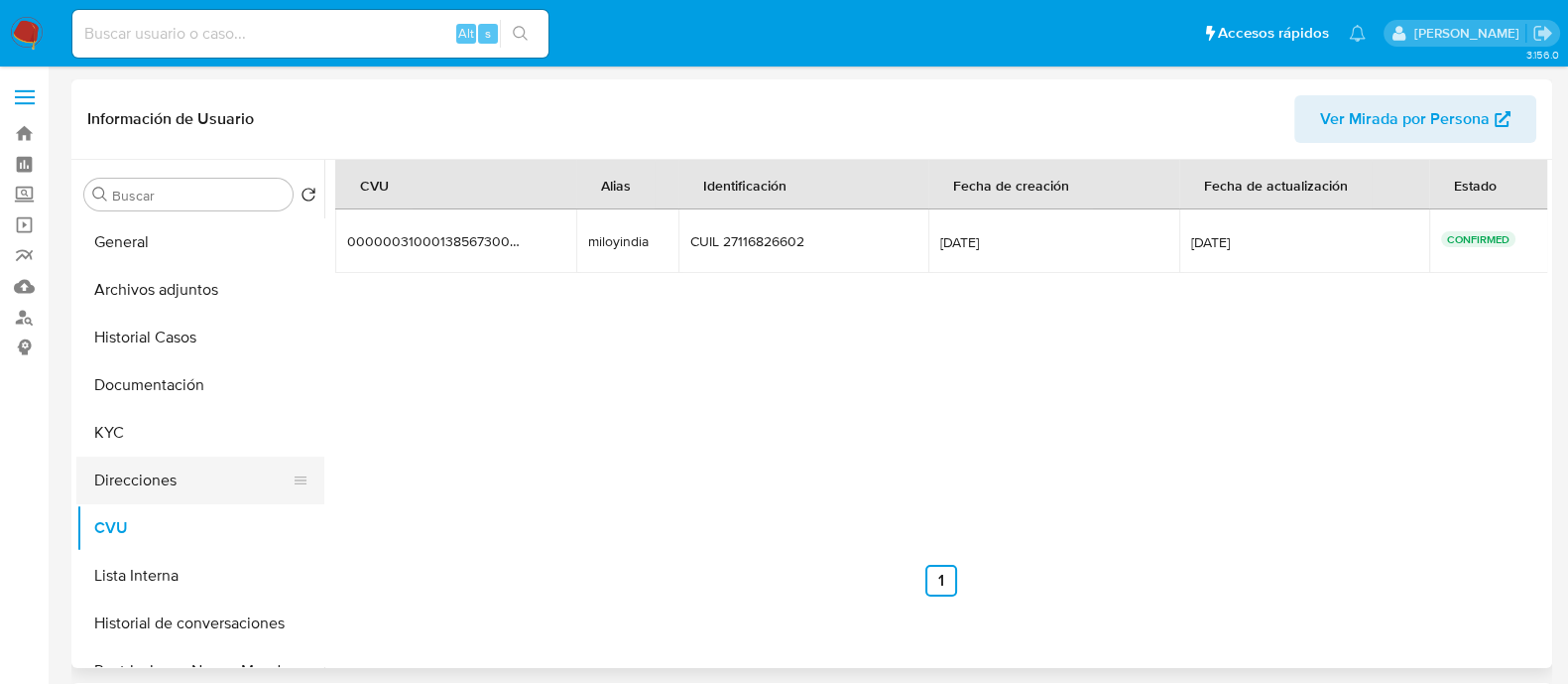
click at [147, 476] on button "Direcciones" at bounding box center [192, 481] width 232 height 48
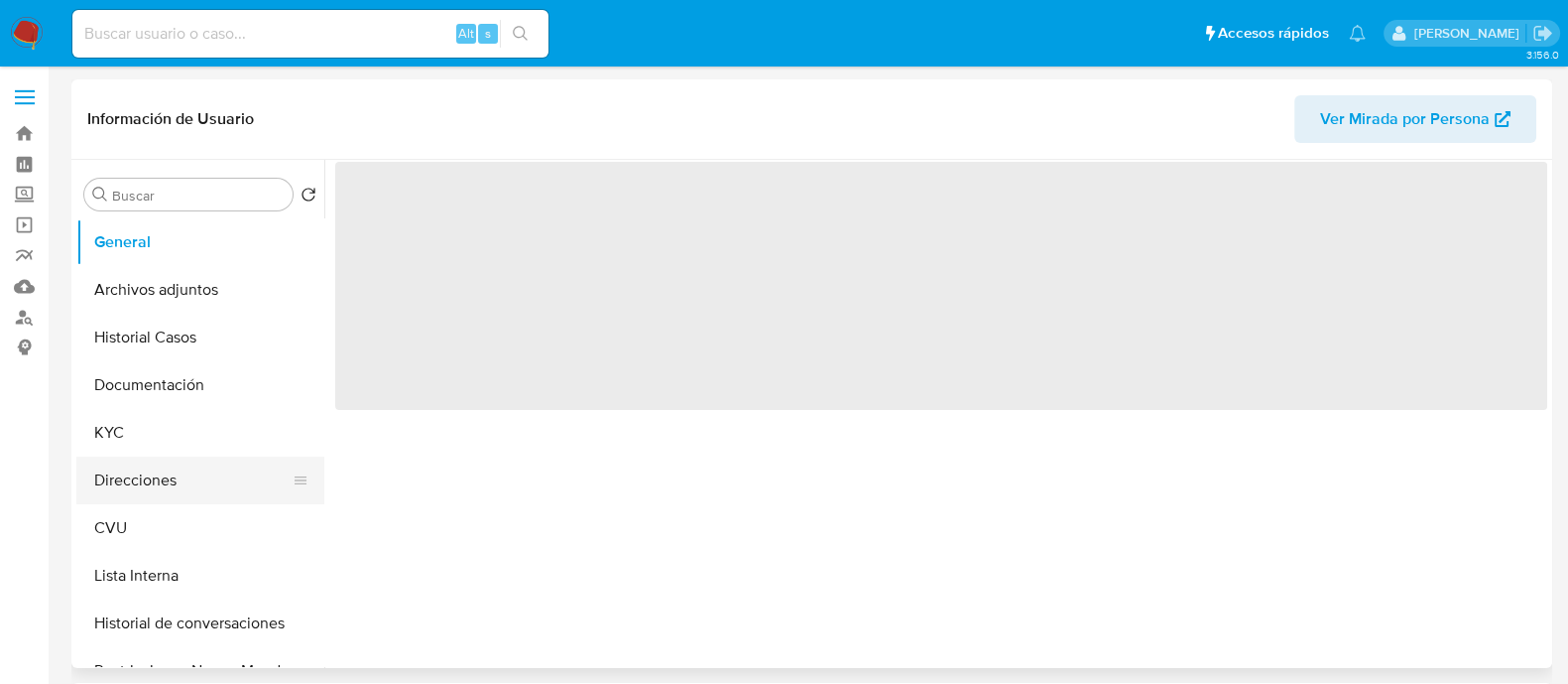
click at [113, 478] on button "Direcciones" at bounding box center [192, 481] width 232 height 48
select select "10"
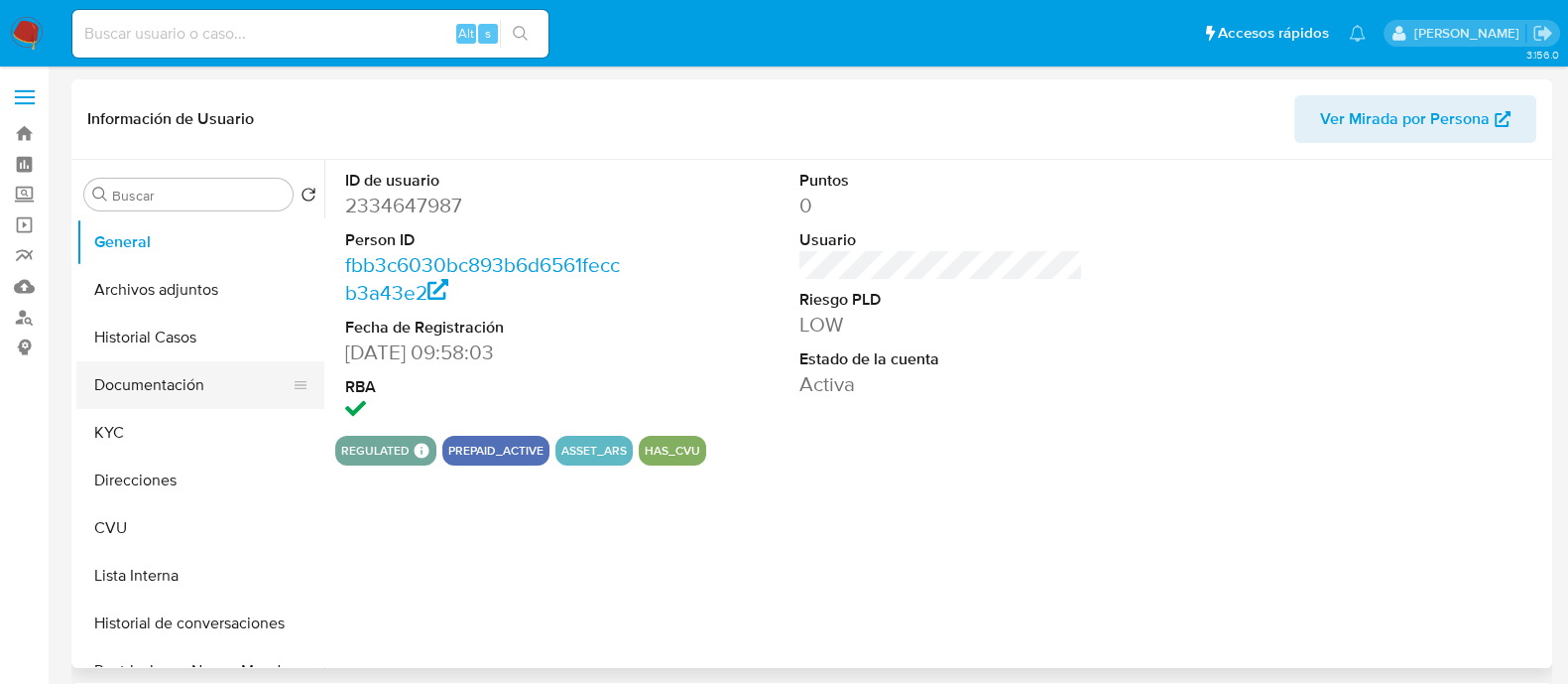
click at [149, 384] on button "Documentación" at bounding box center [192, 385] width 232 height 48
select select "10"
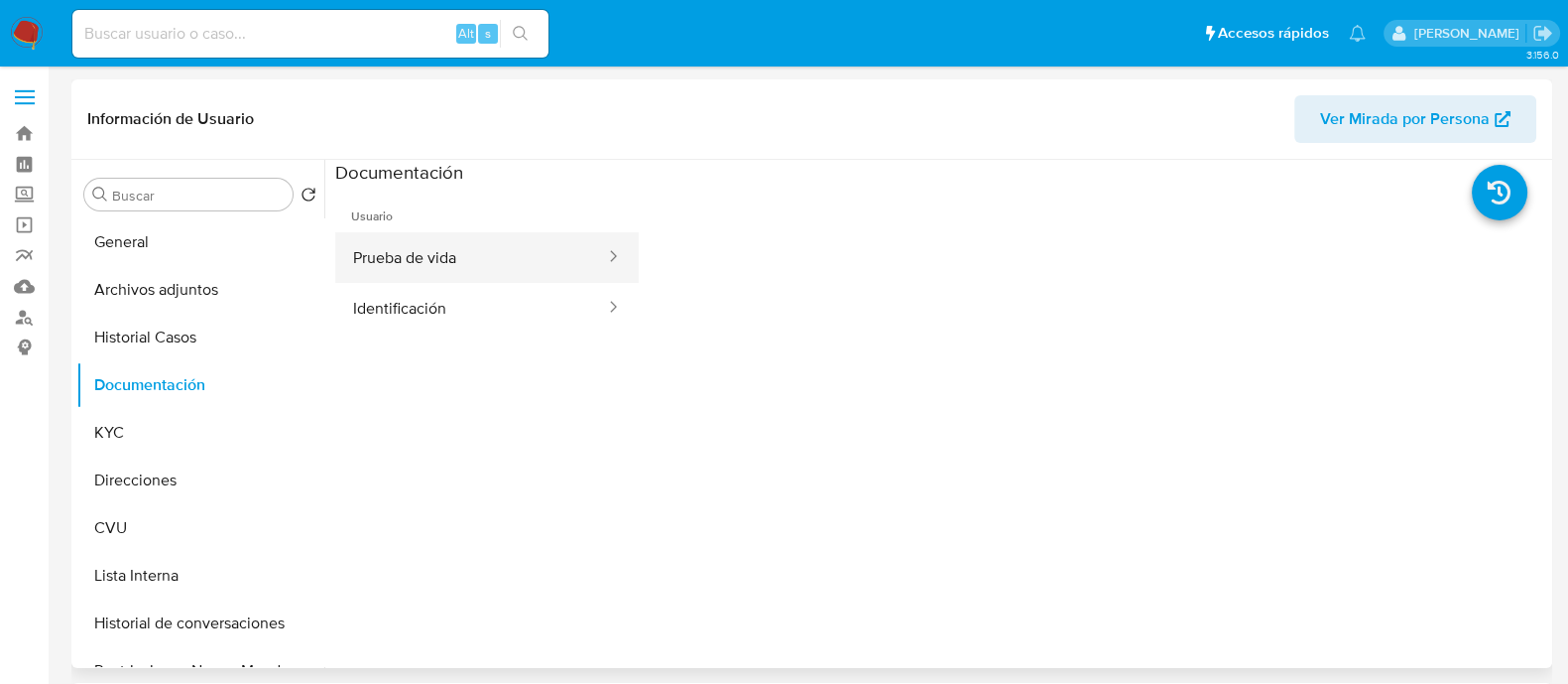
click at [456, 274] on button "Prueba de vida" at bounding box center [471, 257] width 272 height 51
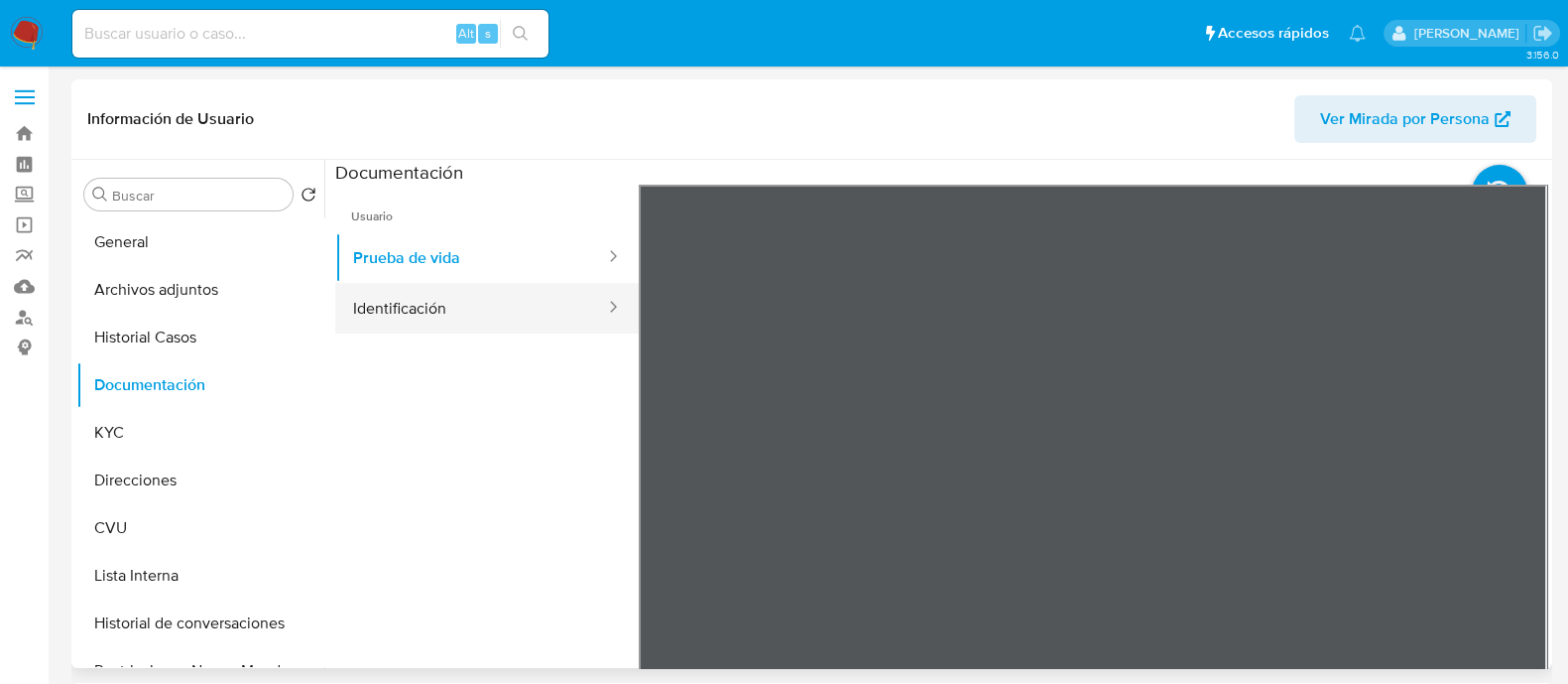
click at [500, 299] on button "Identificación" at bounding box center [471, 308] width 272 height 51
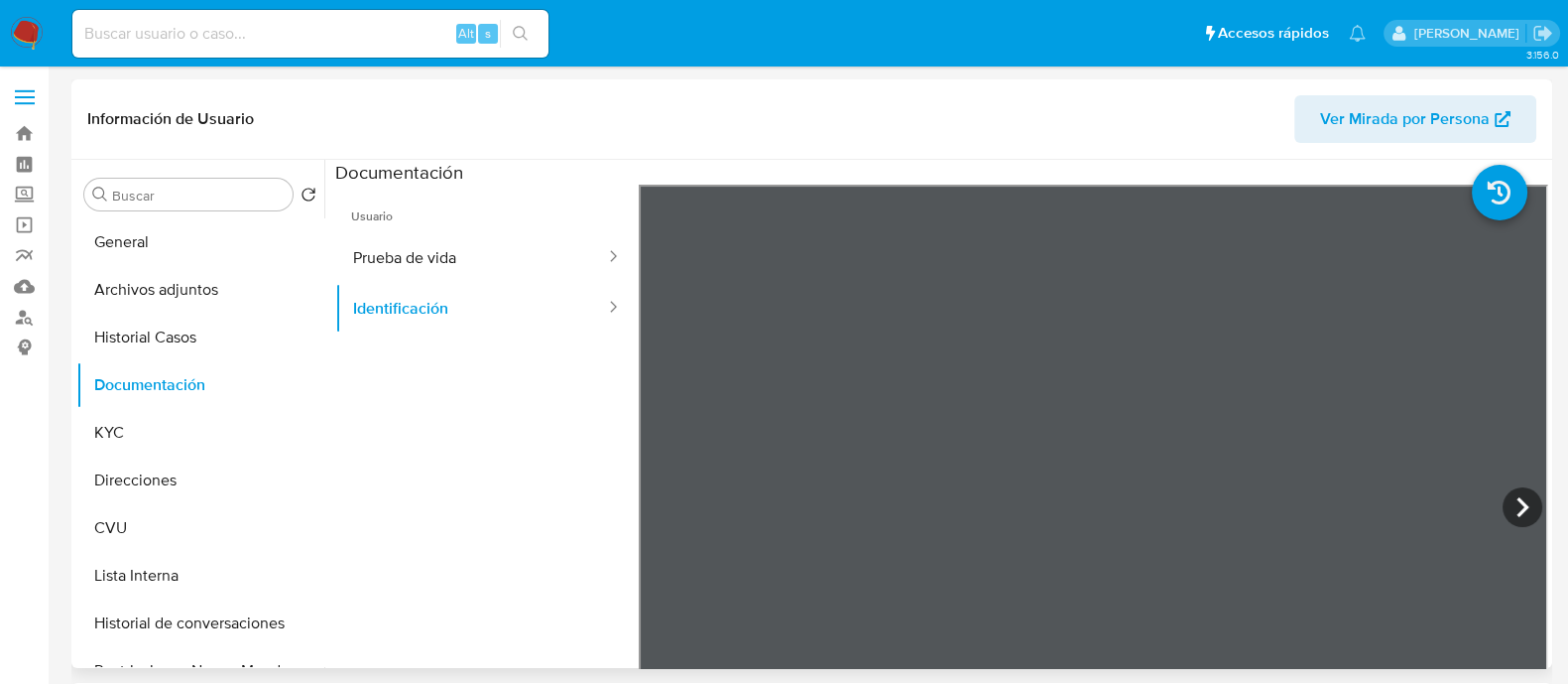
drag, startPoint x: 149, startPoint y: 245, endPoint x: 183, endPoint y: 213, distance: 46.7
click at [148, 245] on button "General" at bounding box center [200, 242] width 248 height 48
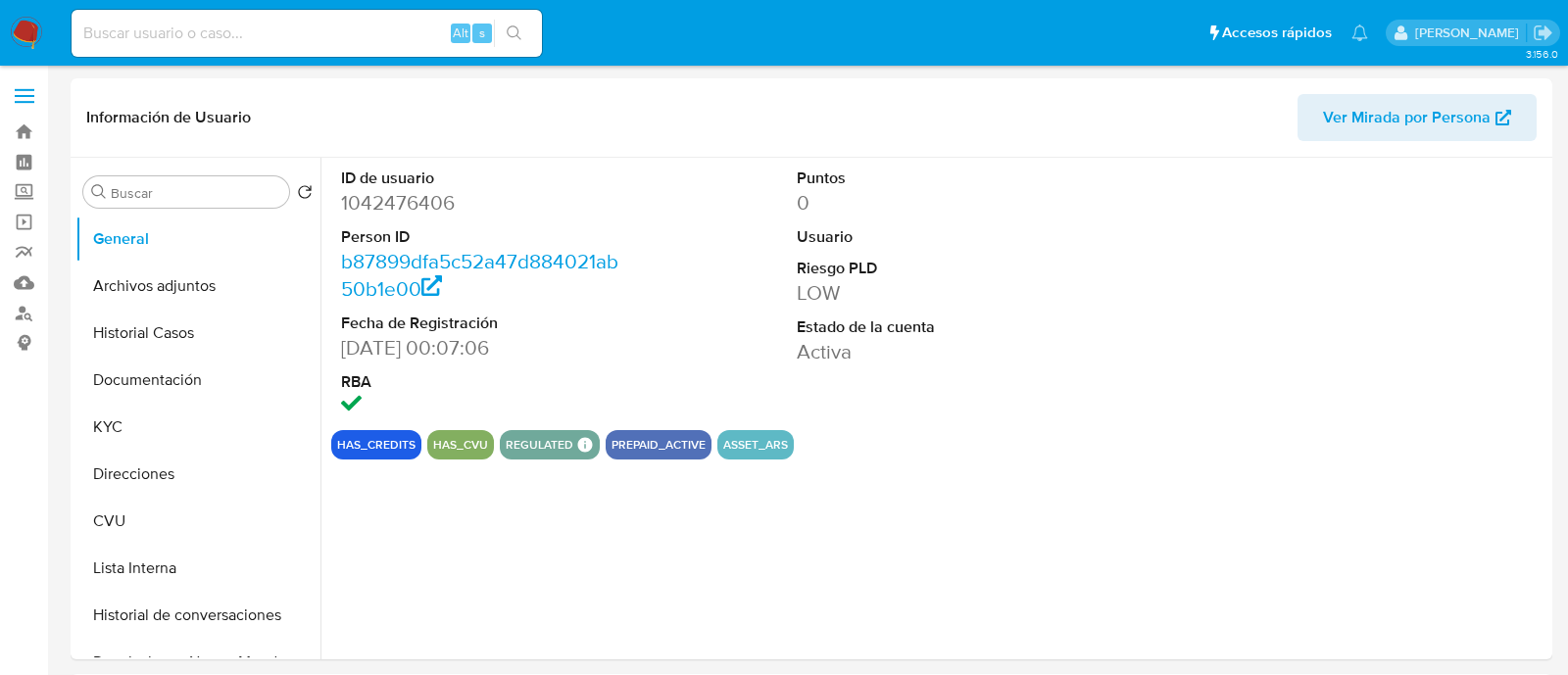
select select "10"
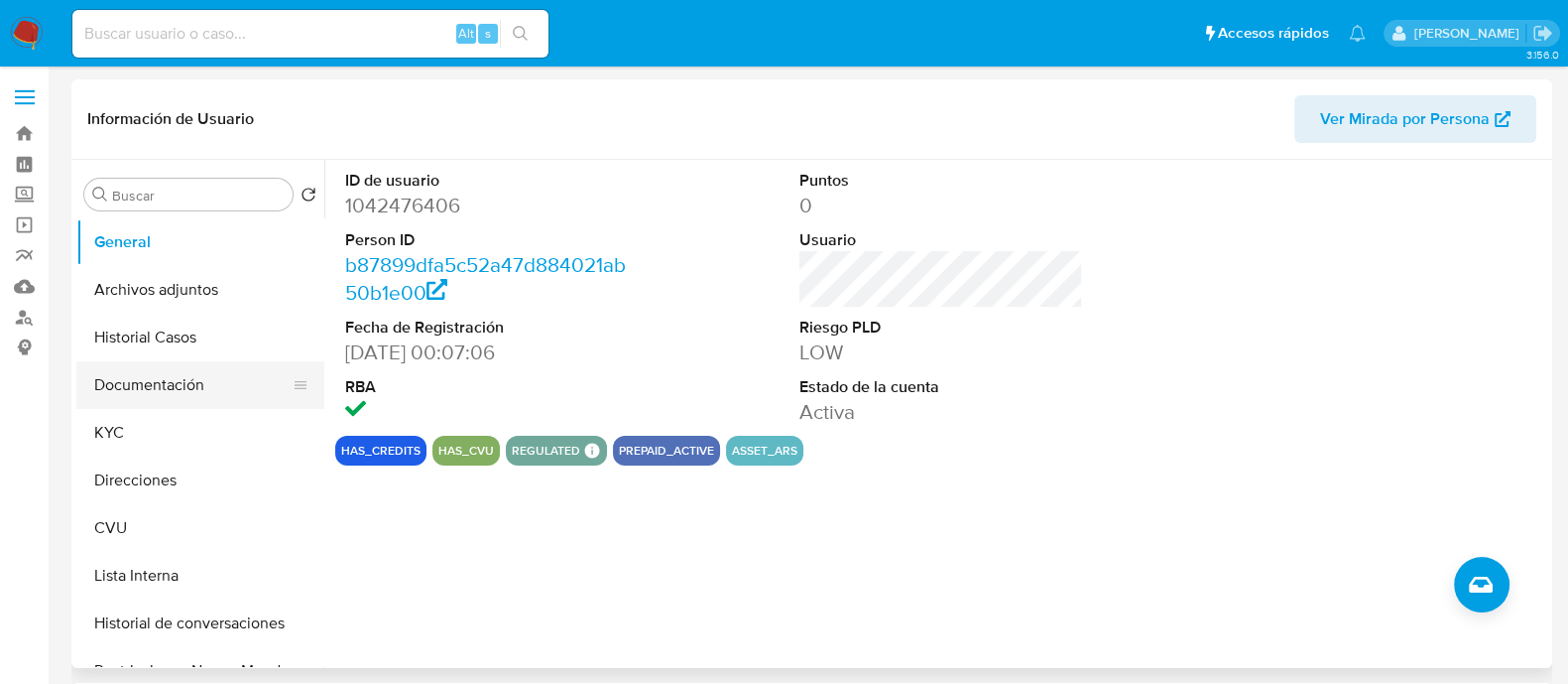
click at [164, 385] on button "Documentación" at bounding box center [192, 385] width 232 height 48
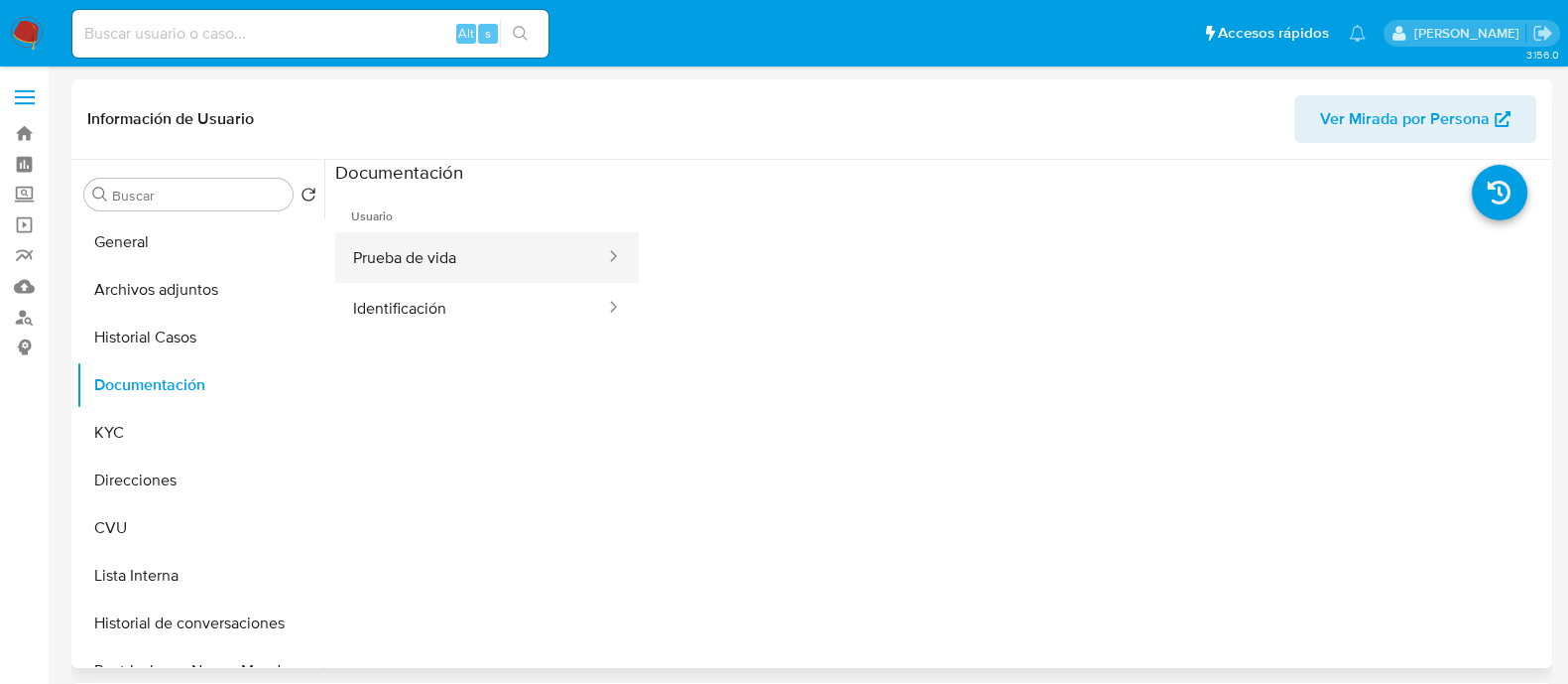
click at [431, 250] on button "Prueba de vida" at bounding box center [471, 257] width 272 height 51
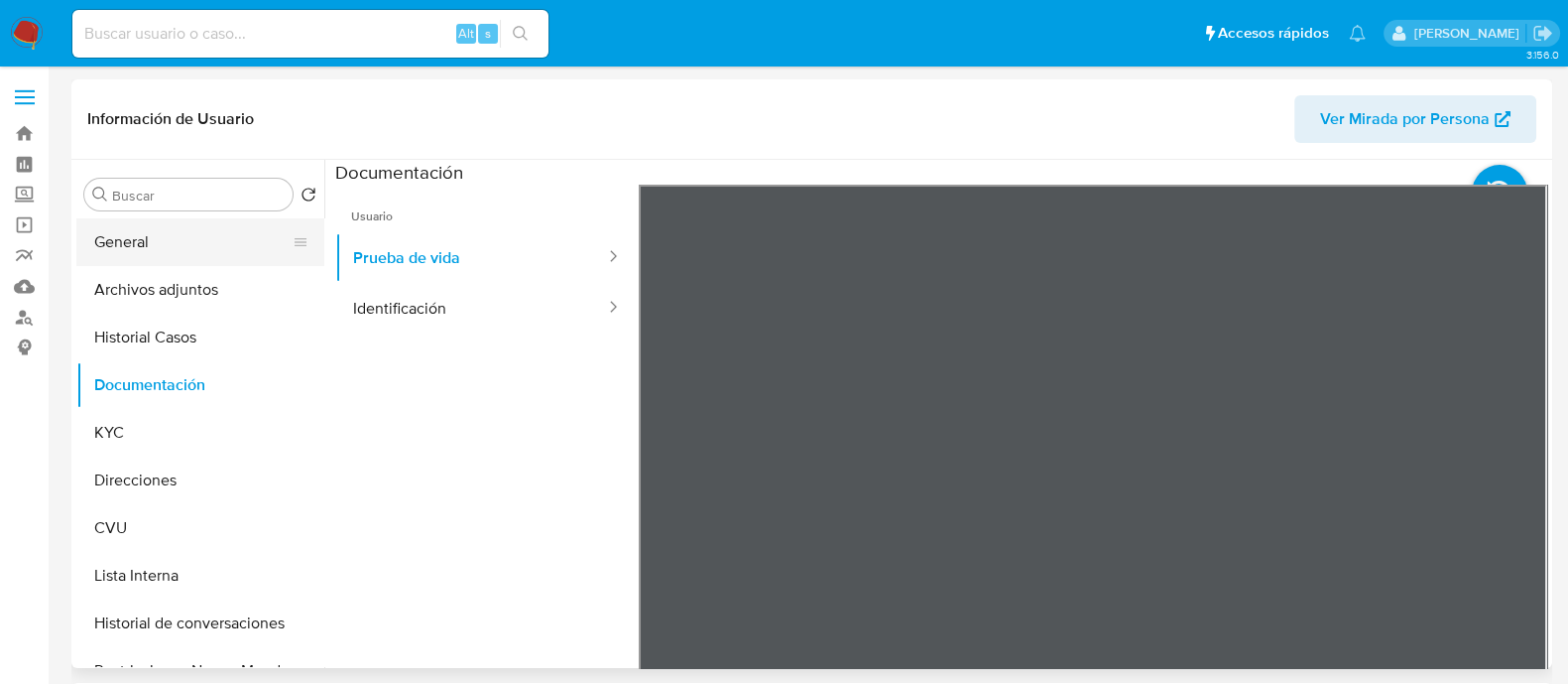
click at [213, 226] on button "General" at bounding box center [192, 242] width 232 height 48
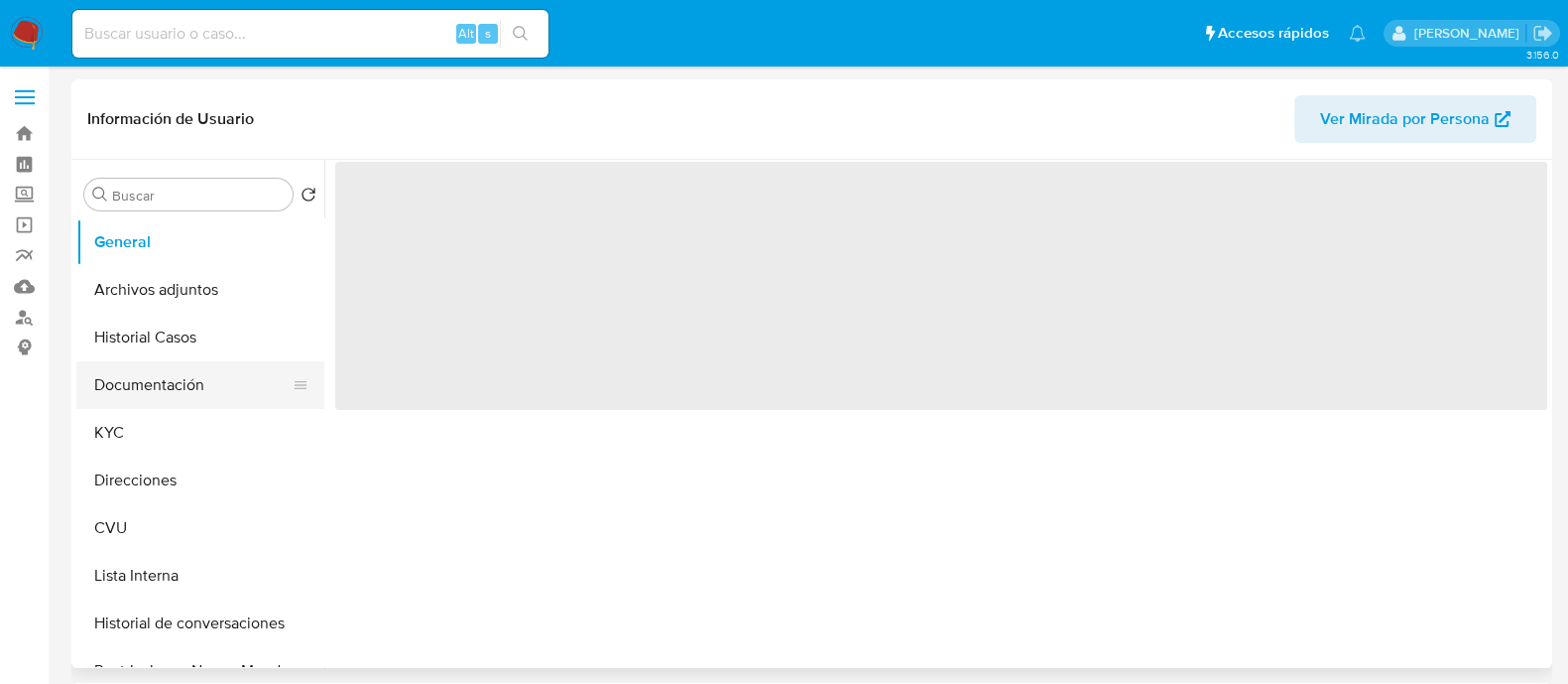
click at [205, 389] on button "Documentación" at bounding box center [192, 385] width 232 height 48
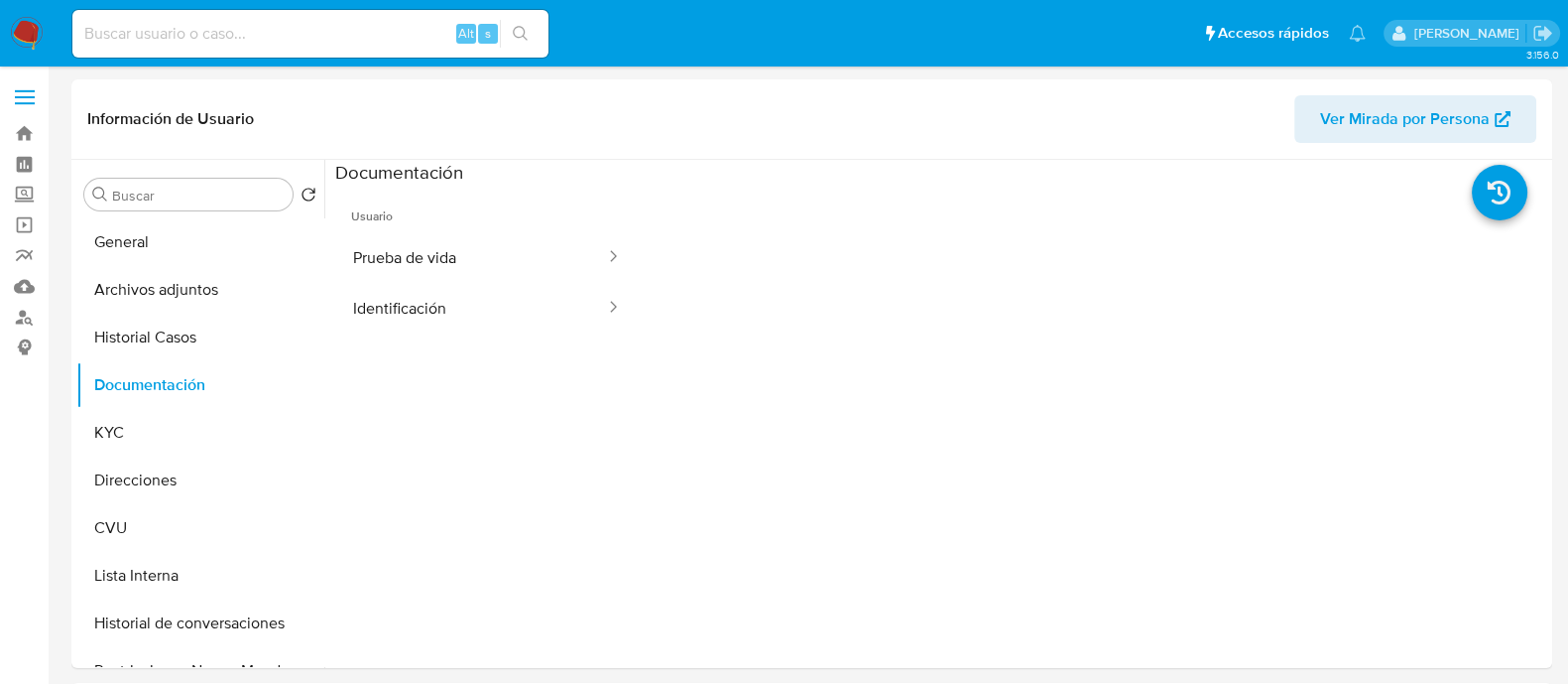
click at [510, 246] on button "Prueba de vida" at bounding box center [471, 257] width 272 height 51
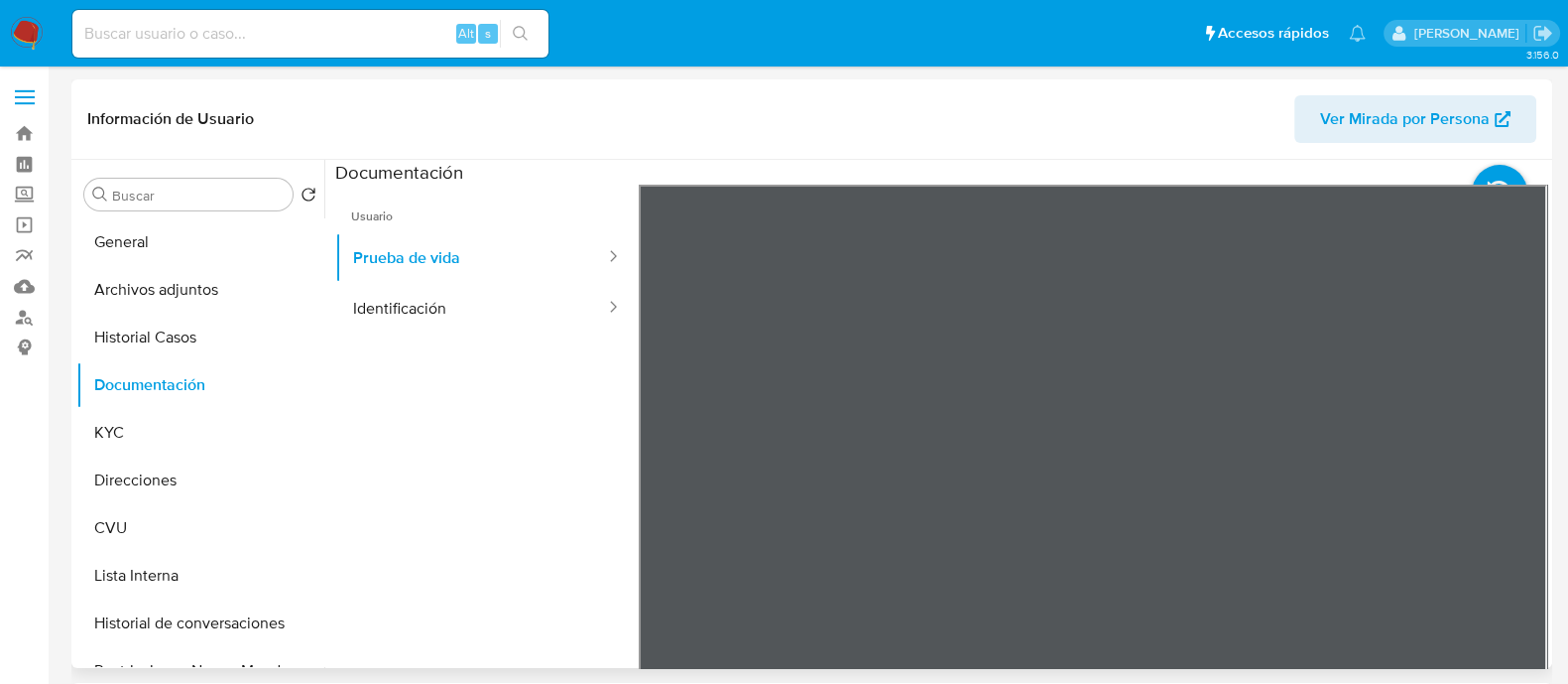
select select "10"
click at [527, 304] on button "Identificación" at bounding box center [471, 308] width 272 height 51
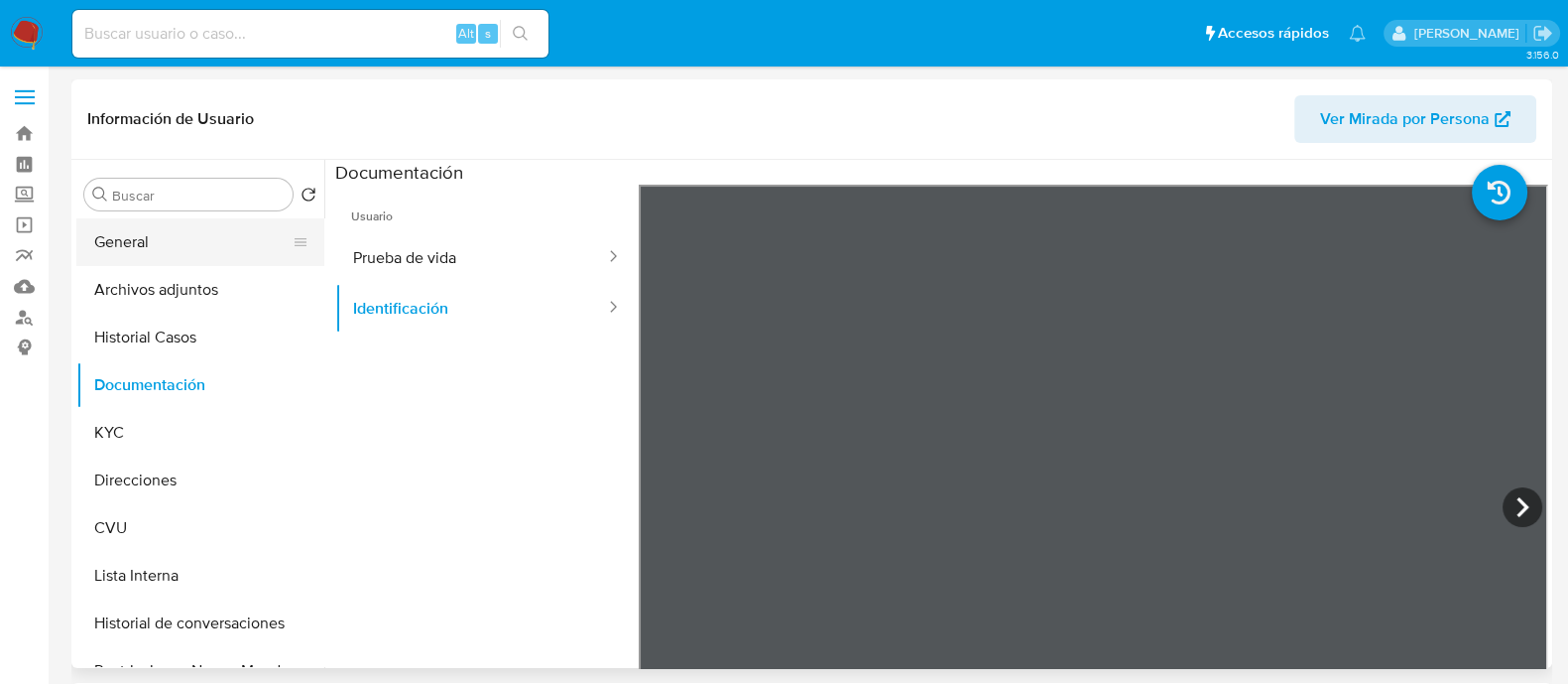
click at [188, 248] on button "General" at bounding box center [192, 242] width 232 height 48
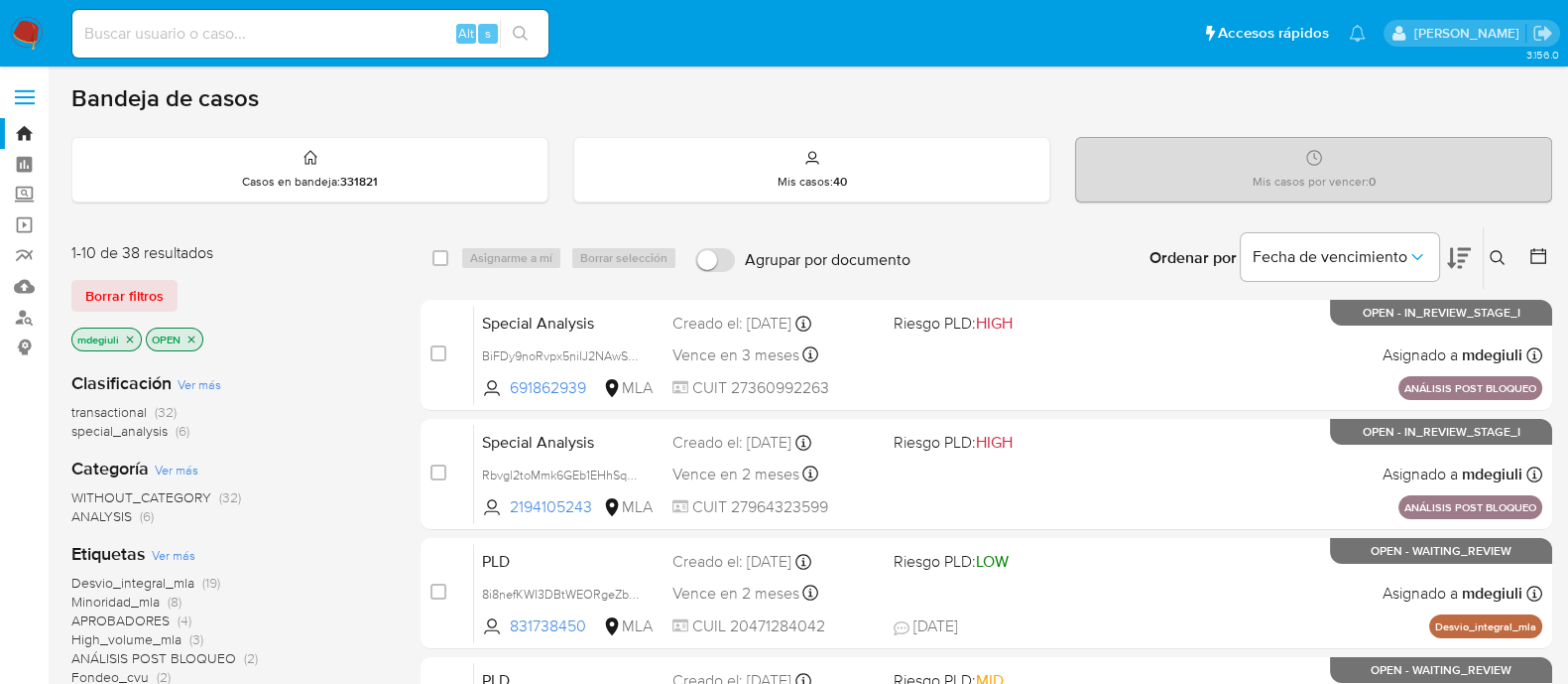
click at [1507, 251] on button at bounding box center [1500, 258] width 33 height 24
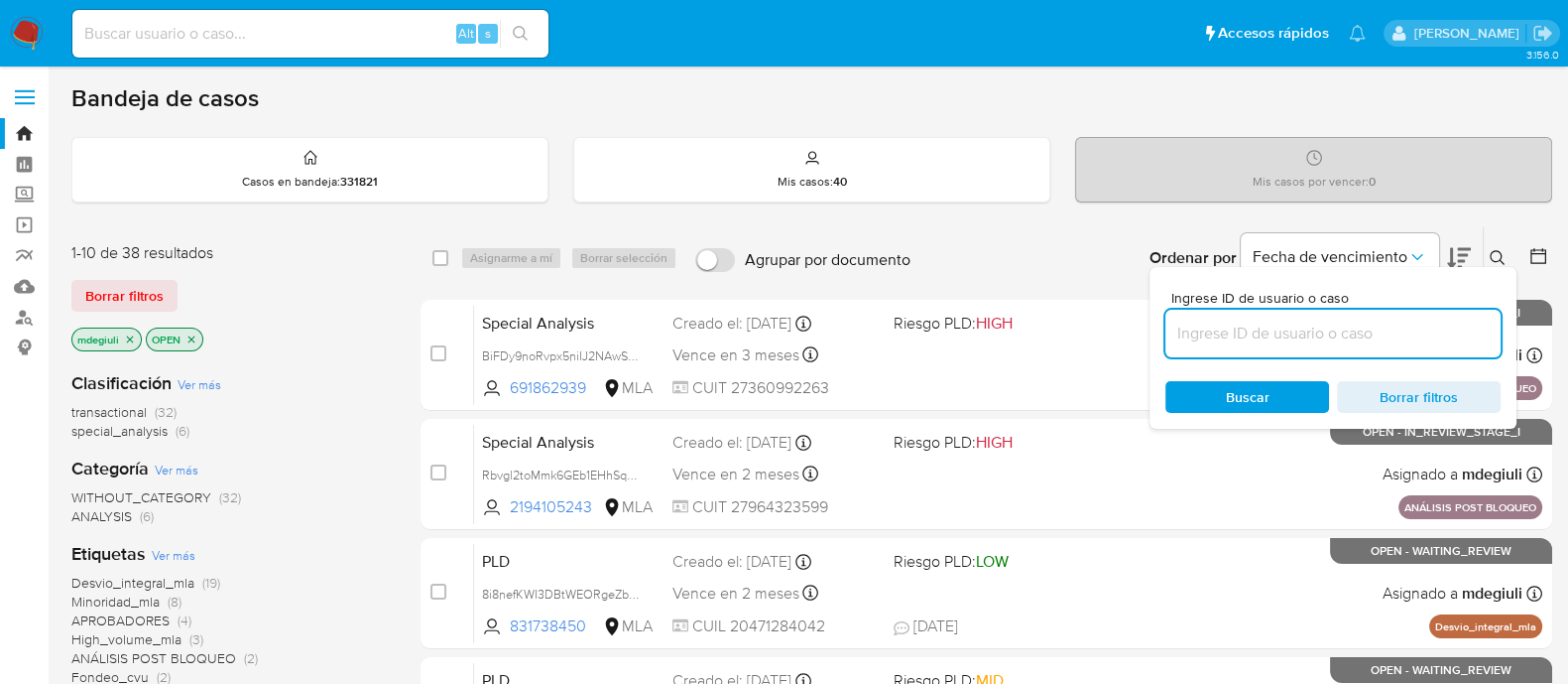
click at [1364, 334] on input at bounding box center [1332, 334] width 335 height 26
type input "0pEzxxI1OuD29BVSHb4cTQ1H"
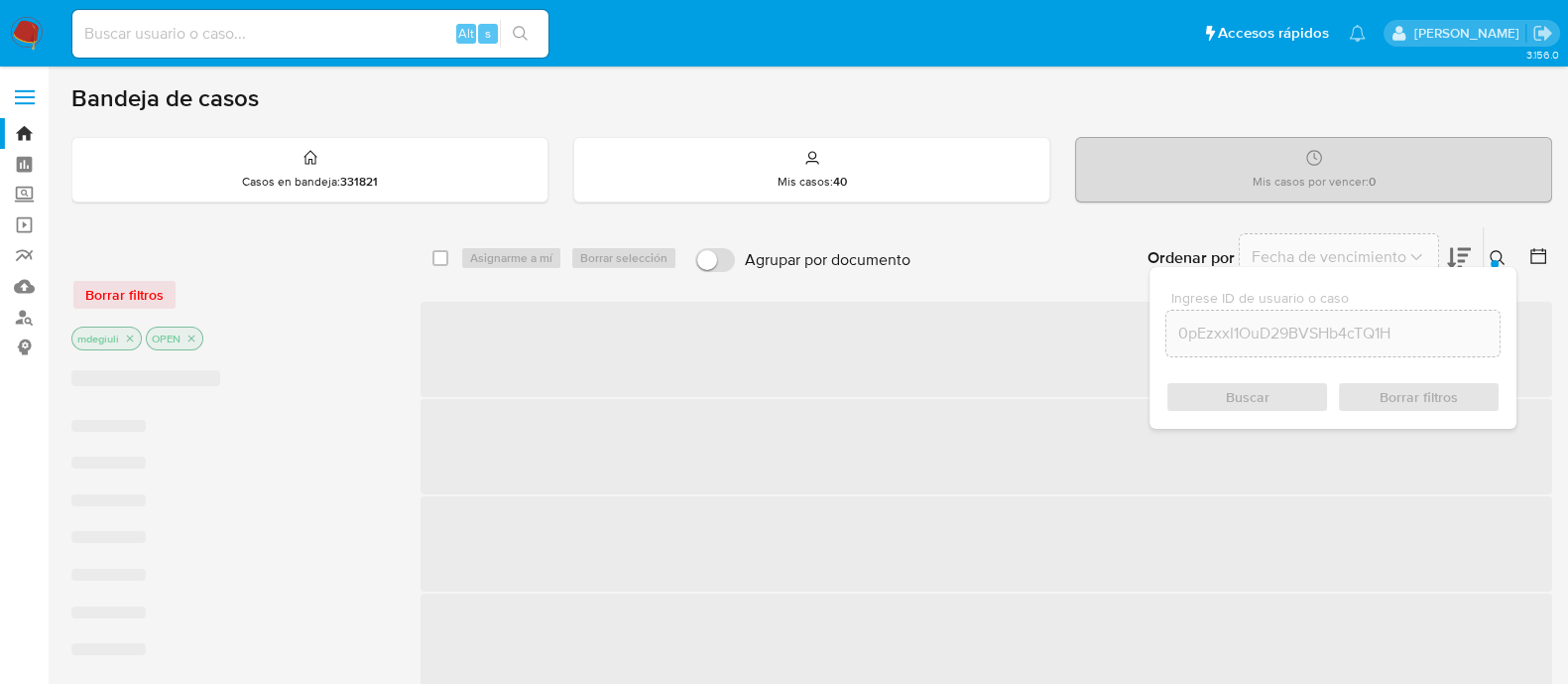
click at [1256, 399] on div "Buscar Borrar filtros" at bounding box center [1332, 397] width 335 height 32
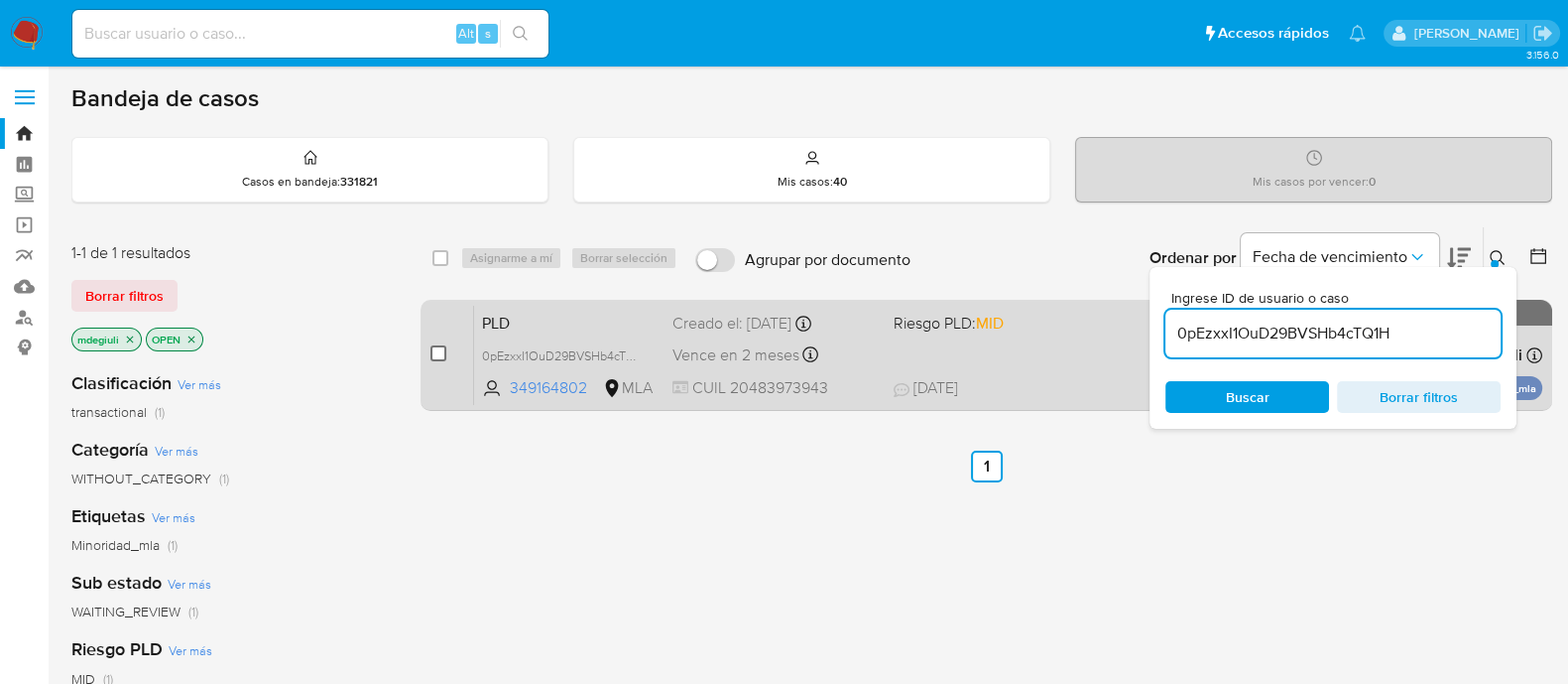
click at [436, 350] on input "checkbox" at bounding box center [439, 353] width 16 height 16
checkbox input "true"
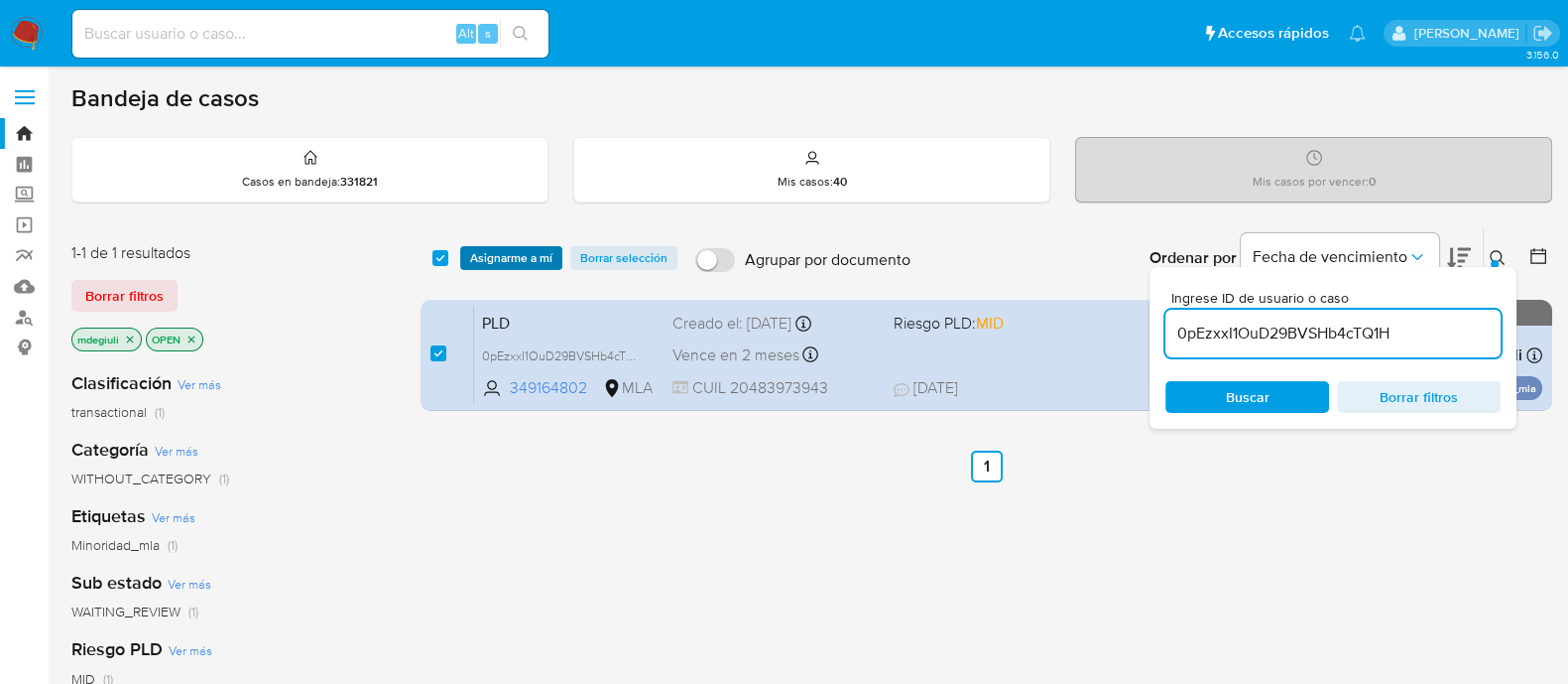
click at [511, 259] on span "Asignarme a mí" at bounding box center [511, 258] width 82 height 20
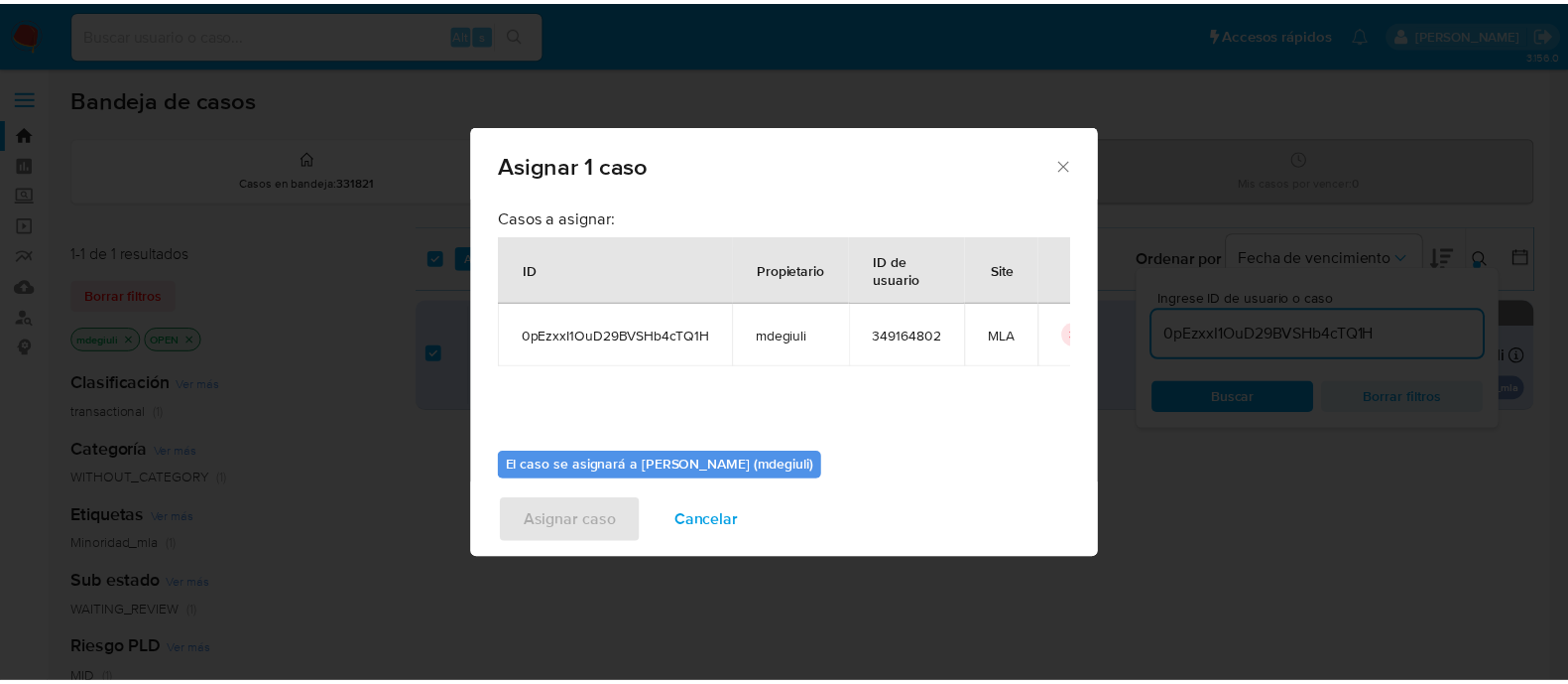
scroll to position [102, 0]
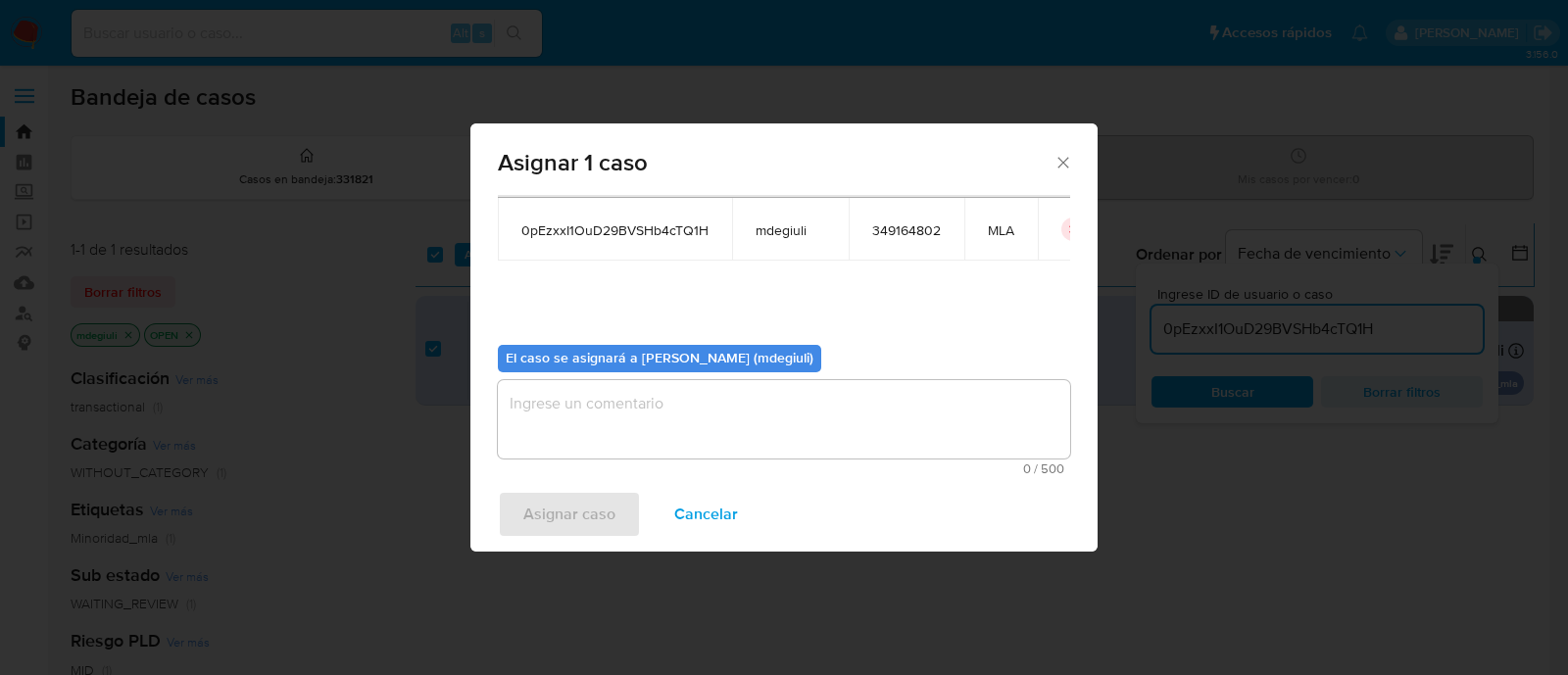
click at [635, 425] on textarea "assign-modal" at bounding box center [784, 418] width 573 height 78
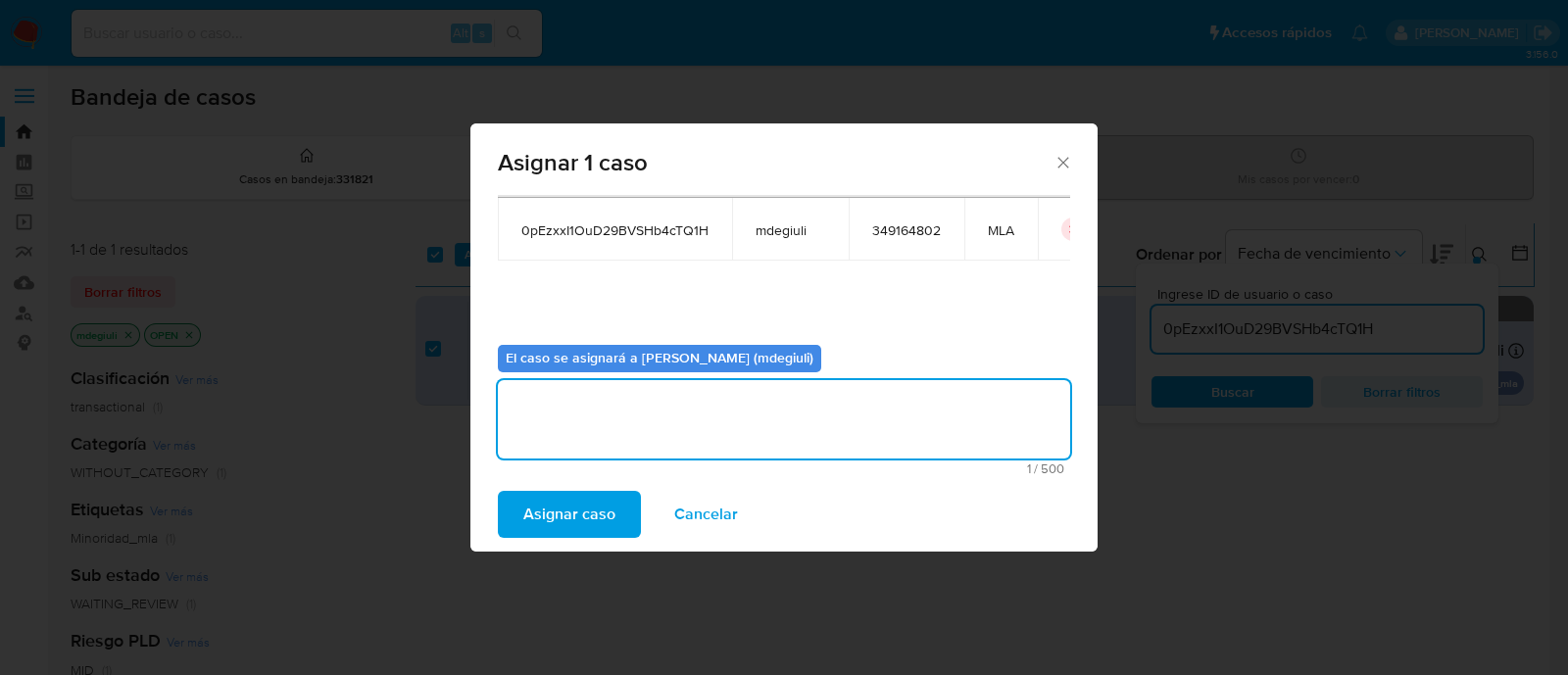
click at [583, 522] on span "Asignar caso" at bounding box center [569, 514] width 92 height 43
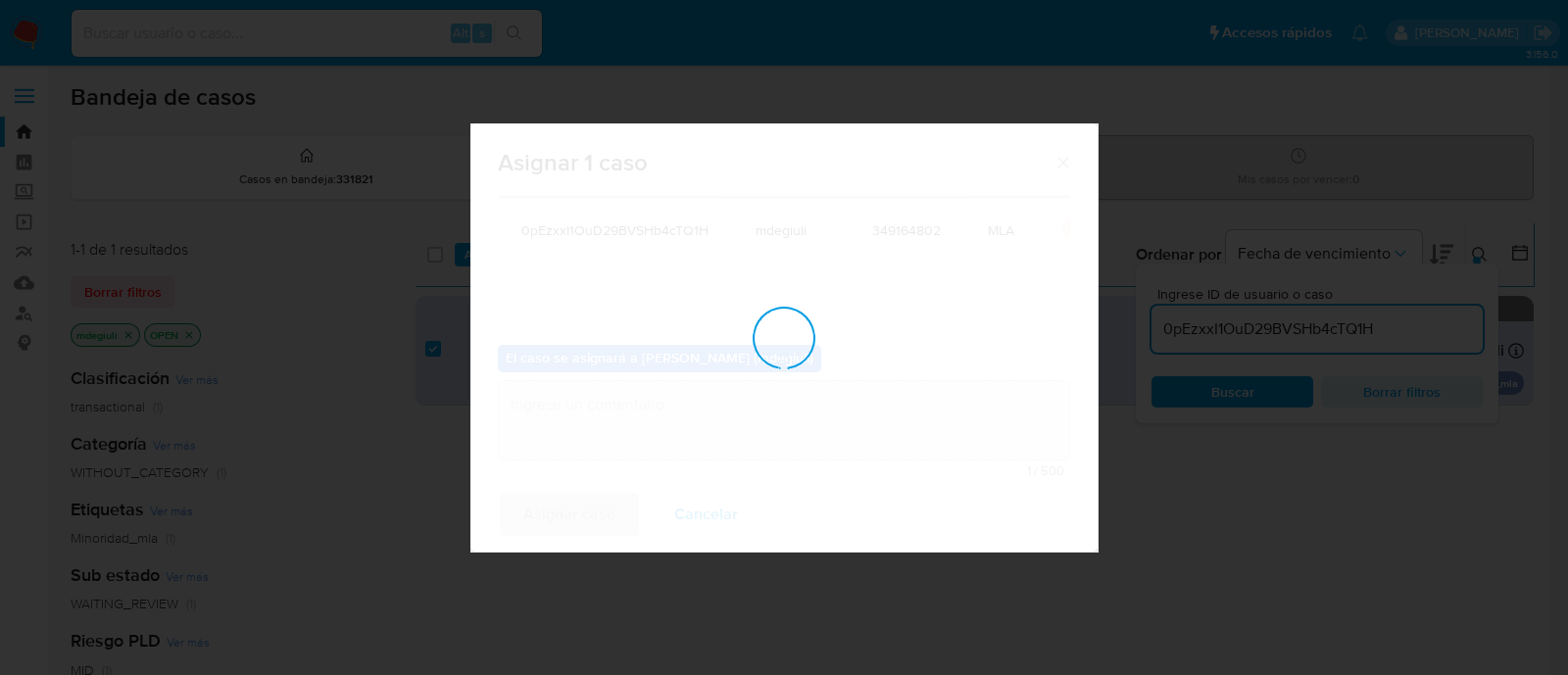
checkbox input "false"
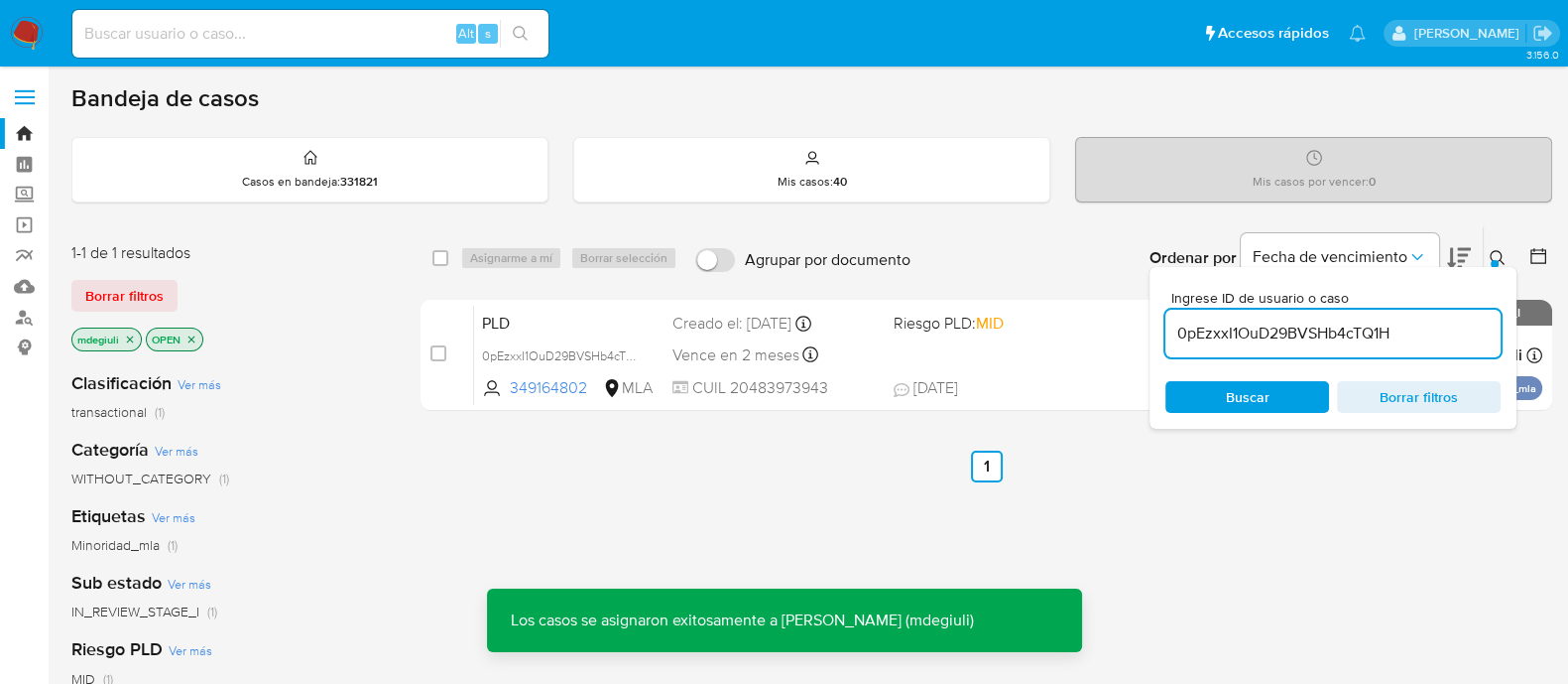
click at [193, 43] on input at bounding box center [310, 34] width 476 height 26
paste input "0pEzxxI1OuD29BVSHb4cTQ1H"
type input "0pEzxxI1OuD29BVSHb4cTQ1H"
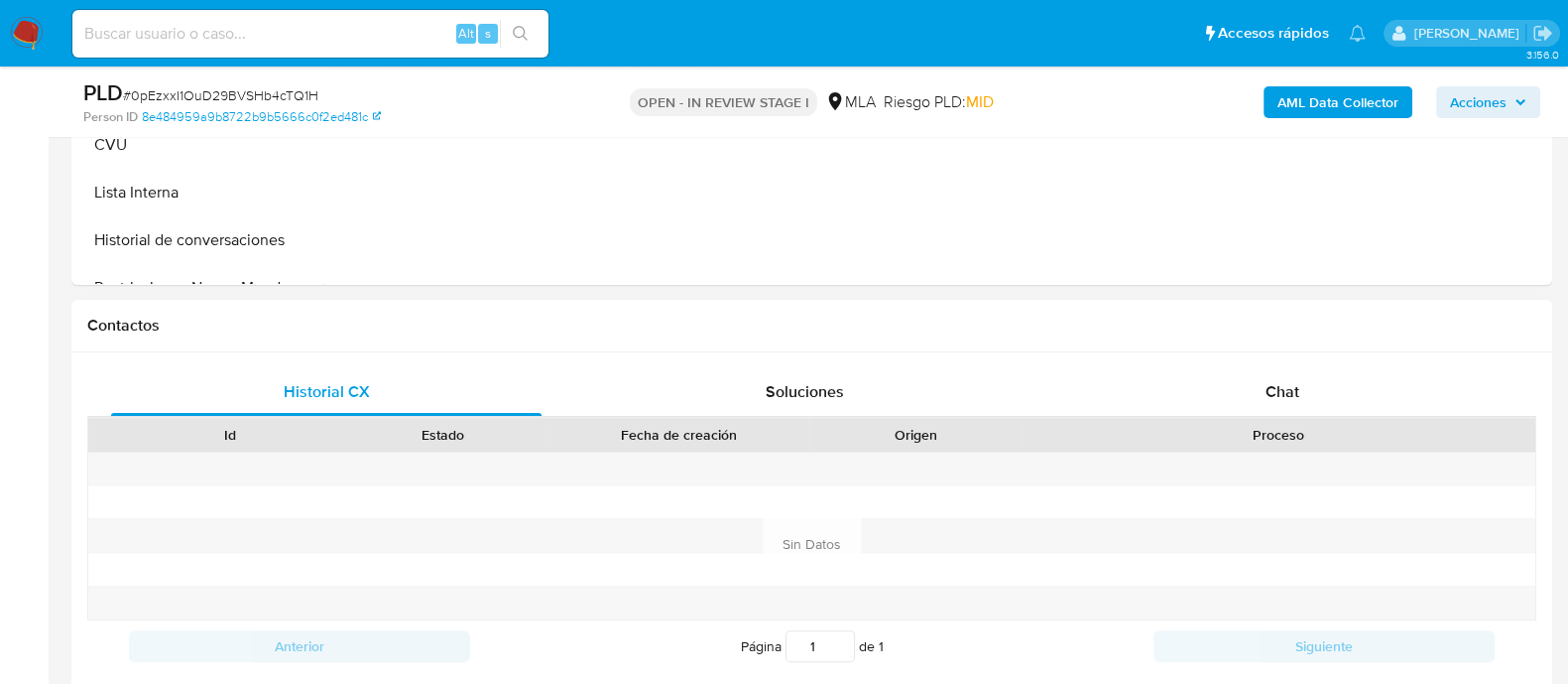
scroll to position [744, 0]
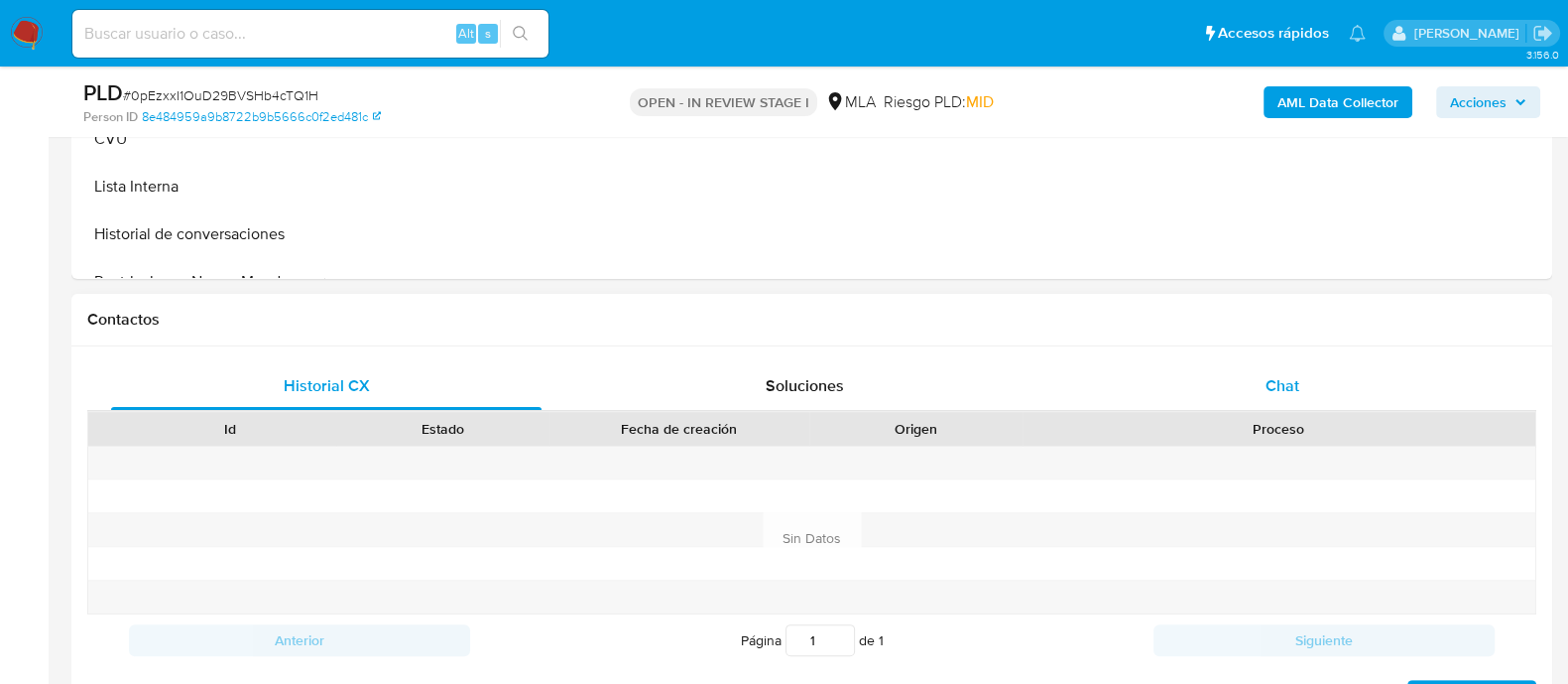
click at [1264, 389] on div "Chat" at bounding box center [1282, 386] width 431 height 48
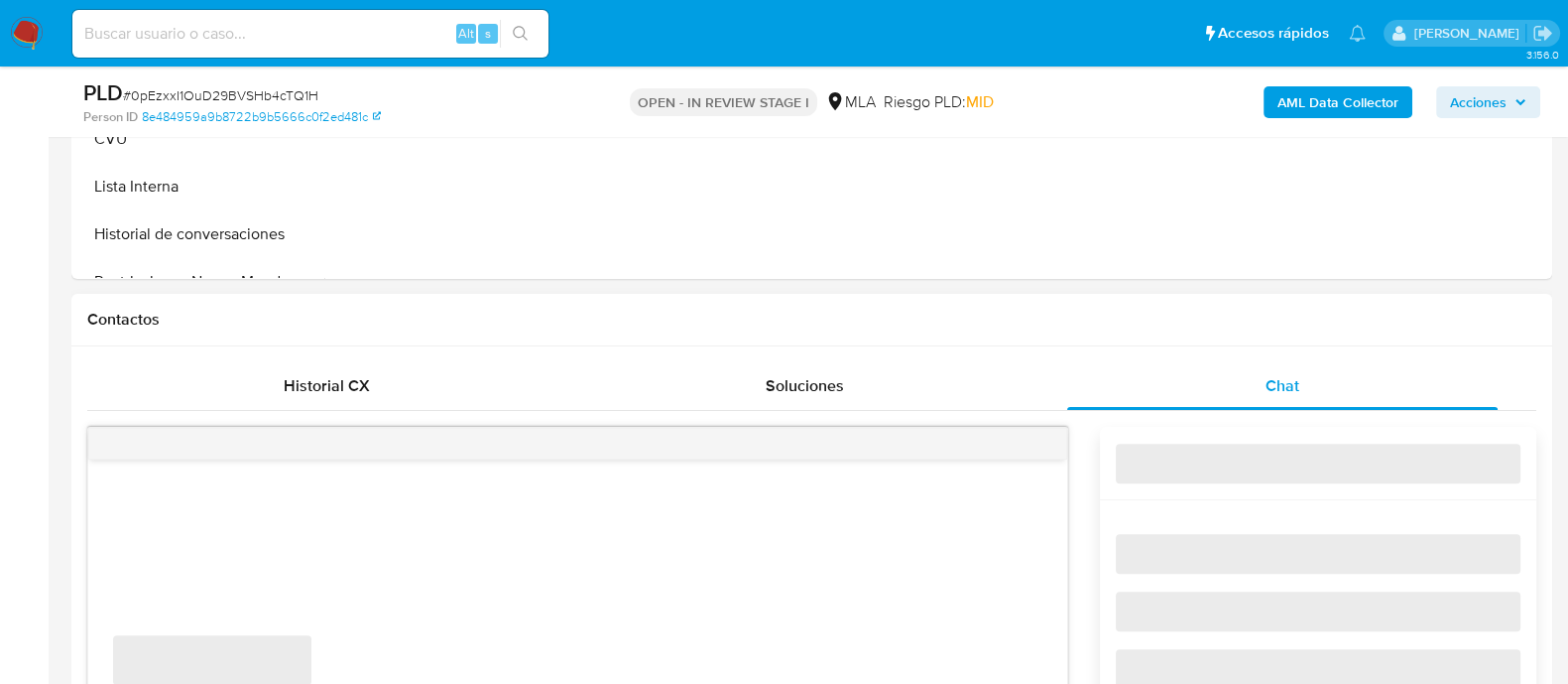
select select "10"
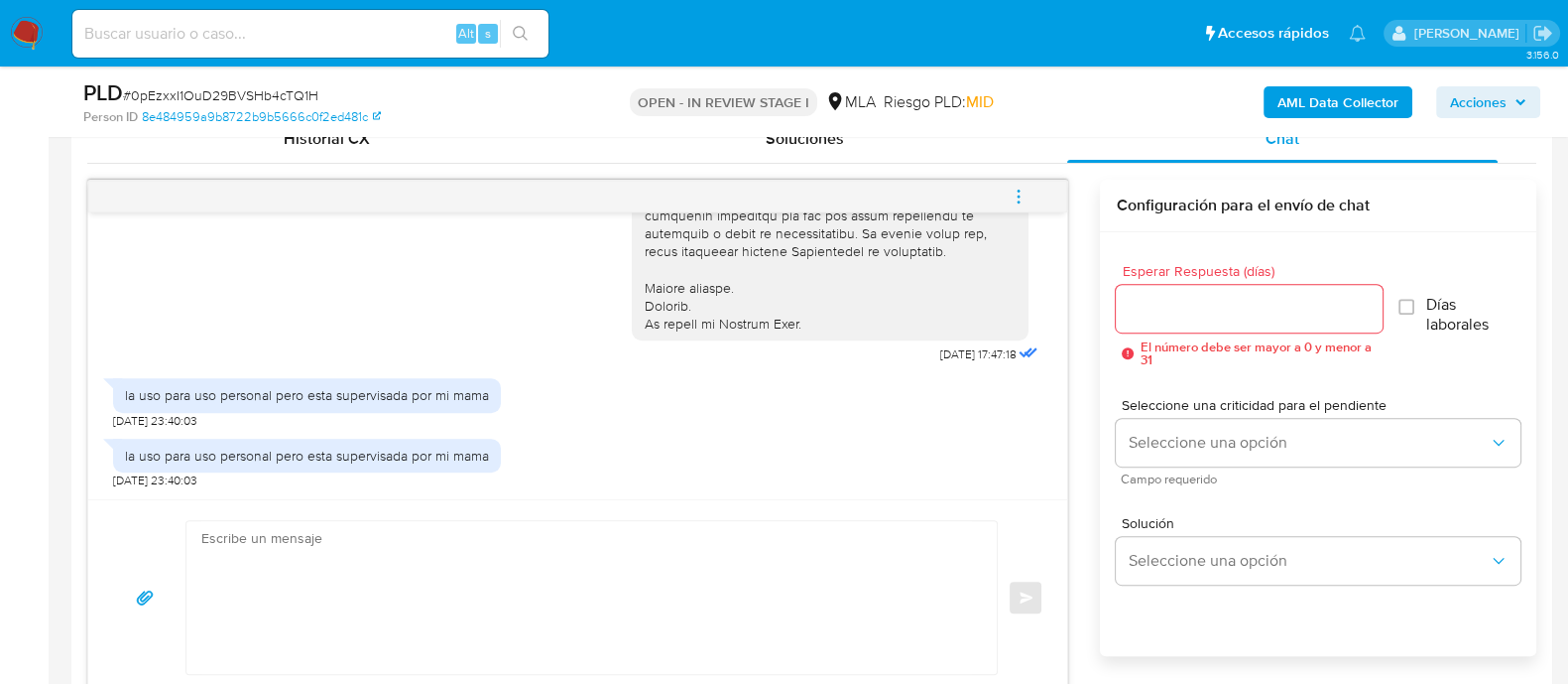
scroll to position [1116, 0]
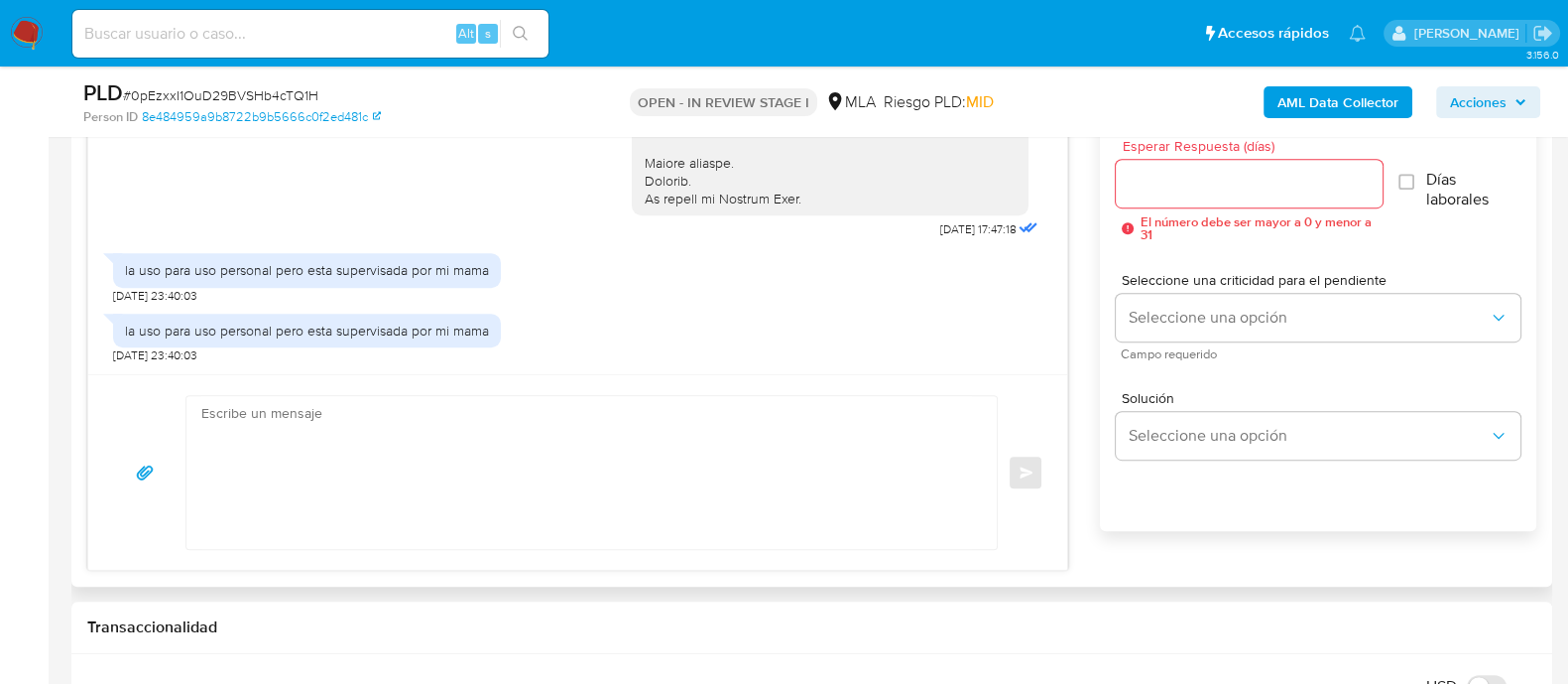
click at [471, 440] on textarea at bounding box center [586, 472] width 771 height 153
paste textarea ""Hola XXX, En función de las operaciones registradas en tu cuenta de Mercado Pa…"
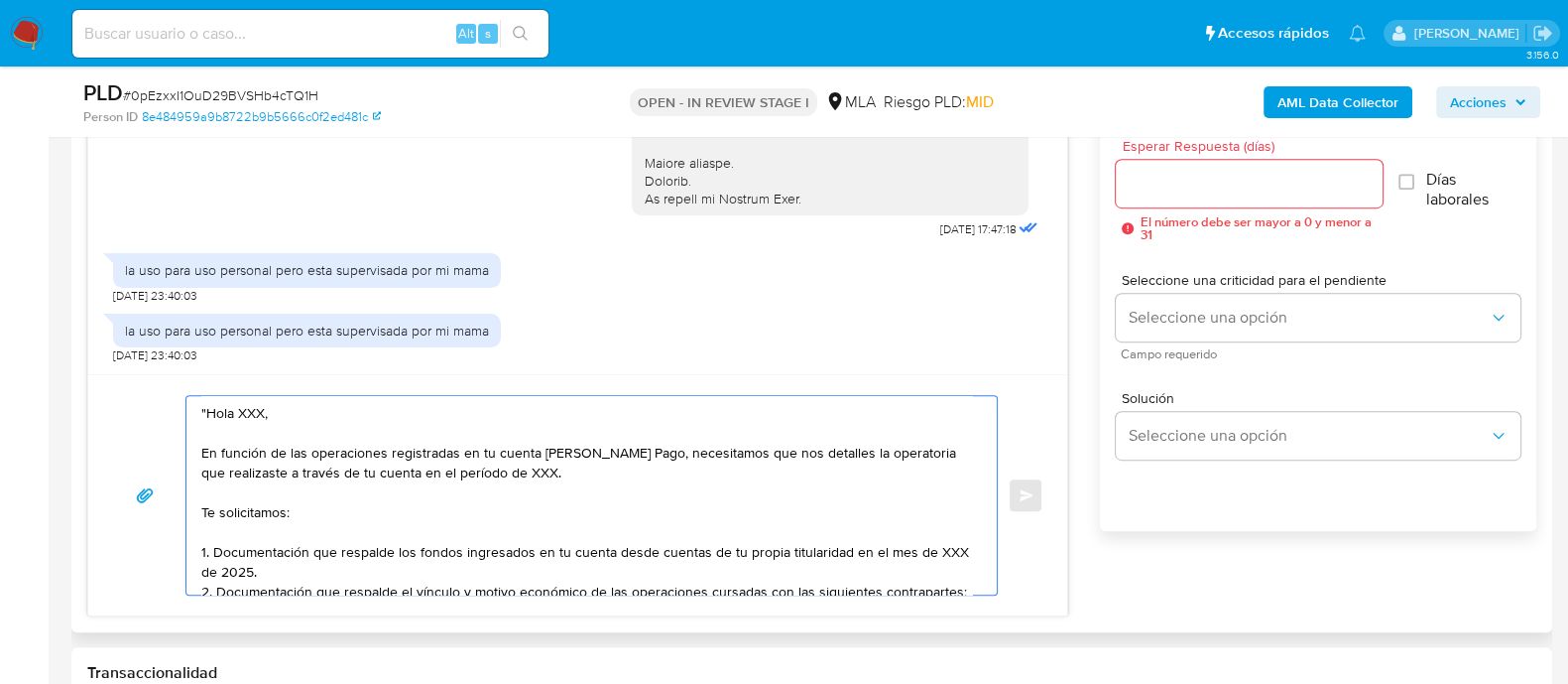
click at [202, 411] on textarea ""Hola XXX, En función de las operaciones registradas en tu cuenta de Mercado Pa…" at bounding box center [586, 495] width 771 height 198
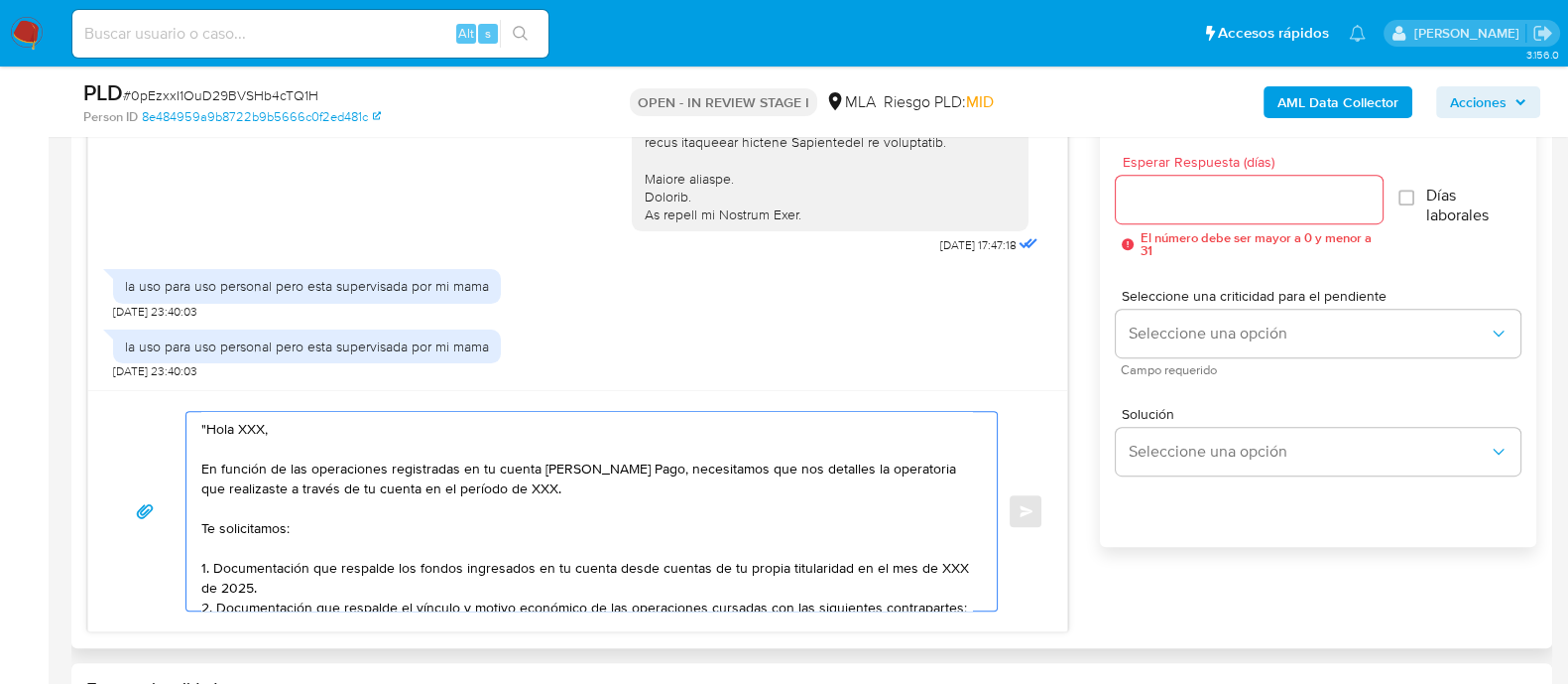
scroll to position [1138, 0]
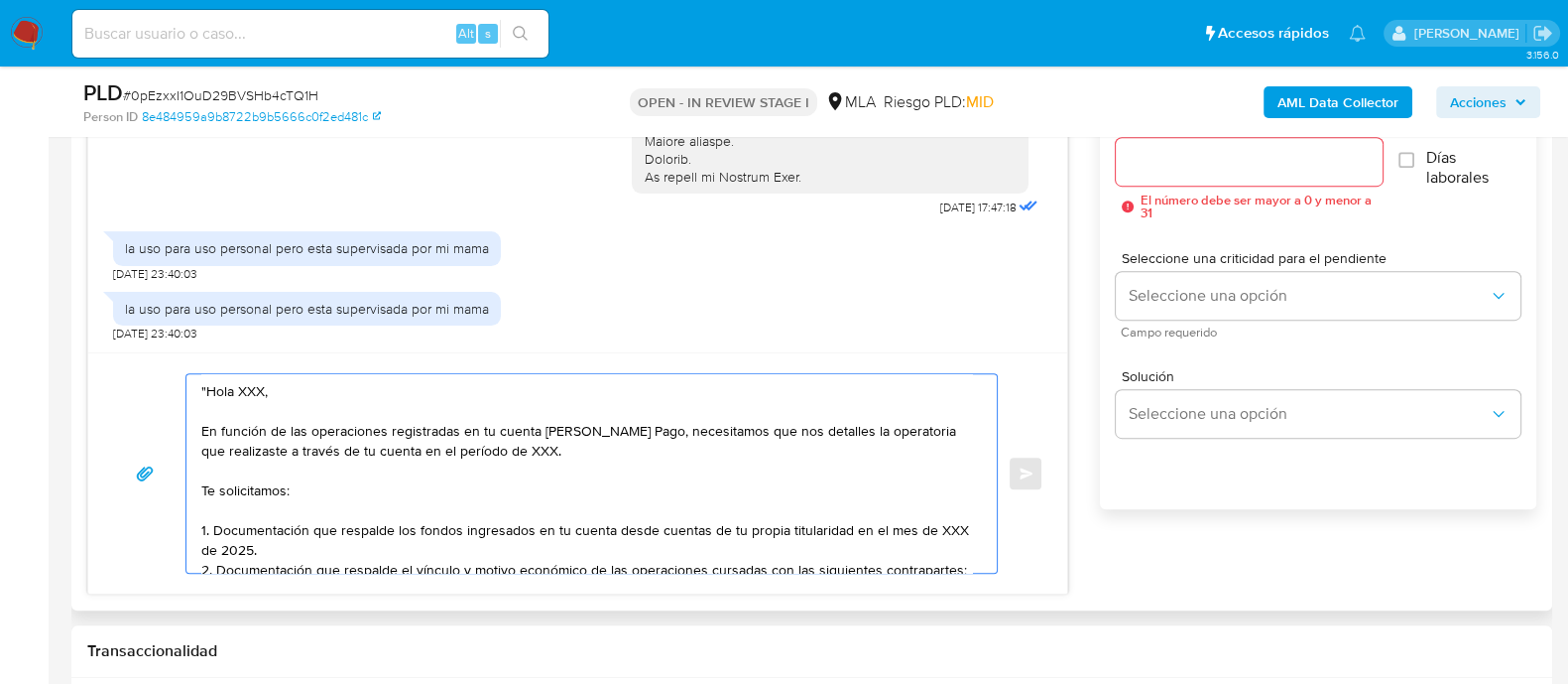
click at [210, 389] on textarea ""Hola XXX, En función de las operaciones registradas en tu cuenta de Mercado Pa…" at bounding box center [586, 473] width 771 height 198
click at [238, 389] on textarea "Hola XXX, En función de las operaciones registradas en tu cuenta de Mercado Pag…" at bounding box center [586, 473] width 771 height 198
click at [237, 389] on textarea "Hola XXX, En función de las operaciones registradas en tu cuenta de Mercado Pag…" at bounding box center [586, 473] width 771 height 198
paste textarea "Jeremias"
drag, startPoint x: 535, startPoint y: 450, endPoint x: 655, endPoint y: 429, distance: 121.8
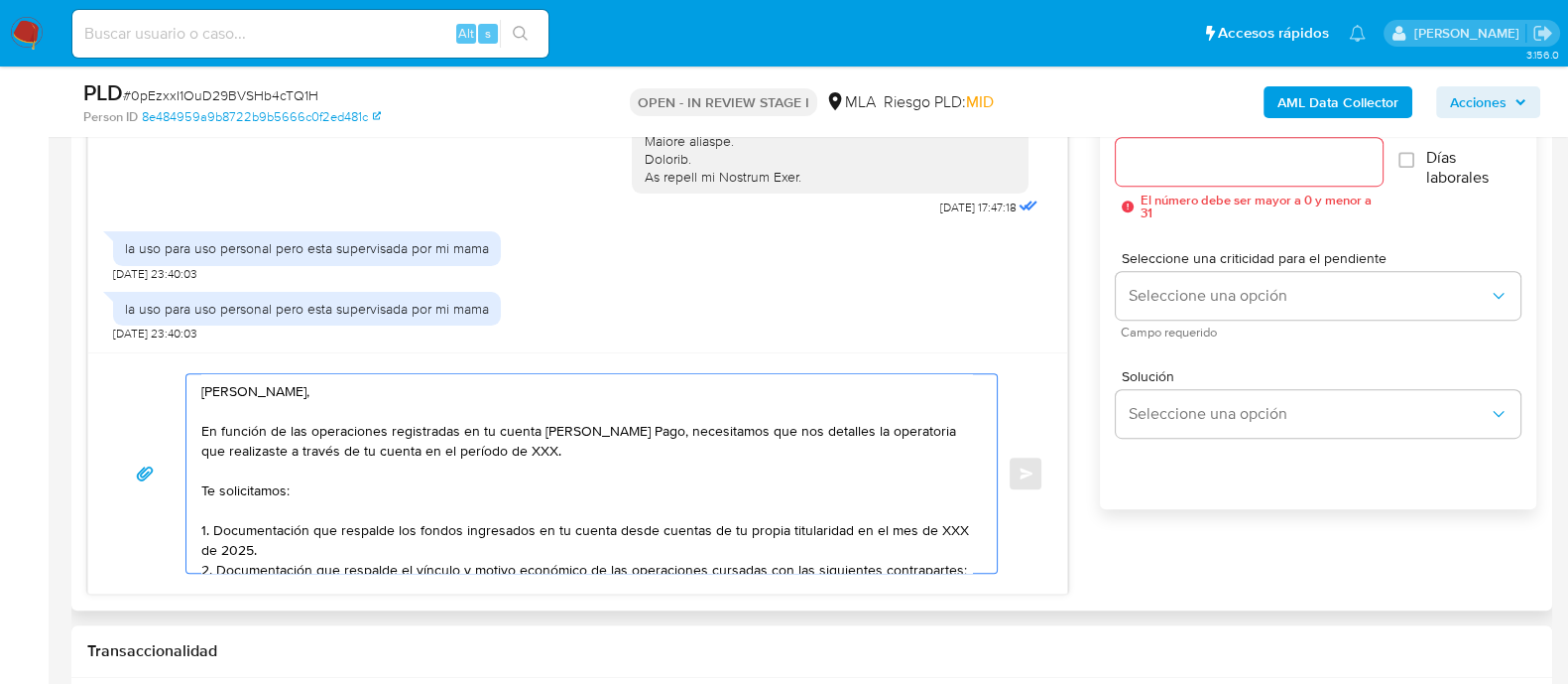
click at [655, 429] on textarea "Hola Jeremias, En función de las operaciones registradas en tu cuenta de Mercad…" at bounding box center [586, 473] width 771 height 198
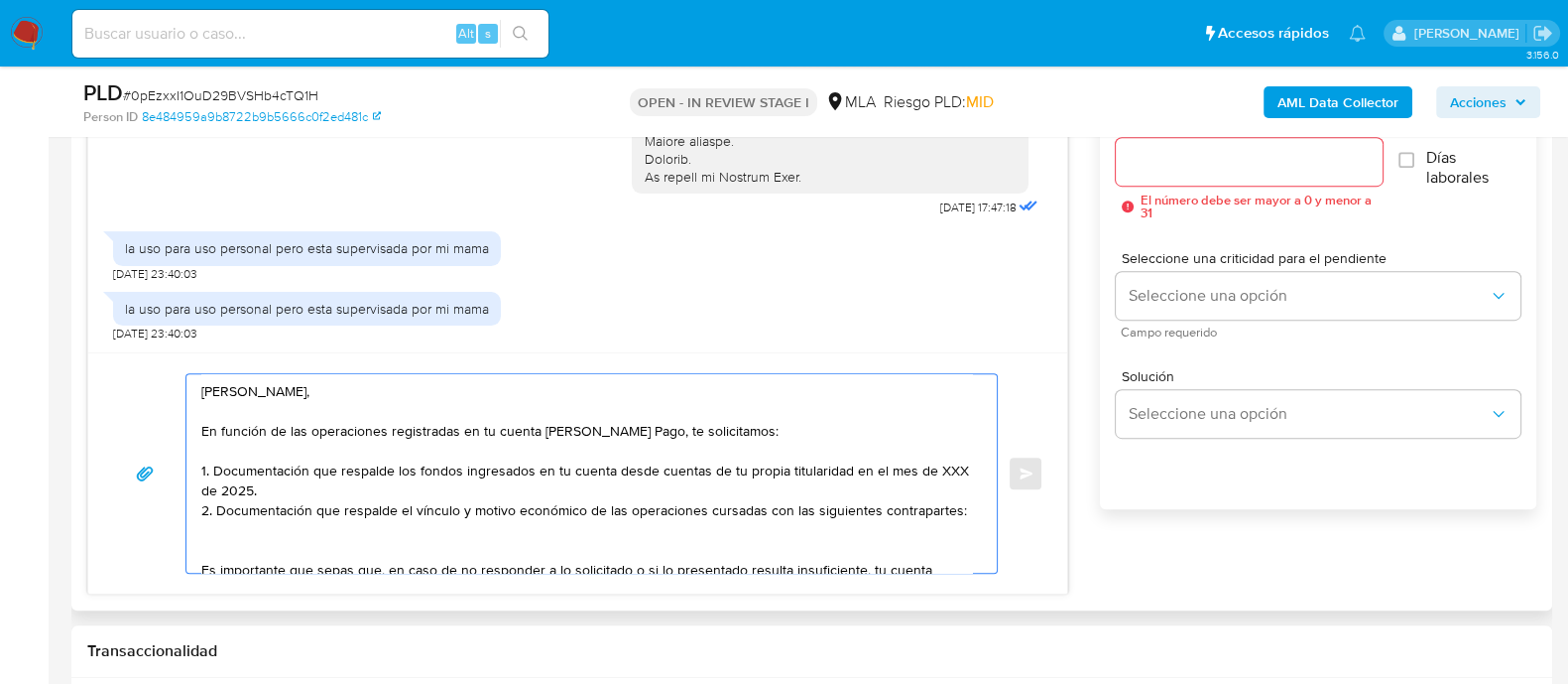
drag, startPoint x: 218, startPoint y: 508, endPoint x: 196, endPoint y: 454, distance: 58.3
click at [196, 454] on div "Hola Jeremias, En función de las operaciones registradas en tu cuenta de Mercad…" at bounding box center [587, 473] width 800 height 198
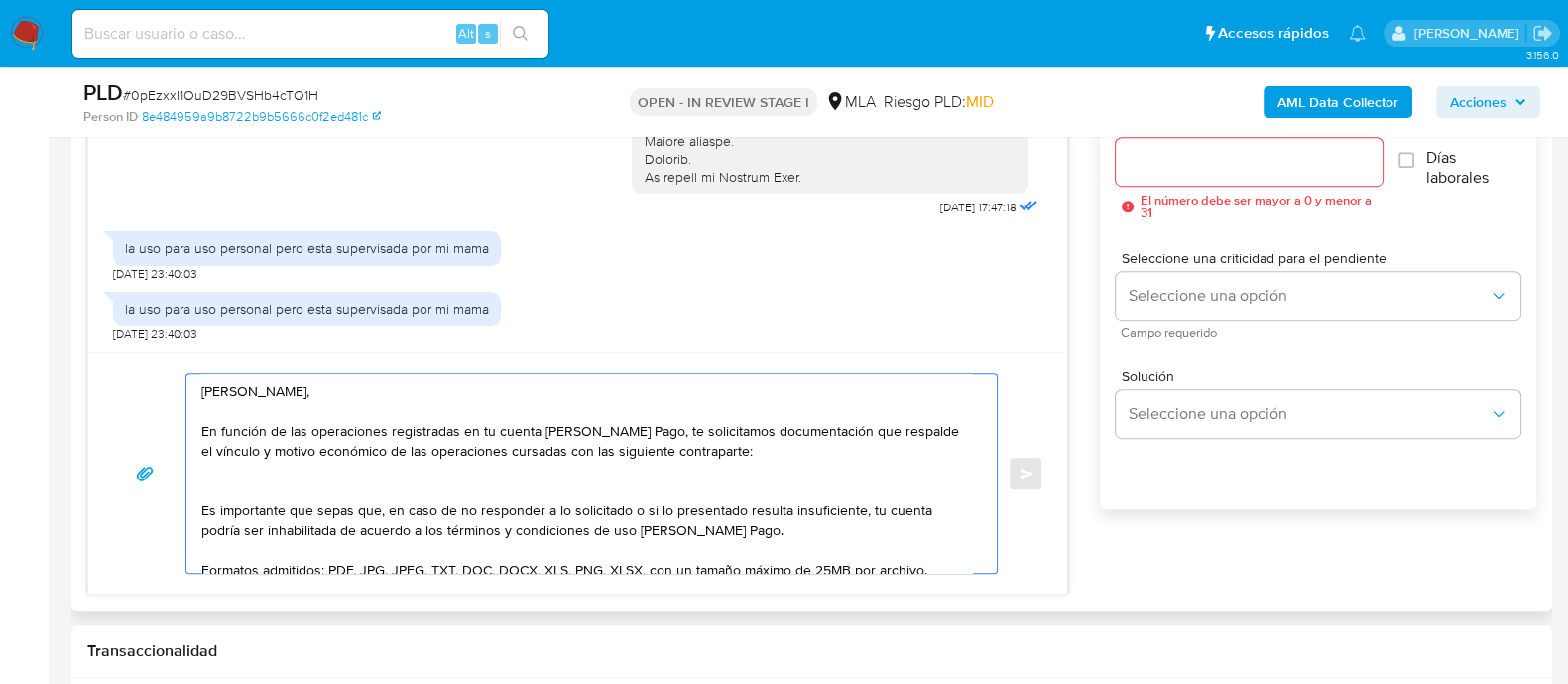
click at [739, 449] on textarea "Hola Jeremias, En función de las operaciones registradas en tu cuenta de Mercad…" at bounding box center [586, 473] width 771 height 198
paste textarea "Rosa Azucena Vergara - CUIT 27116826602"
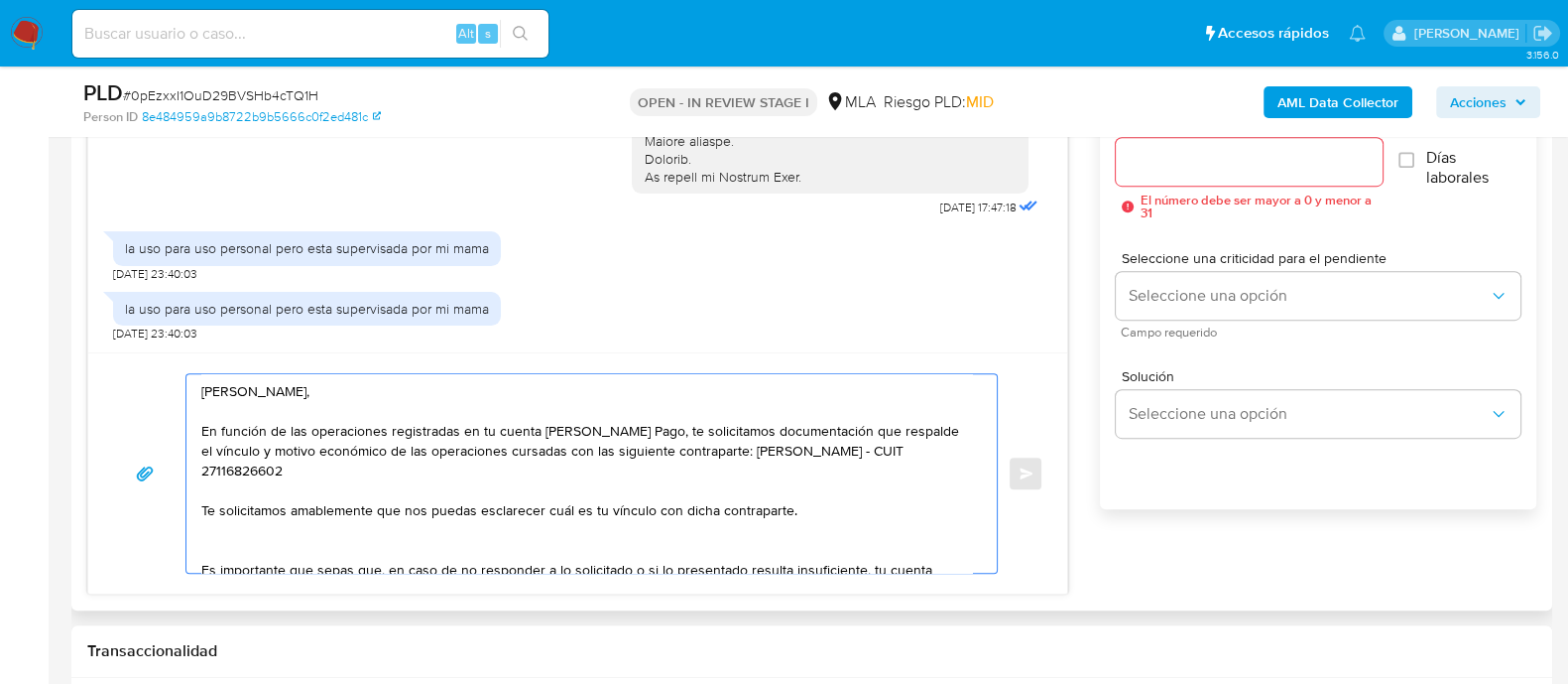
click at [643, 467] on textarea "Hola Jeremias, En función de las operaciones registradas en tu cuenta de Mercad…" at bounding box center [586, 473] width 771 height 198
click at [647, 454] on textarea "Hola Jeremias, En función de las operaciones registradas en tu cuenta de Mercad…" at bounding box center [586, 473] width 771 height 198
click at [0, 0] on lt-span "la siguiente" at bounding box center [0, 0] width 0 height 0
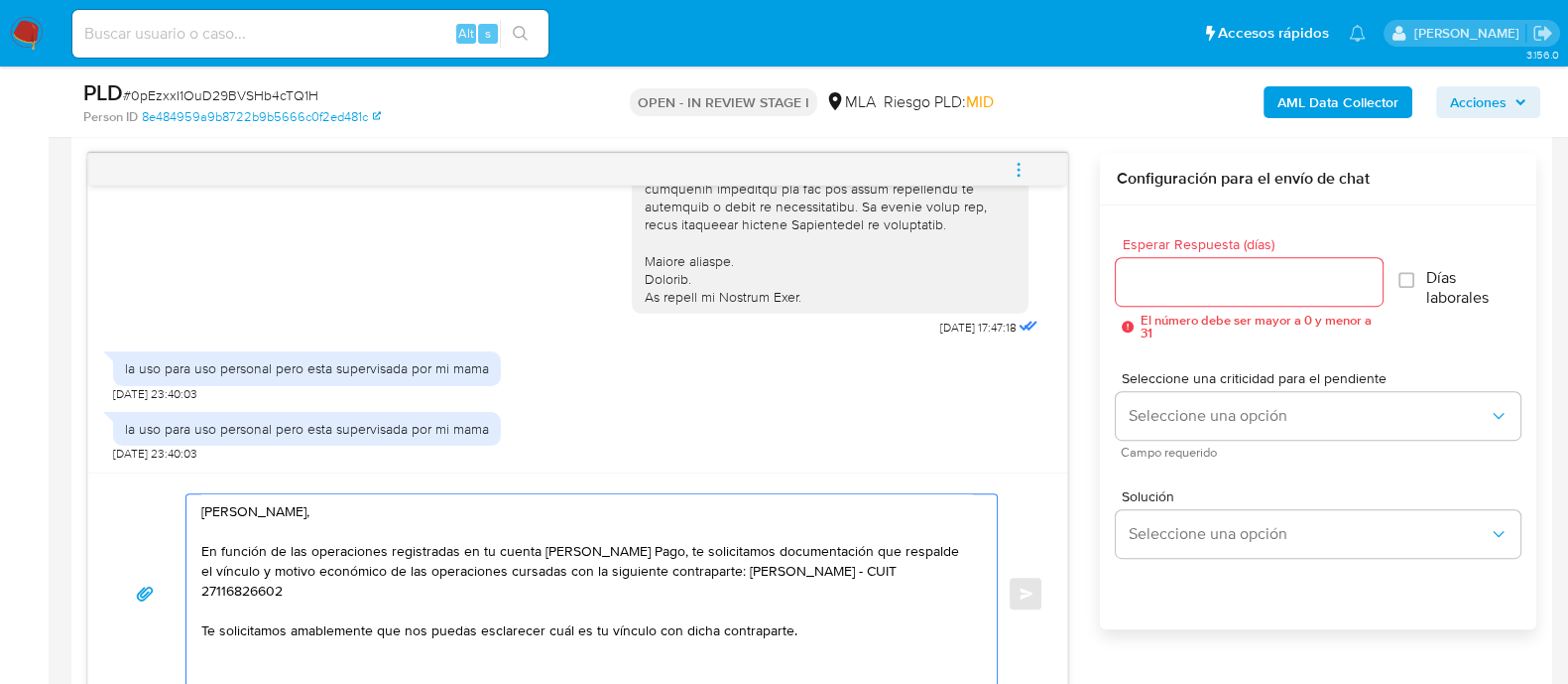
scroll to position [1014, 0]
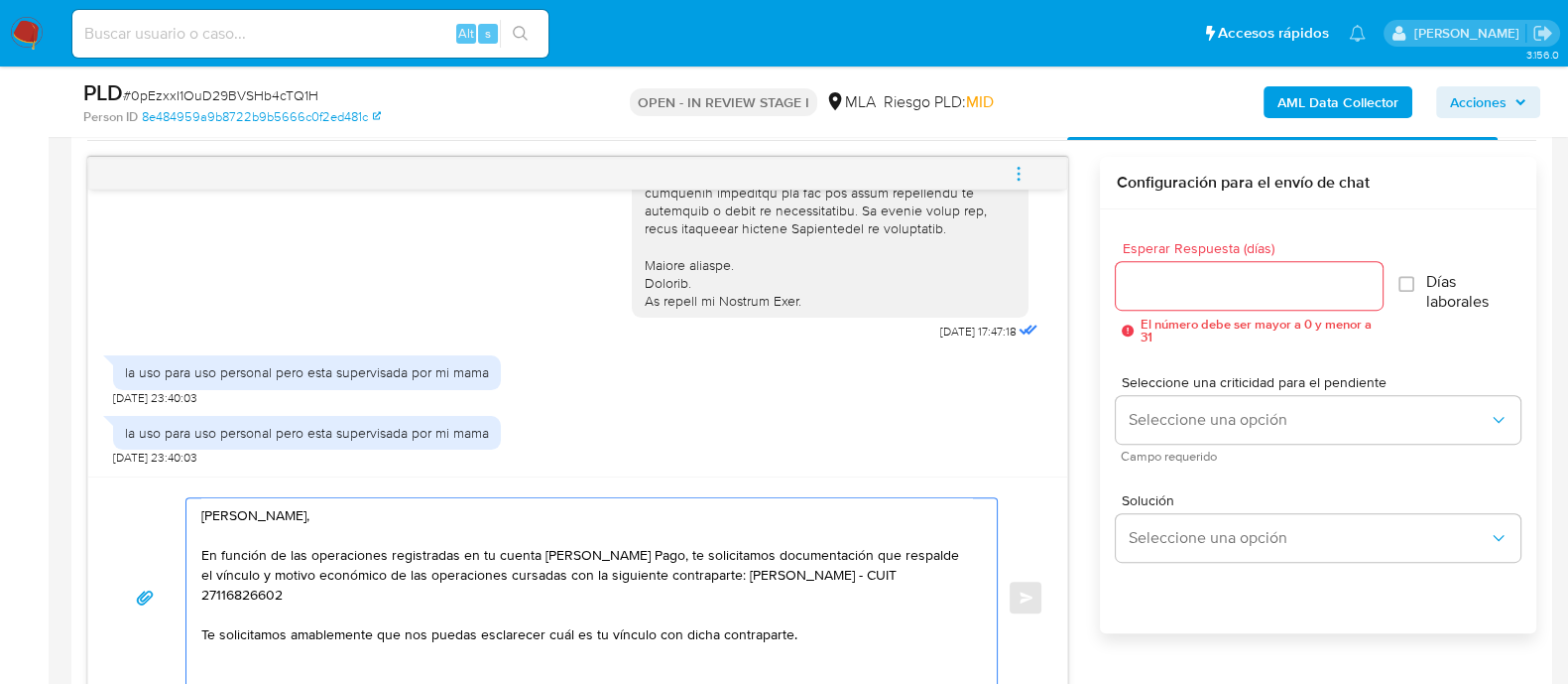
type textarea "Hola Jeremias, En función de las operaciones registradas en tu cuenta de Mercad…"
click at [1201, 292] on input "Esperar Respuesta (días)" at bounding box center [1248, 286] width 266 height 26
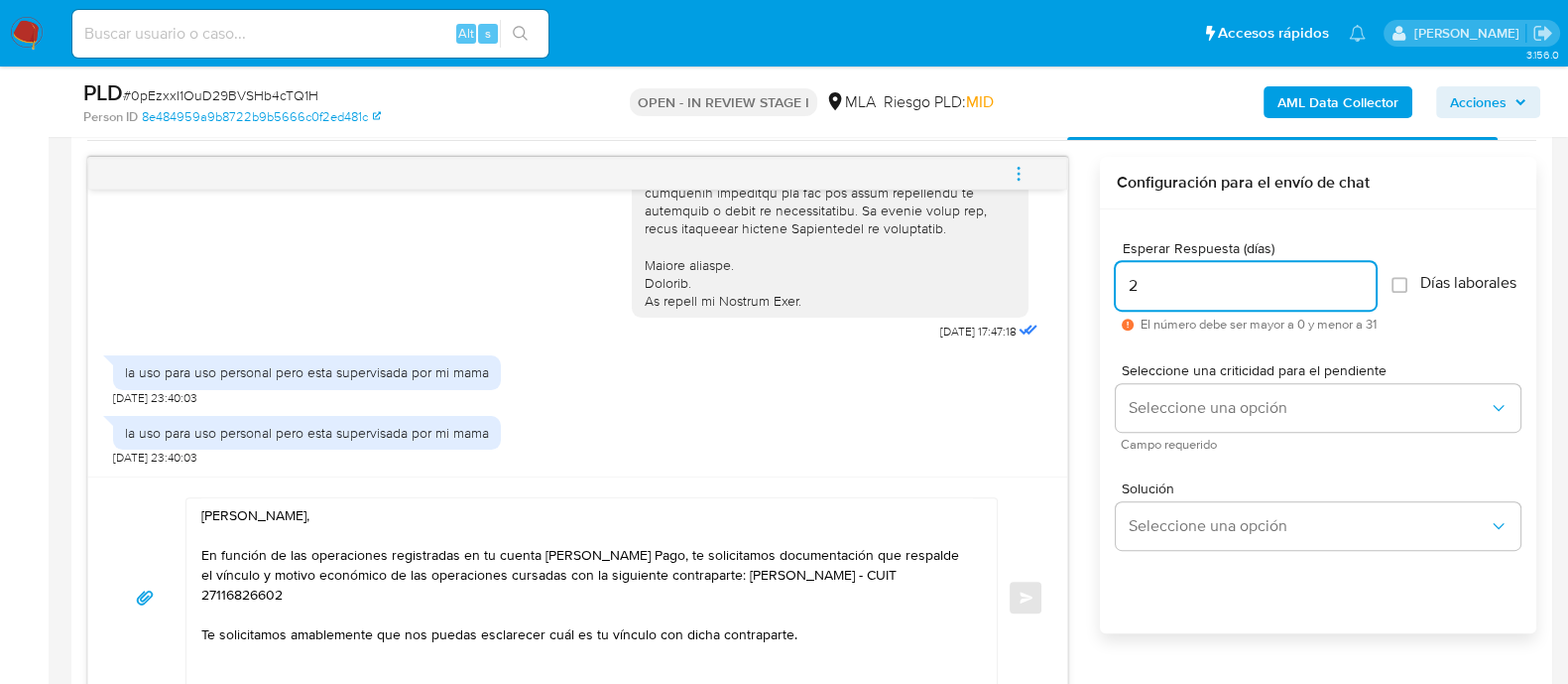
type input "2"
click at [1171, 331] on span "El número debe ser mayor a 0 y menor a 31" at bounding box center [1257, 325] width 236 height 14
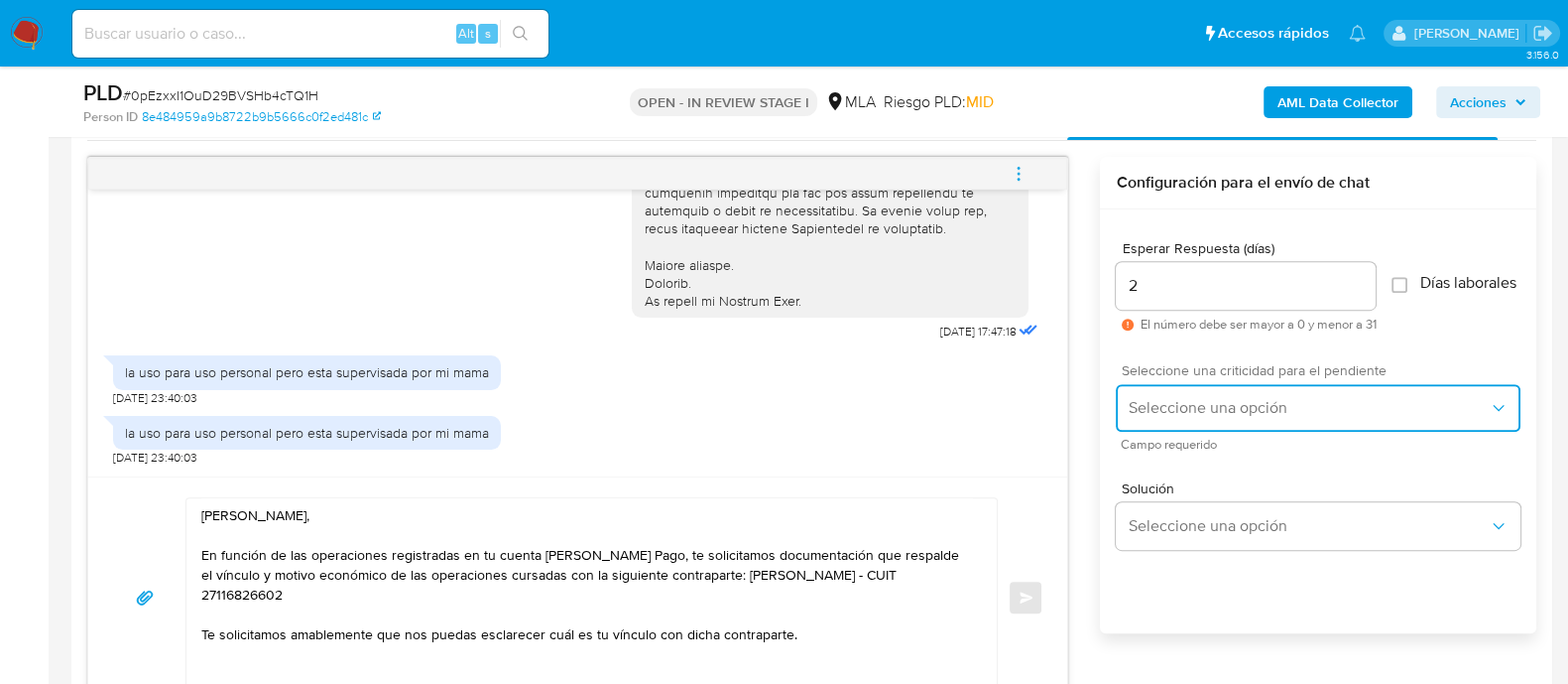
click at [1168, 409] on span "Seleccione una opción" at bounding box center [1307, 408] width 361 height 20
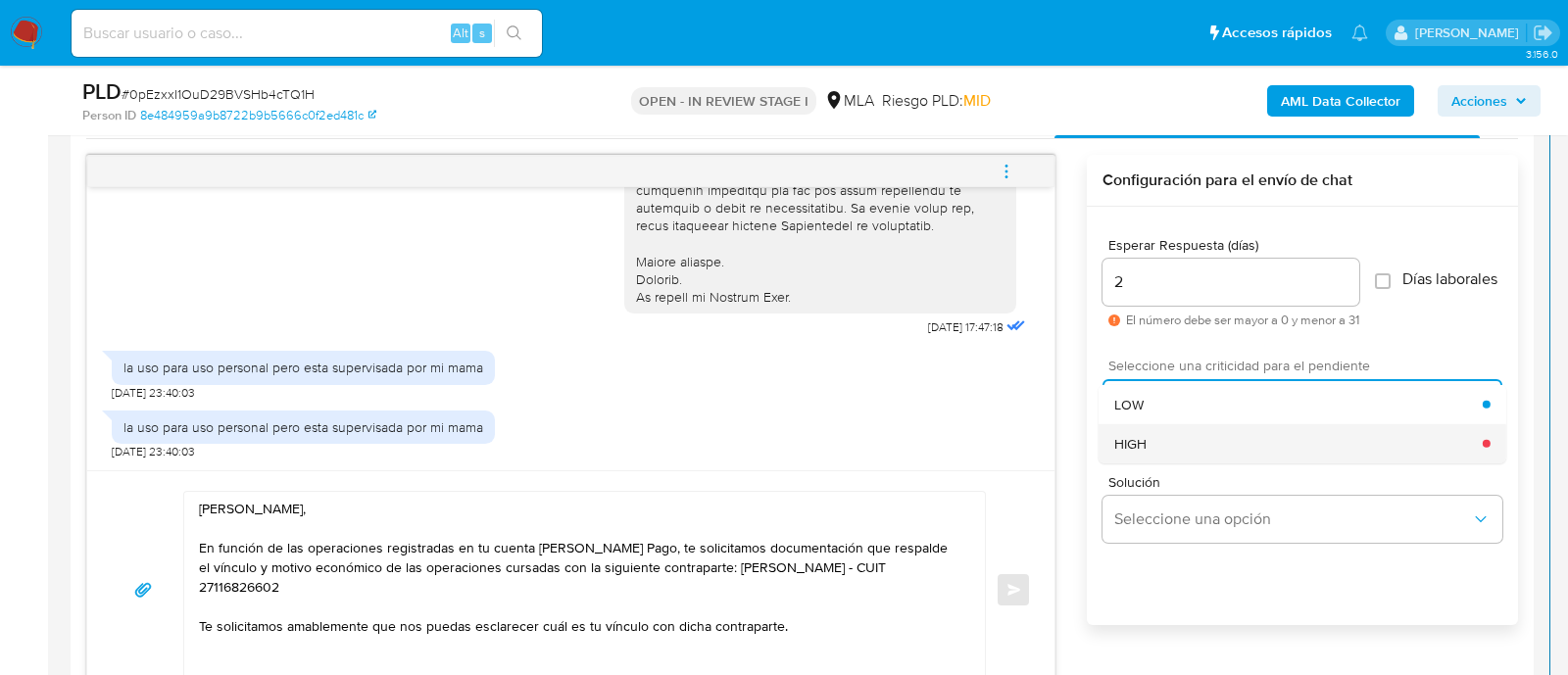
click at [1154, 444] on div "HIGH" at bounding box center [1297, 443] width 368 height 39
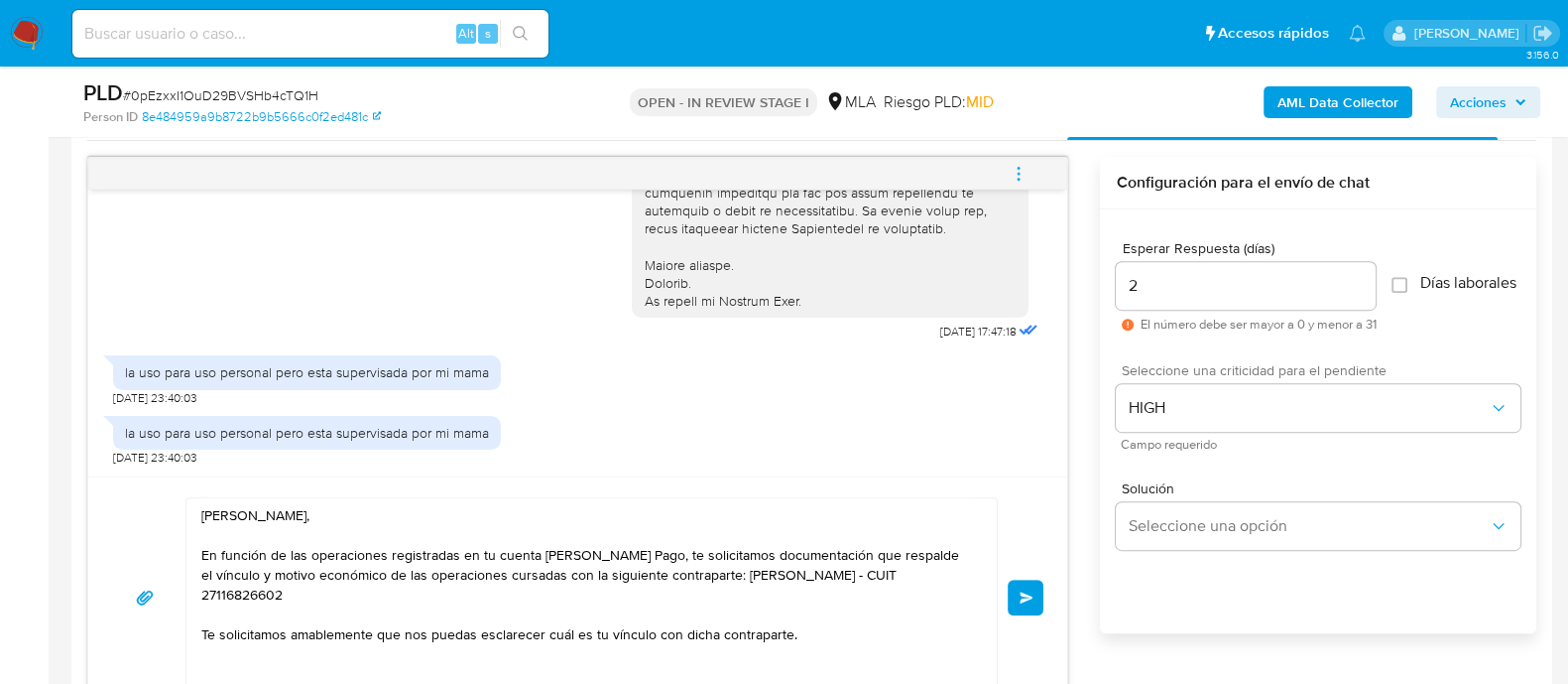
click at [1199, 293] on input "2" at bounding box center [1245, 286] width 260 height 26
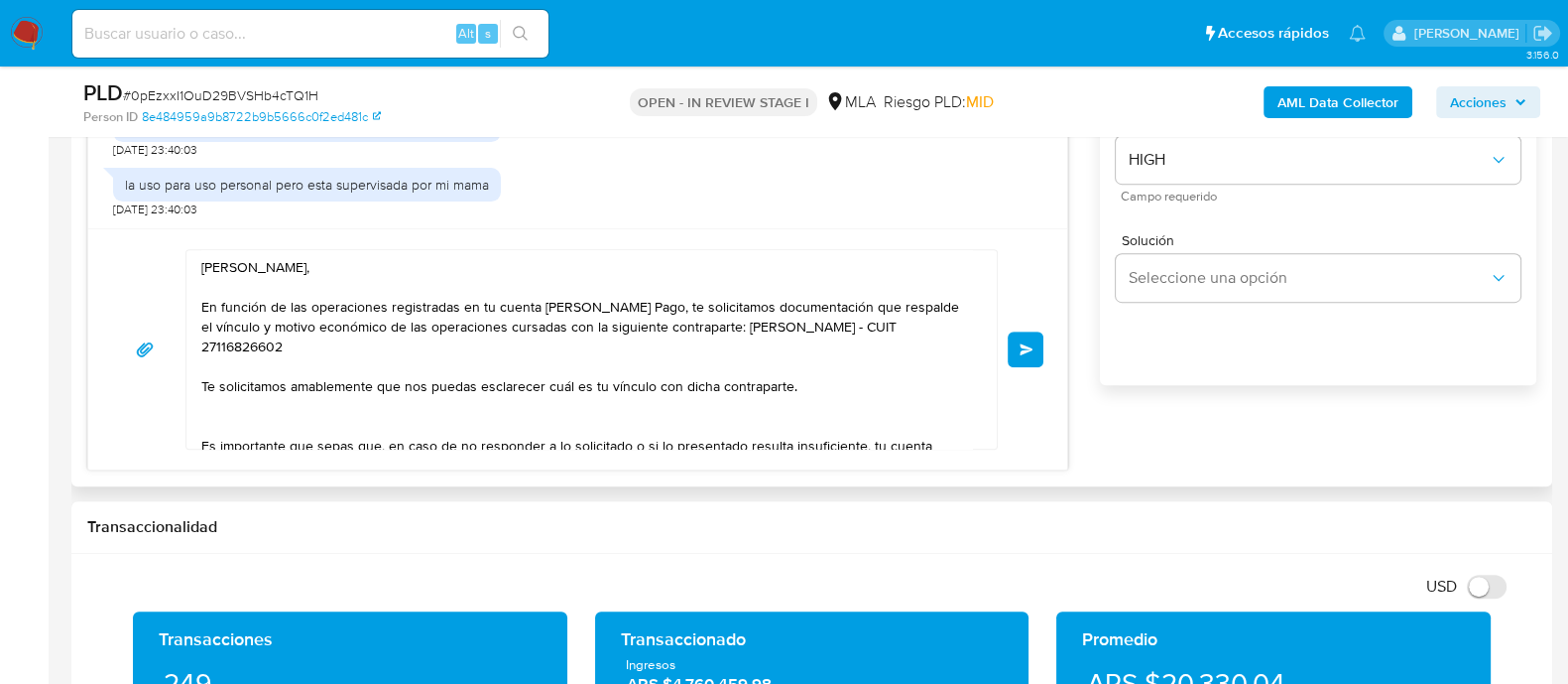
scroll to position [153, 0]
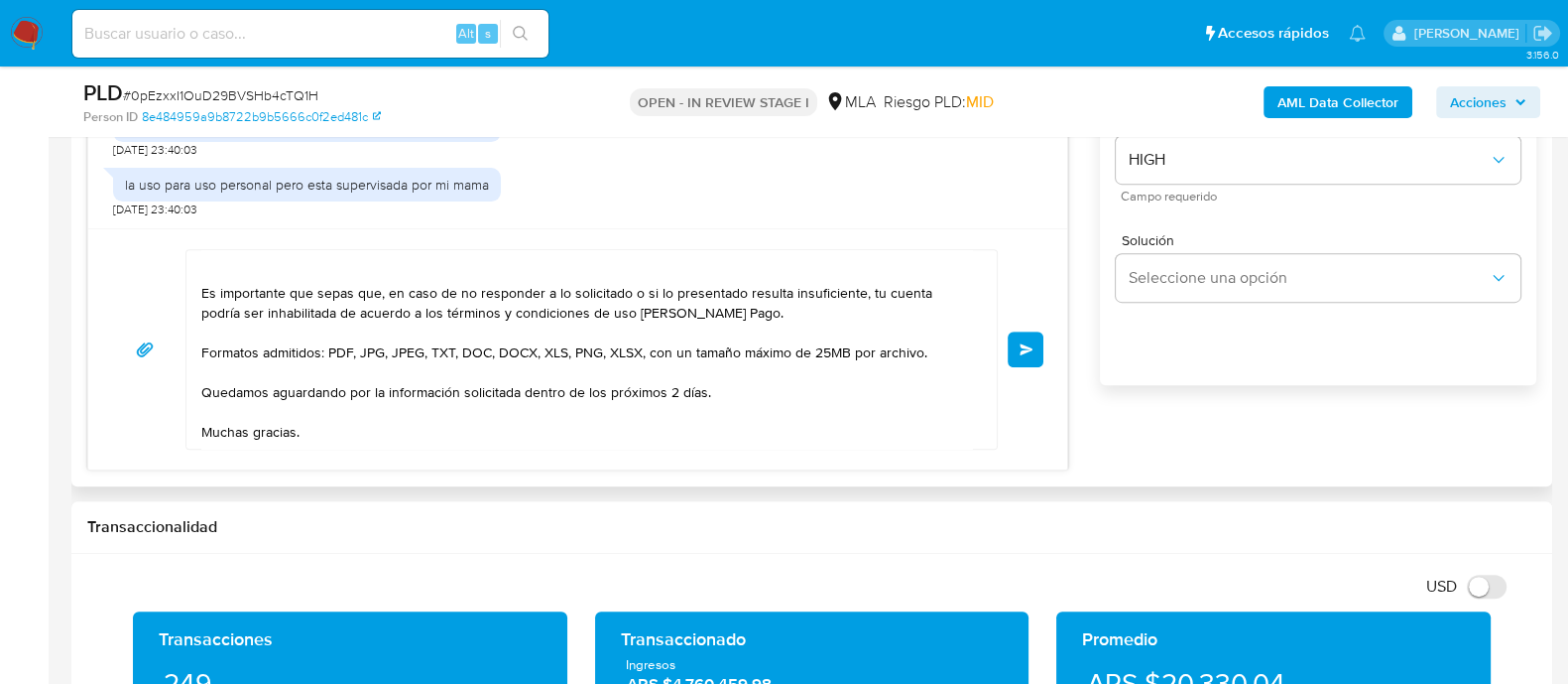
type input "3"
click at [681, 383] on textarea "Hola Jeremias, En función de las operaciones registradas en tu cuenta de Mercad…" at bounding box center [586, 349] width 771 height 198
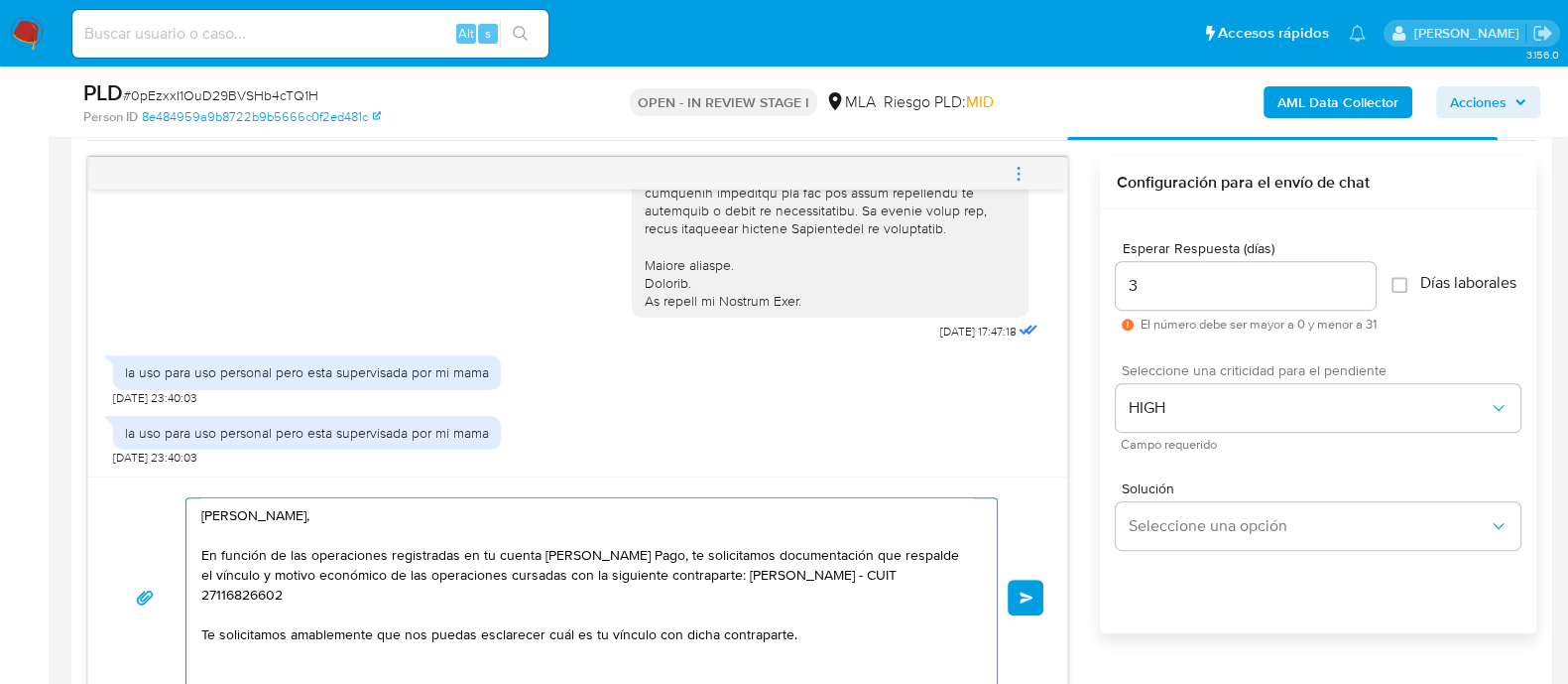
scroll to position [0, 0]
type textarea "Hola Jeremias, En función de las operaciones registradas en tu cuenta de Mercad…"
click at [1025, 592] on span "Enviar" at bounding box center [1026, 597] width 14 height 12
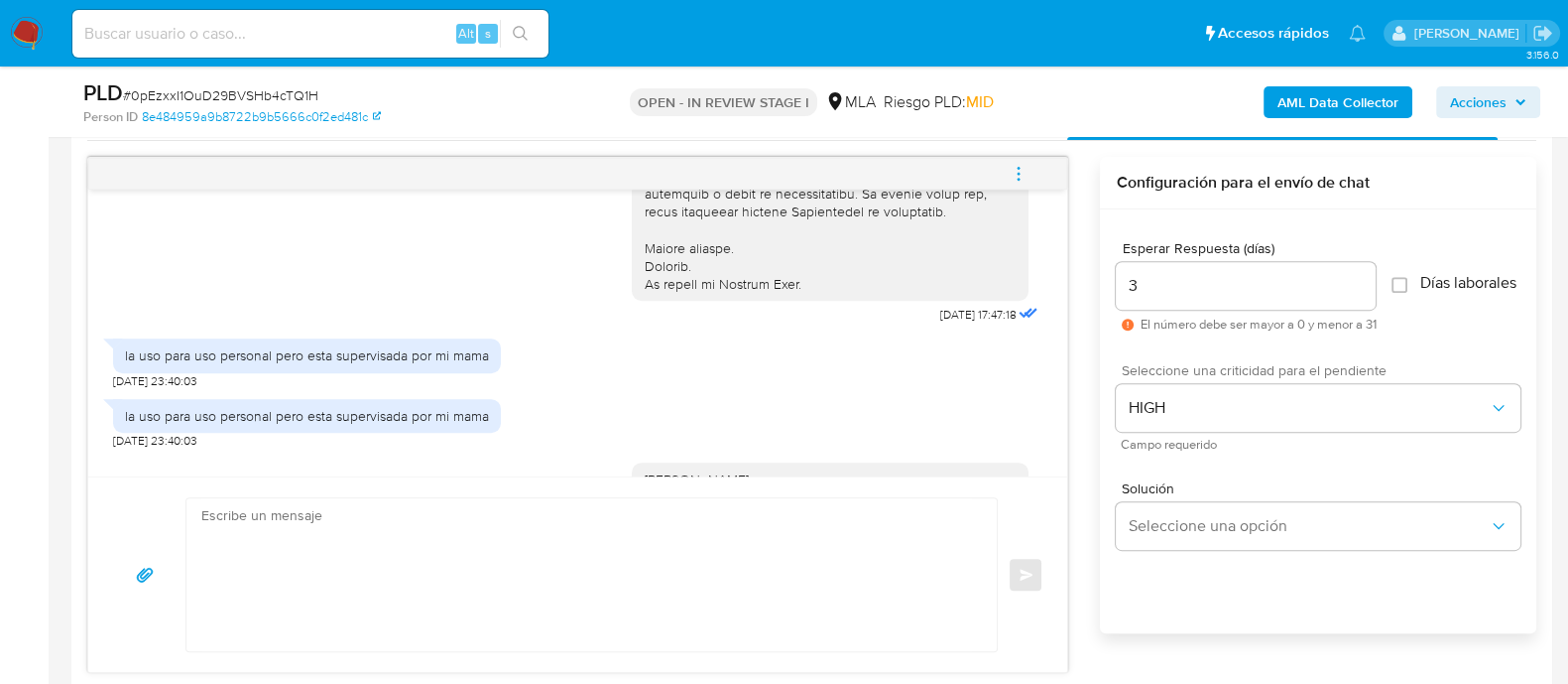
scroll to position [1248, 0]
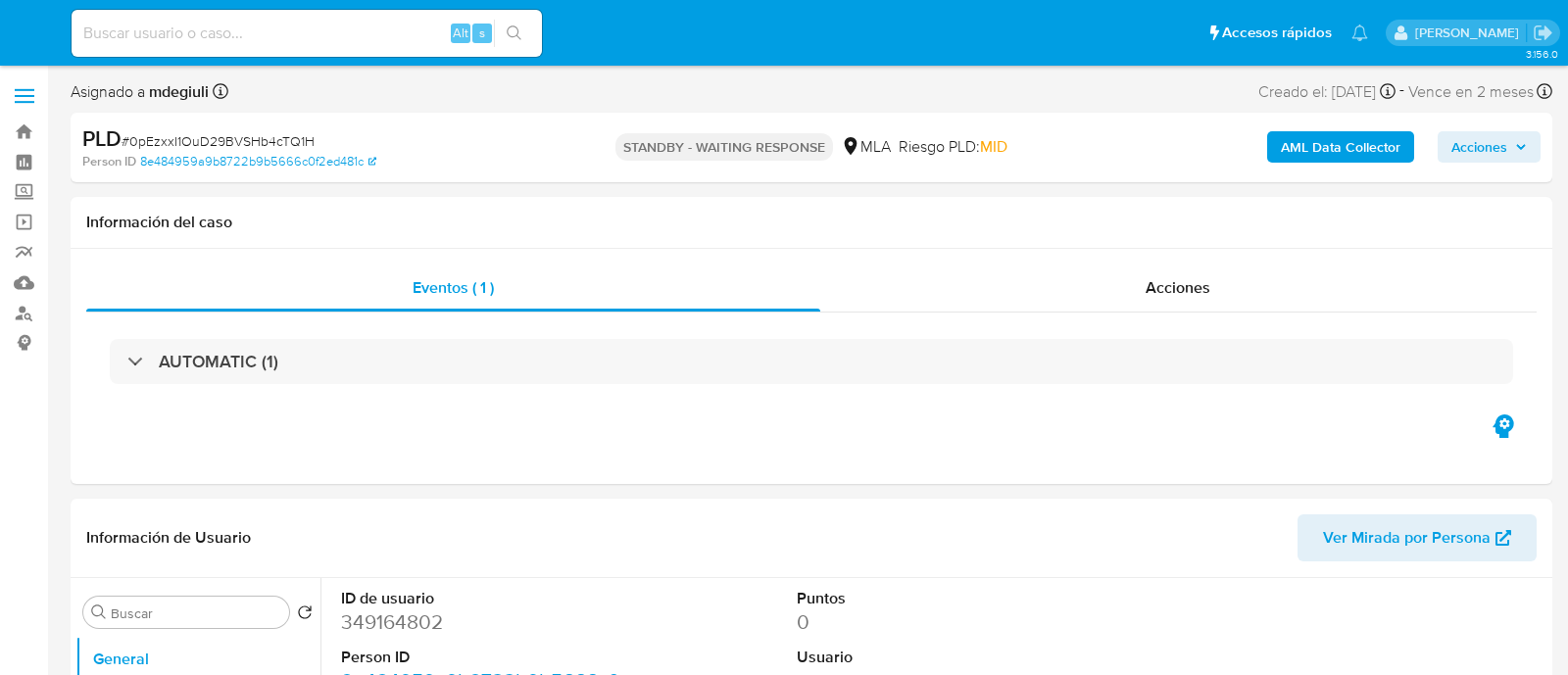
select select "10"
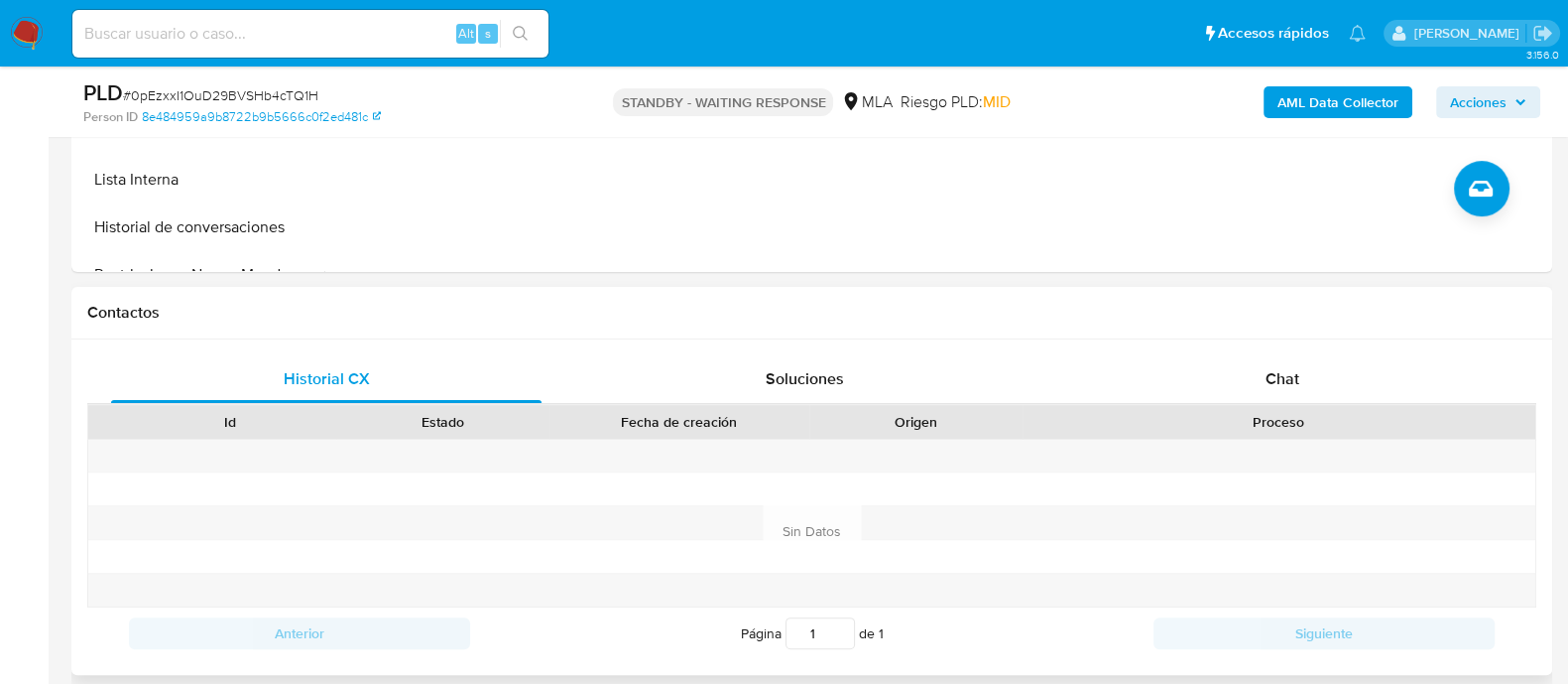
scroll to position [495, 0]
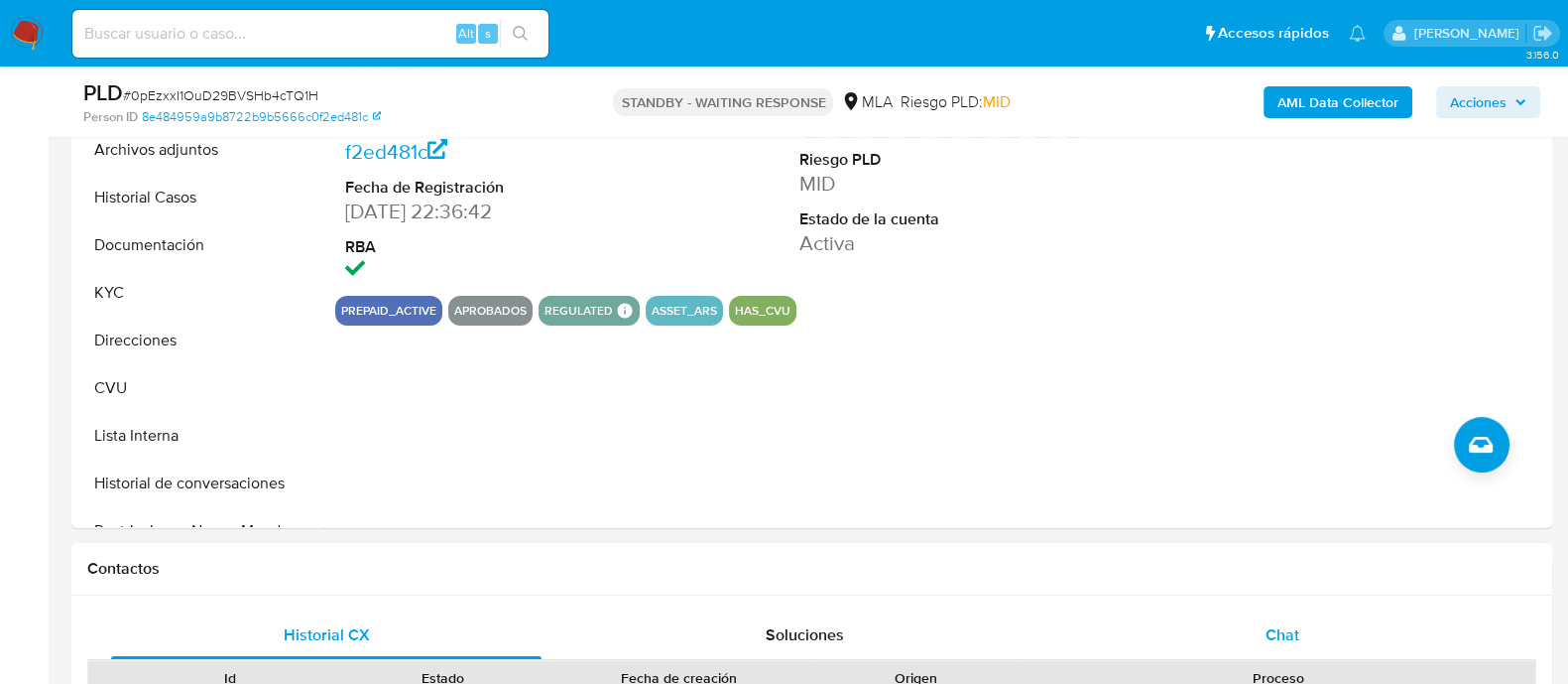
click at [1214, 622] on div "Chat" at bounding box center [1282, 635] width 431 height 48
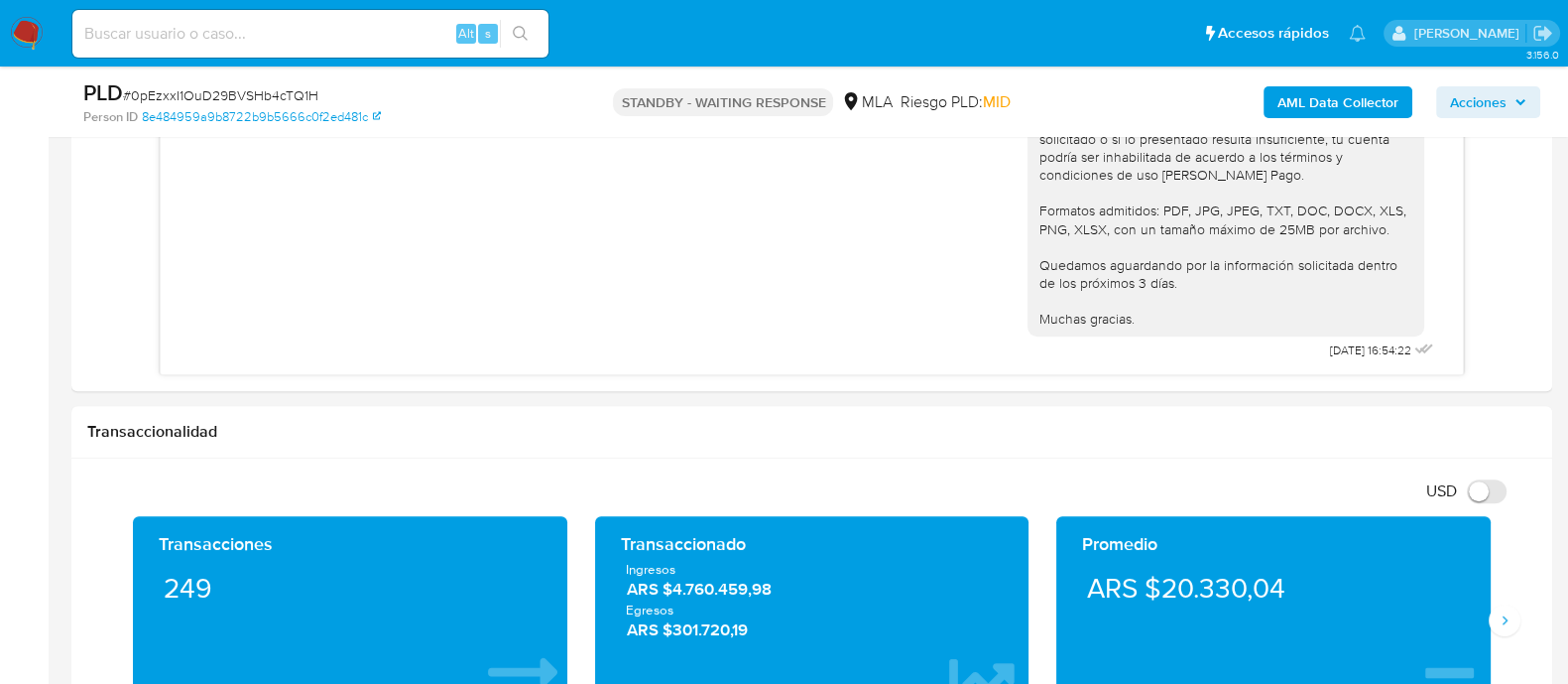
scroll to position [1241, 0]
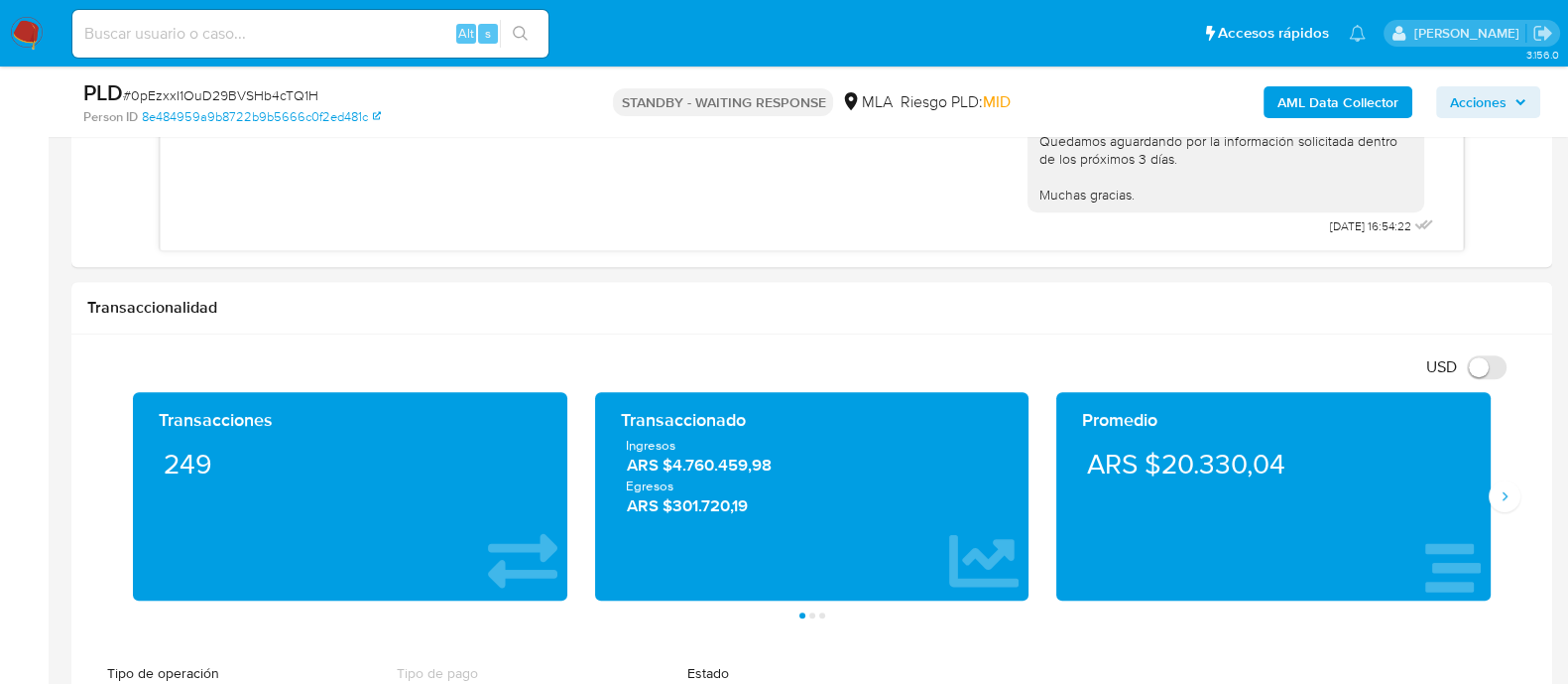
click at [32, 31] on img at bounding box center [27, 34] width 34 height 34
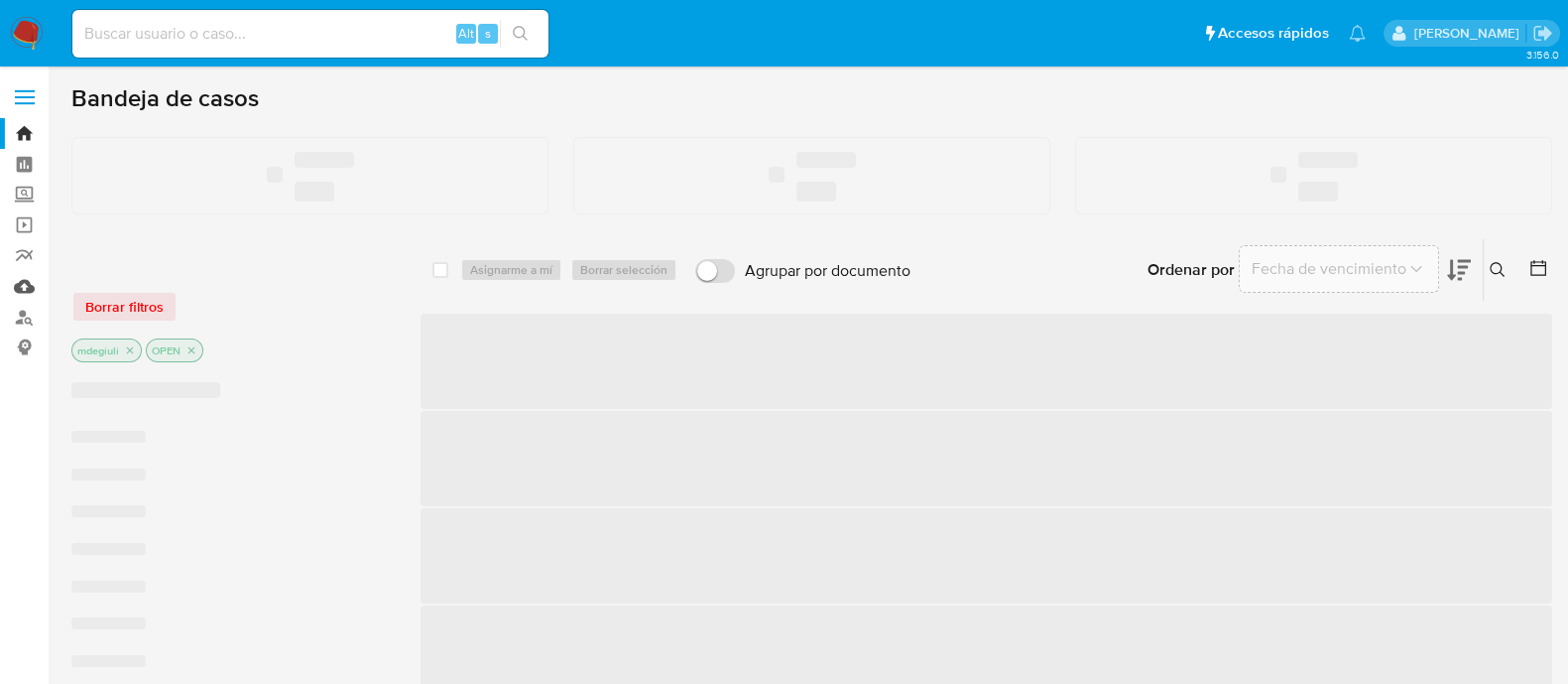
click at [24, 289] on link "Mulan" at bounding box center [118, 286] width 236 height 31
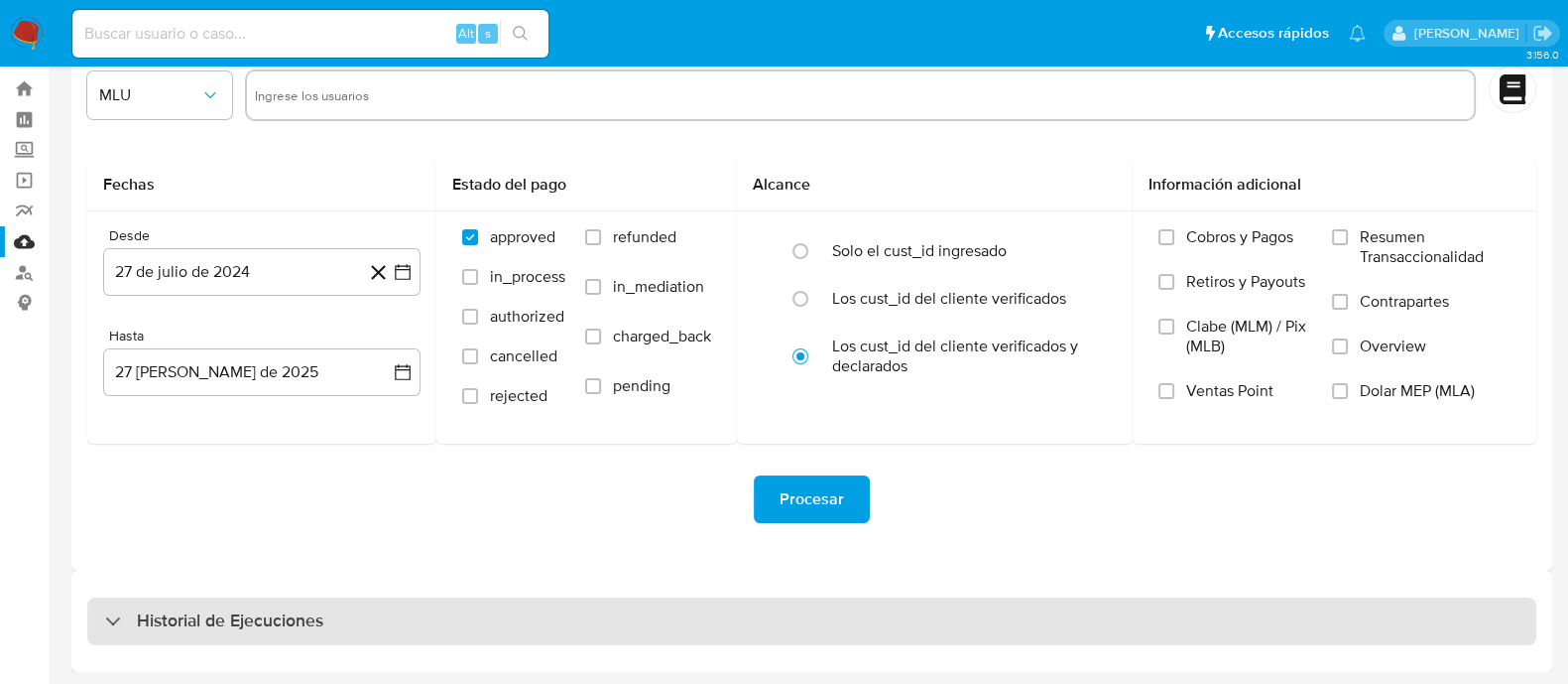
click at [299, 625] on h3 "Historial de Ejecuciones" at bounding box center [230, 621] width 187 height 24
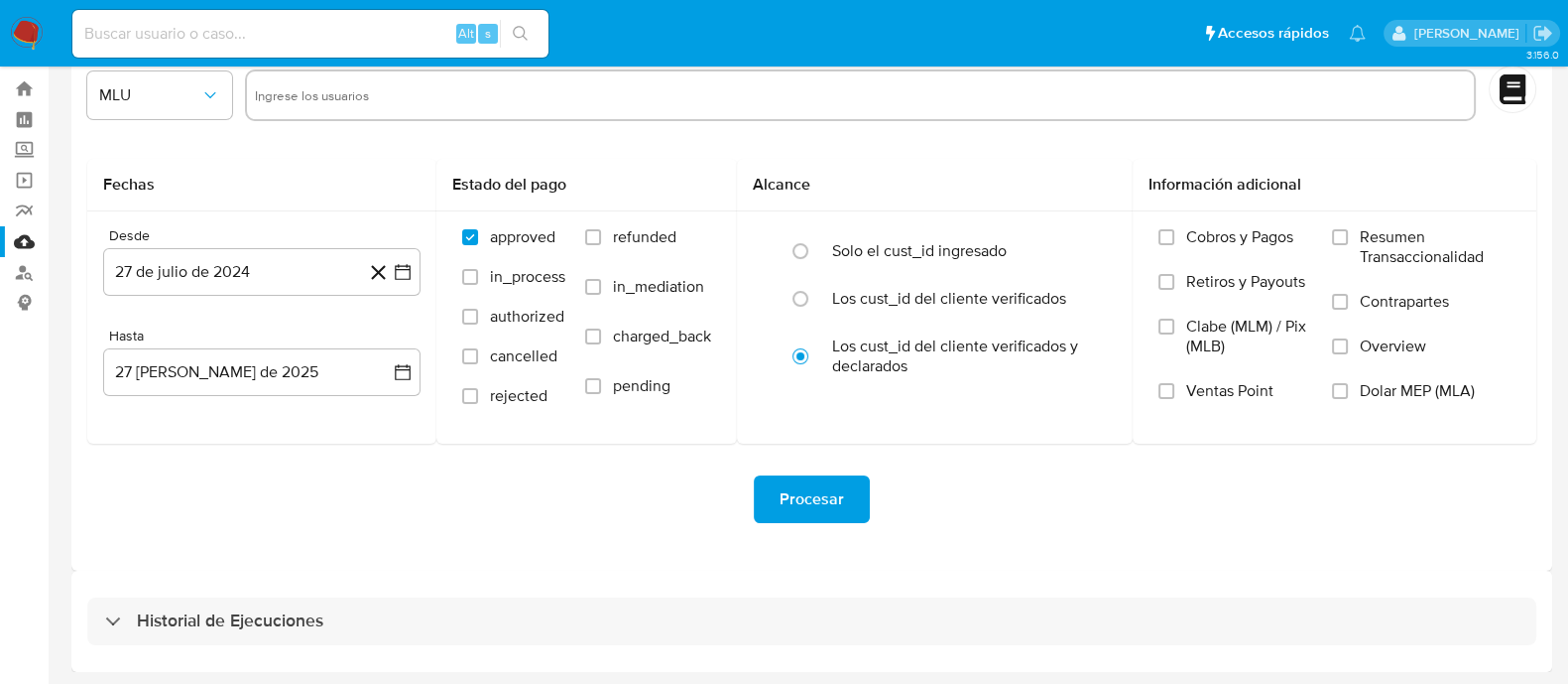
select select "10"
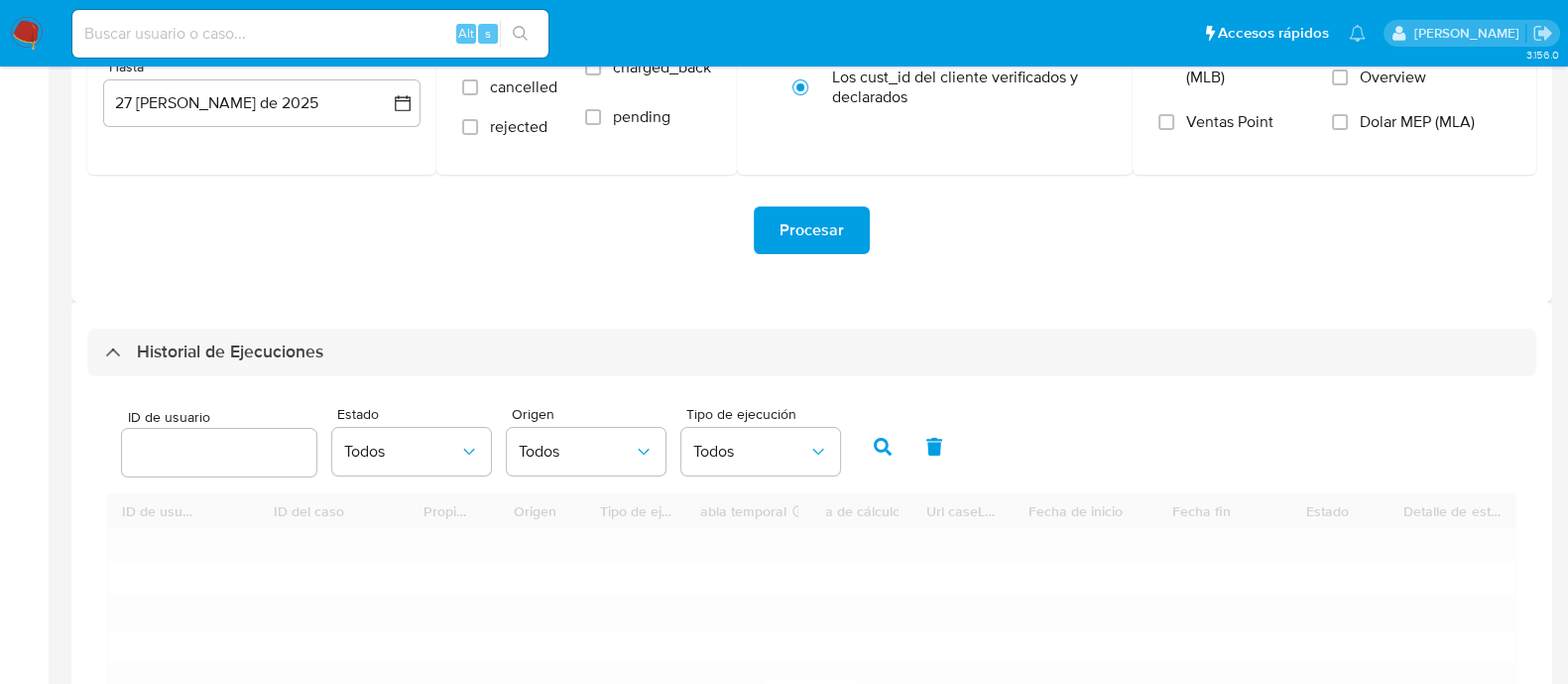
scroll to position [541, 0]
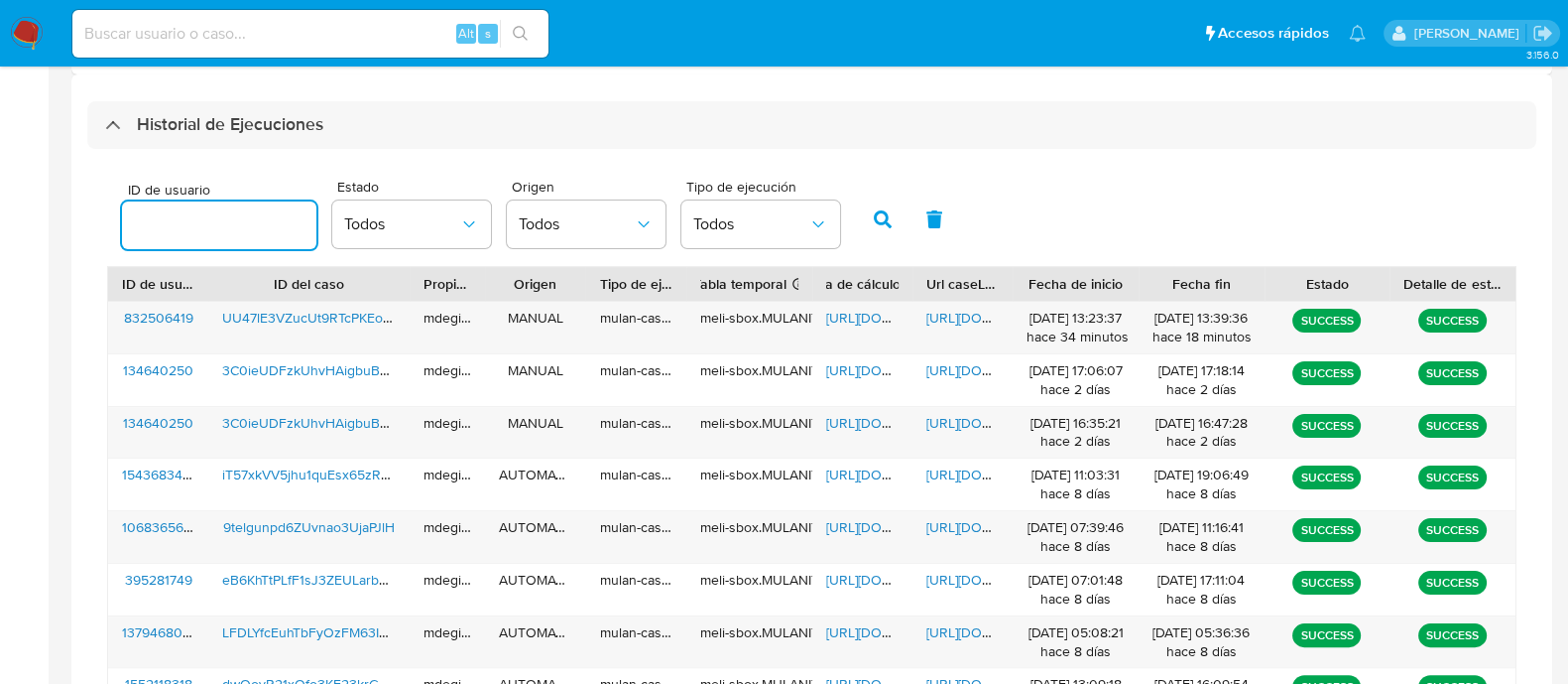
click at [253, 234] on input "number" at bounding box center [219, 225] width 195 height 26
type input "832506419"
click at [867, 216] on button "button" at bounding box center [882, 220] width 52 height 48
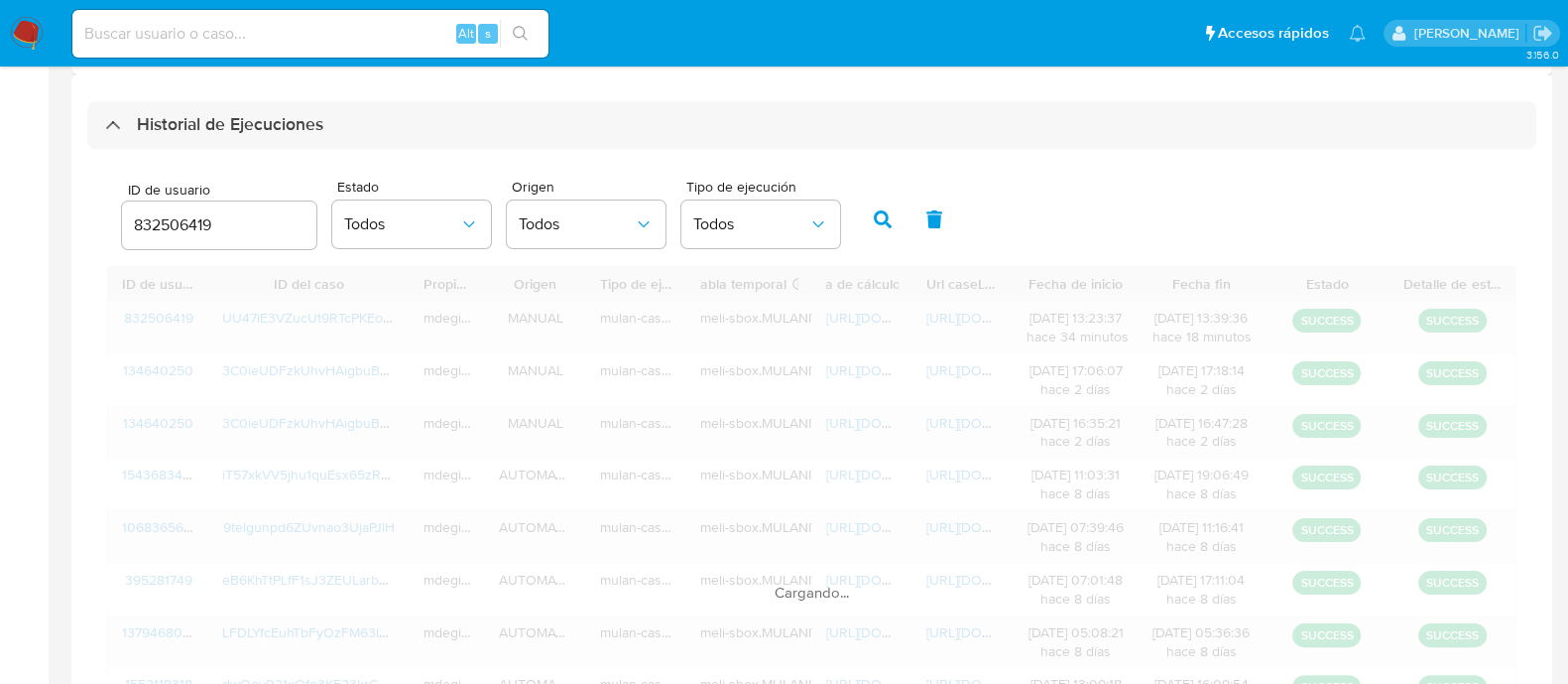
scroll to position [322, 0]
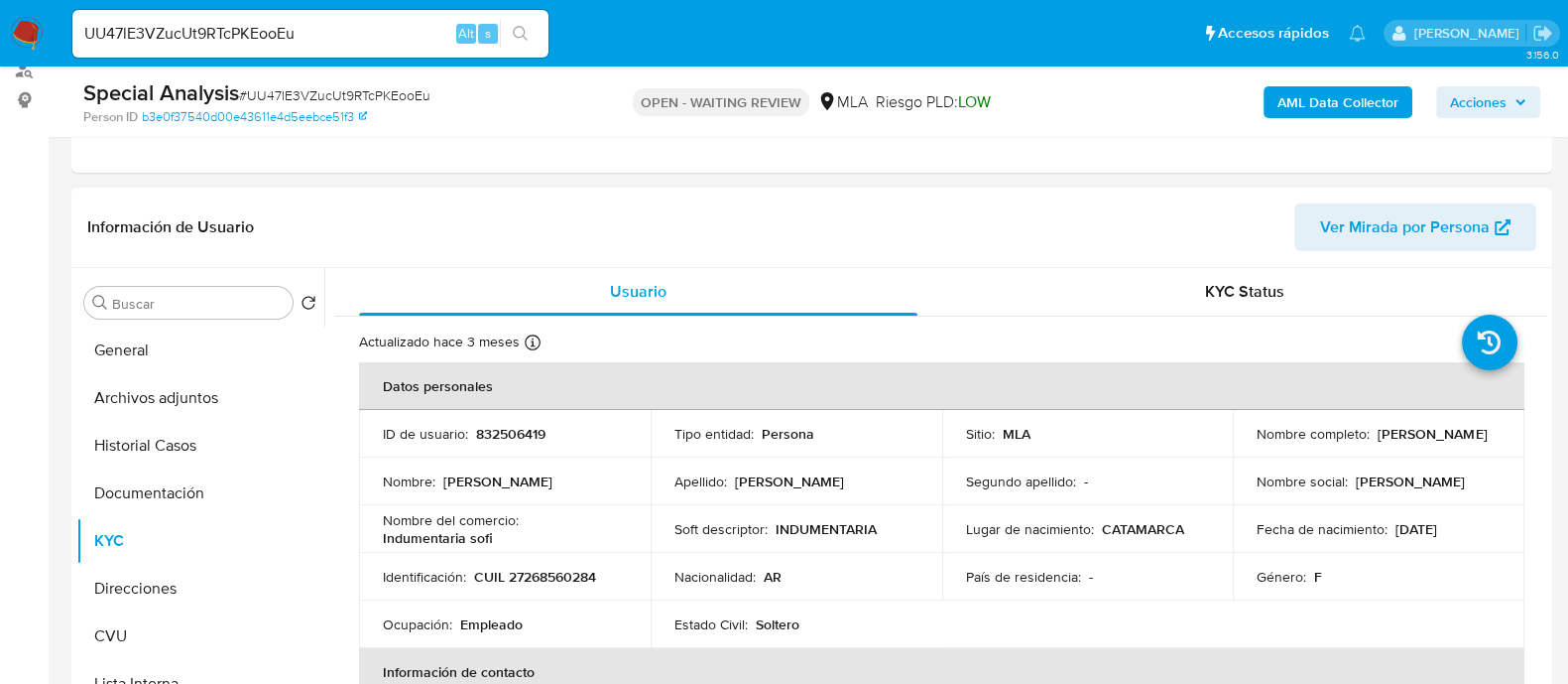
click at [496, 425] on p "832506419" at bounding box center [510, 434] width 69 height 18
copy p "832506419"
